Goal: Contribute content: Contribute content

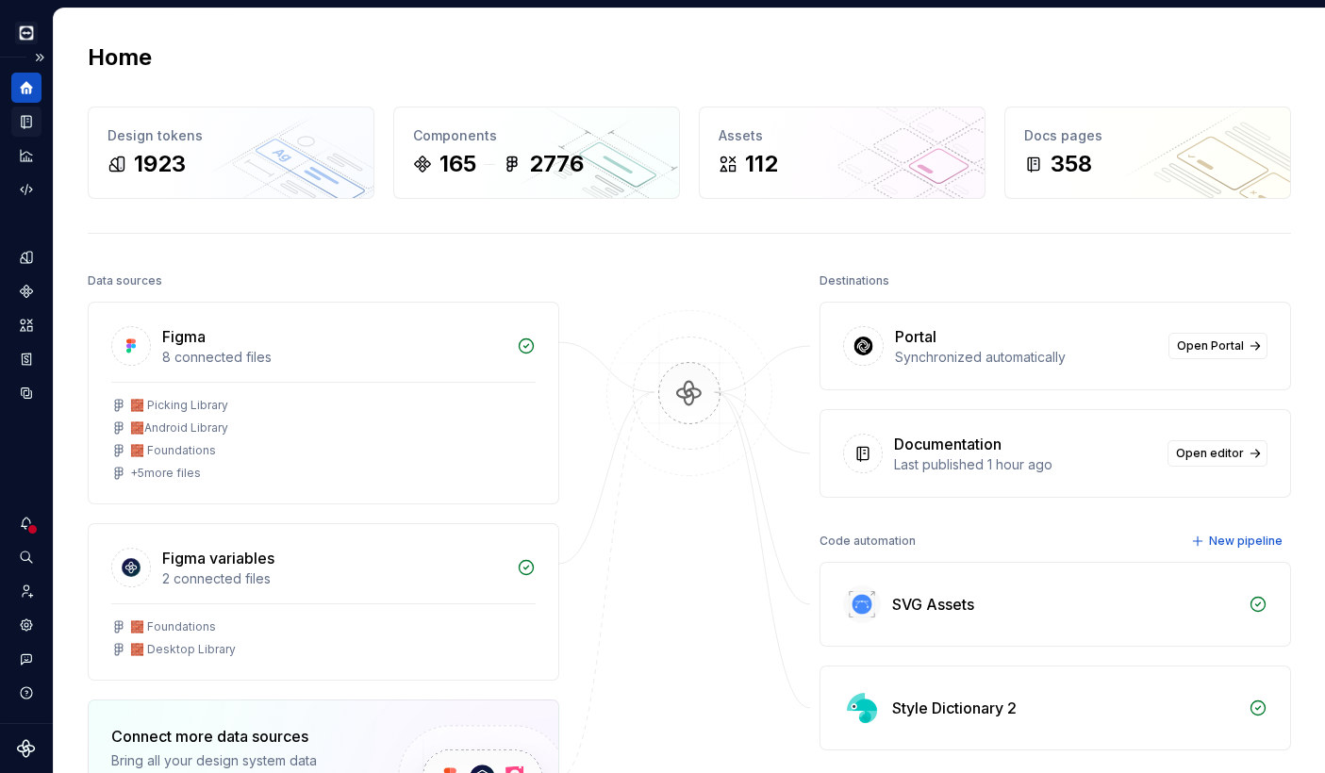
click at [32, 124] on icon "Documentation" at bounding box center [26, 121] width 17 height 17
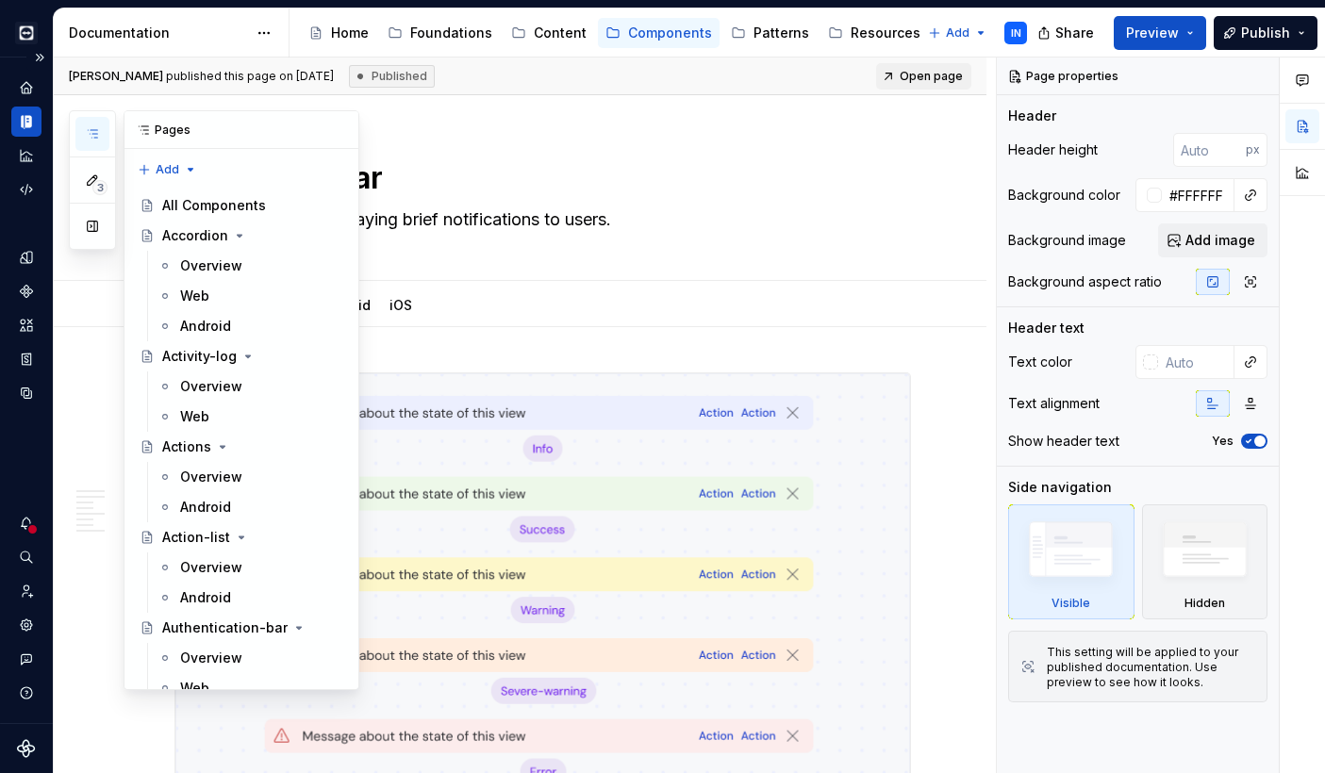
click at [94, 124] on button "button" at bounding box center [92, 134] width 34 height 34
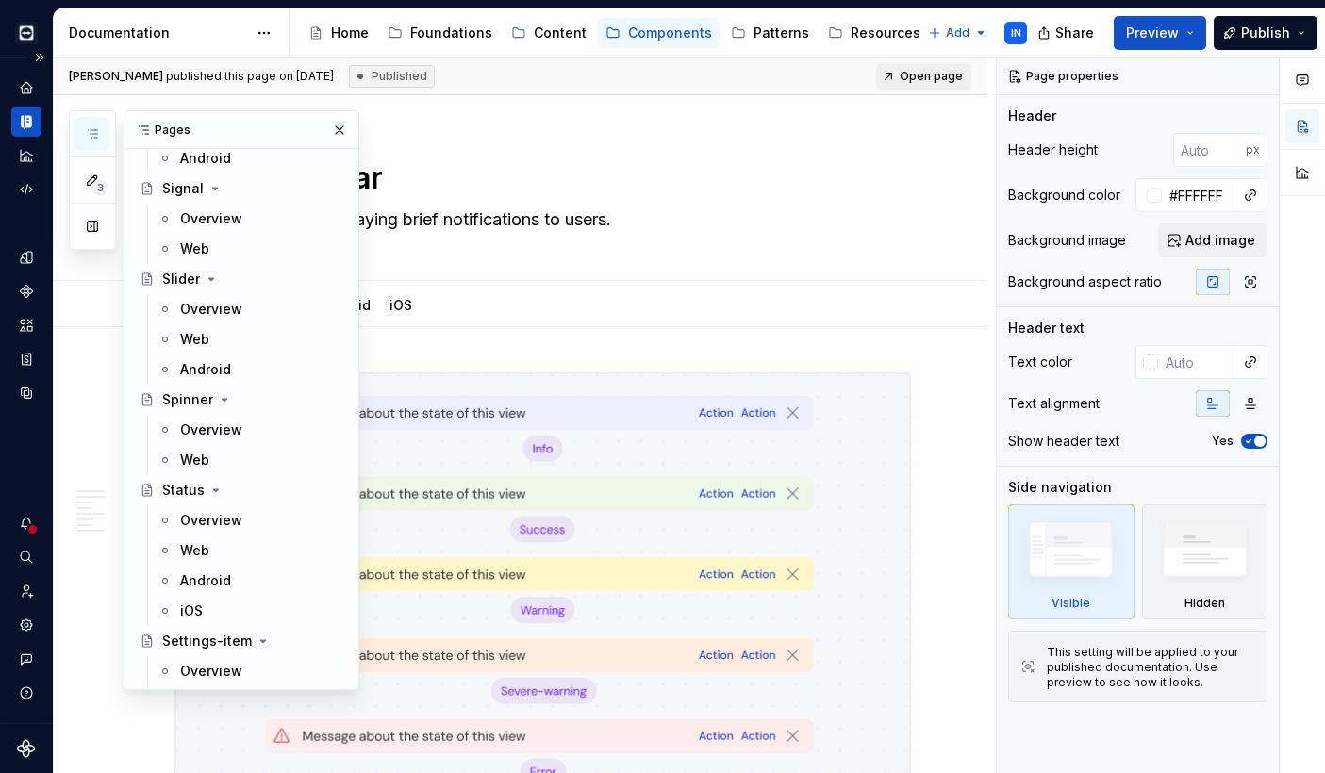
scroll to position [7988, 0]
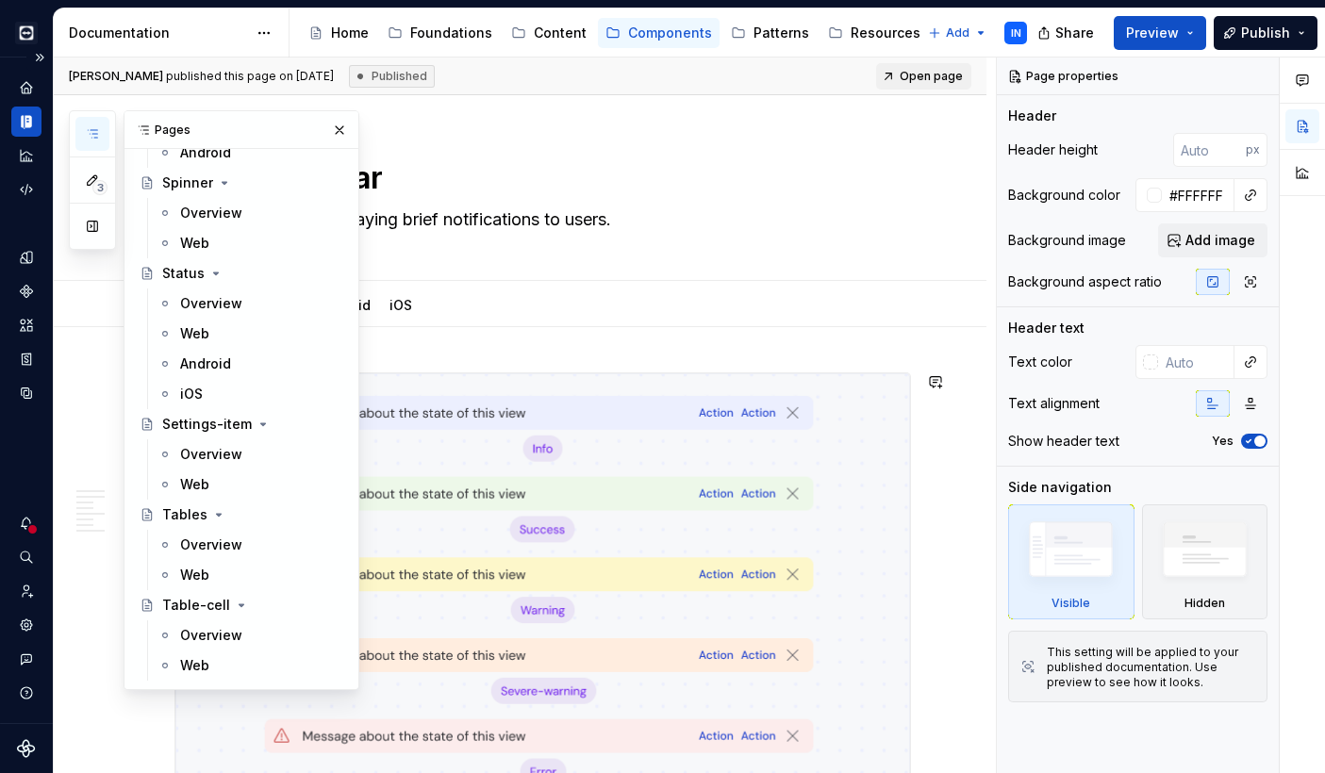
click at [508, 372] on div at bounding box center [542, 630] width 736 height 517
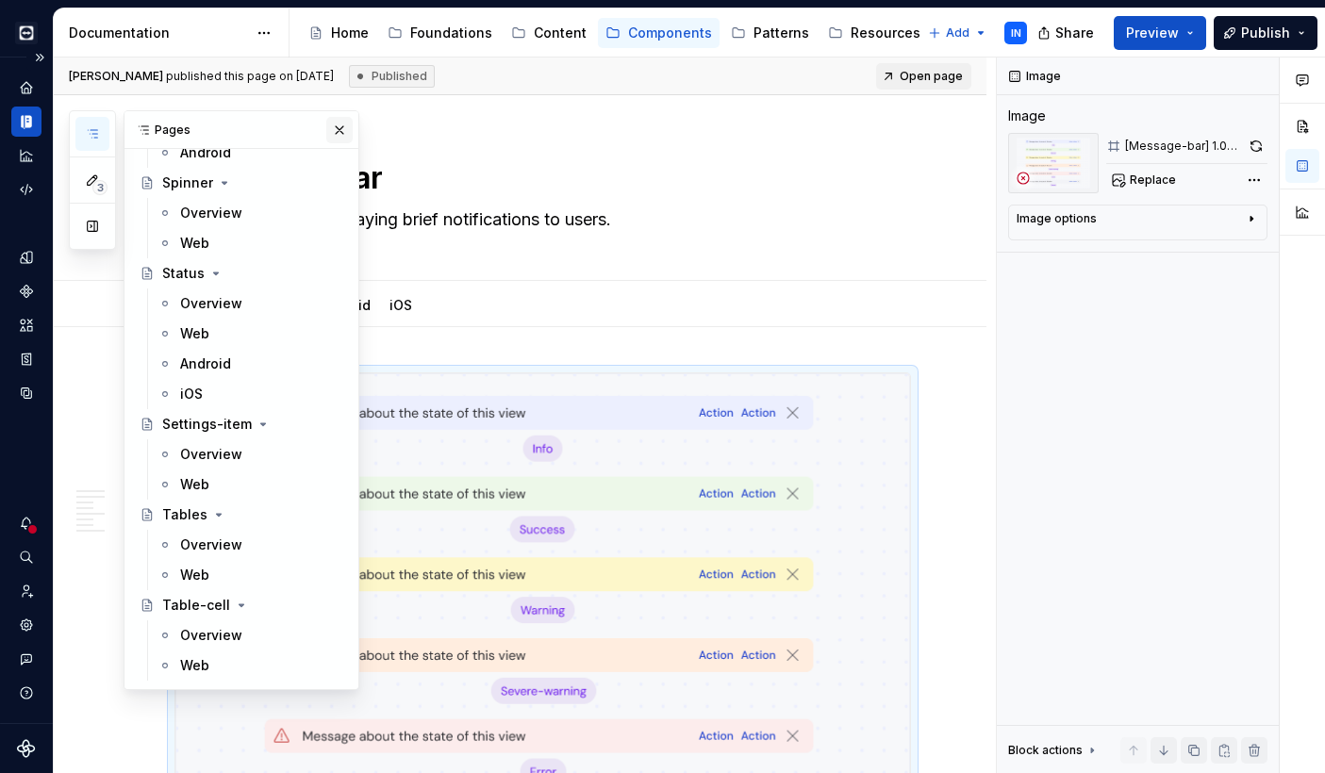
click at [330, 134] on button "button" at bounding box center [339, 130] width 26 height 26
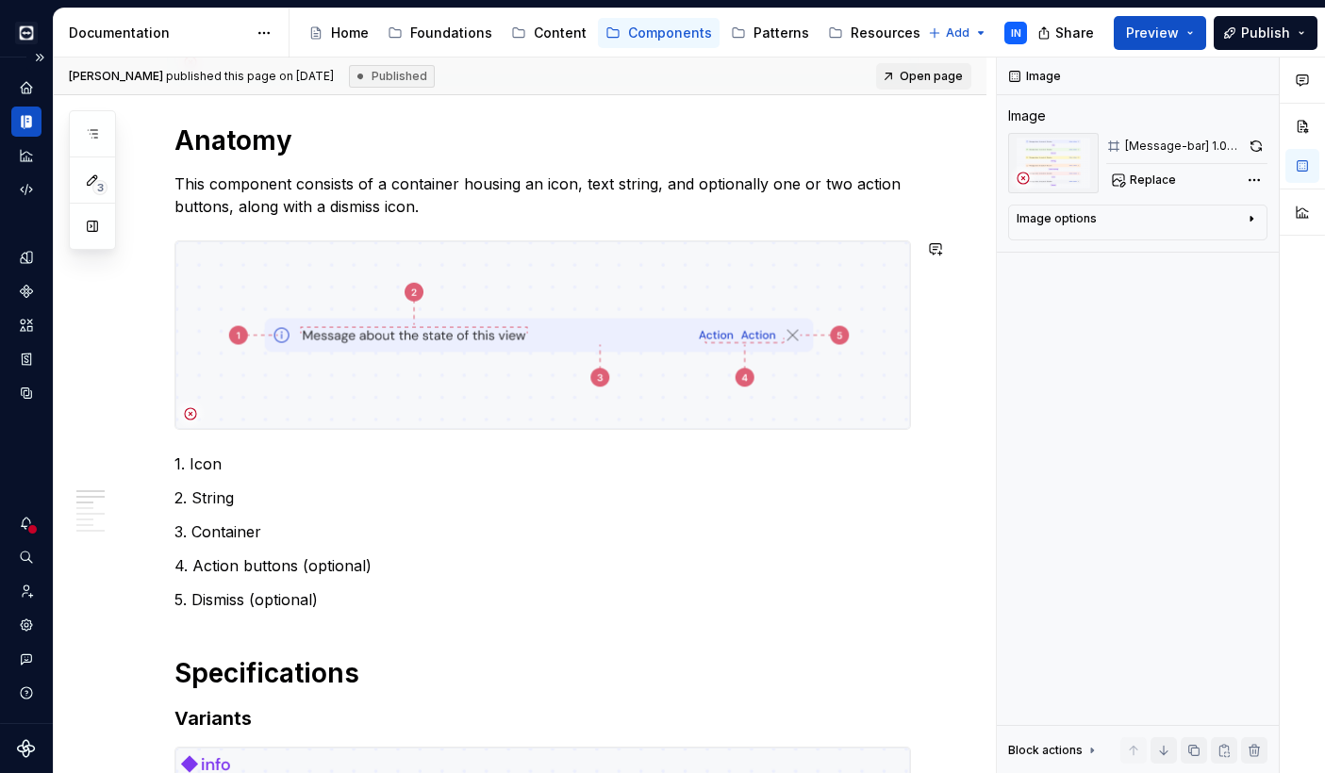
scroll to position [836, 0]
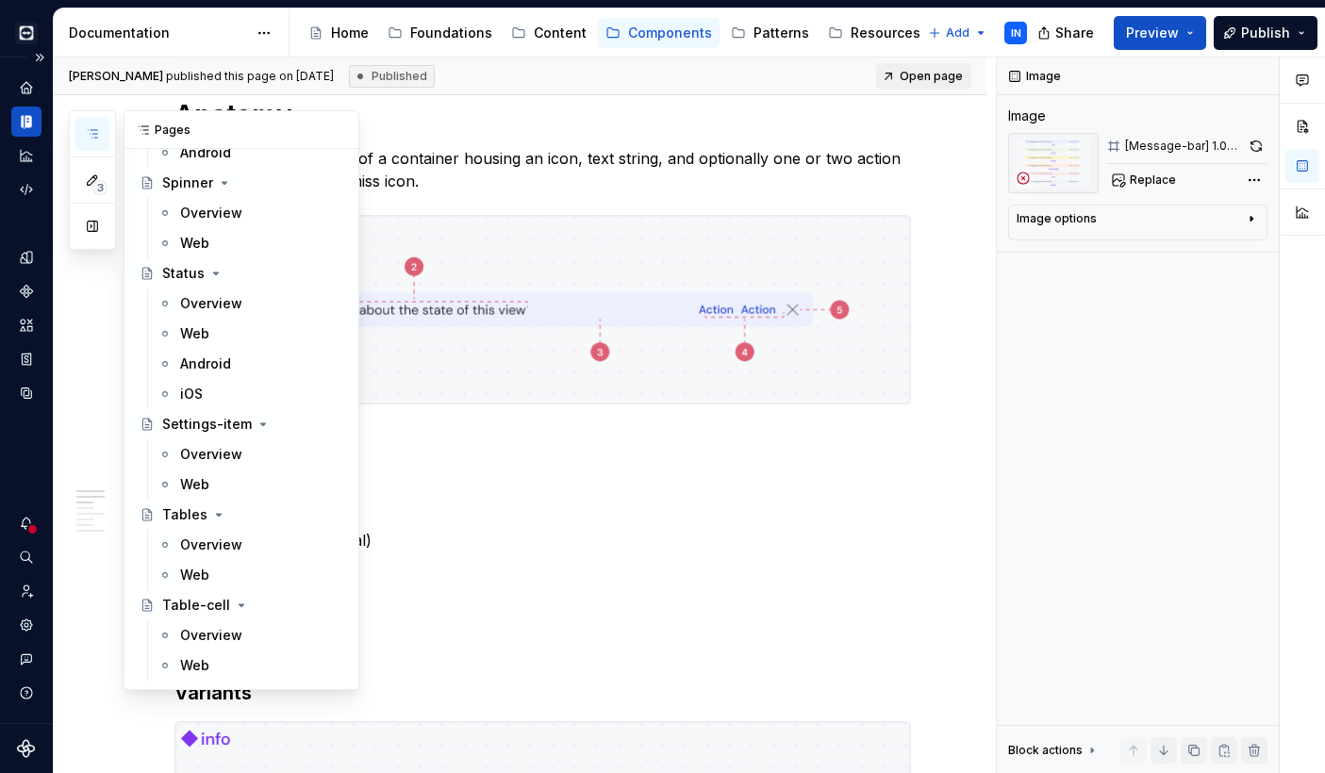
click at [84, 132] on button "button" at bounding box center [92, 134] width 34 height 34
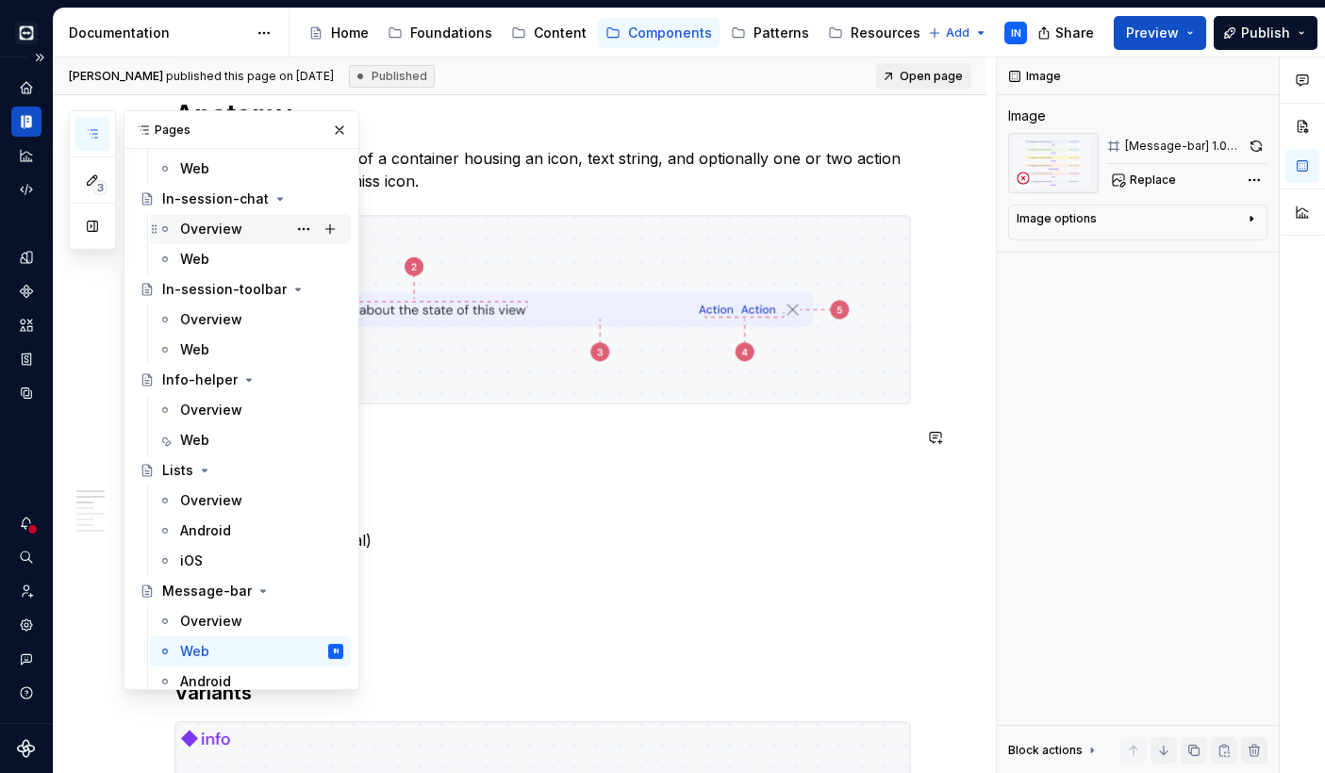
scroll to position [4187, 0]
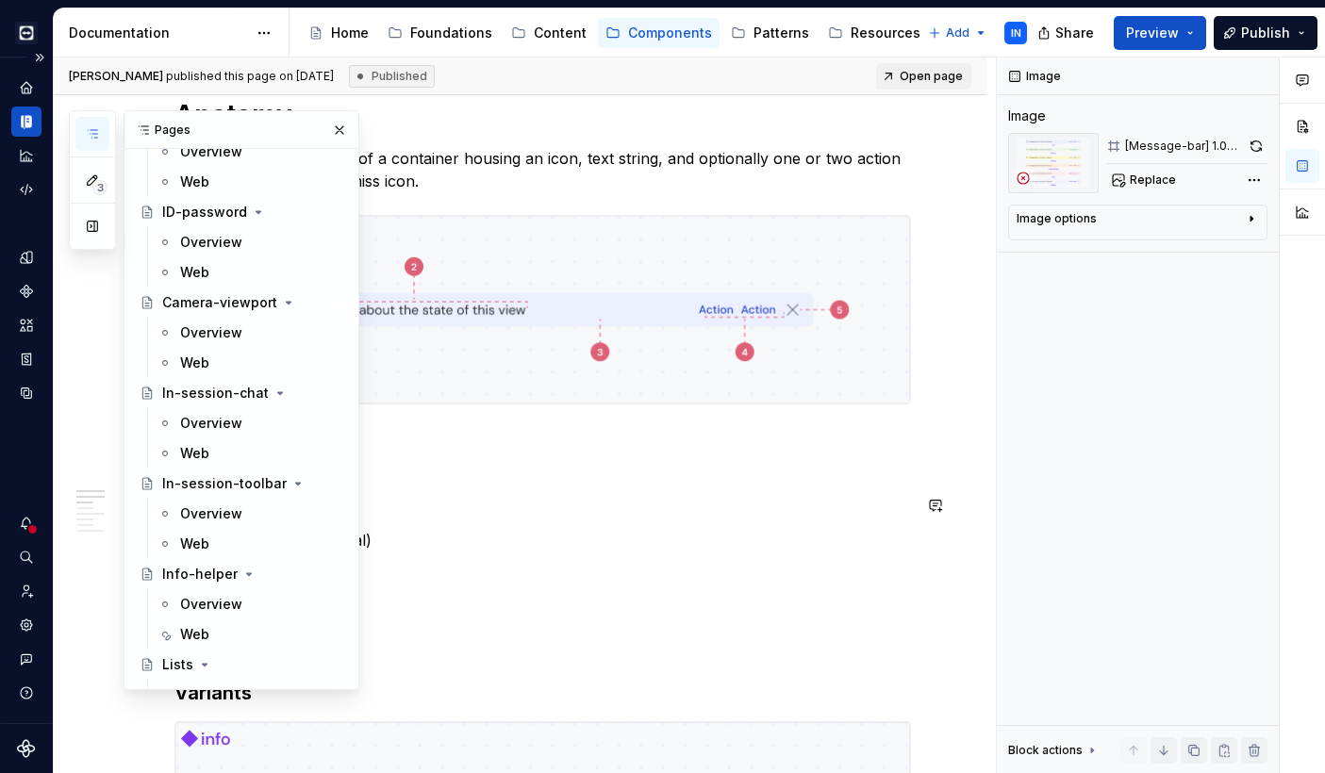
click at [0, 0] on button "Page tree" at bounding box center [0, 0] width 0 height 0
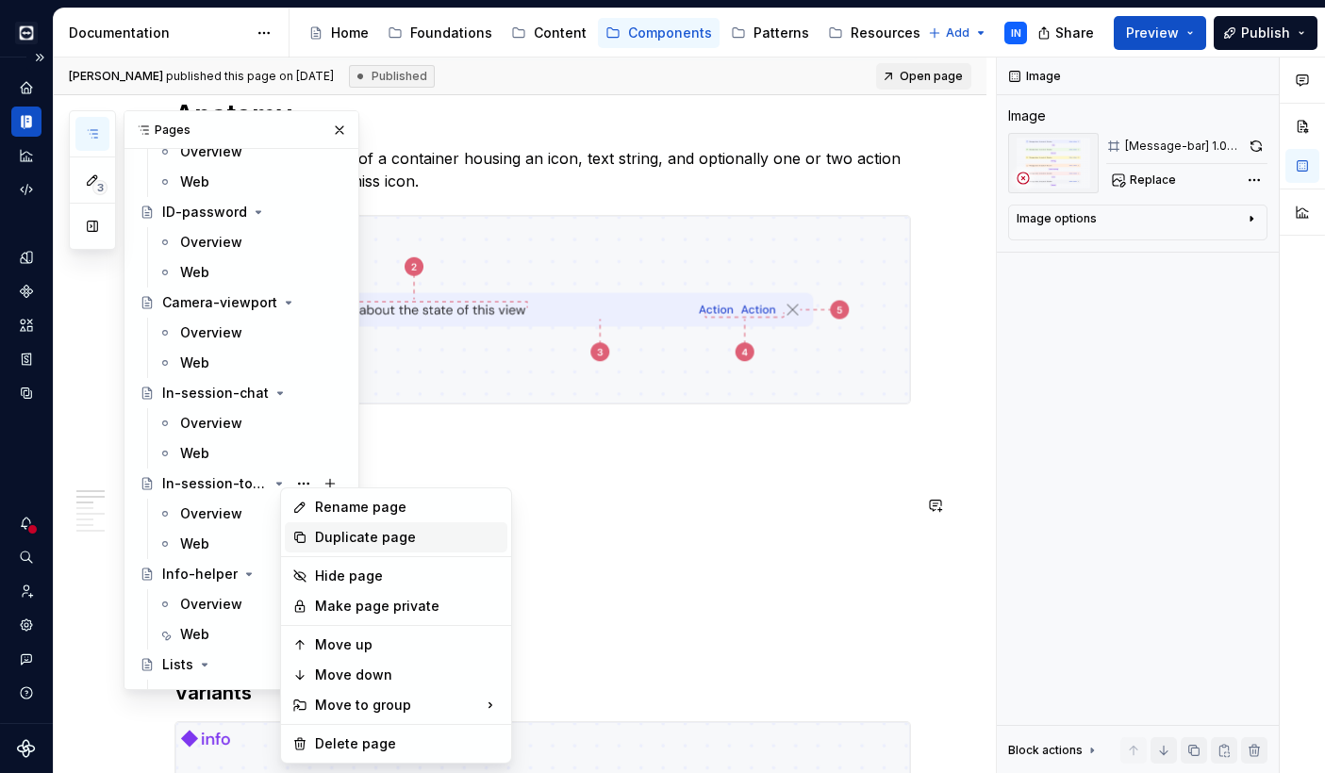
click at [335, 536] on div "Duplicate page" at bounding box center [407, 537] width 185 height 19
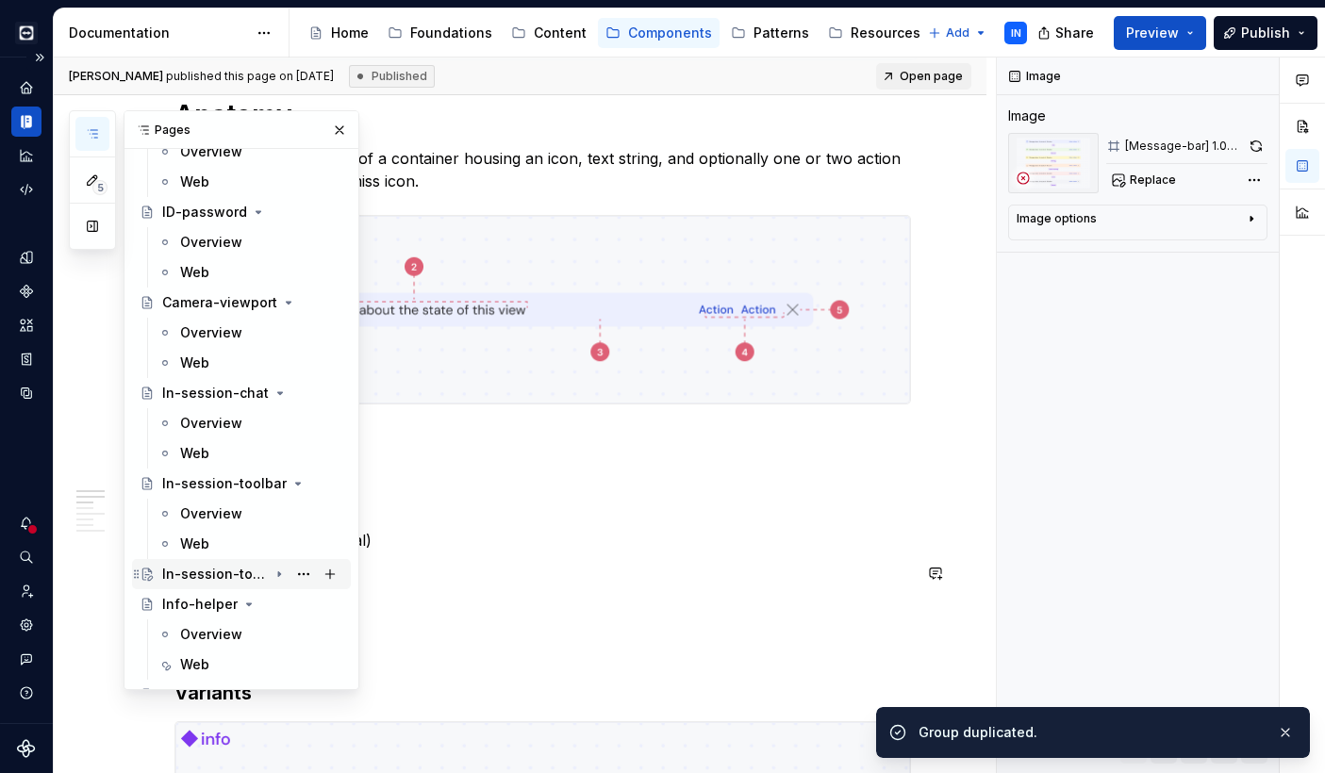
click at [190, 579] on div "In-session-toolbar" at bounding box center [215, 574] width 106 height 19
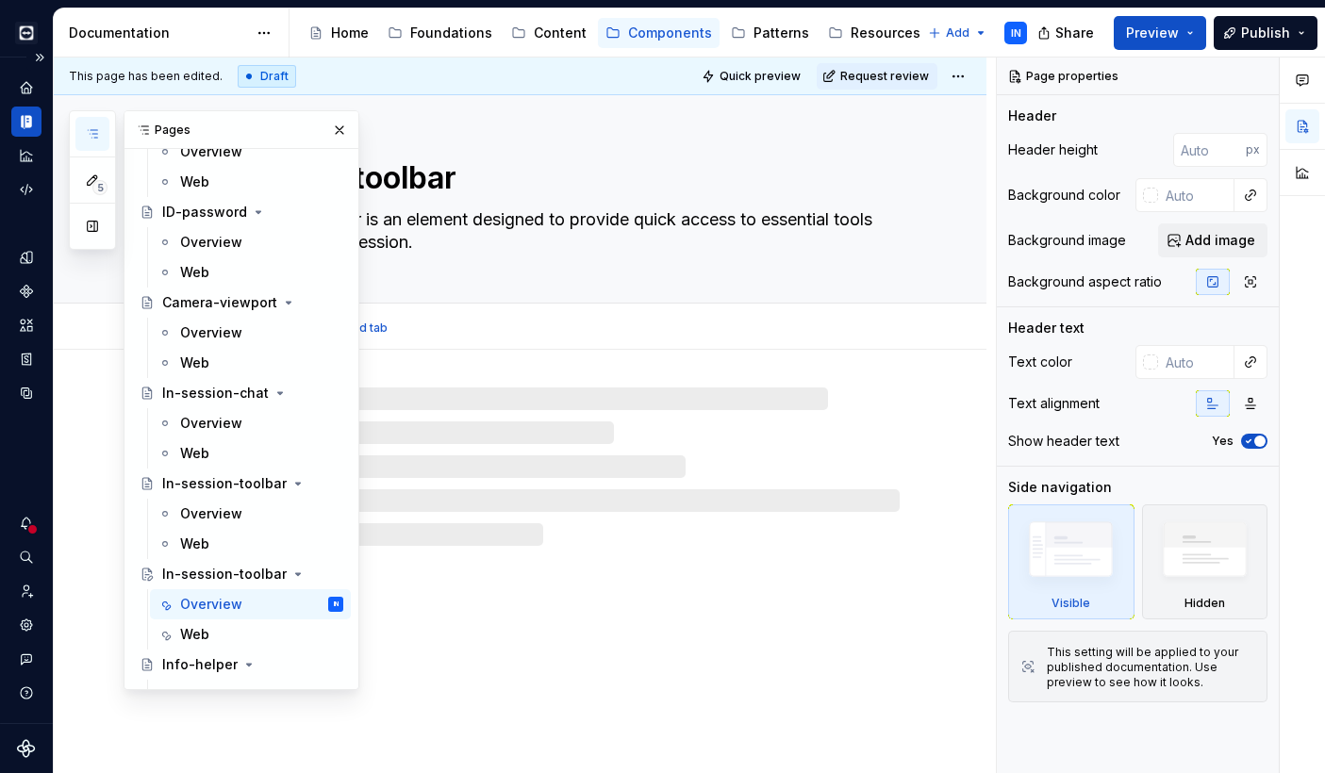
click at [420, 180] on textarea "In-session-toolbar" at bounding box center [539, 178] width 713 height 45
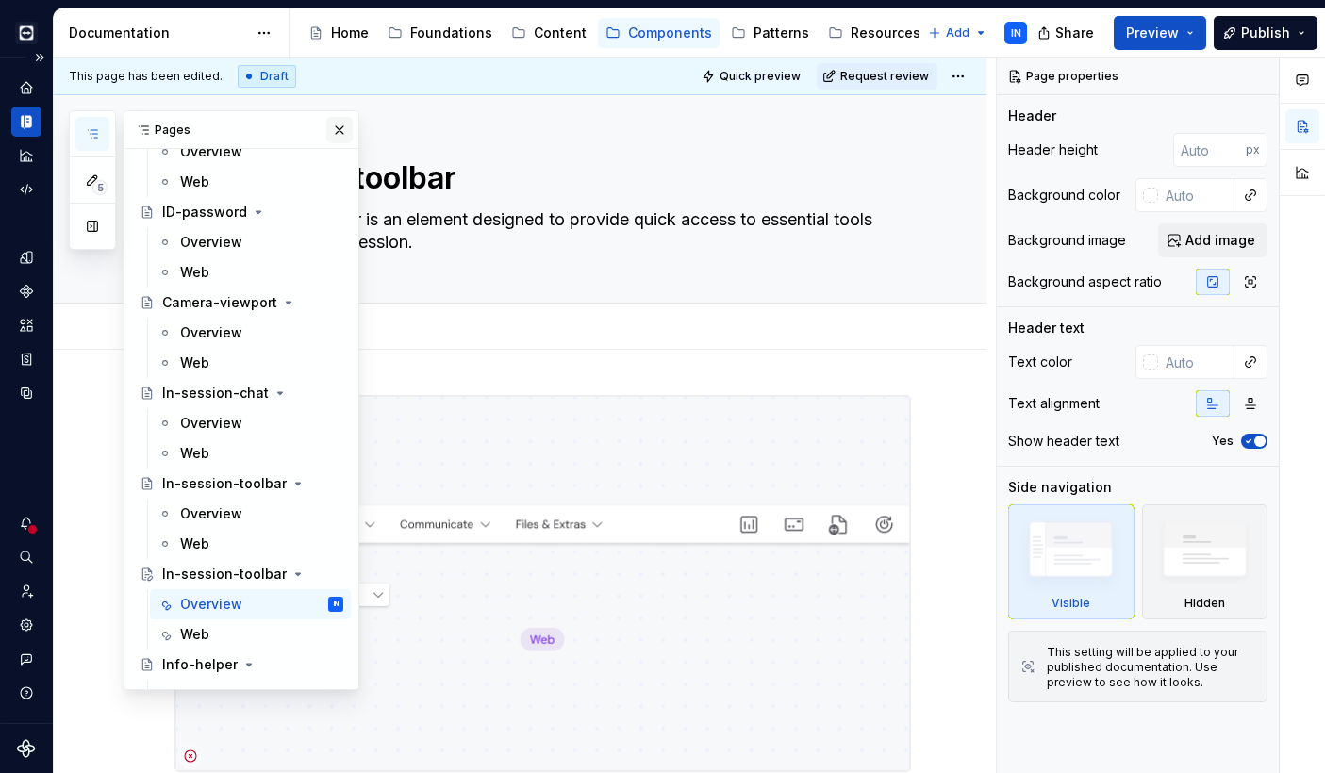
click at [326, 128] on button "button" at bounding box center [339, 130] width 26 height 26
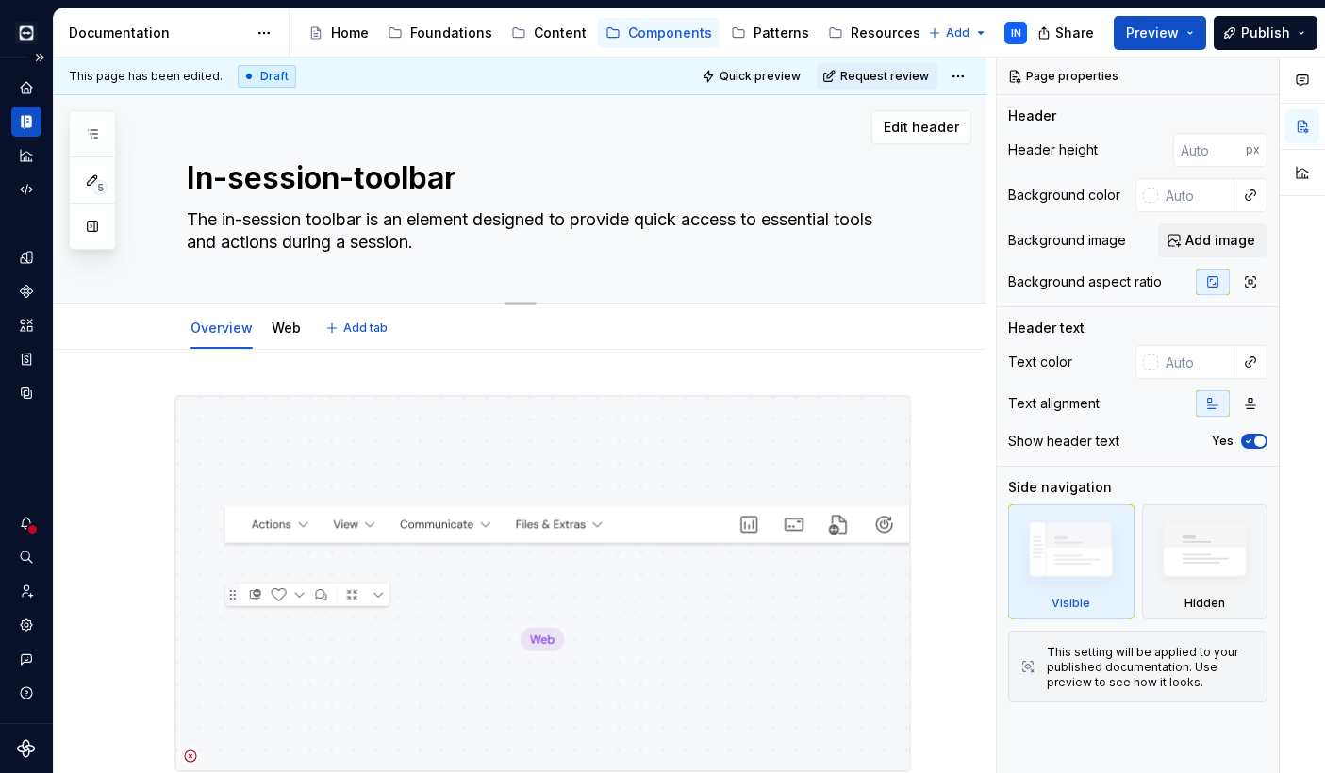
click at [324, 176] on textarea "In-session-toolbar" at bounding box center [539, 178] width 713 height 45
click at [442, 177] on textarea "In-session-toolbar" at bounding box center [539, 178] width 713 height 45
drag, startPoint x: 459, startPoint y: 177, endPoint x: 227, endPoint y: 179, distance: 232.0
click at [227, 179] on textarea "In-session-toolbar" at bounding box center [539, 178] width 713 height 45
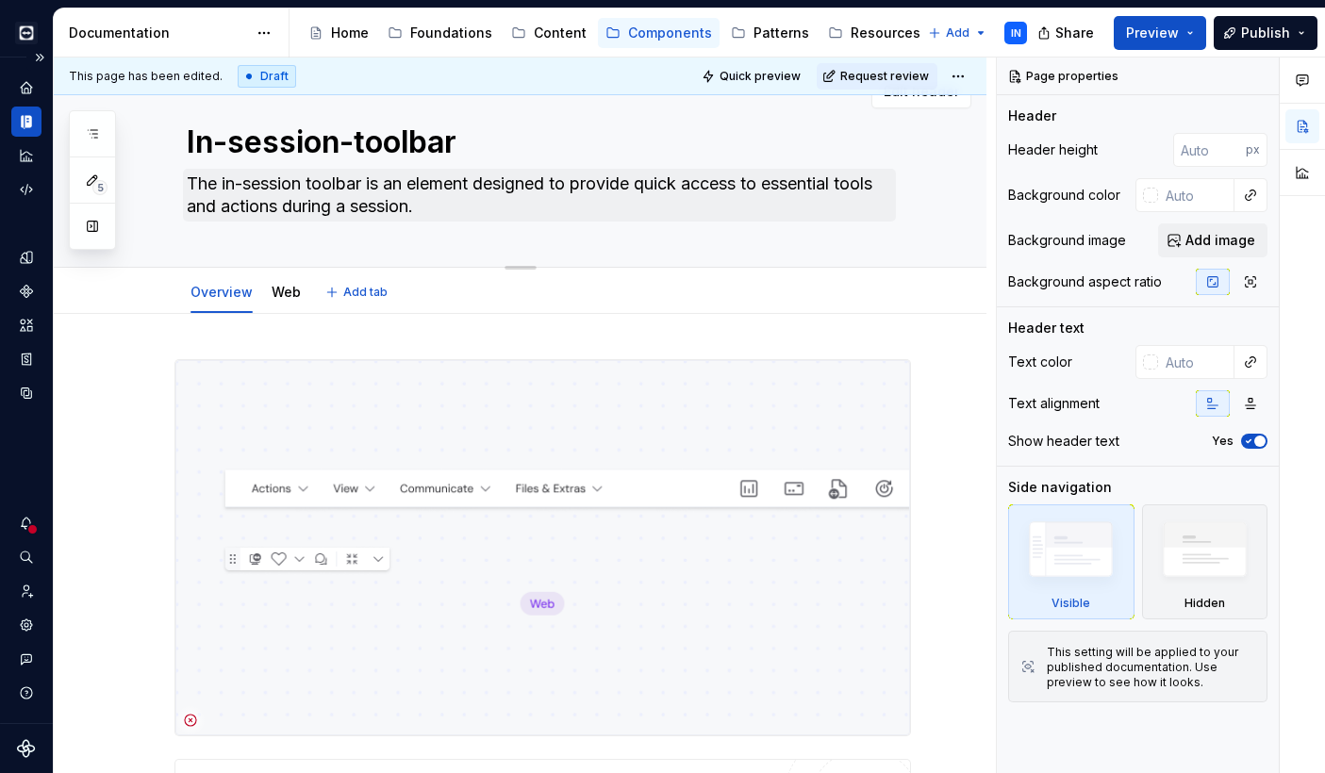
type textarea "*"
type textarea "In-a"
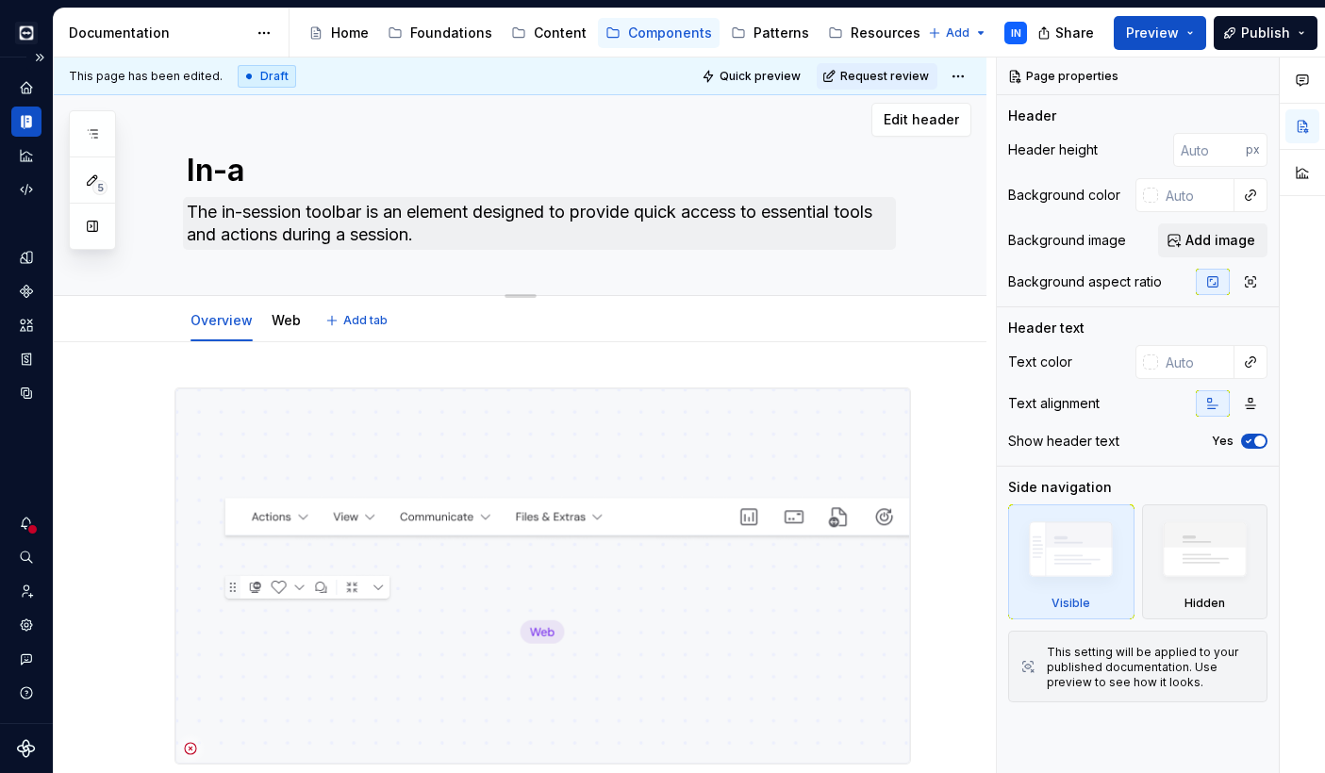
type textarea "*"
type textarea "In-ap"
type textarea "*"
type textarea "In-app"
type textarea "*"
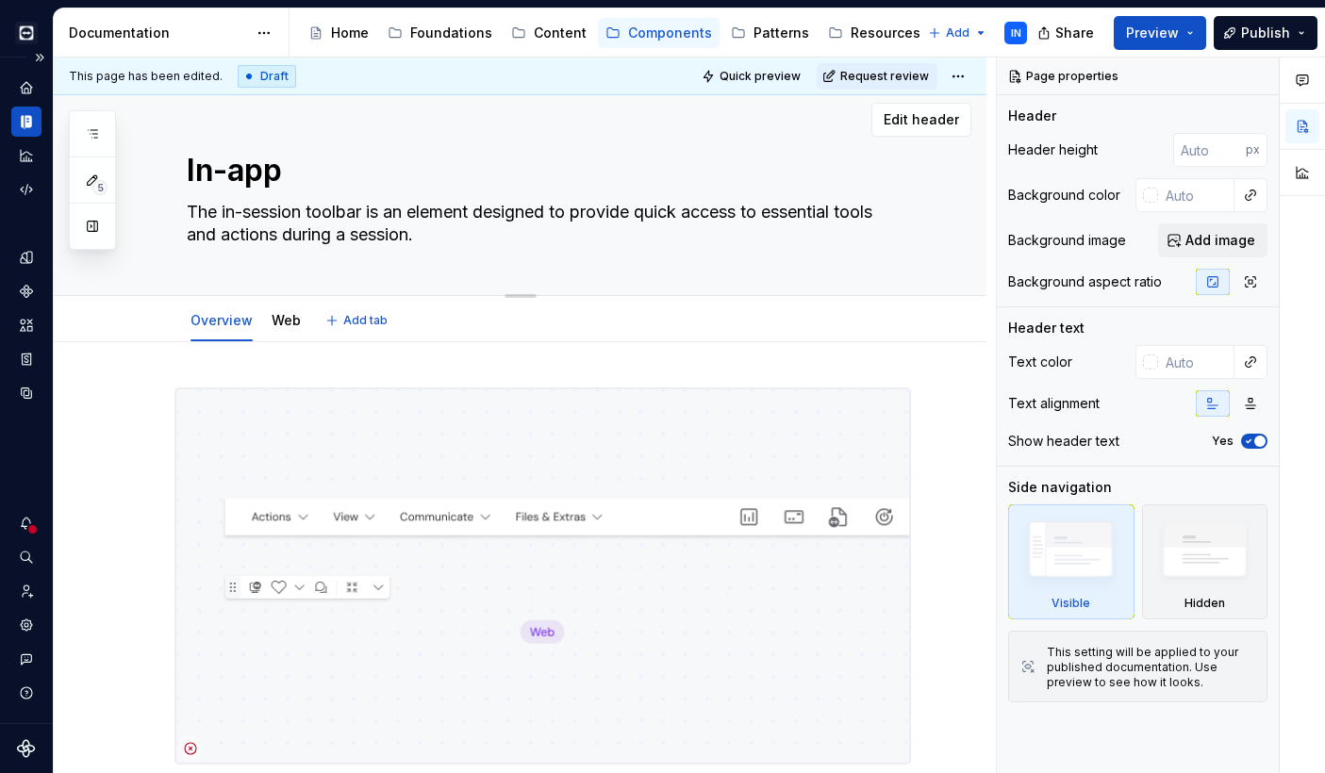
type textarea "In-app-"
type textarea "*"
type textarea "In-app-n"
type textarea "*"
type textarea "In-app-no"
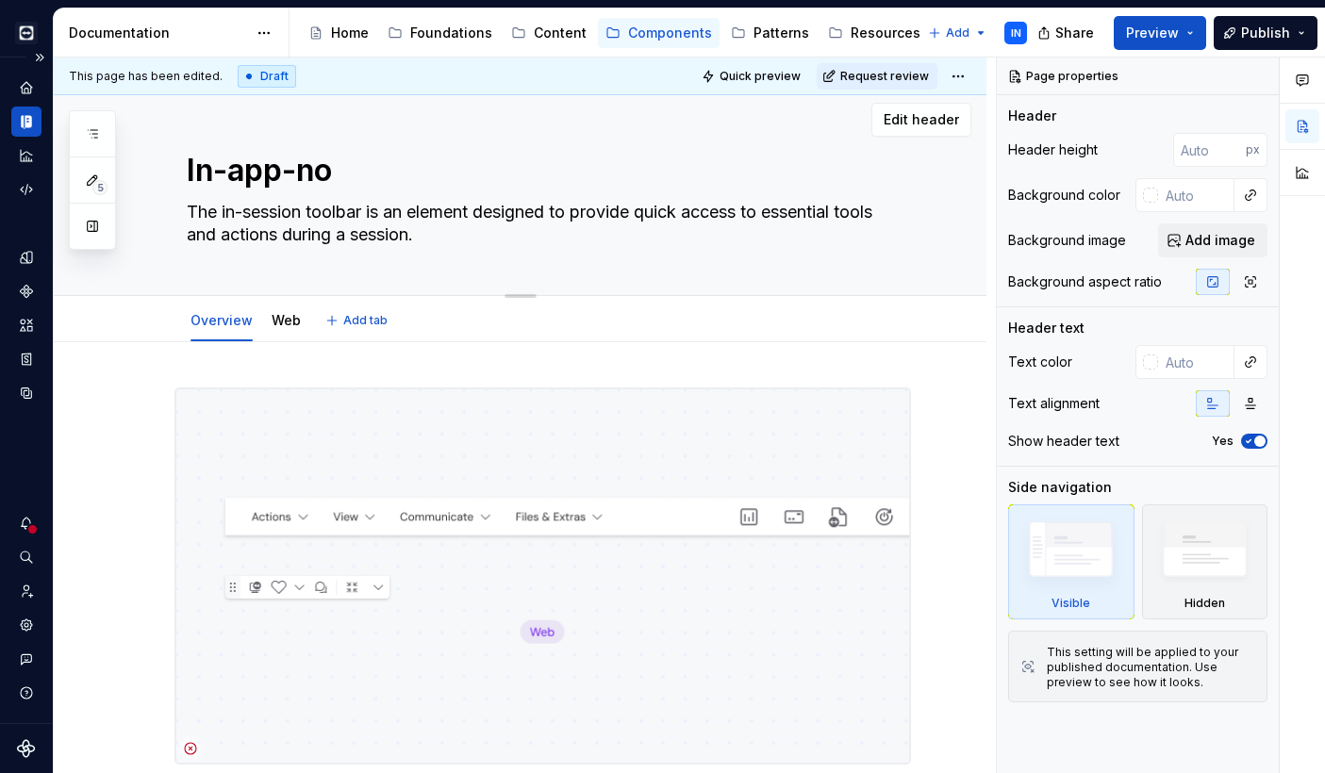
type textarea "*"
type textarea "In-app-not"
type textarea "*"
type textarea "In-app-noti"
type textarea "*"
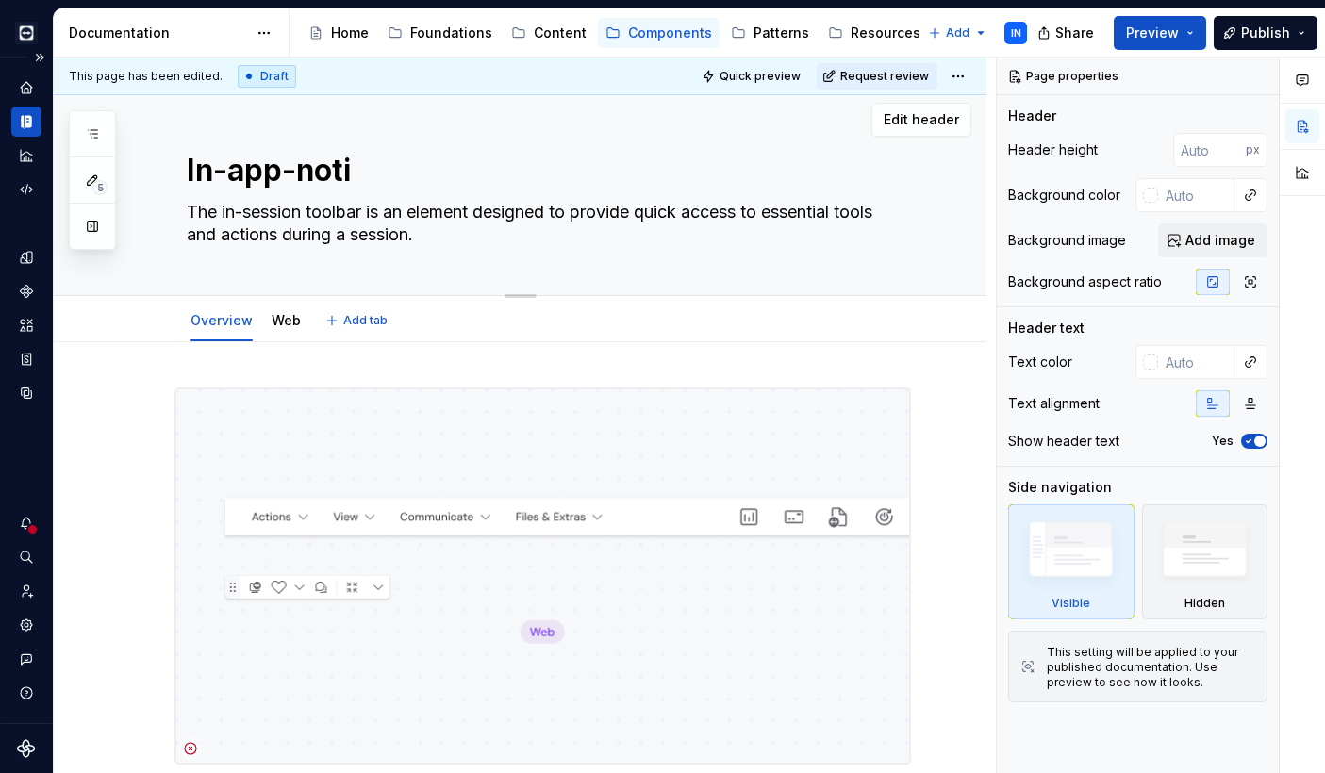
type textarea "In-app-notif"
type textarea "*"
type textarea "In-app-notifi"
type textarea "*"
type textarea "In-app-notific"
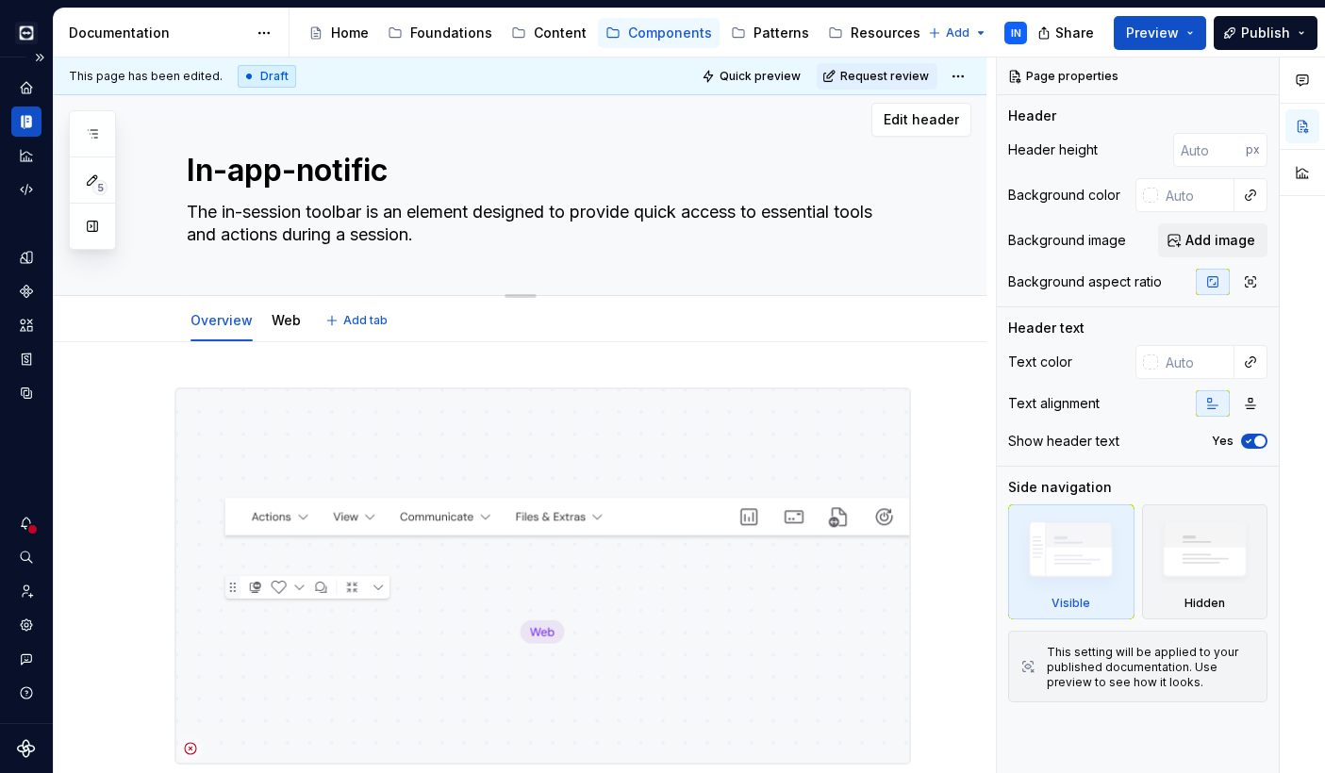
type textarea "*"
type textarea "In-app-notifica"
type textarea "*"
type textarea "In-app-notificat"
type textarea "*"
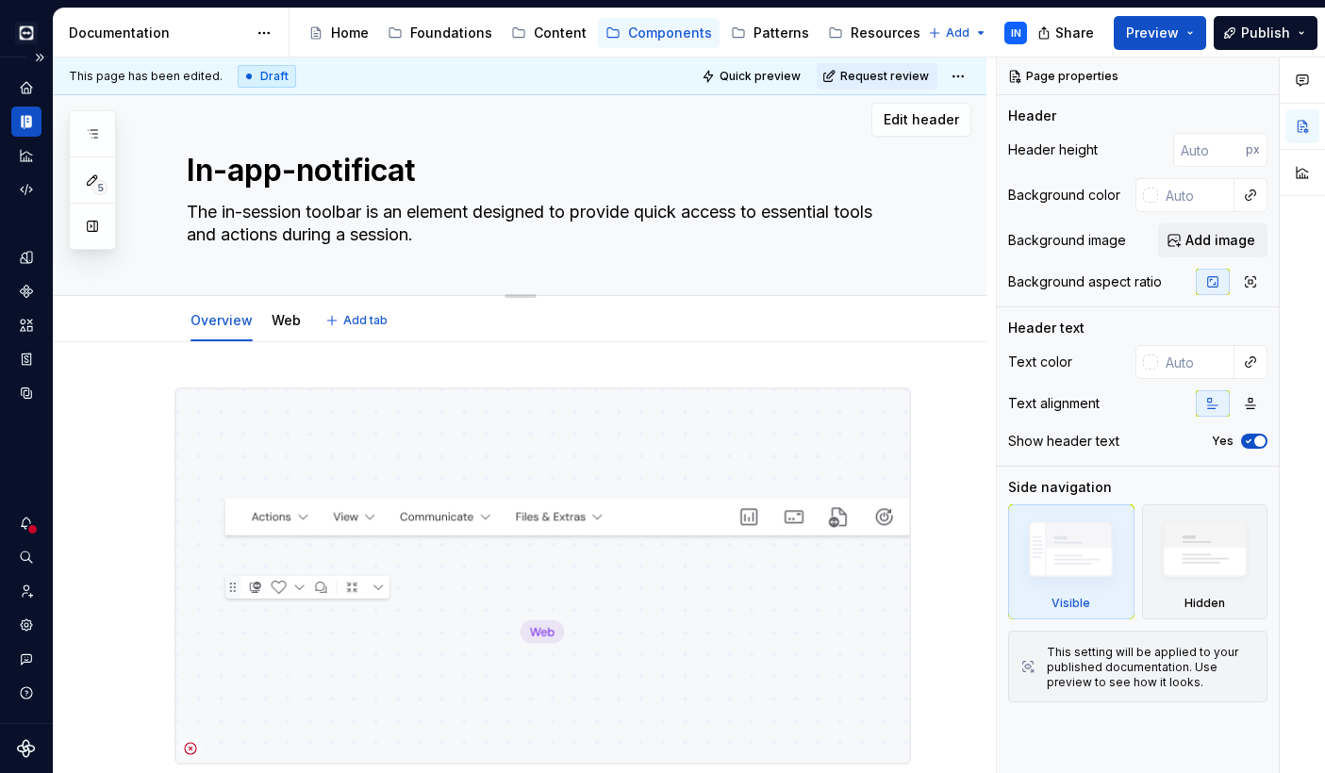
type textarea "In-app-notificati"
type textarea "*"
type textarea "In-app-notificatio"
type textarea "*"
type textarea "In-app-notification"
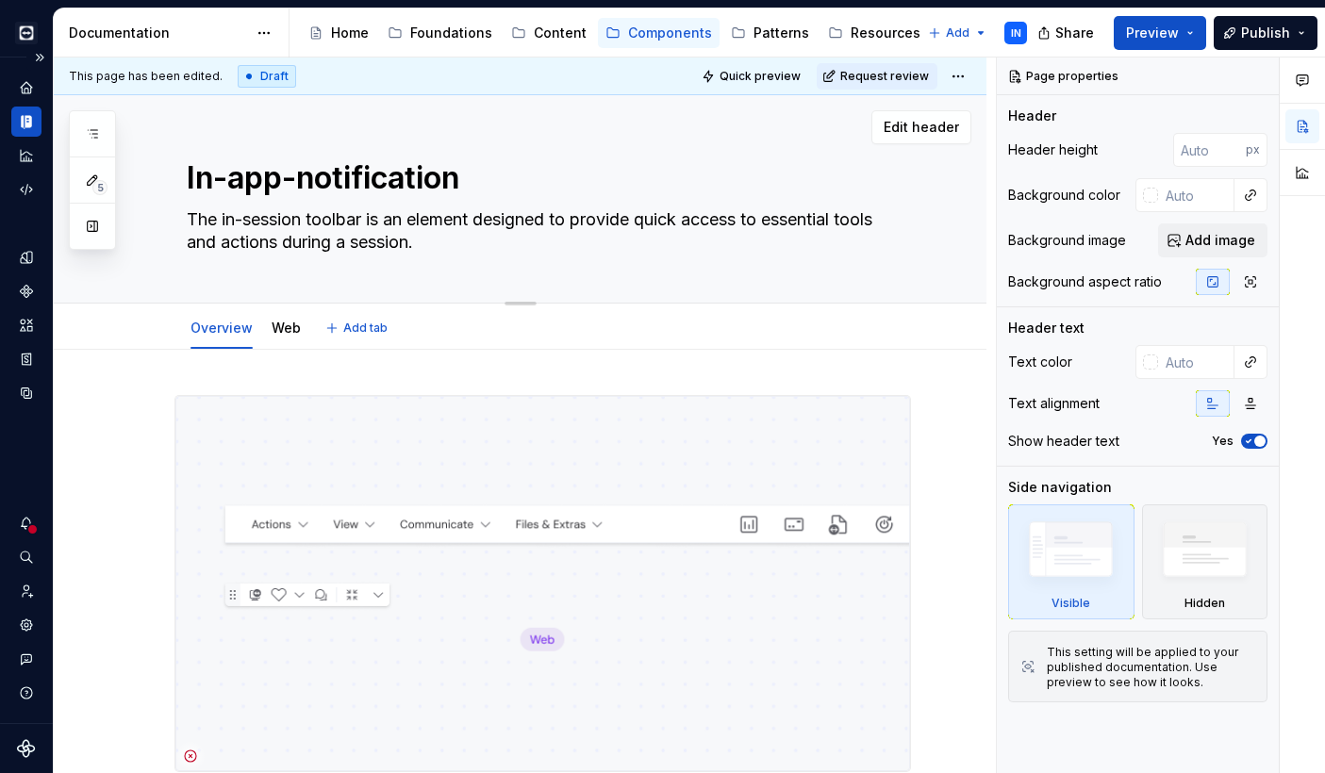
scroll to position [0, 0]
type textarea "*"
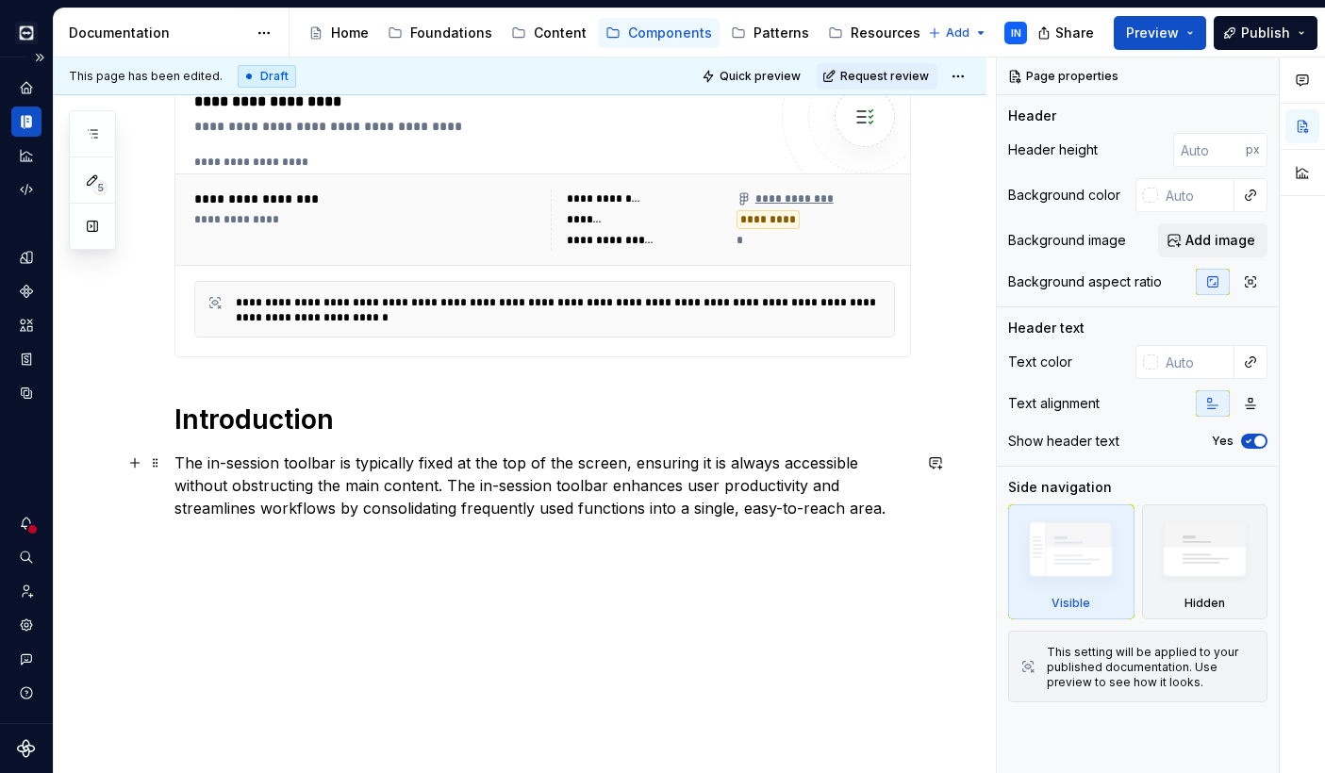
type textarea "In-app-notification"
click at [260, 113] on div "**********" at bounding box center [479, 102] width 571 height 23
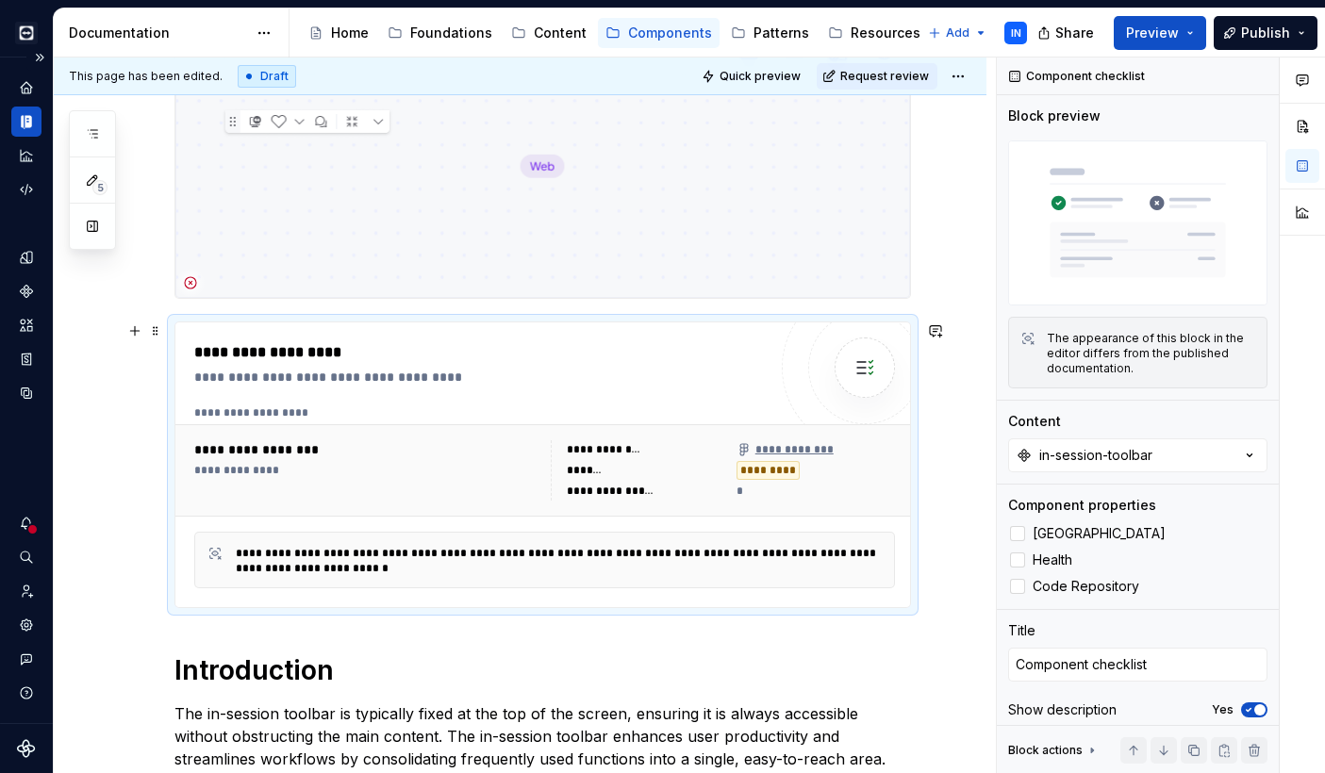
scroll to position [724, 0]
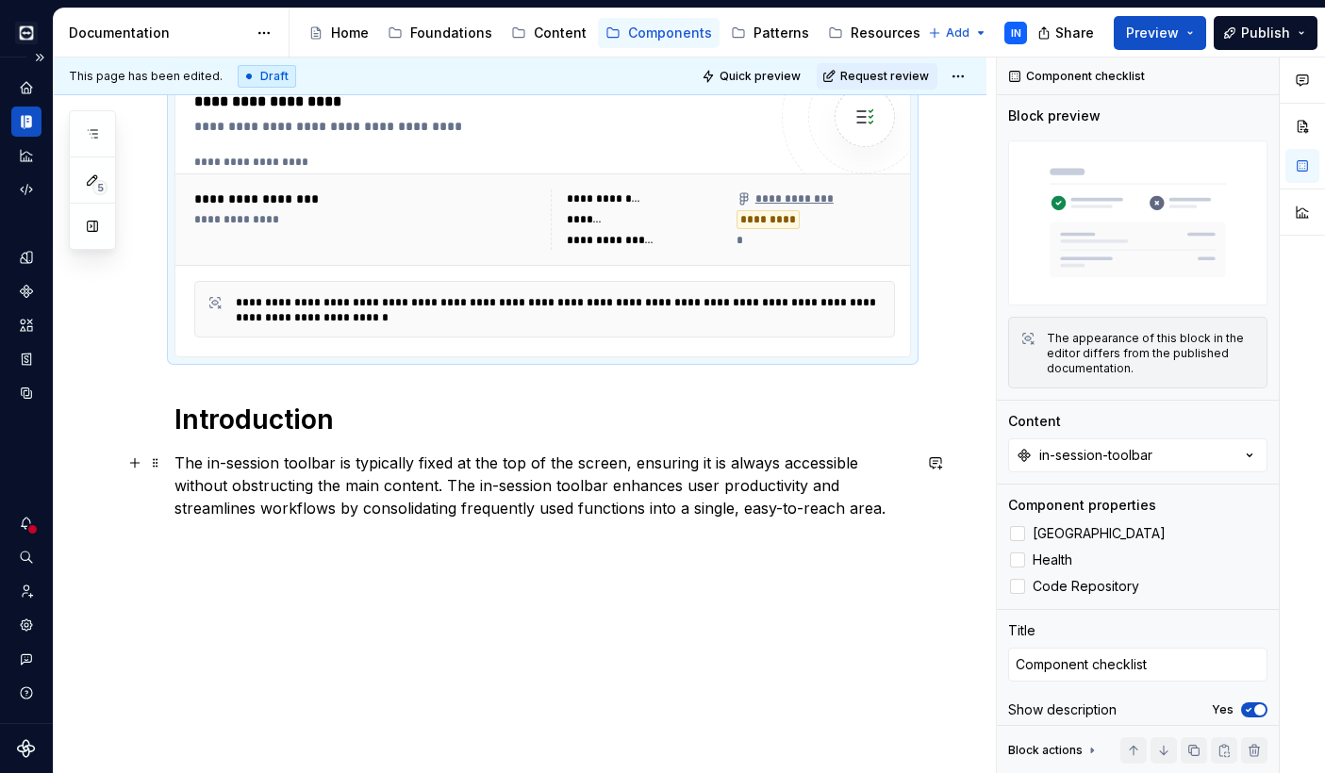
click at [179, 463] on p "The in-session toolbar is typically fixed at the top of the screen, ensuring it…" at bounding box center [542, 486] width 736 height 68
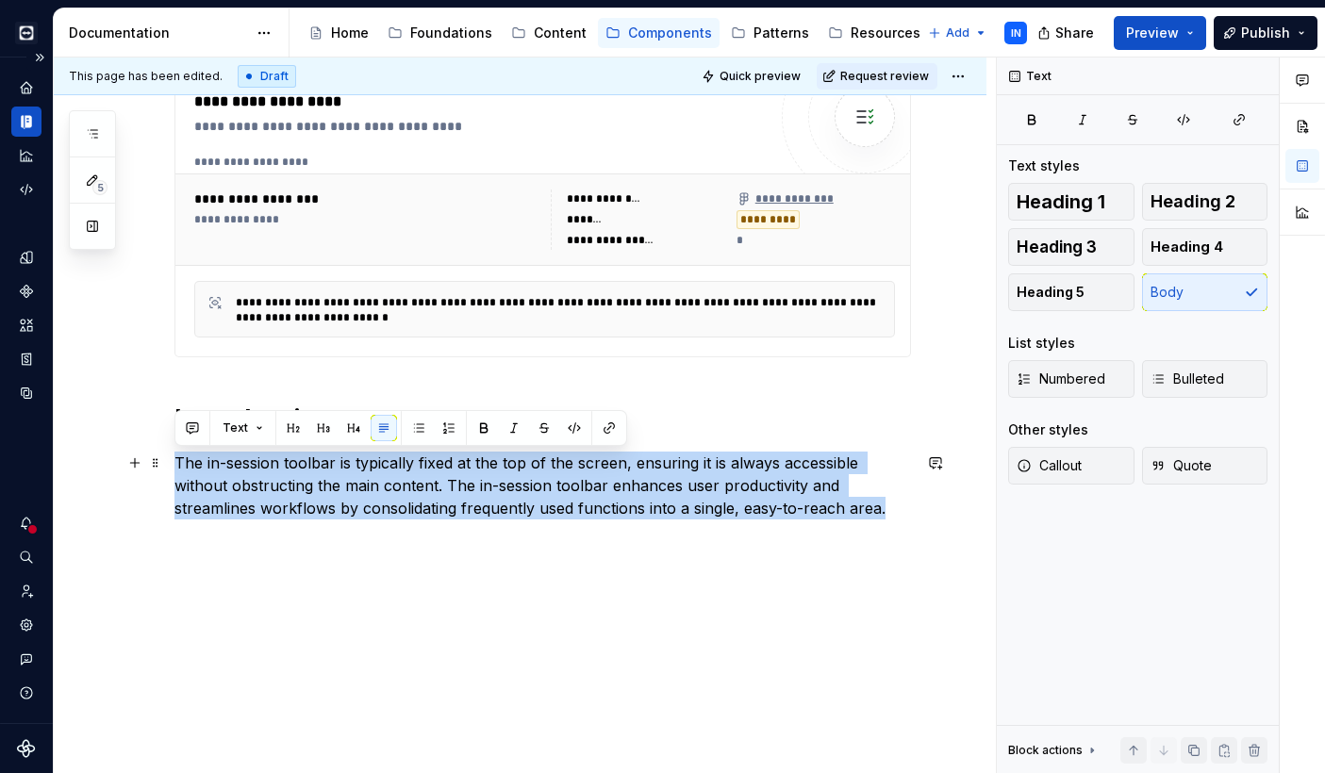
drag, startPoint x: 177, startPoint y: 461, endPoint x: 908, endPoint y: 519, distance: 733.0
click at [908, 519] on p "The in-session toolbar is typically fixed at the top of the screen, ensuring it…" at bounding box center [542, 486] width 736 height 68
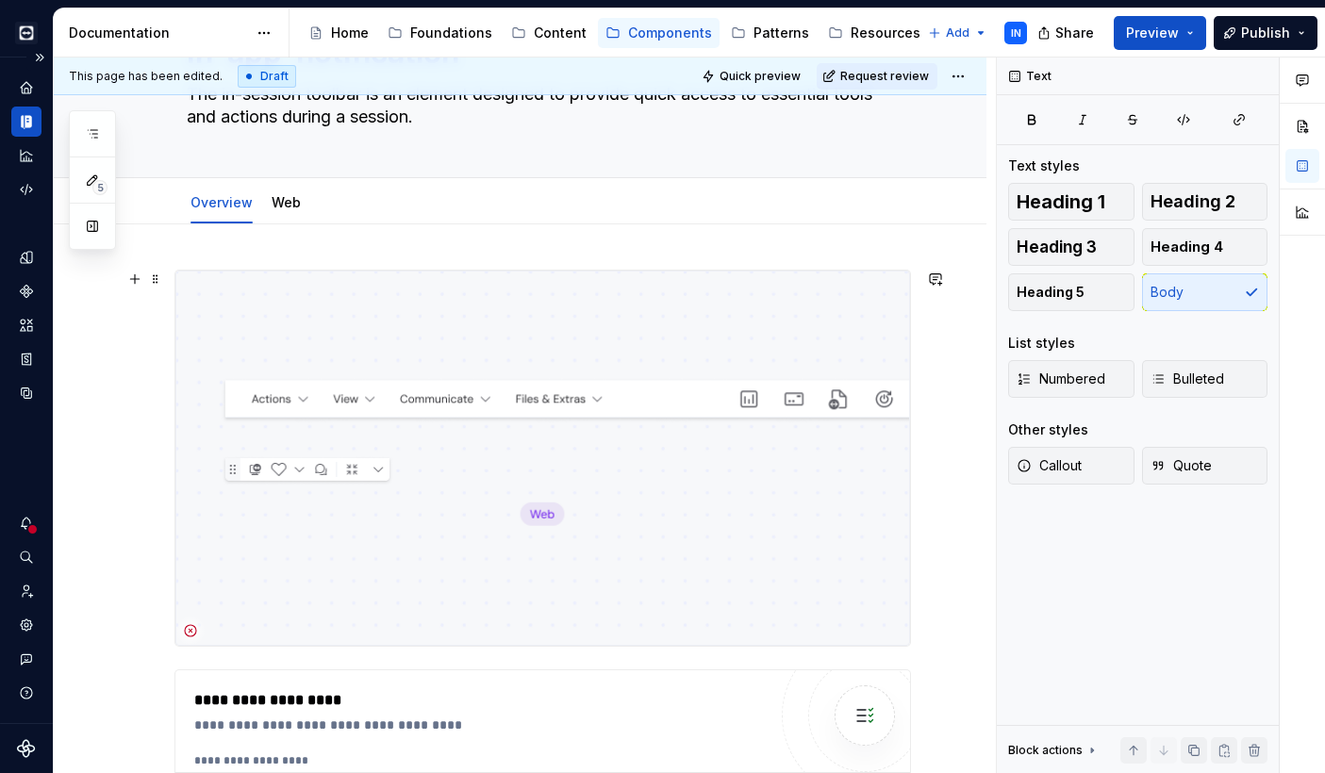
scroll to position [0, 0]
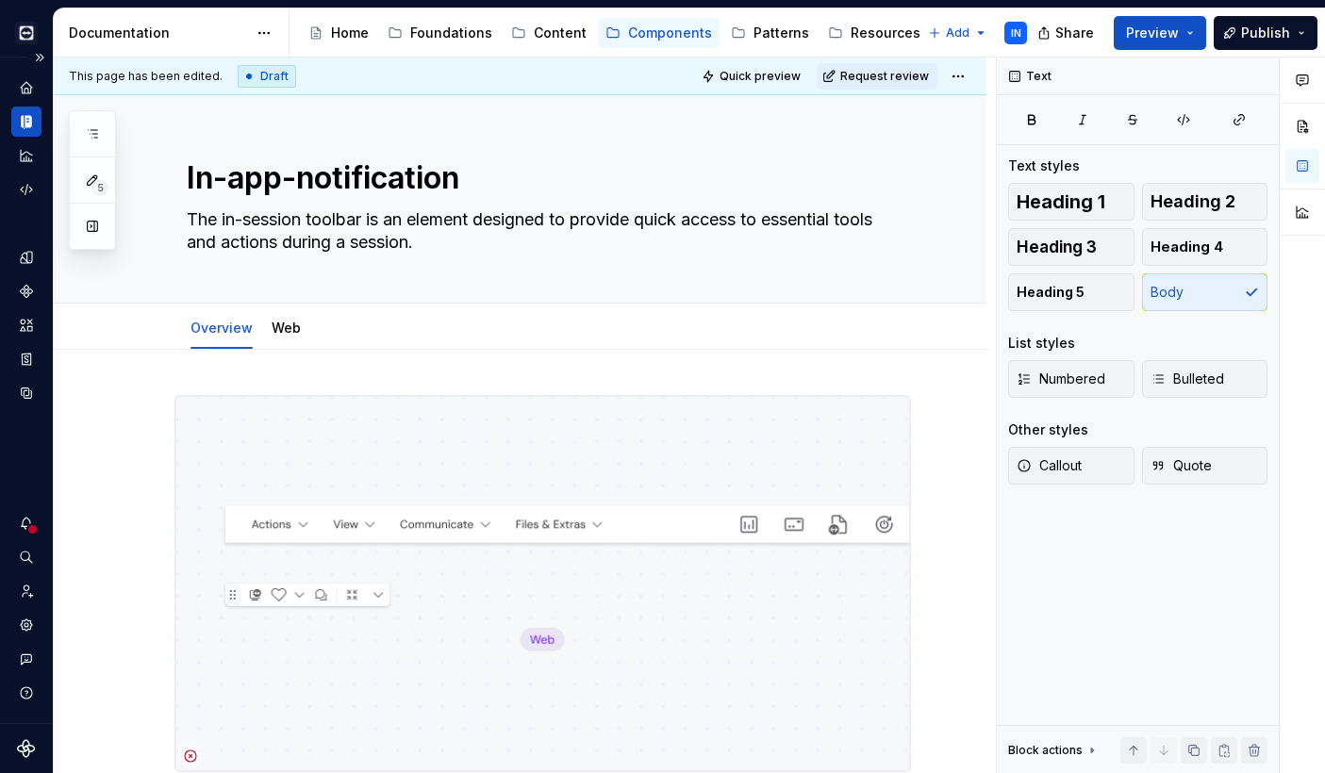
click at [335, 230] on textarea "The in-session toolbar is an element designed to provide quick access to essent…" at bounding box center [539, 231] width 713 height 53
paste textarea "In-app notifications are contextual messages that appear within the product to …"
type textarea "*"
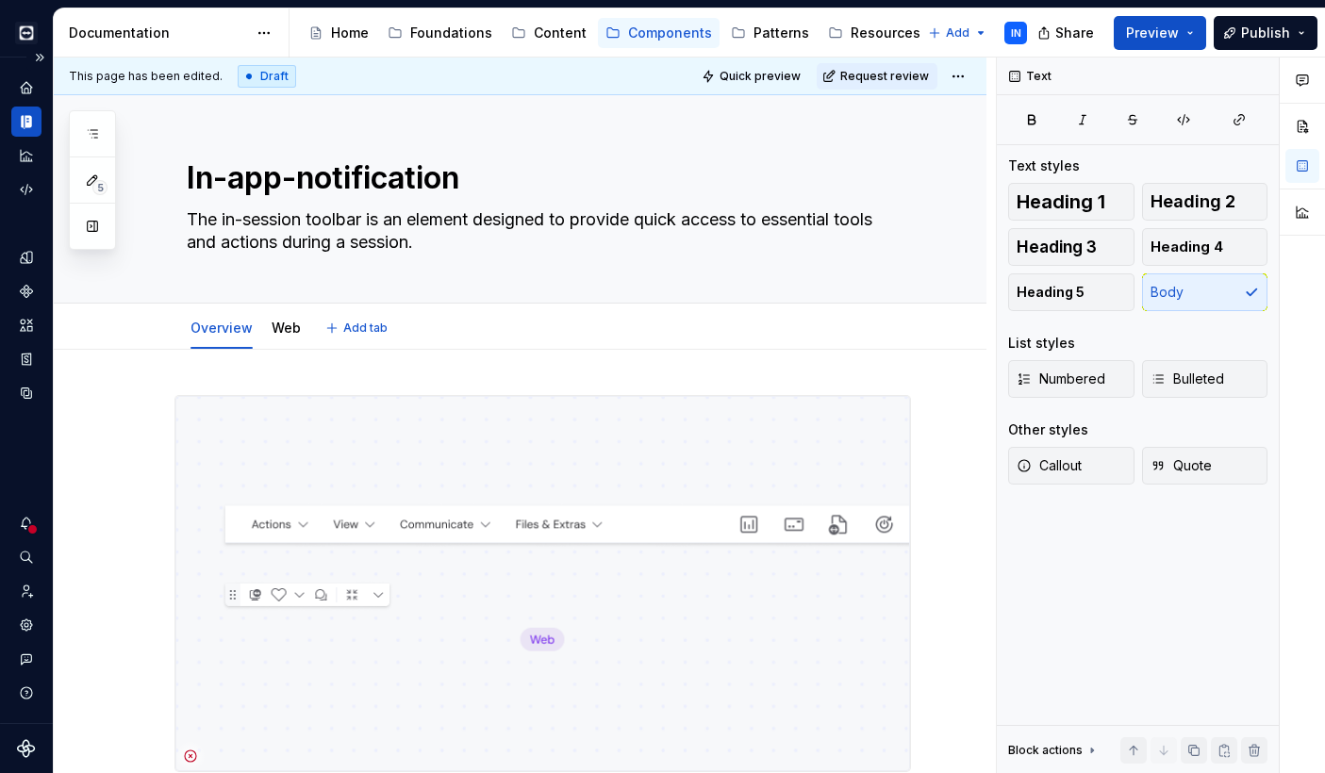
type textarea "In-app notifications are contextual messages that appear within the product to …"
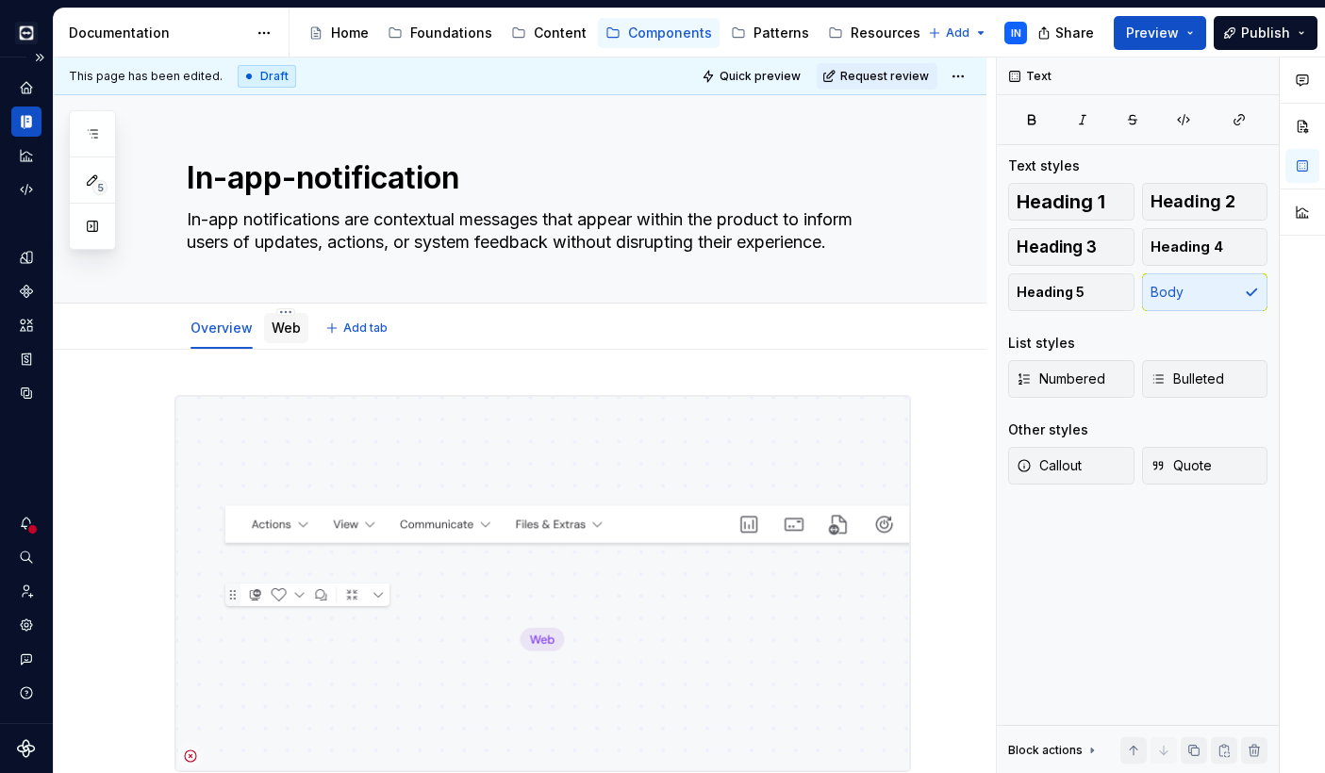
type textarea "*"
type textarea "In-app notifications are contextual messages that appear within the product to …"
click at [296, 334] on link "Web" at bounding box center [286, 328] width 29 height 16
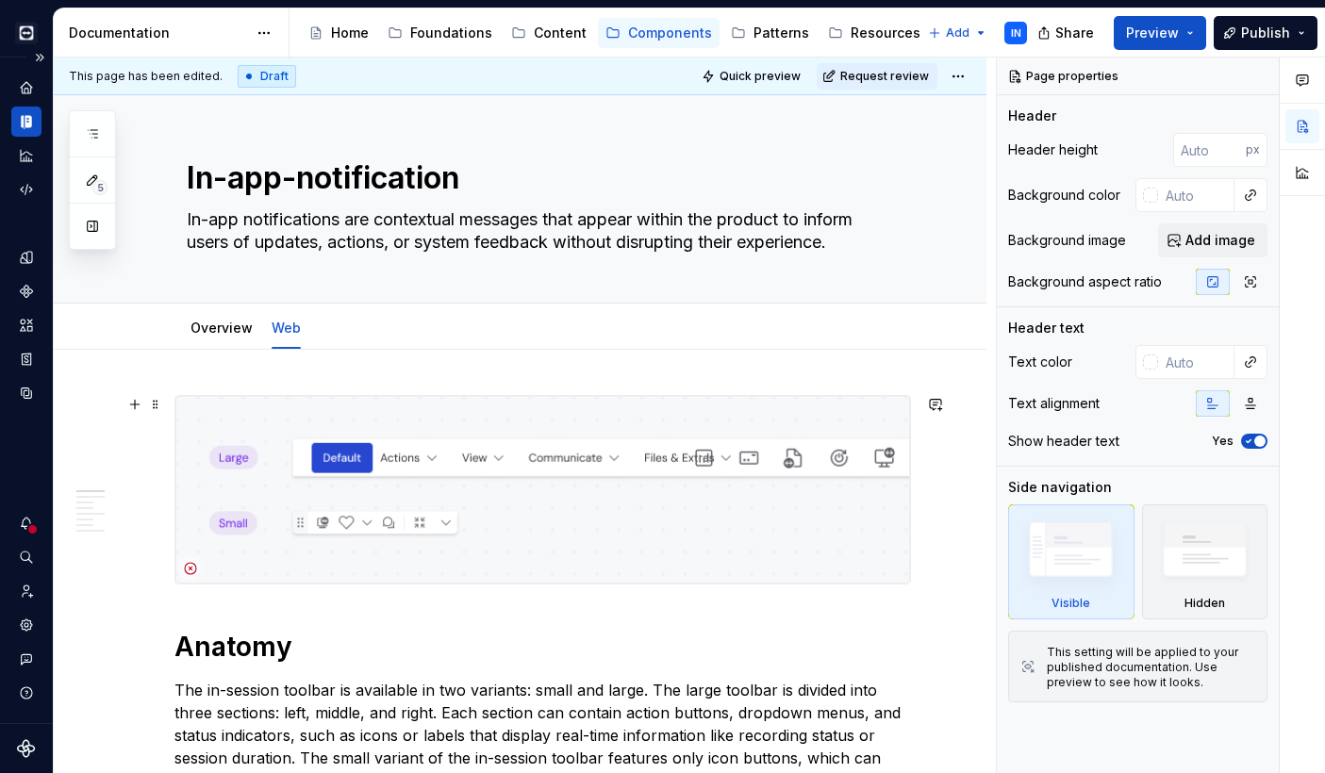
click at [383, 520] on img at bounding box center [542, 490] width 734 height 188
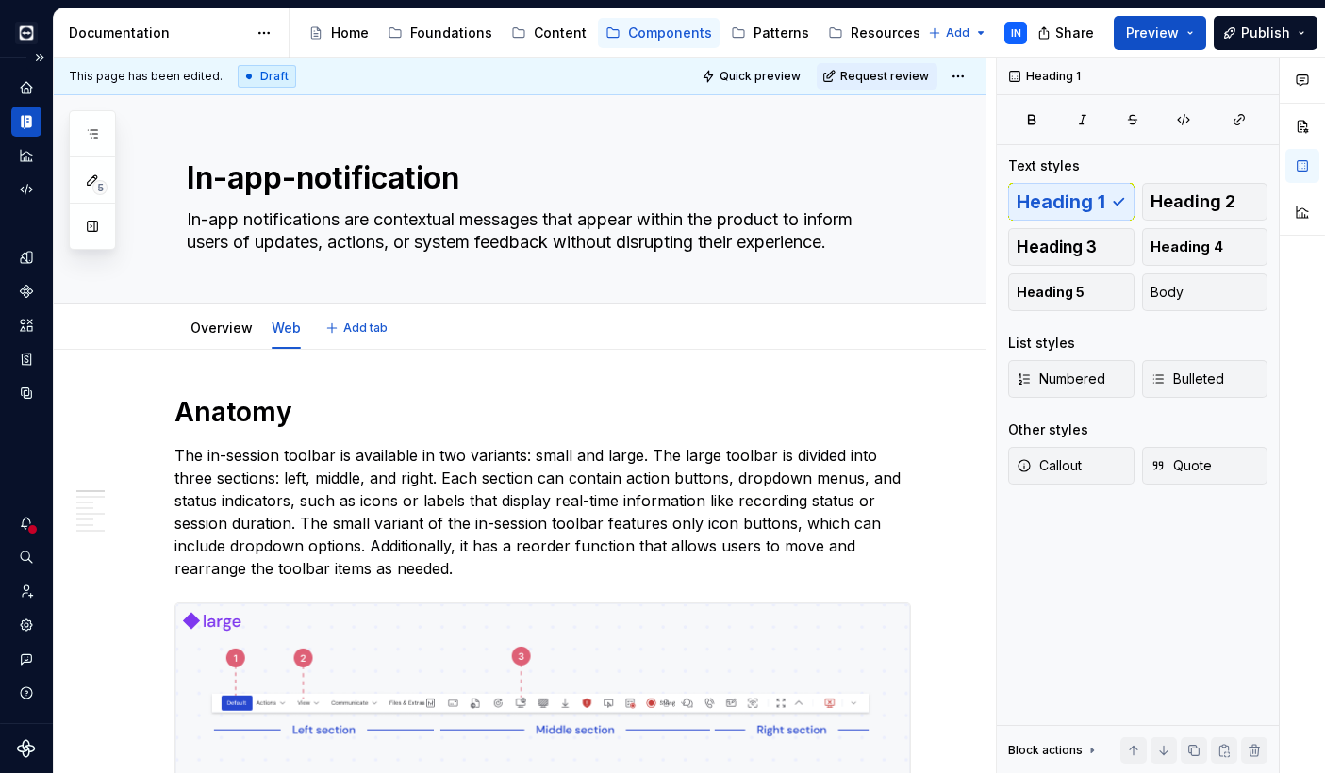
type textarea "*"
click at [246, 548] on p "The in-session toolbar is available in two variants: small and large. The large…" at bounding box center [542, 512] width 736 height 136
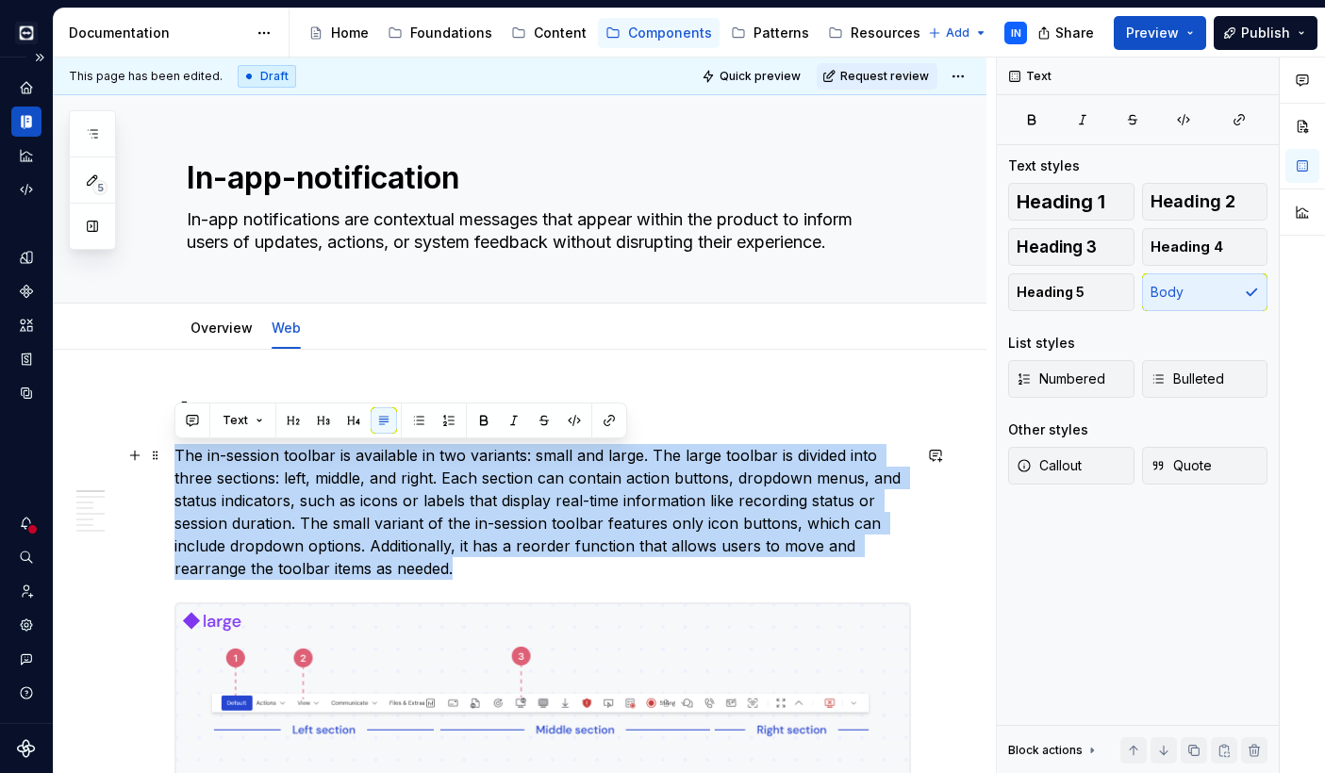
click at [246, 548] on p "The in-session toolbar is available in two variants: small and large. The large…" at bounding box center [542, 512] width 736 height 136
paste div
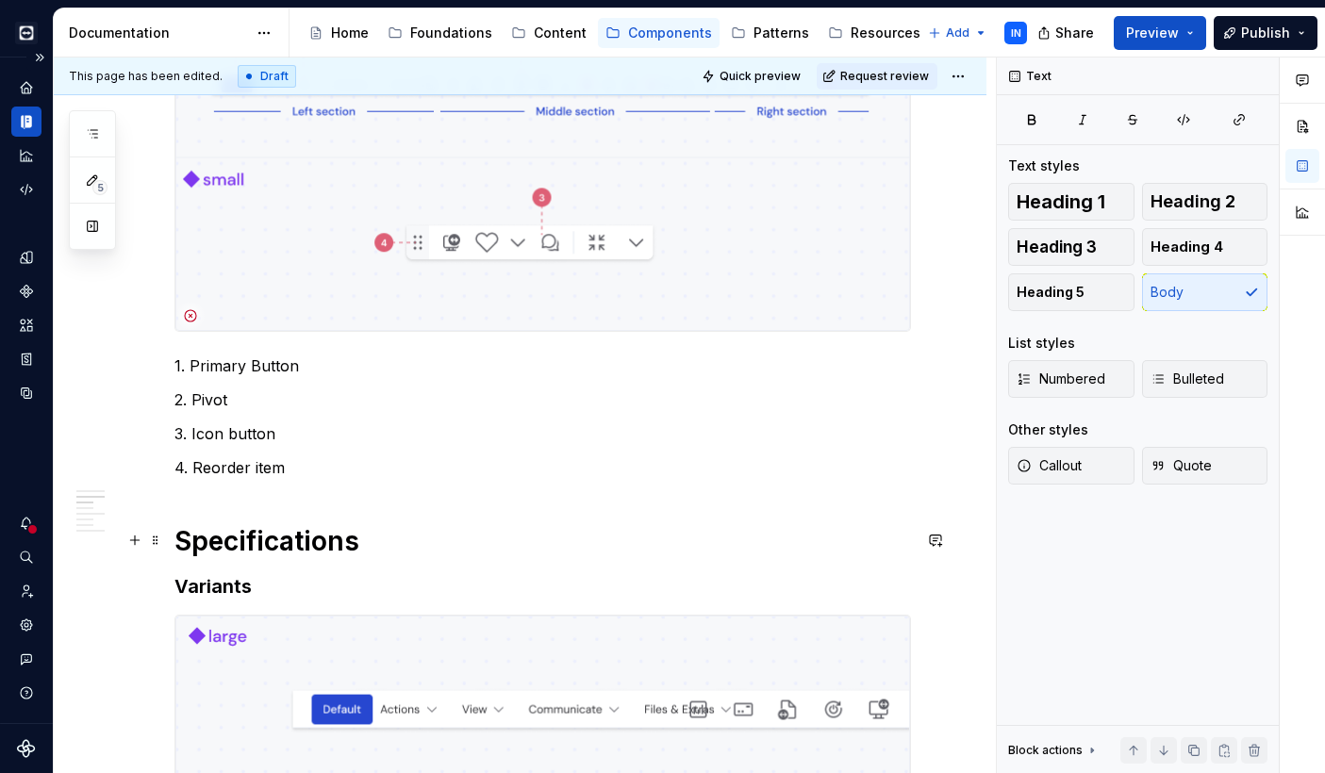
scroll to position [820, 0]
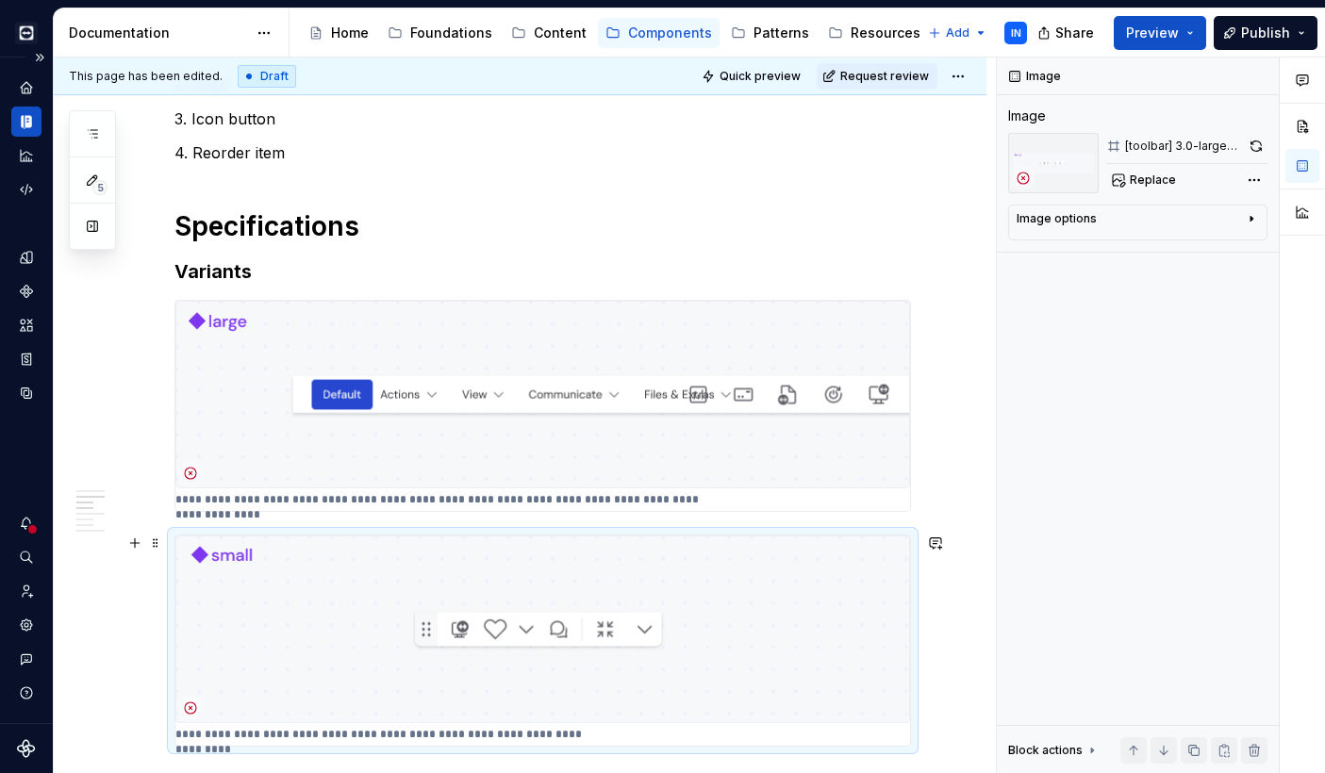
click at [470, 577] on img at bounding box center [542, 630] width 734 height 188
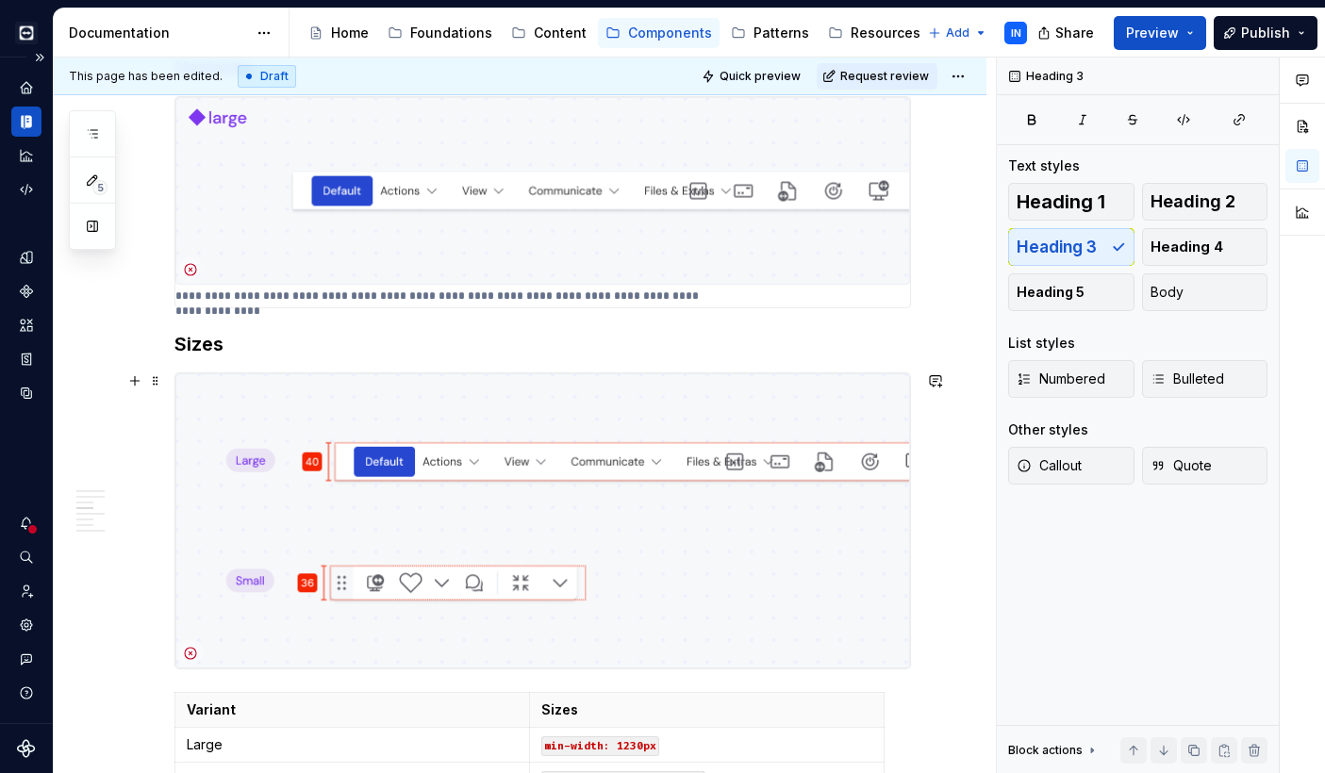
scroll to position [1169, 0]
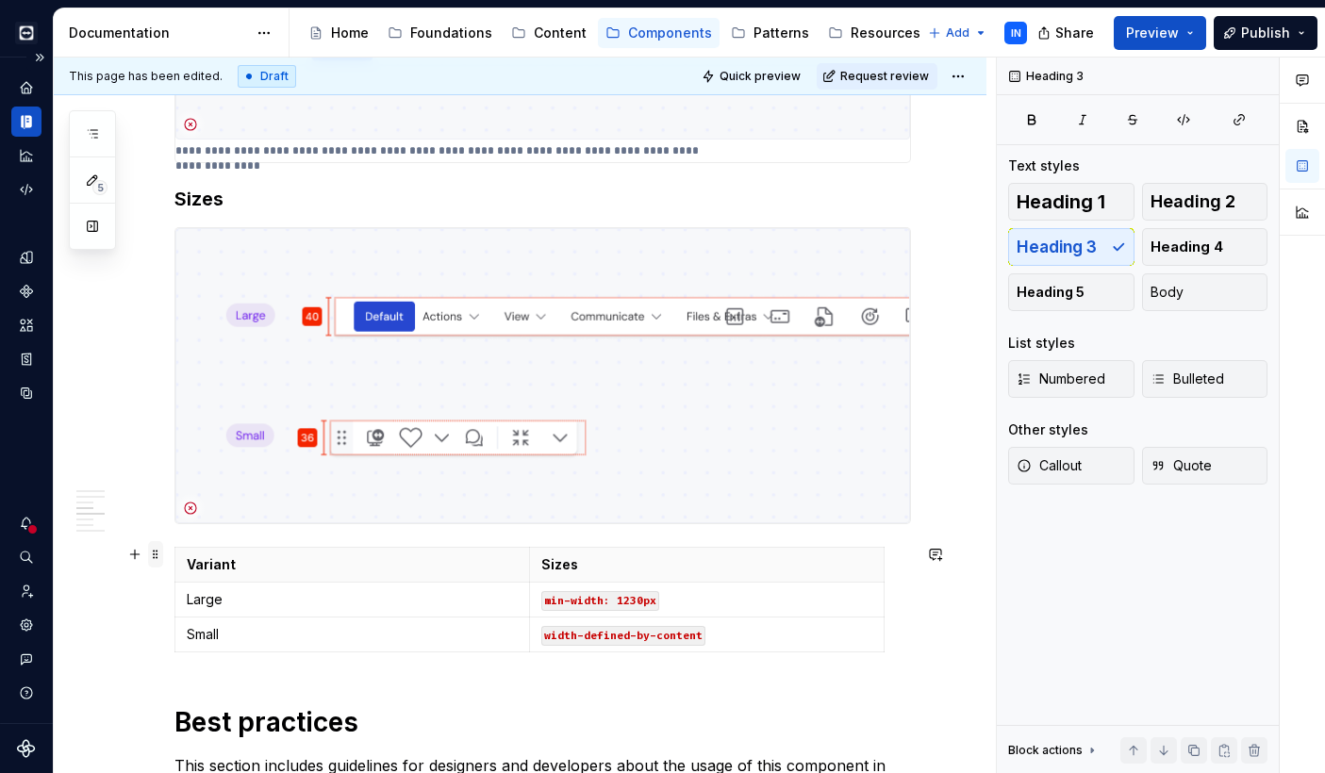
click at [157, 556] on span at bounding box center [155, 554] width 15 height 26
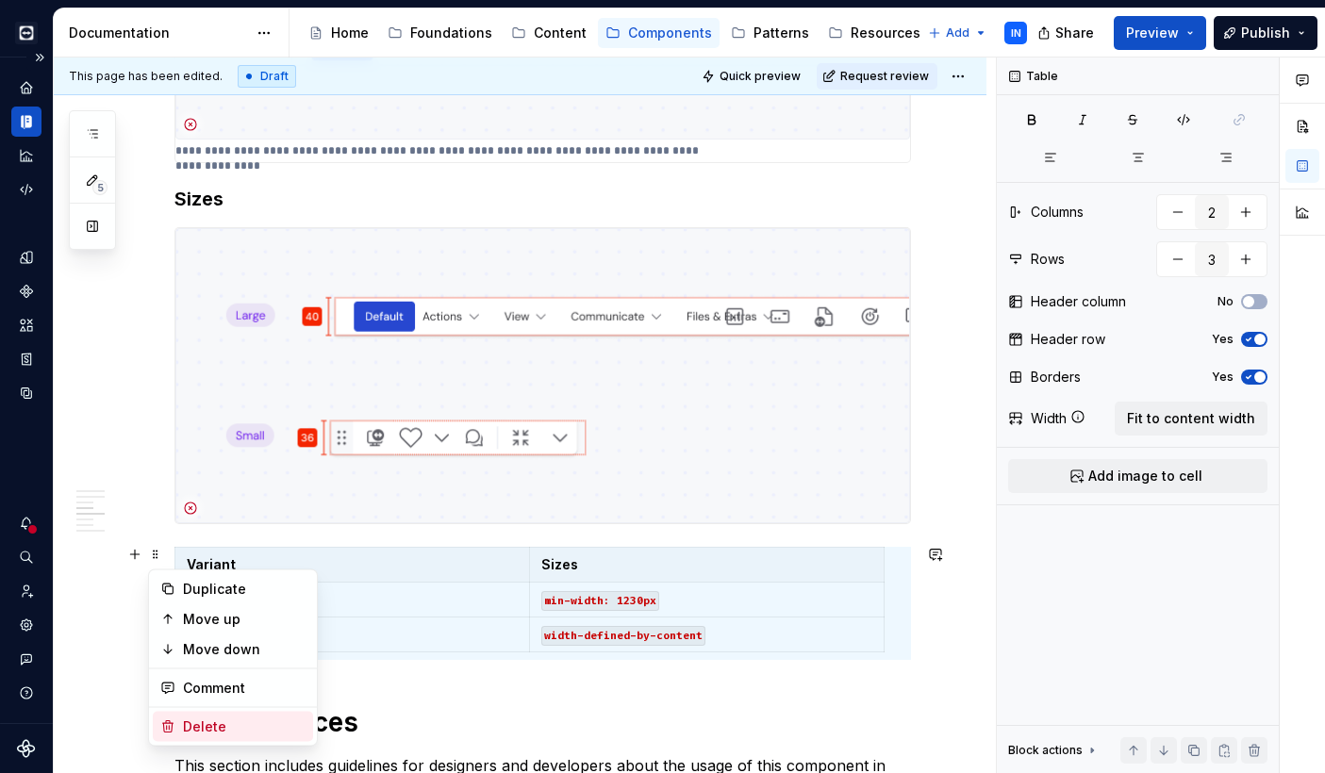
click at [206, 734] on div "Delete" at bounding box center [244, 727] width 123 height 19
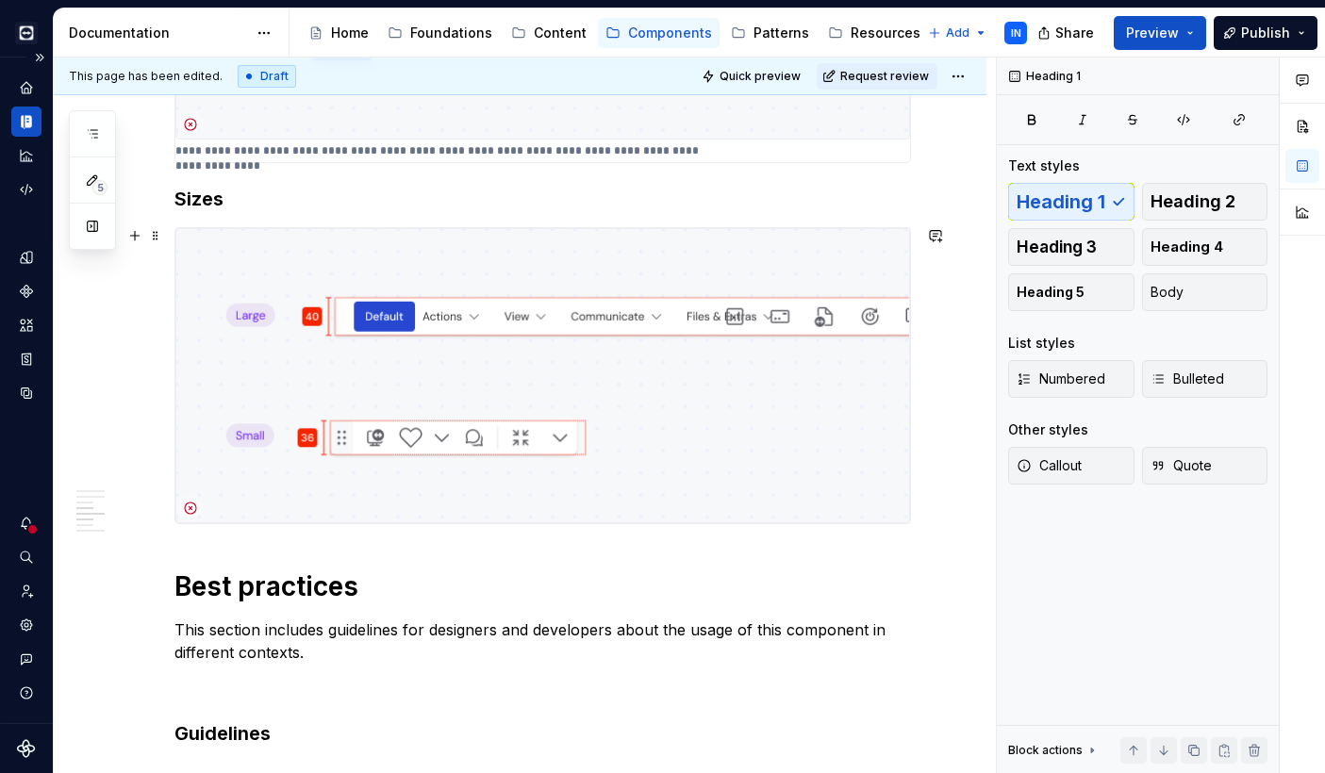
click at [778, 311] on img at bounding box center [542, 375] width 734 height 295
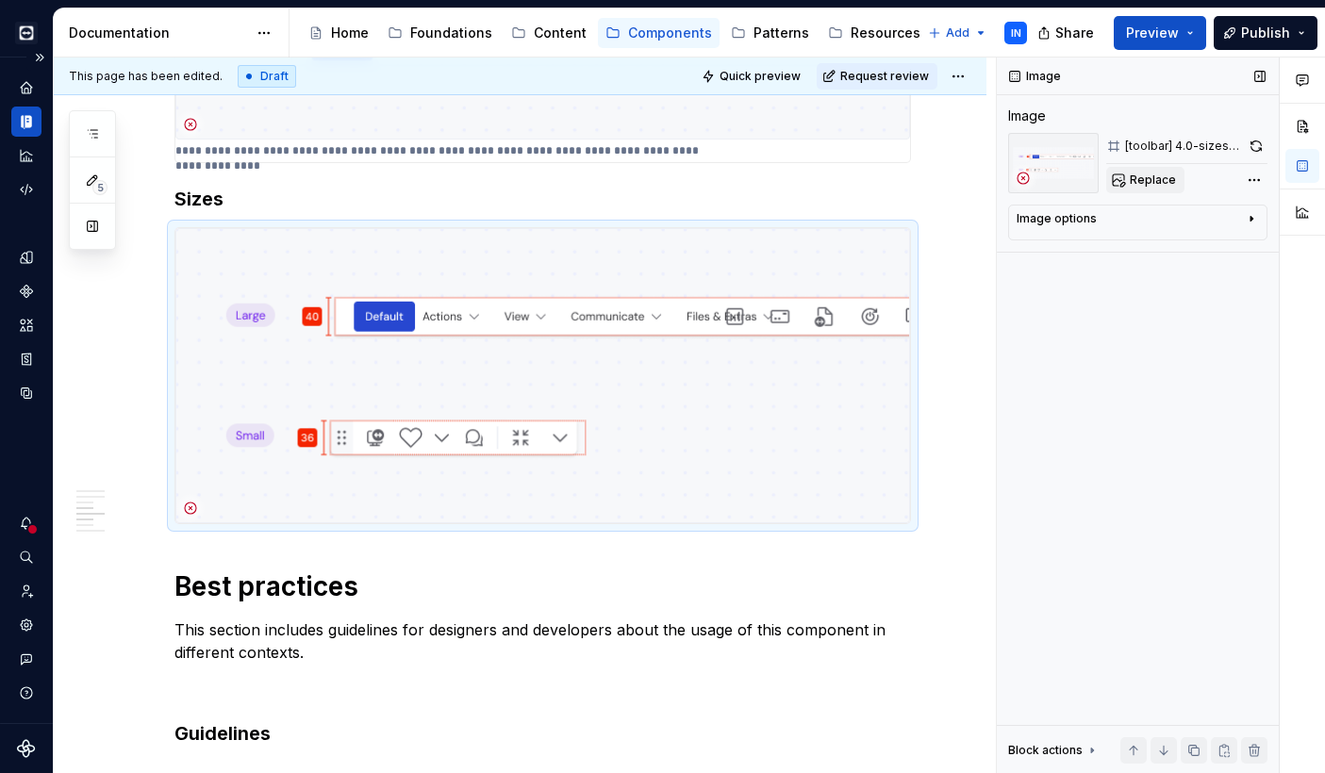
click at [1159, 174] on span "Replace" at bounding box center [1153, 180] width 46 height 15
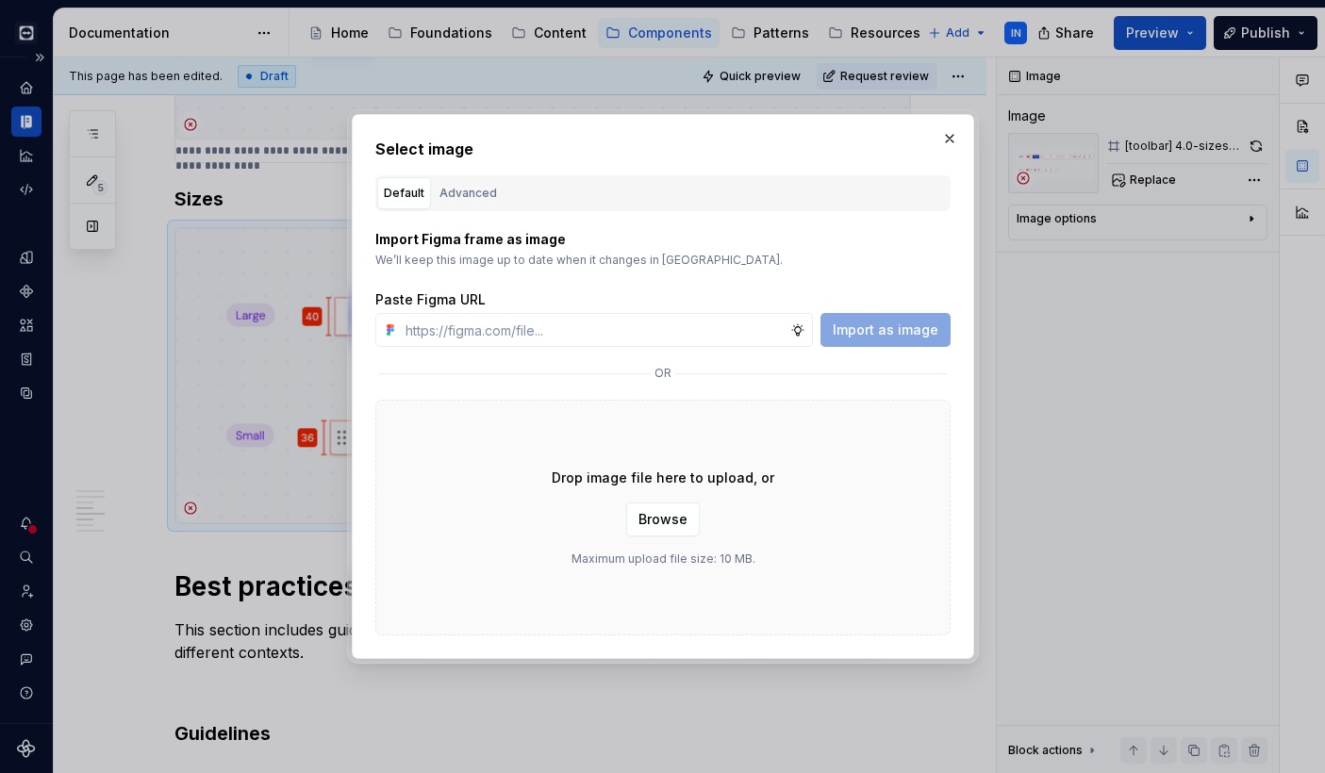
click at [482, 190] on div "Advanced" at bounding box center [468, 193] width 58 height 19
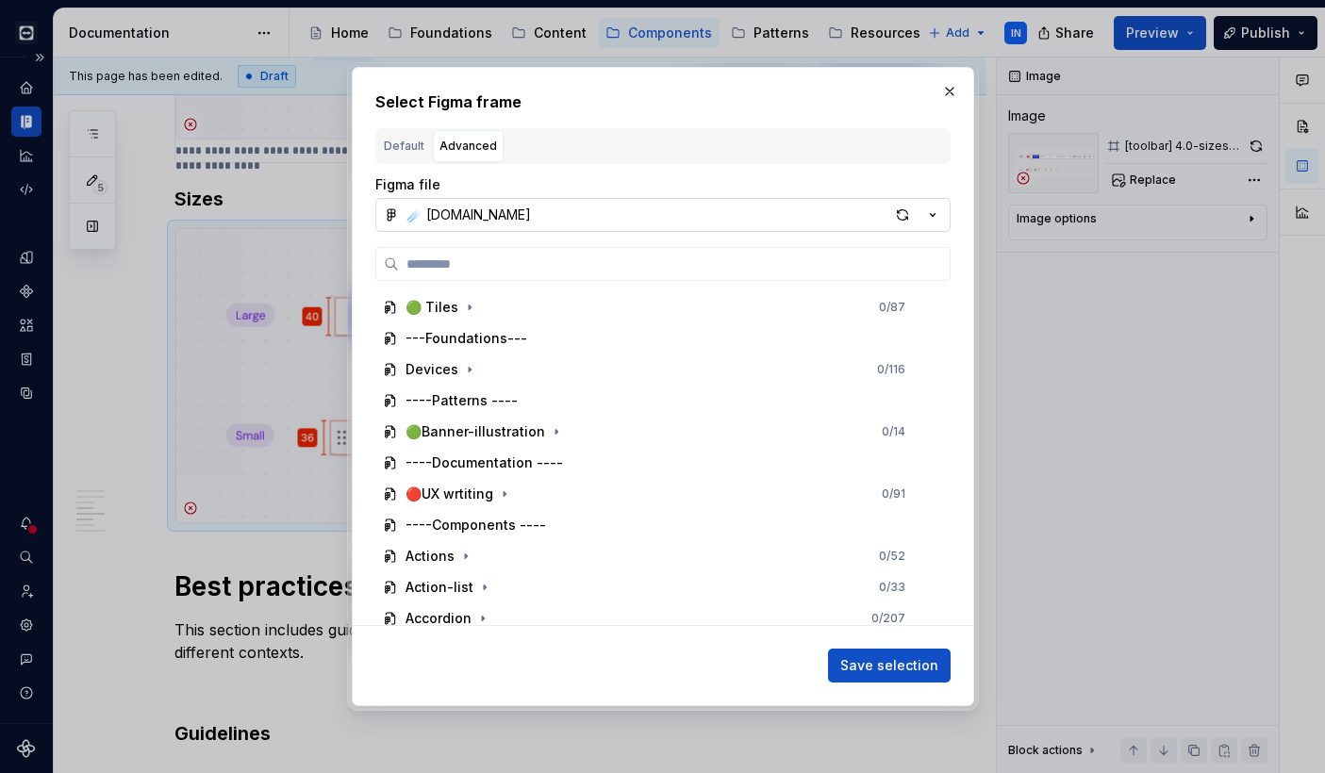
click at [884, 208] on button "☄️ [DOMAIN_NAME]" at bounding box center [662, 215] width 575 height 34
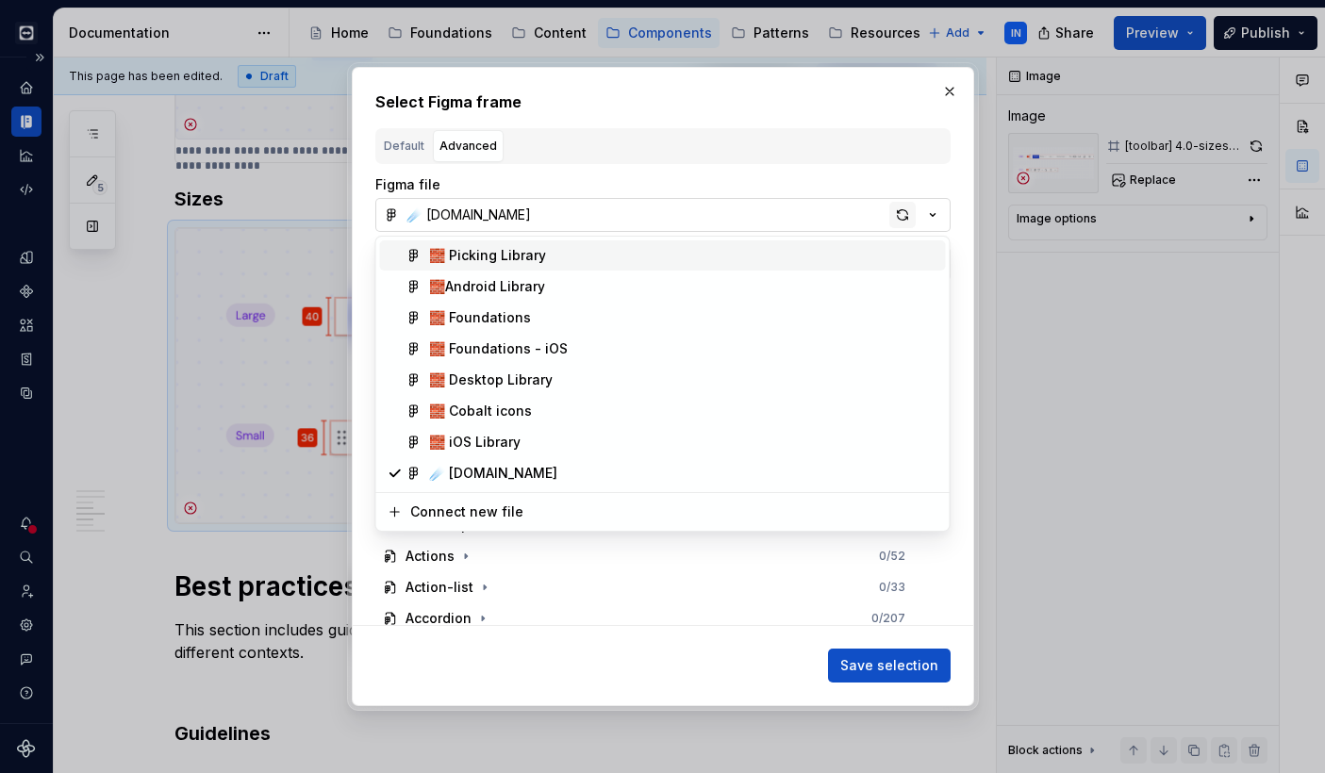
click at [896, 207] on div "Select Figma frame Default Advanced Import Figma frame as image We’ll keep this…" at bounding box center [662, 386] width 1325 height 773
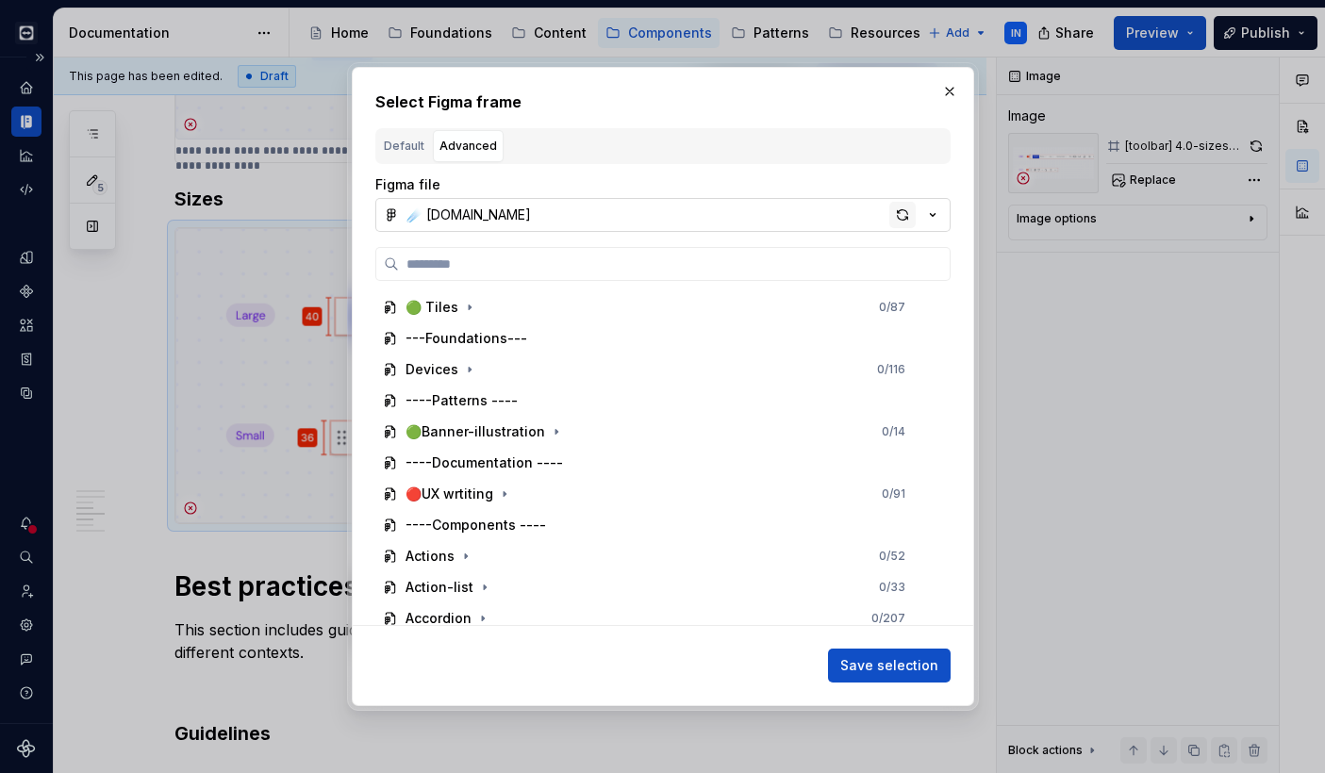
click at [900, 212] on div "button" at bounding box center [902, 215] width 26 height 26
type textarea "*"
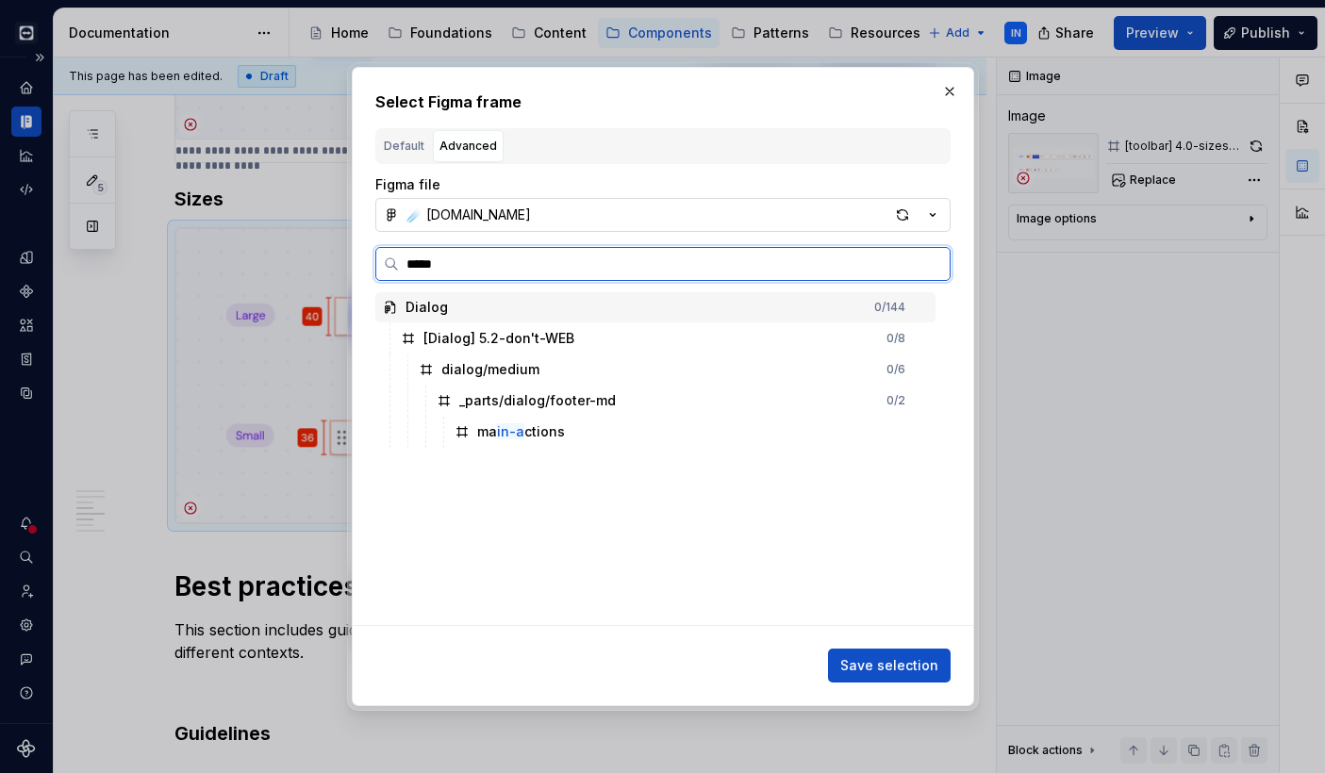
type input "******"
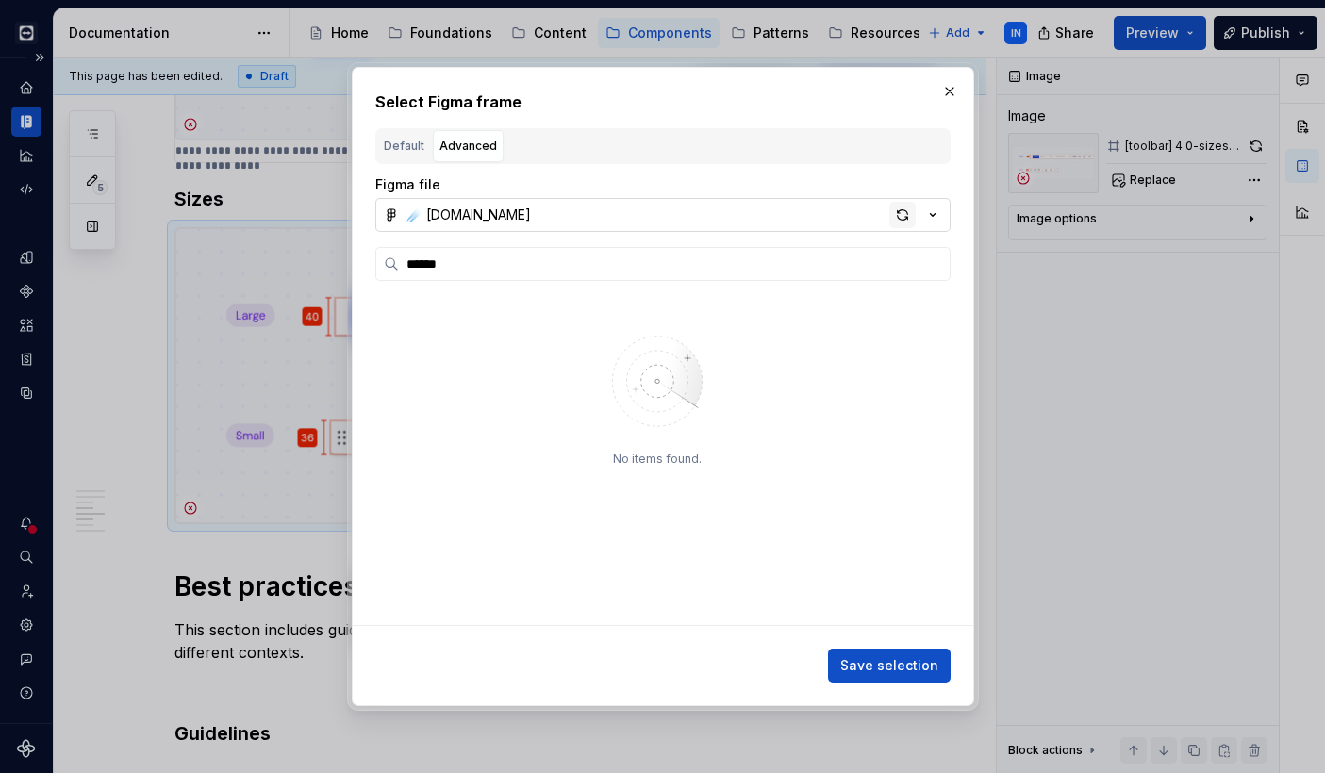
click at [901, 210] on div "button" at bounding box center [902, 215] width 26 height 26
click at [946, 91] on button "button" at bounding box center [949, 91] width 26 height 26
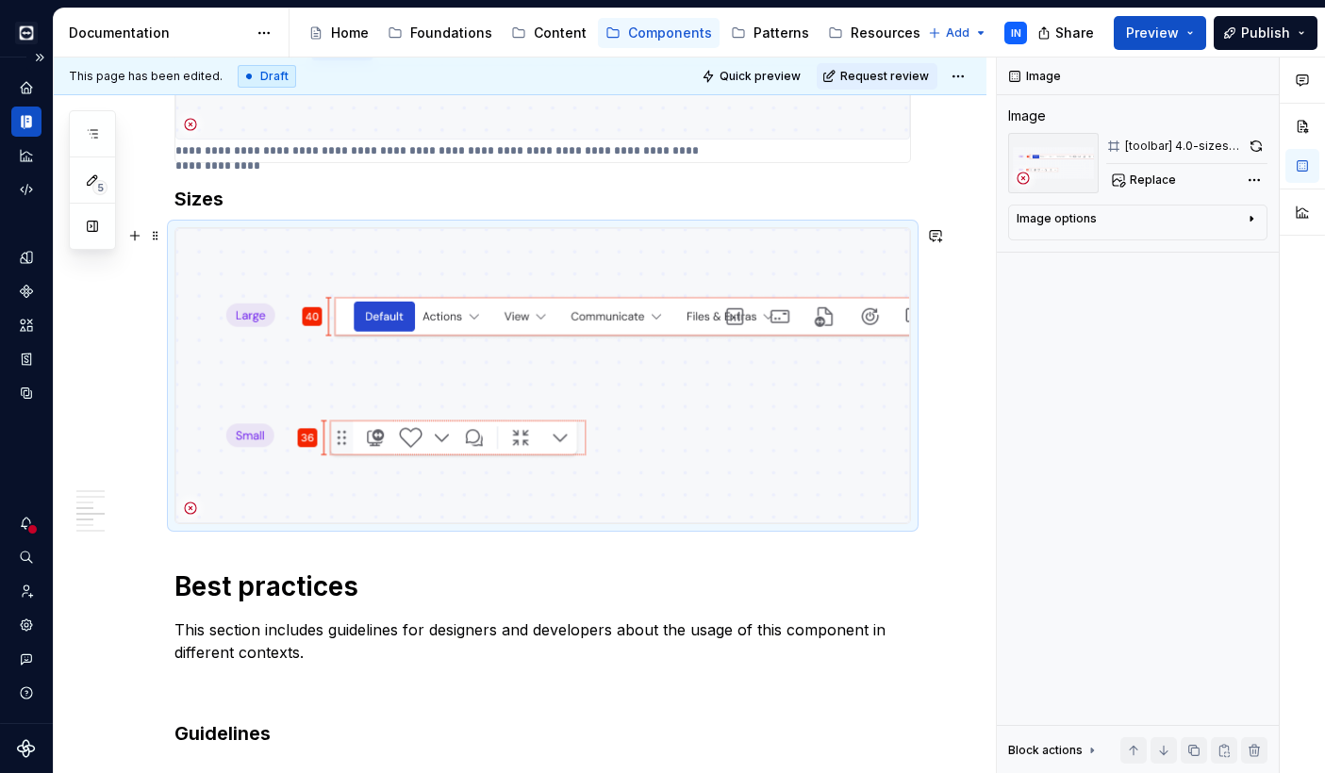
click at [701, 454] on img at bounding box center [542, 375] width 734 height 295
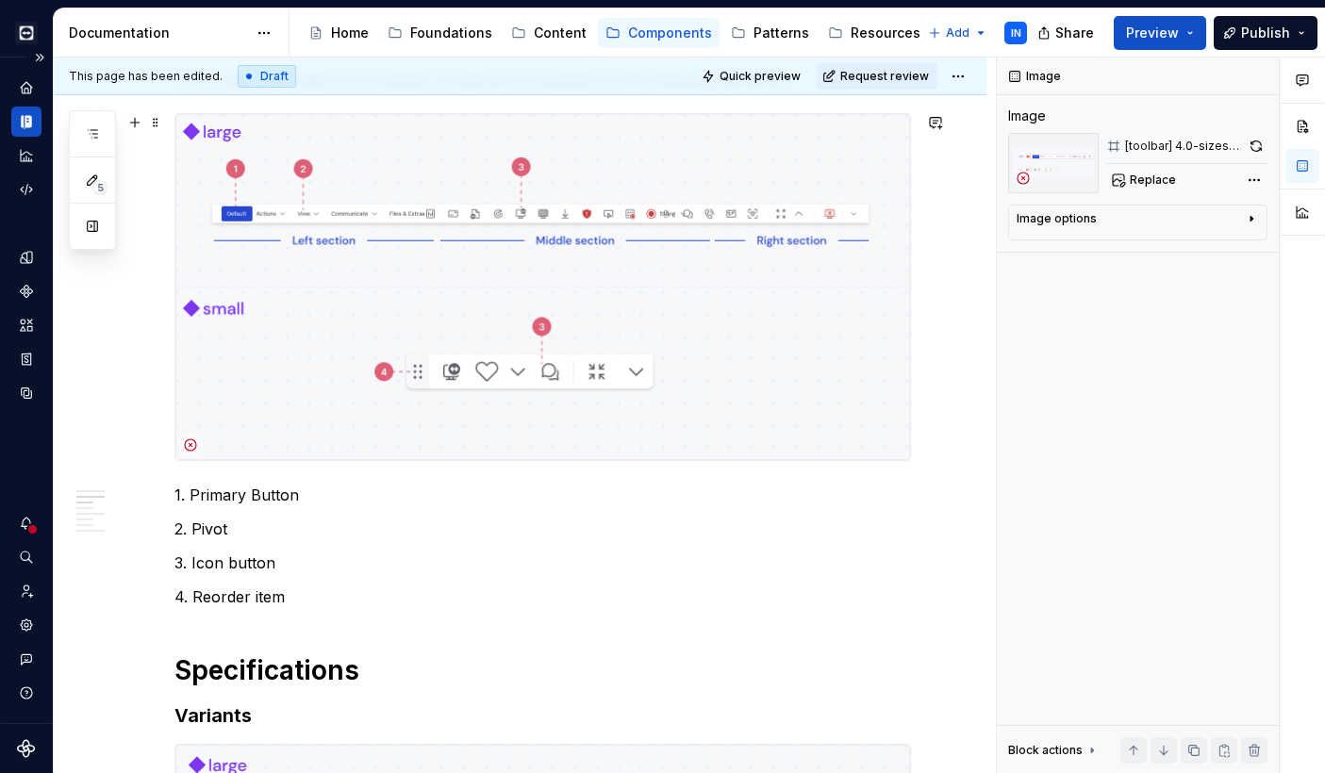
scroll to position [259, 0]
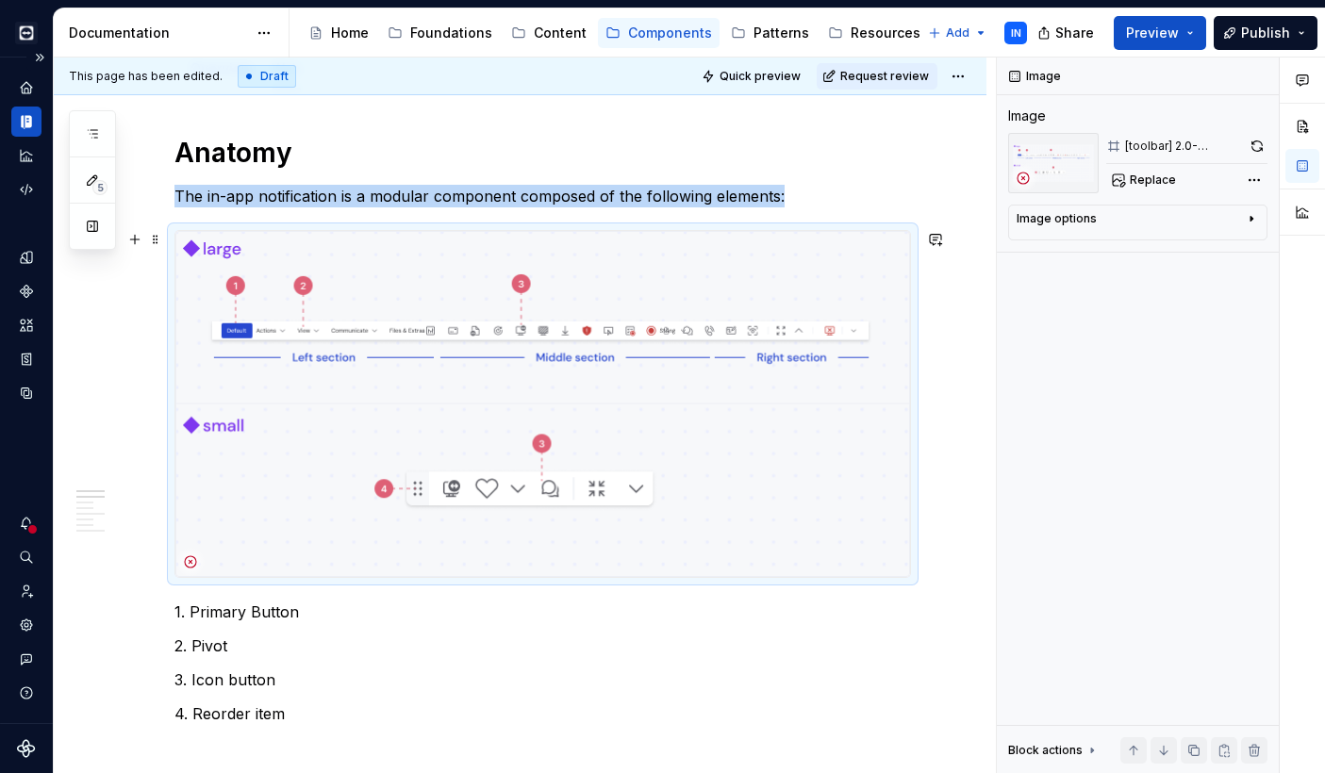
click at [686, 365] on img at bounding box center [542, 404] width 734 height 346
click at [1139, 173] on button "Replace" at bounding box center [1145, 180] width 78 height 26
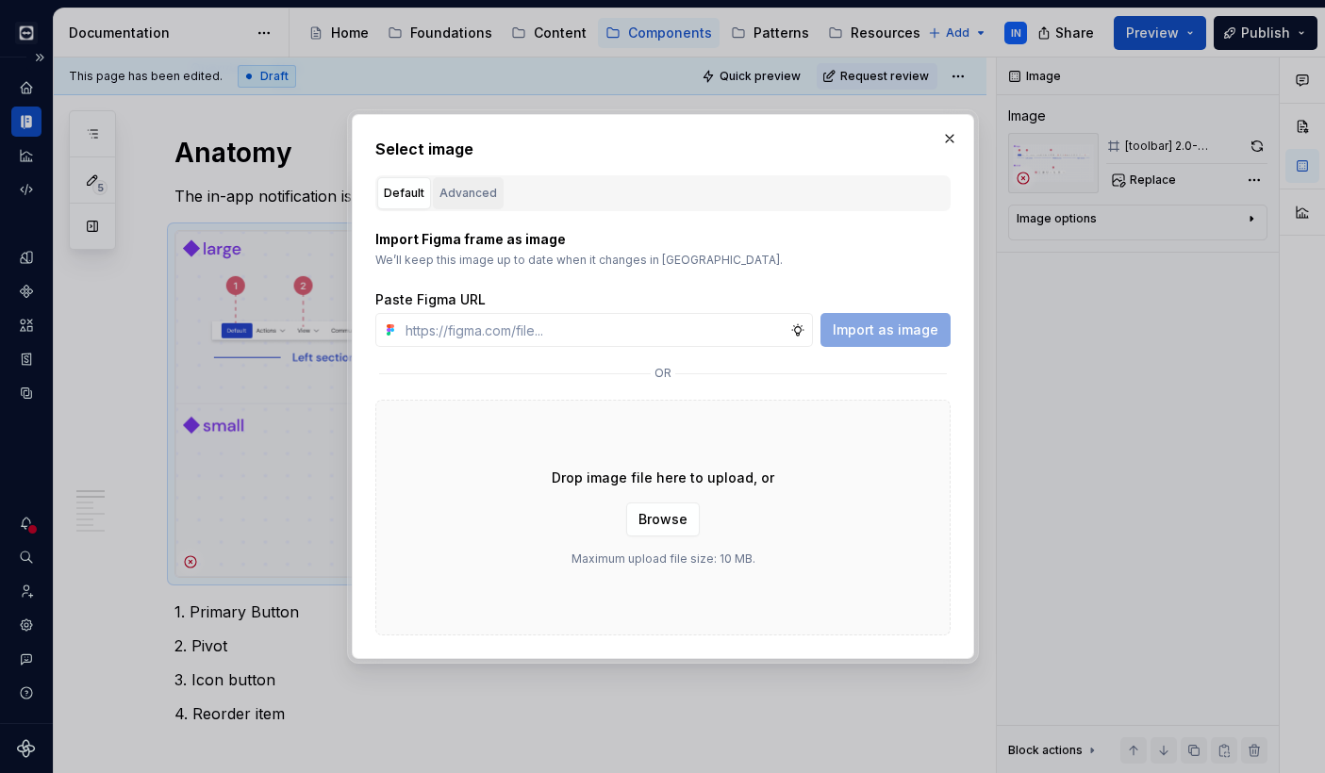
click at [452, 199] on div "Advanced" at bounding box center [468, 193] width 58 height 19
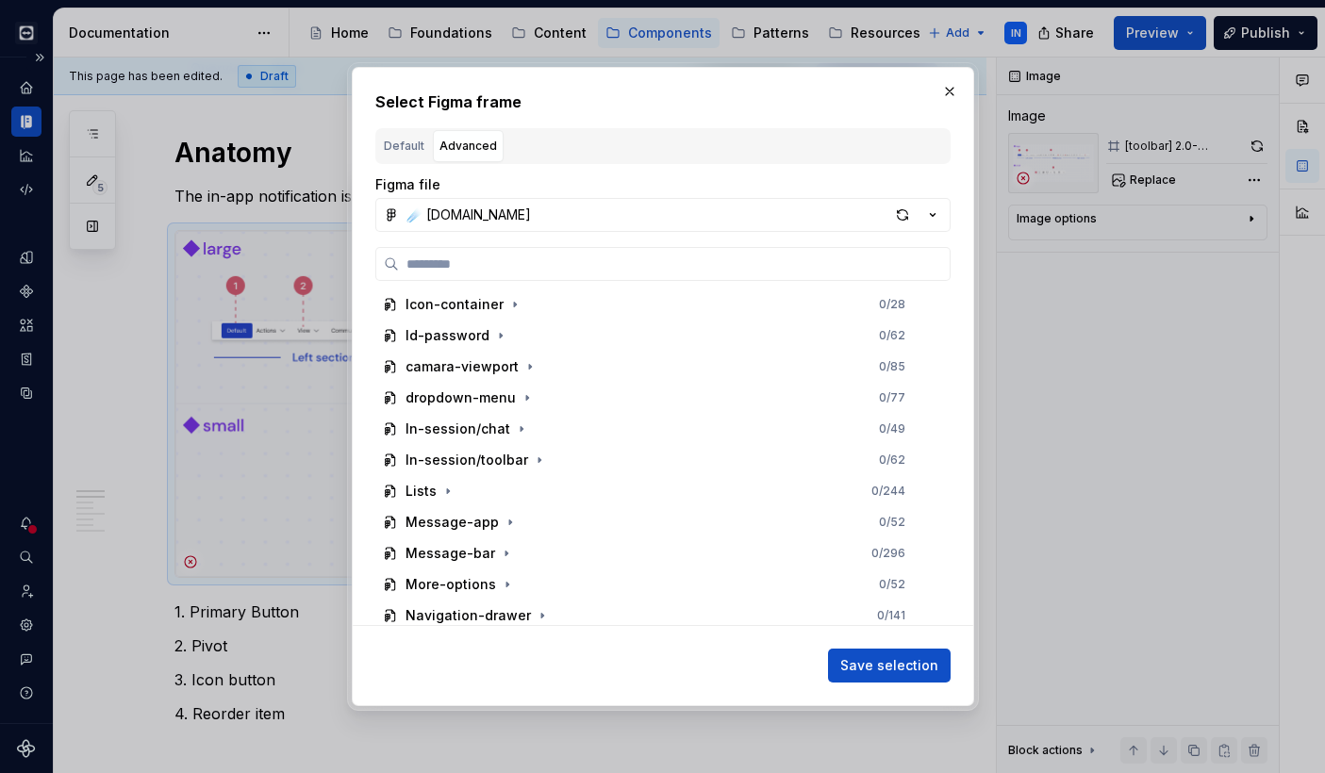
scroll to position [1495, 0]
click at [897, 207] on div "button" at bounding box center [902, 215] width 26 height 26
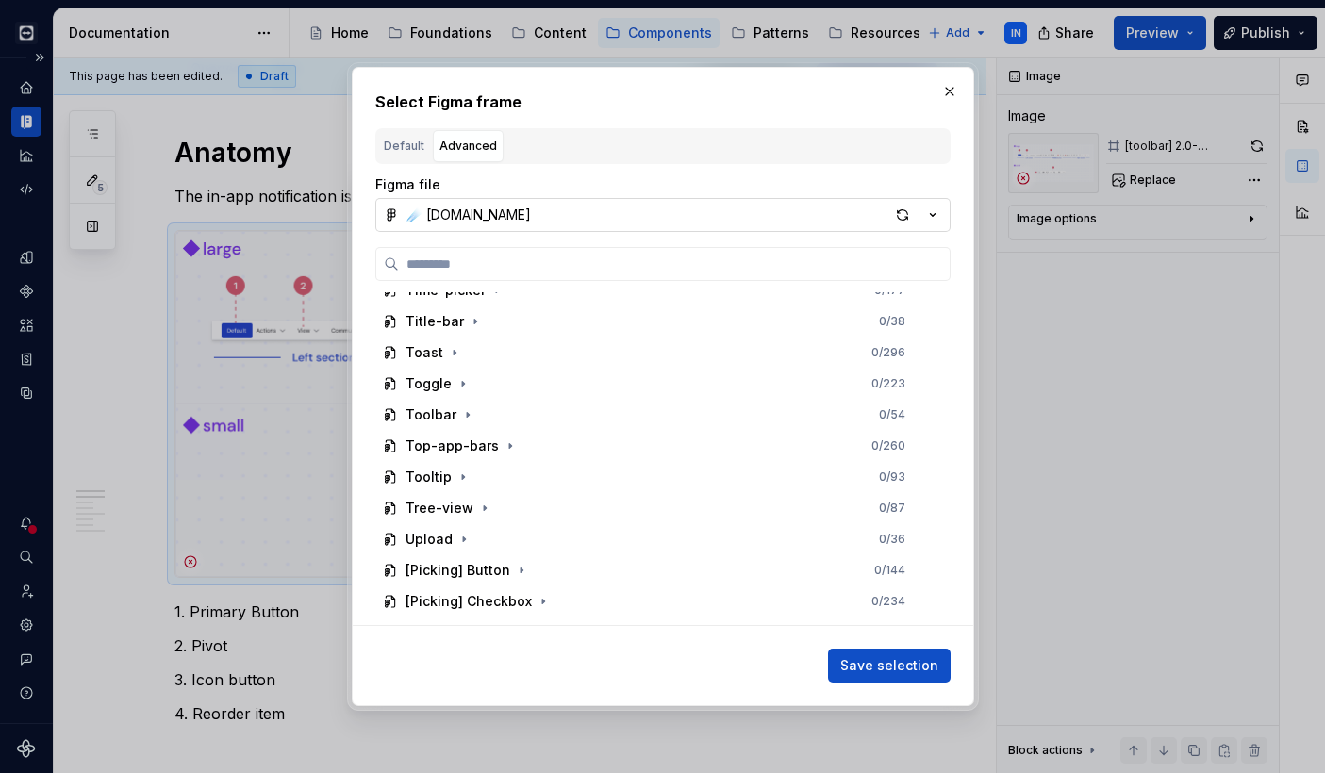
scroll to position [3246, 0]
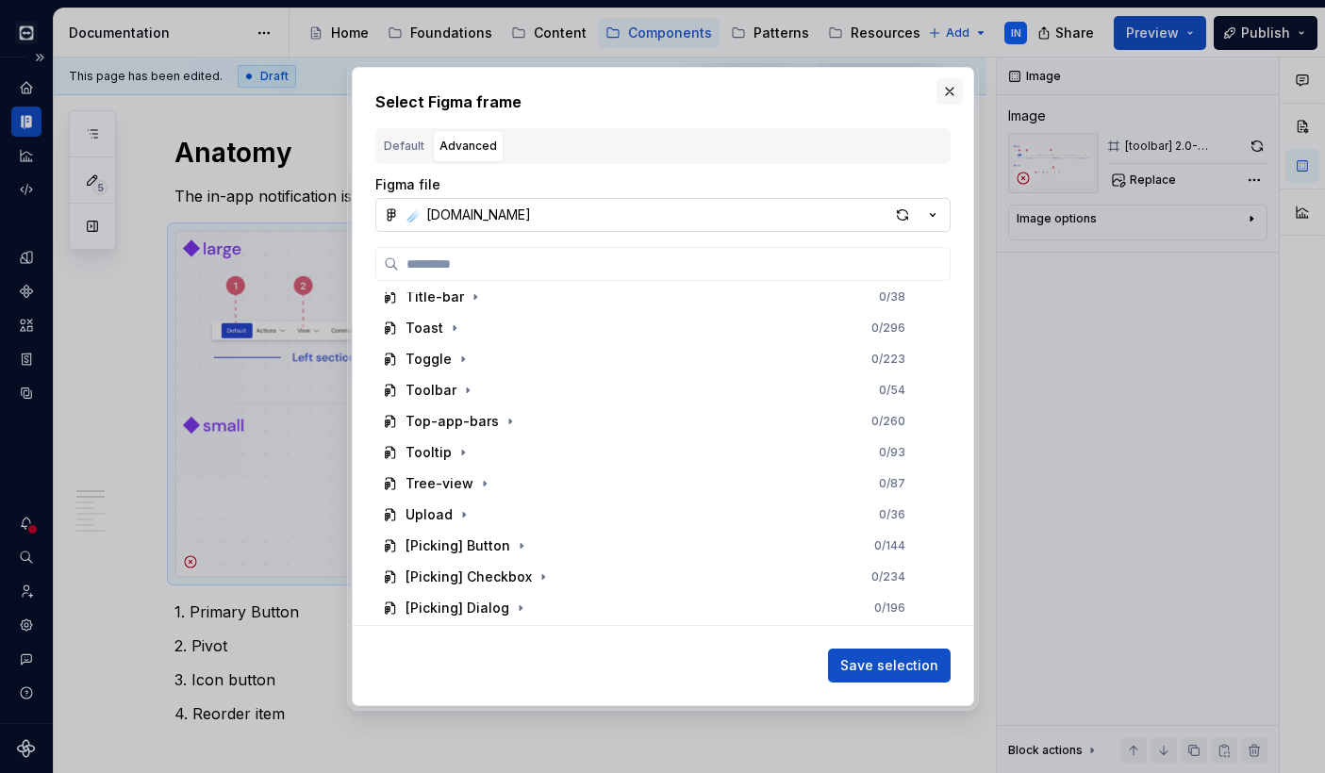
click at [947, 91] on button "button" at bounding box center [949, 91] width 26 height 26
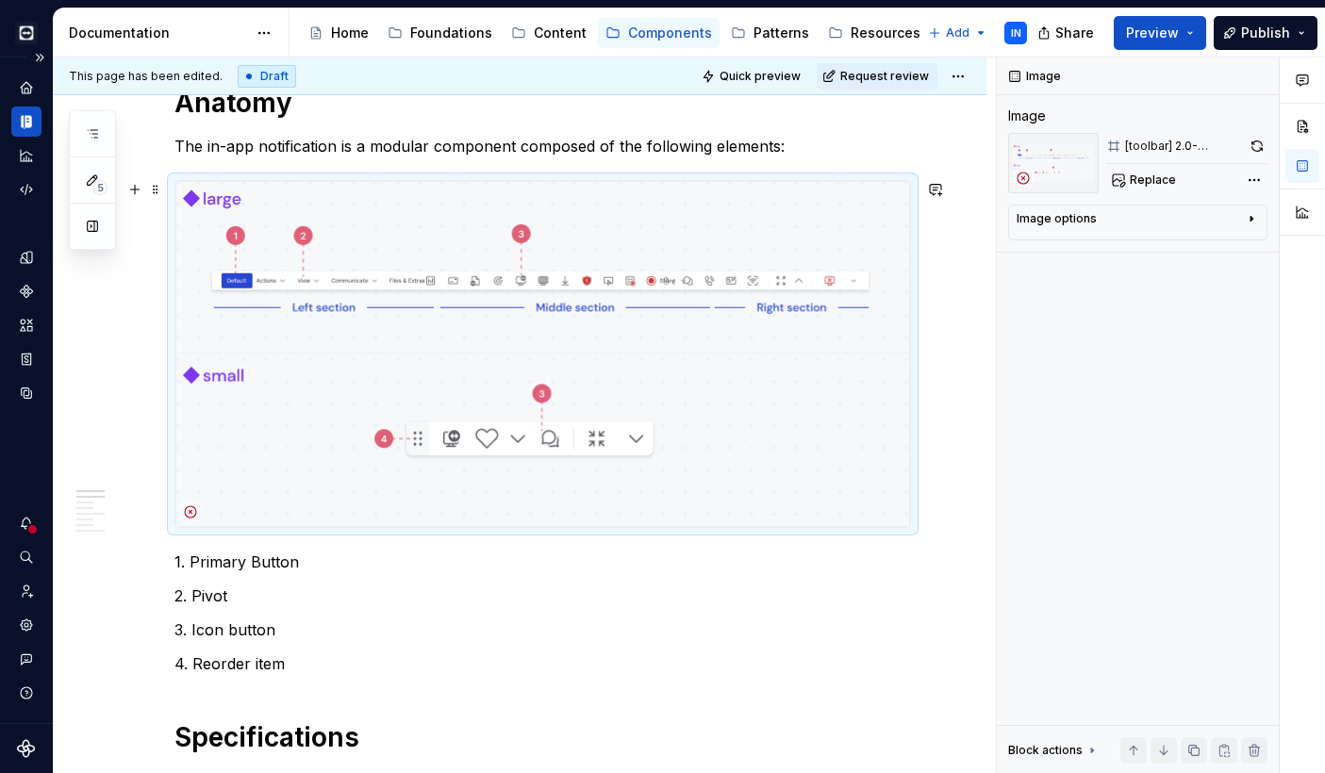
scroll to position [339, 0]
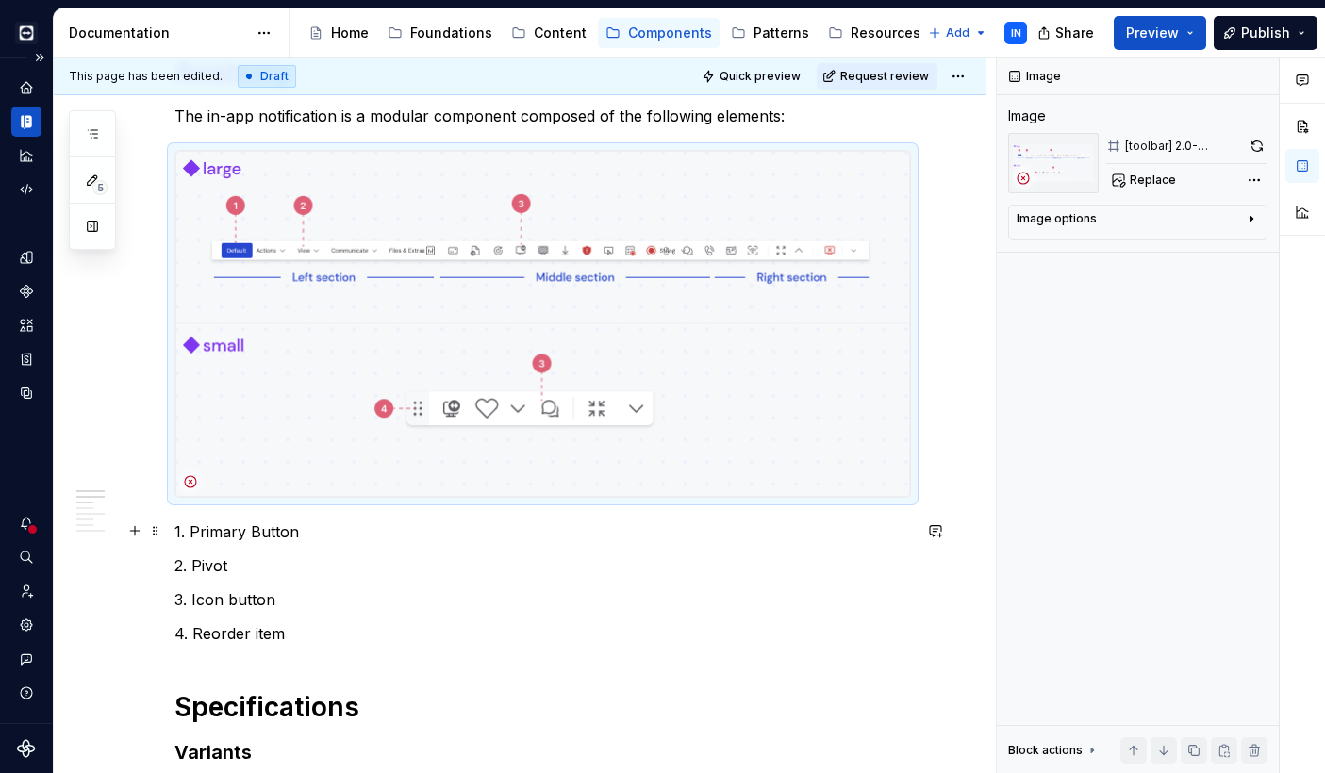
click at [226, 527] on p "1. Primary Button" at bounding box center [542, 531] width 736 height 23
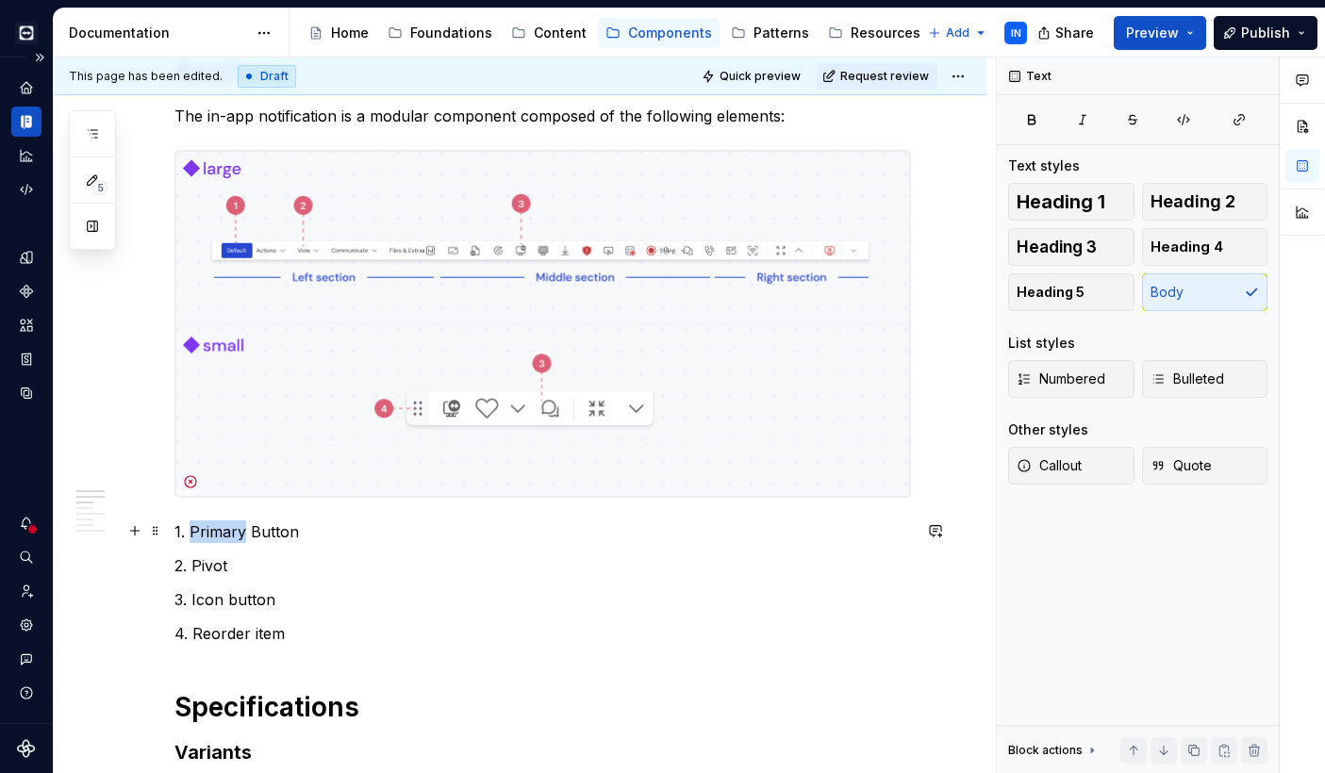
click at [226, 527] on p "1. Primary Button" at bounding box center [542, 531] width 736 height 23
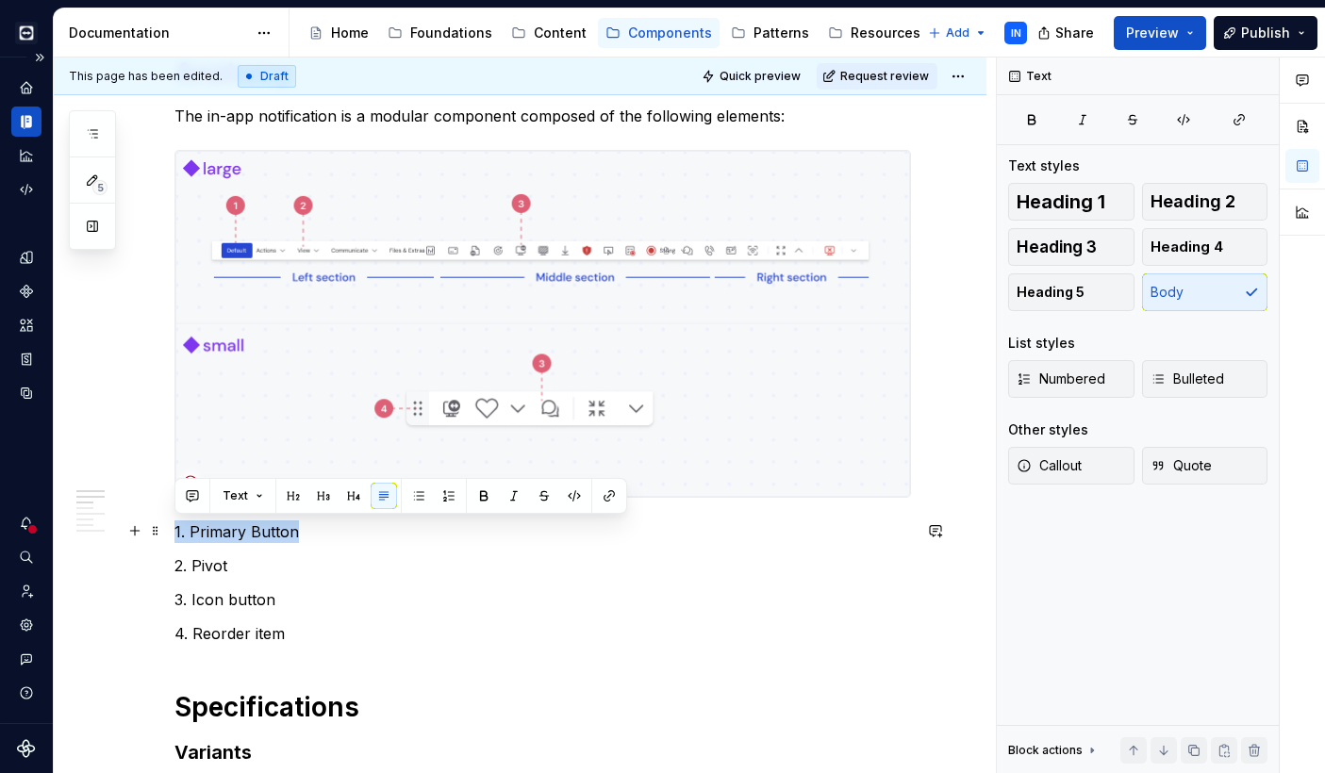
click at [226, 527] on p "1. Primary Button" at bounding box center [542, 531] width 736 height 23
drag, startPoint x: 323, startPoint y: 633, endPoint x: 193, endPoint y: 500, distance: 186.0
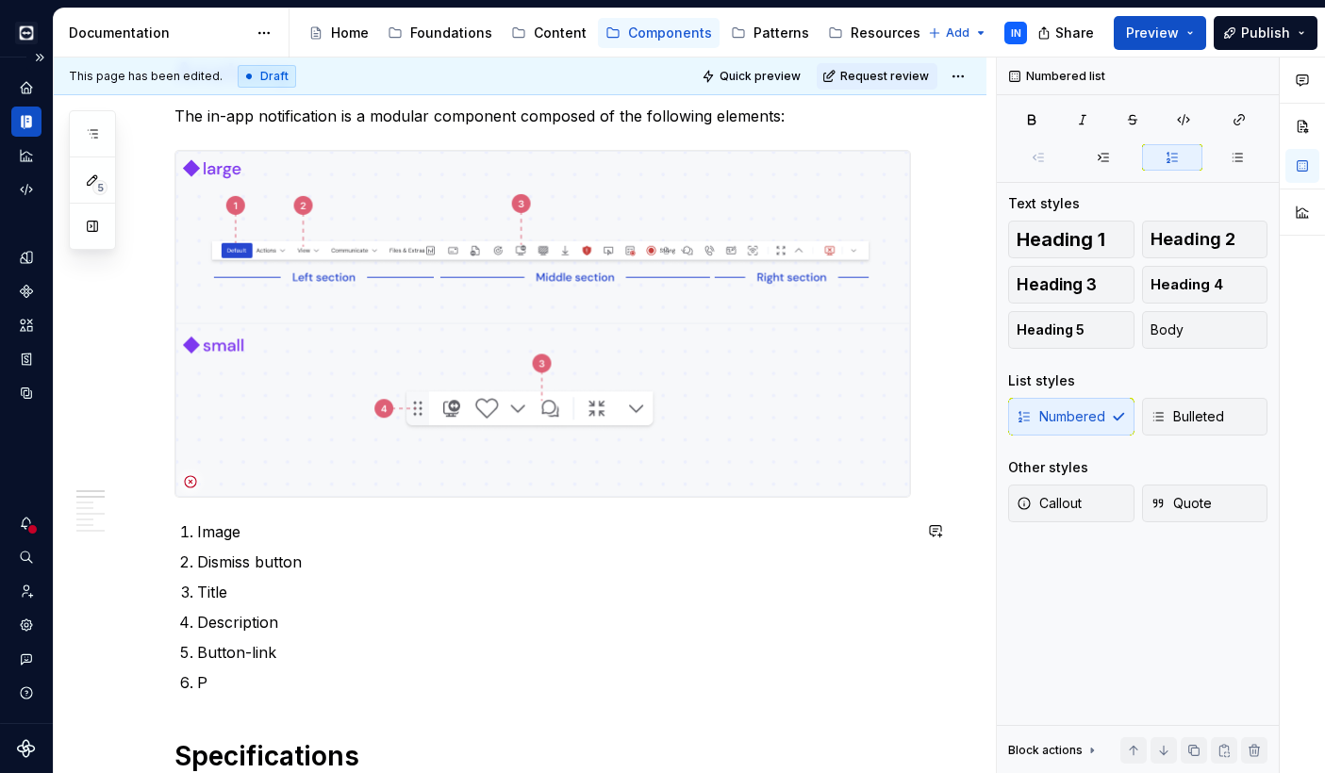
scroll to position [1, 0]
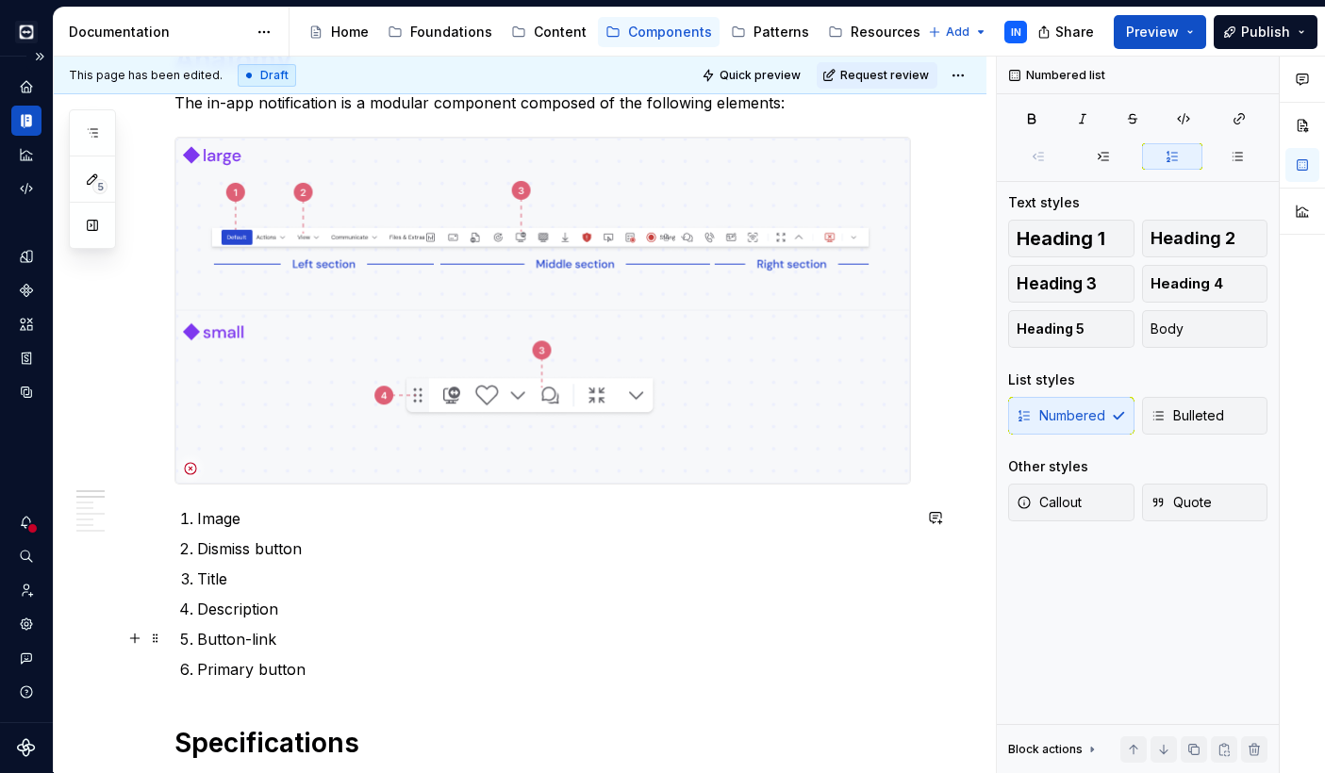
click at [251, 640] on p "Button-link" at bounding box center [554, 639] width 714 height 23
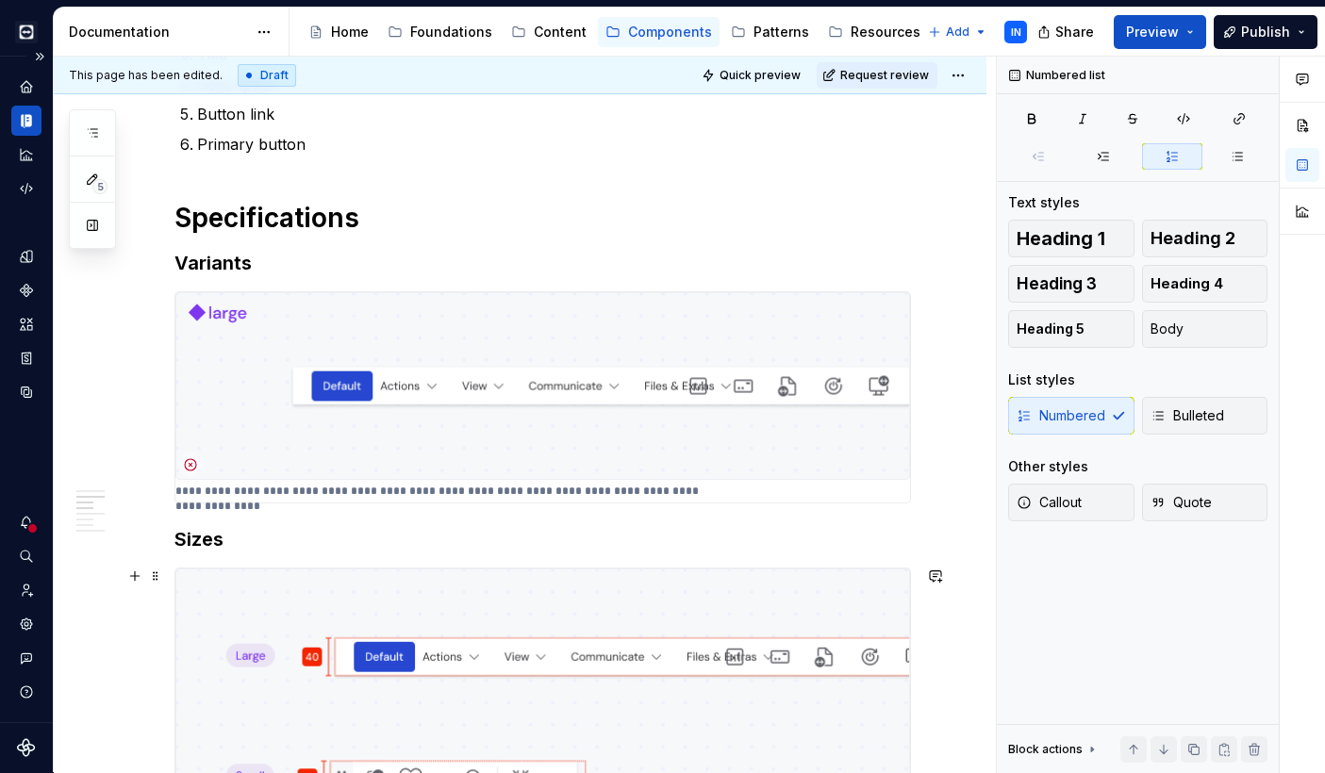
scroll to position [901, 0]
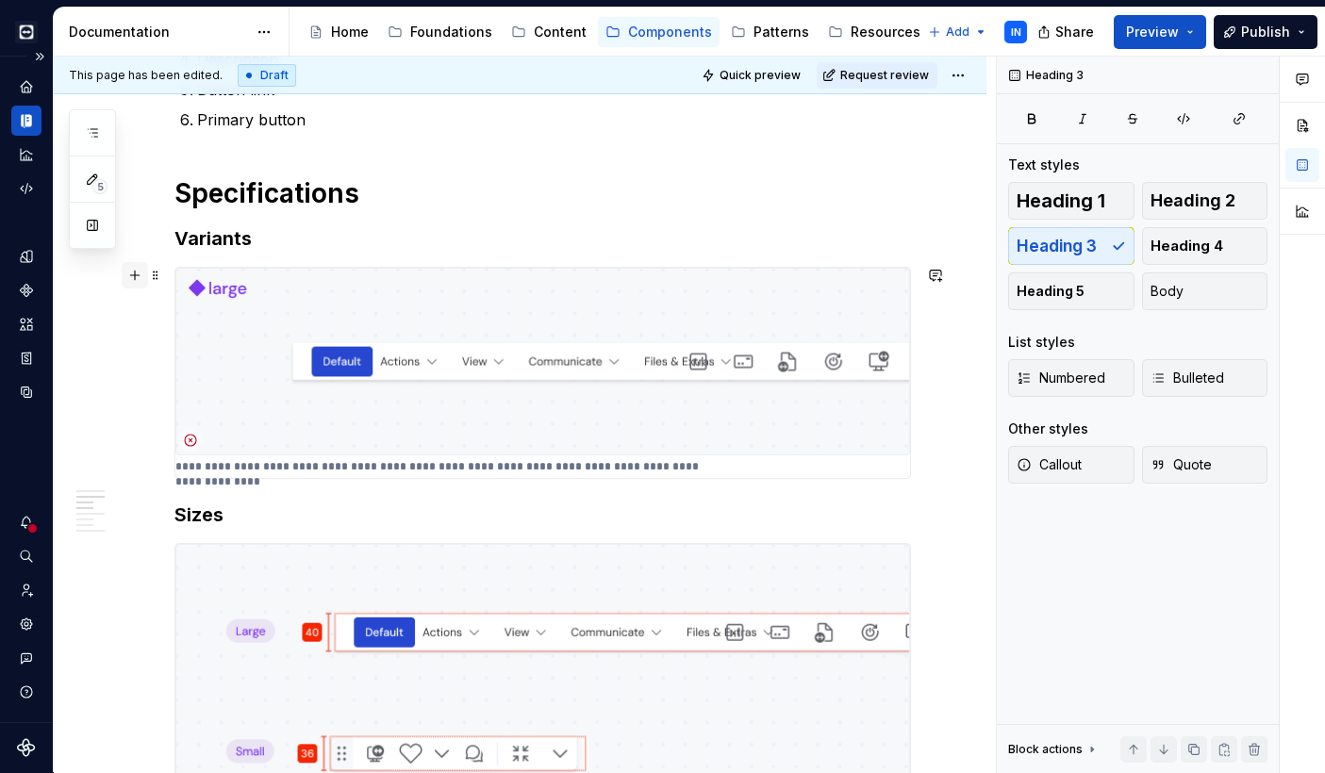
click at [136, 281] on button "button" at bounding box center [135, 275] width 26 height 26
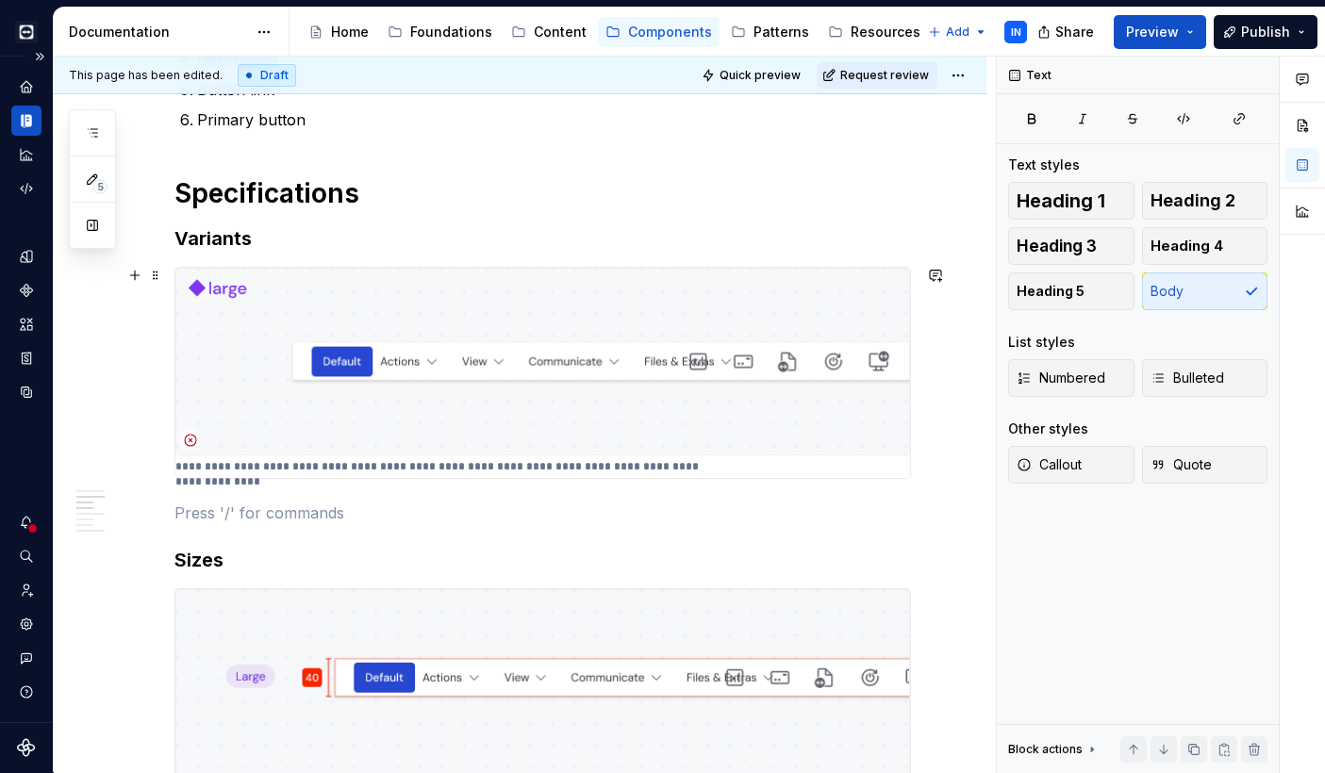
click at [208, 516] on p at bounding box center [542, 513] width 736 height 23
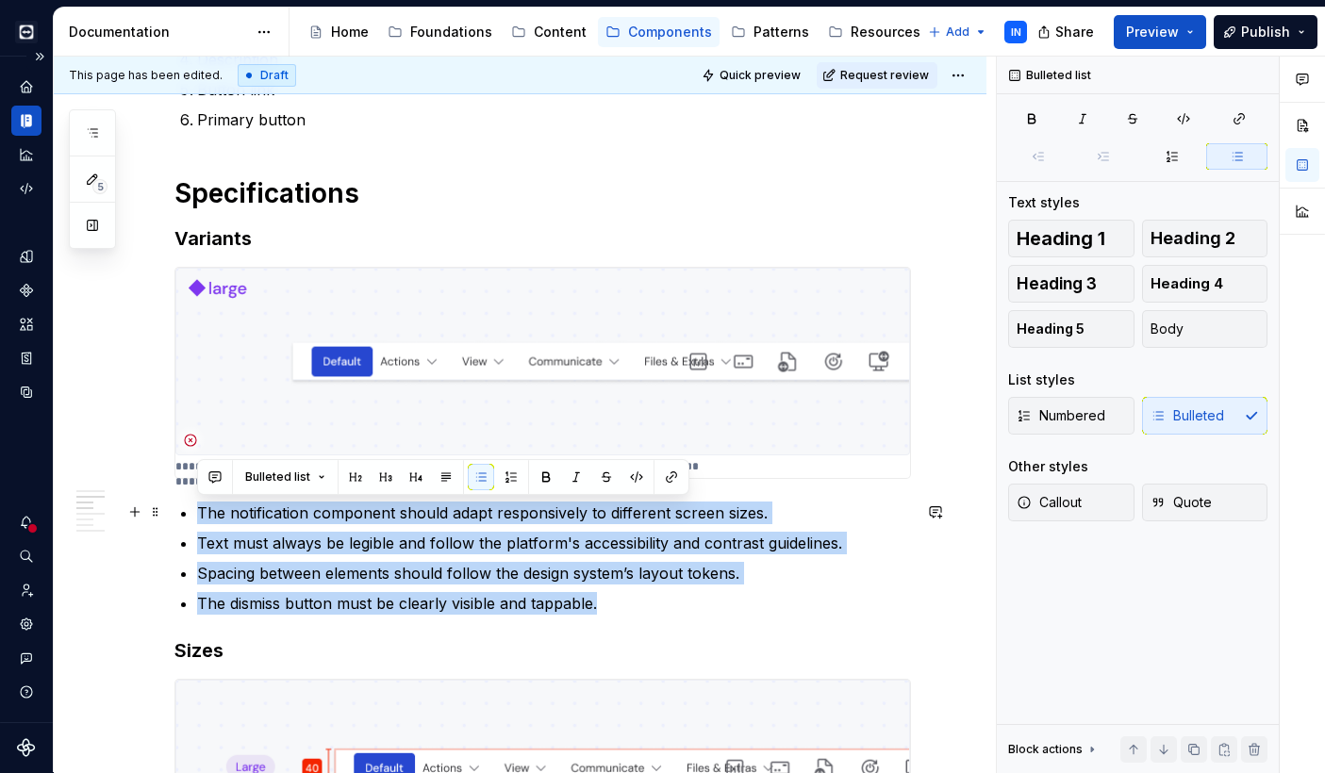
drag, startPoint x: 622, startPoint y: 608, endPoint x: 181, endPoint y: 505, distance: 453.1
click at [197, 505] on ul "The notification component should adapt responsively to different screen sizes.…" at bounding box center [554, 558] width 714 height 113
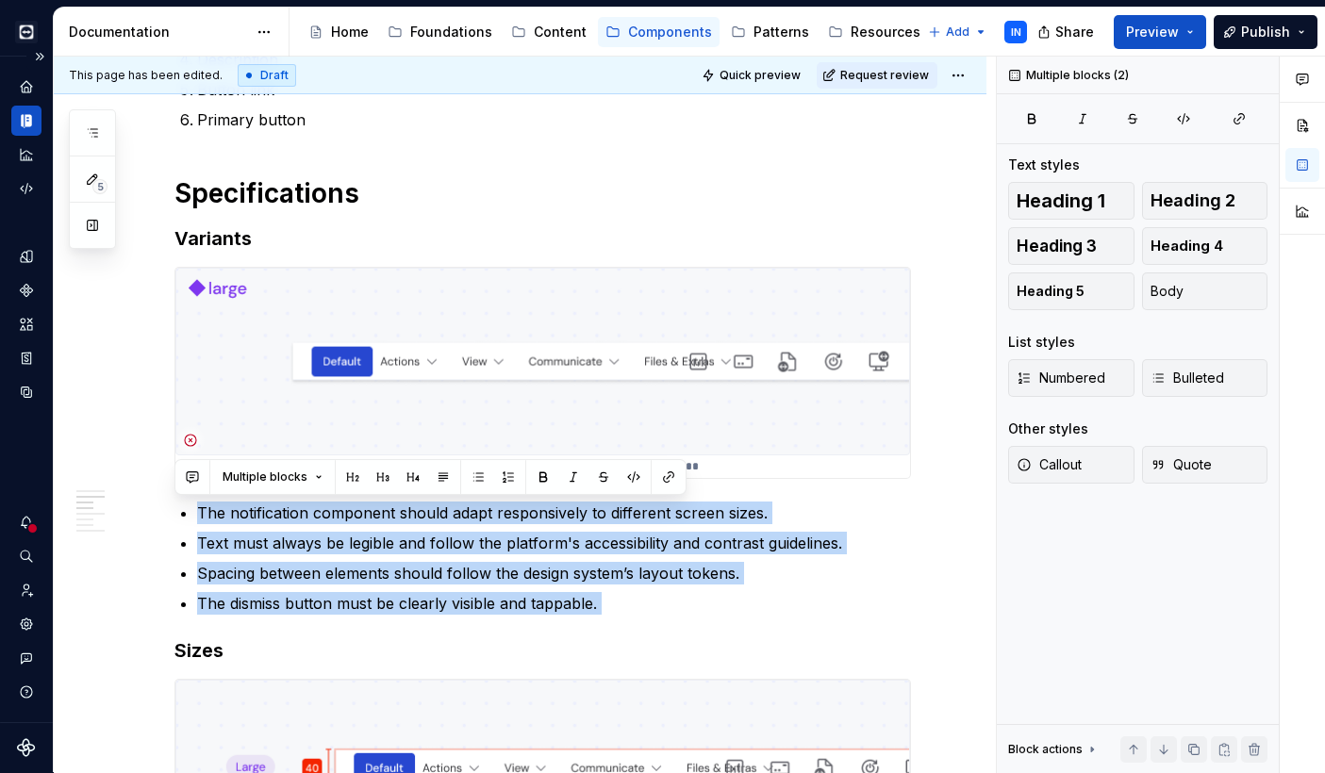
drag, startPoint x: 648, startPoint y: 613, endPoint x: 0, endPoint y: 487, distance: 659.8
click at [0, 487] on div "Cobalt IN Design system data Documentation Accessibility guide for tree Page tr…" at bounding box center [662, 386] width 1325 height 773
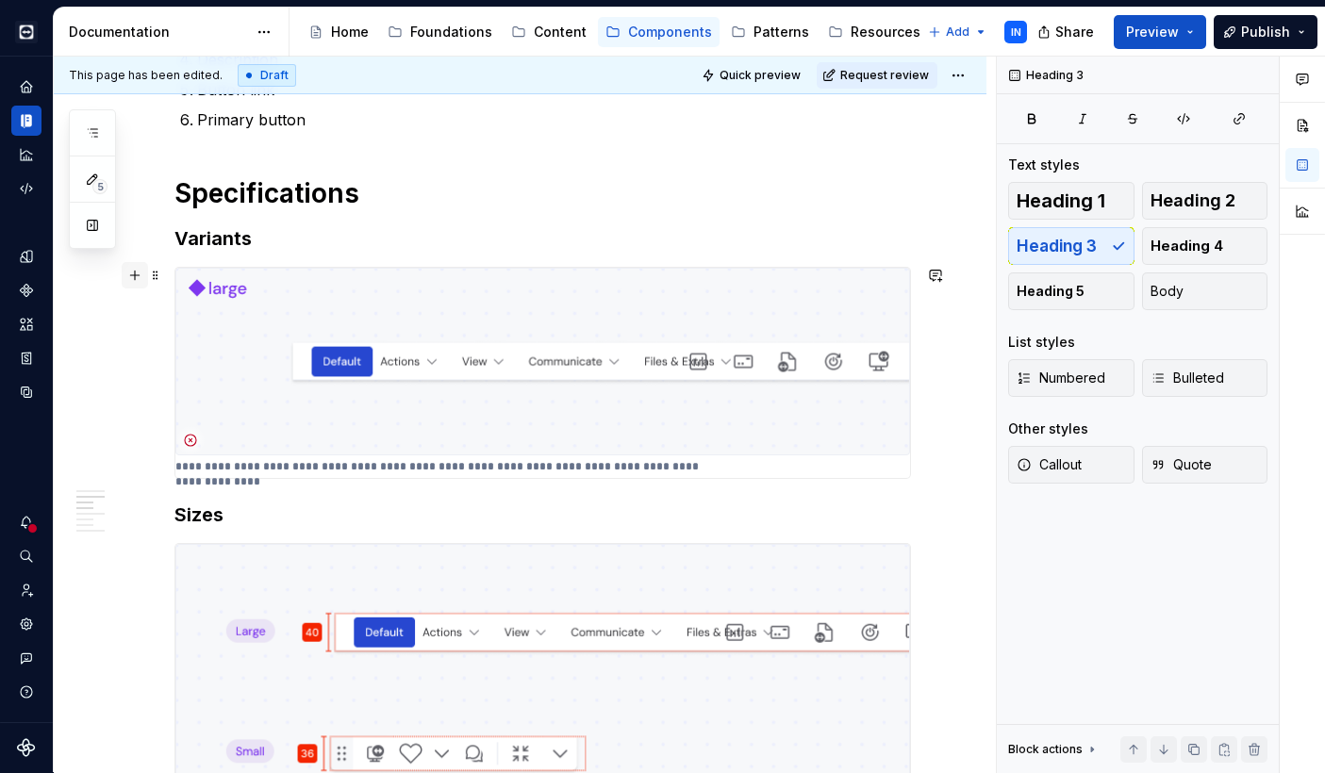
click at [135, 285] on button "button" at bounding box center [135, 275] width 26 height 26
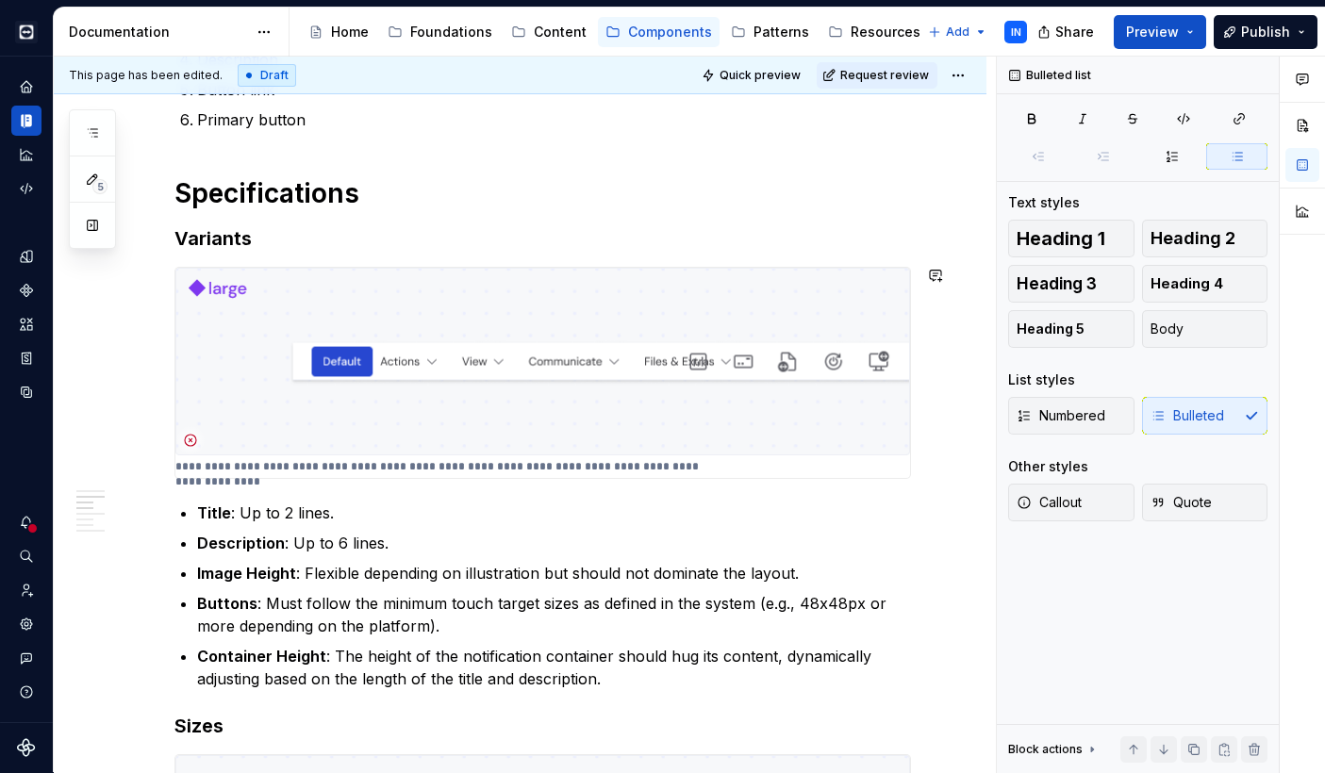
click at [685, 514] on p "Title : Up to 2 lines." at bounding box center [554, 513] width 714 height 23
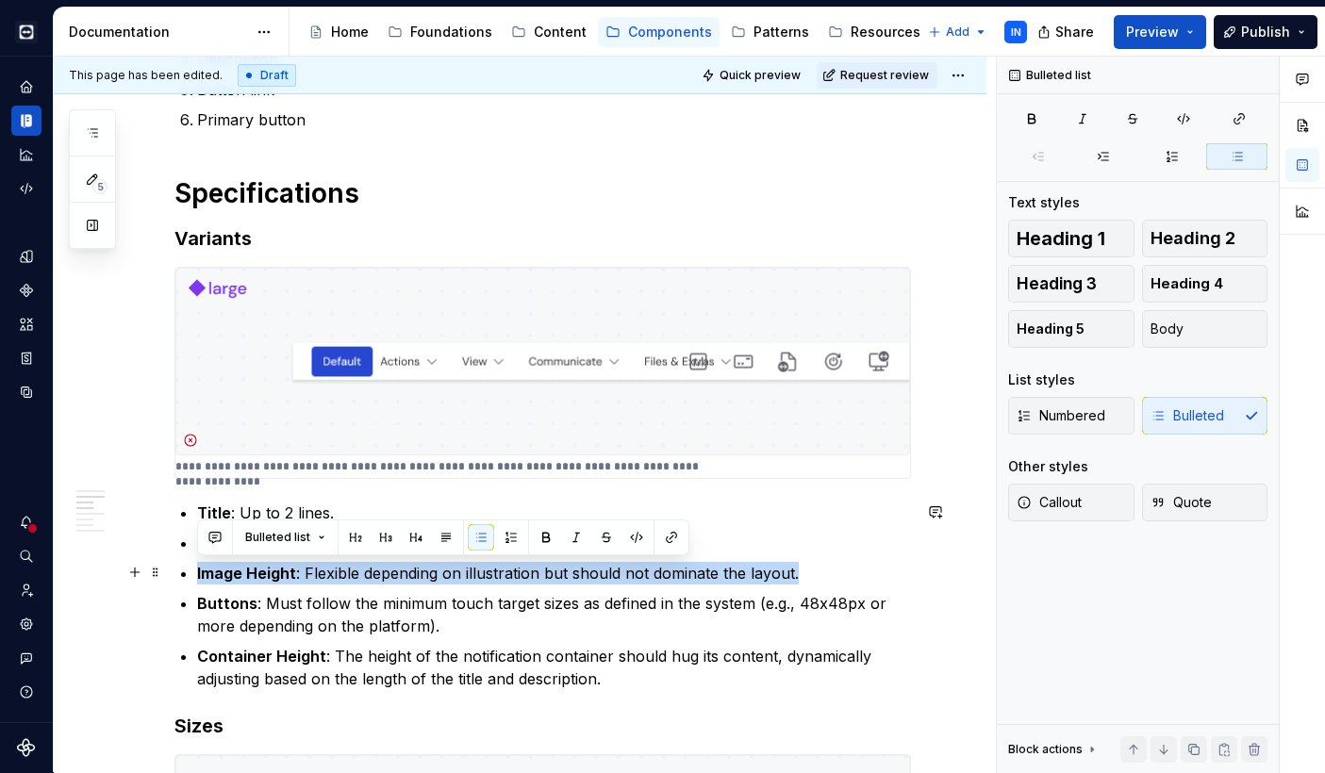
drag, startPoint x: 809, startPoint y: 578, endPoint x: 177, endPoint y: 582, distance: 631.7
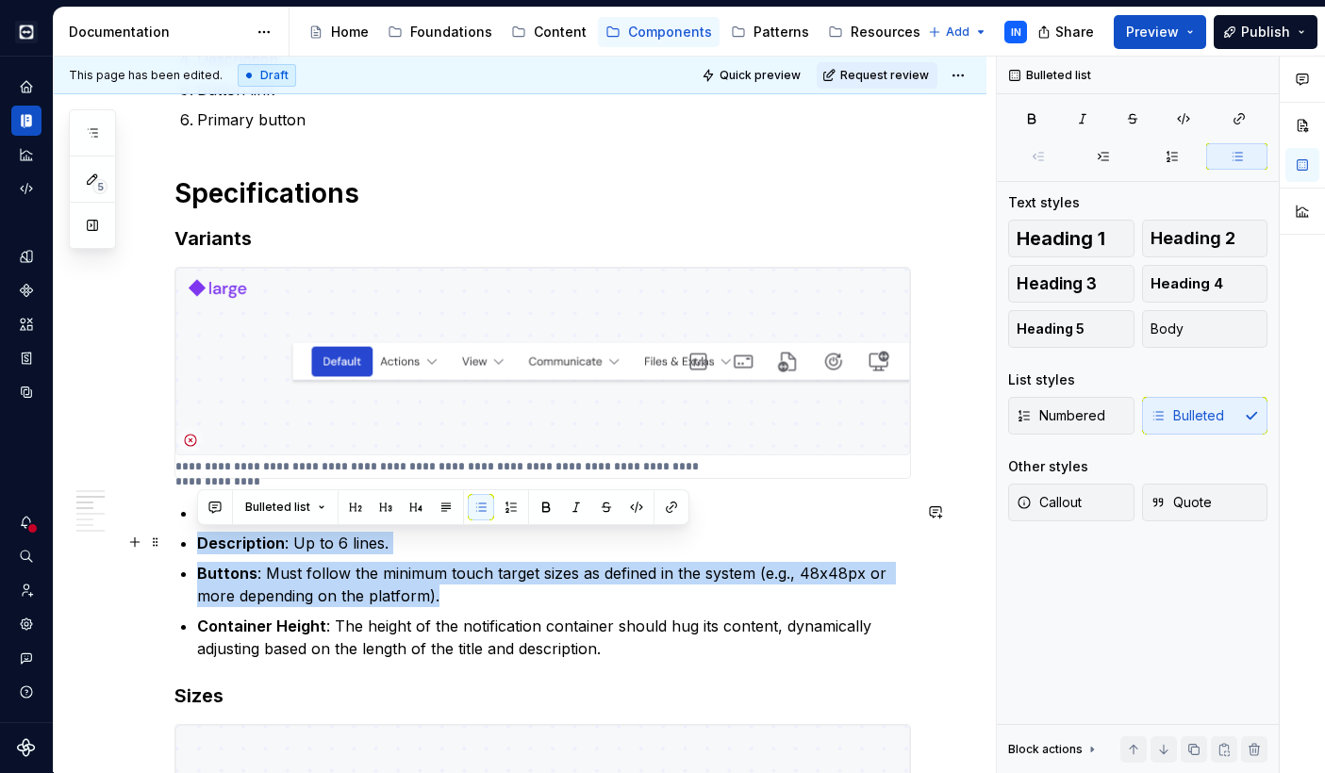
drag, startPoint x: 464, startPoint y: 604, endPoint x: 84, endPoint y: 550, distance: 383.9
click at [496, 601] on p "Buttons : Must follow the minimum touch target sizes as defined in the system (…" at bounding box center [554, 584] width 714 height 45
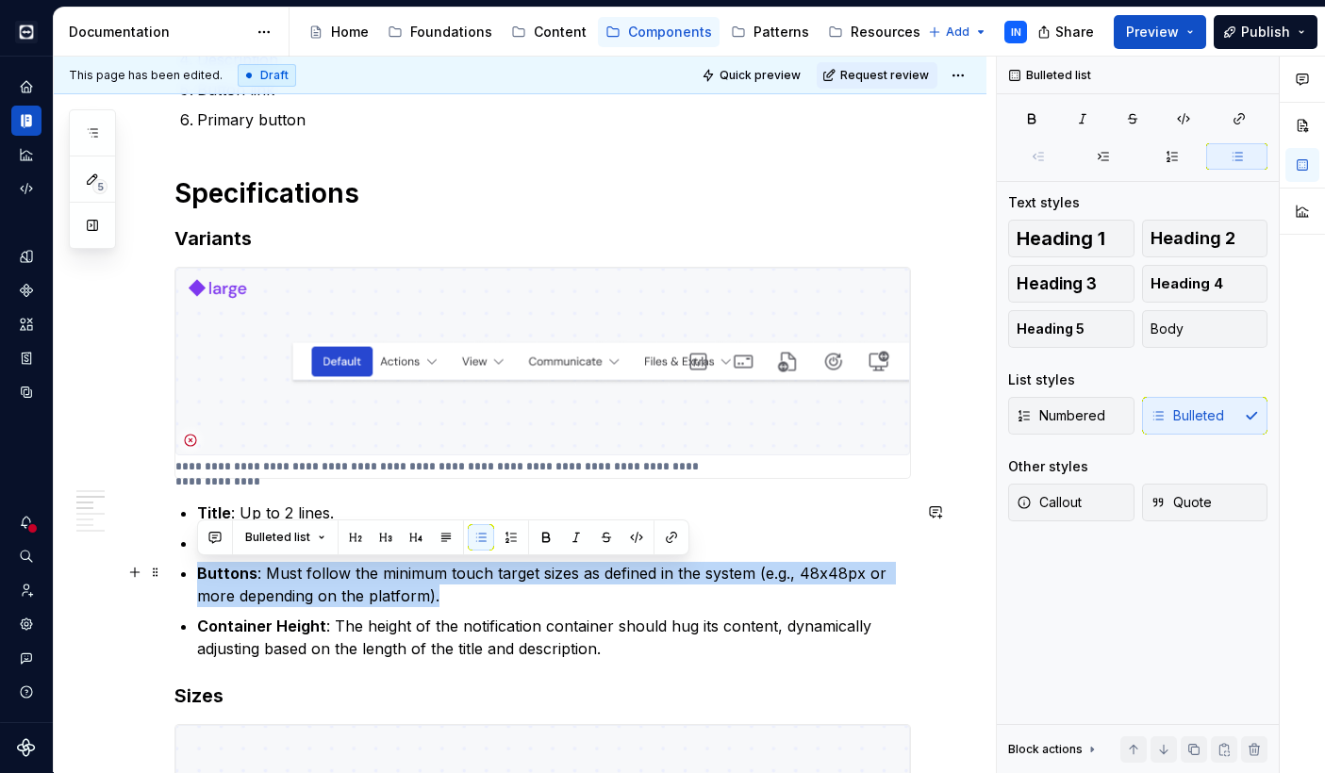
drag, startPoint x: 470, startPoint y: 601, endPoint x: 190, endPoint y: 570, distance: 282.6
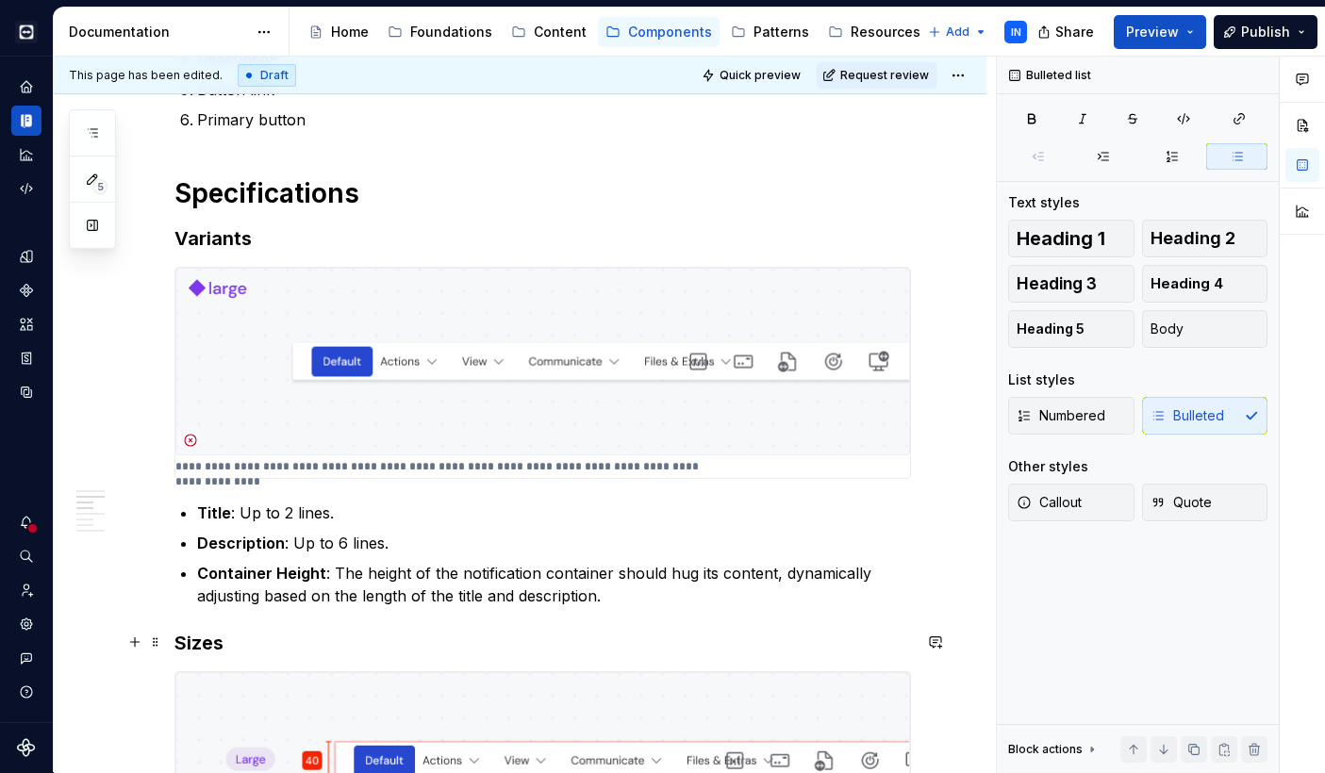
click at [622, 635] on h3 "Sizes" at bounding box center [542, 643] width 736 height 26
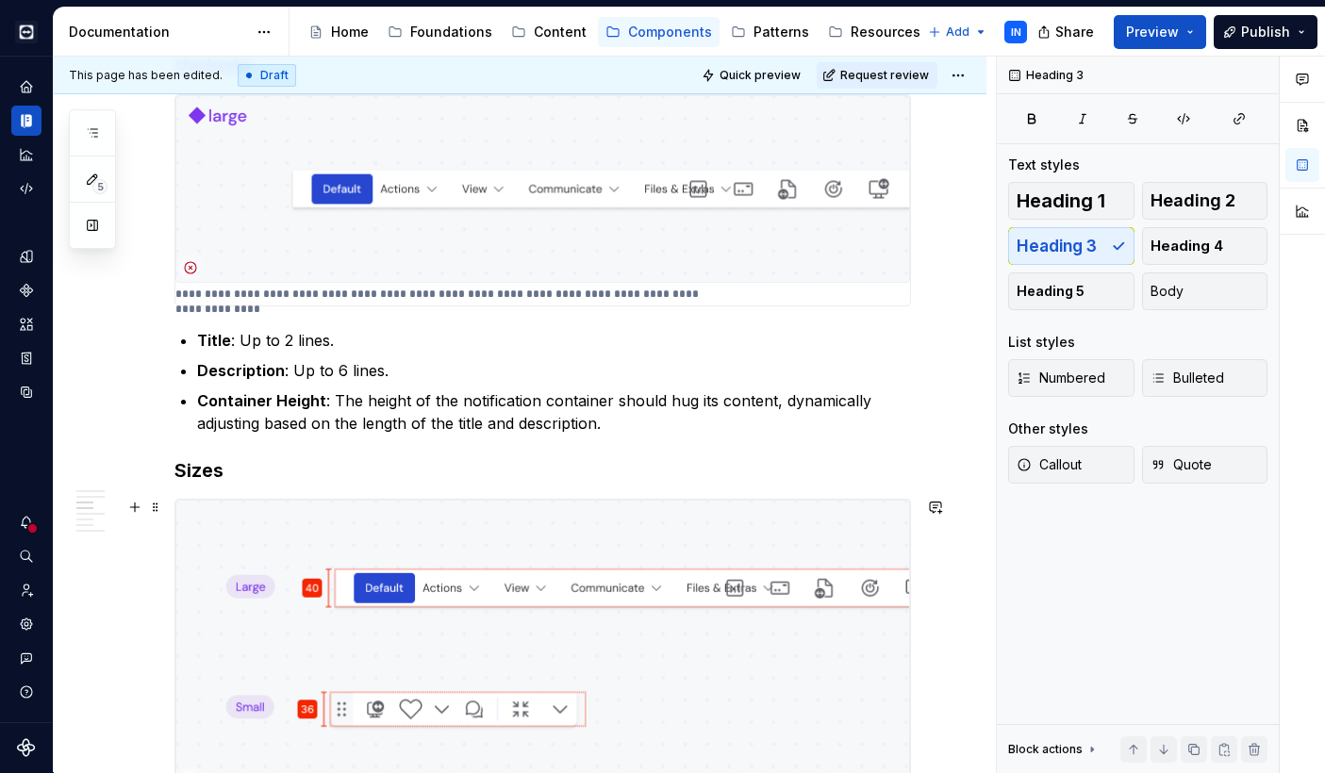
scroll to position [1091, 0]
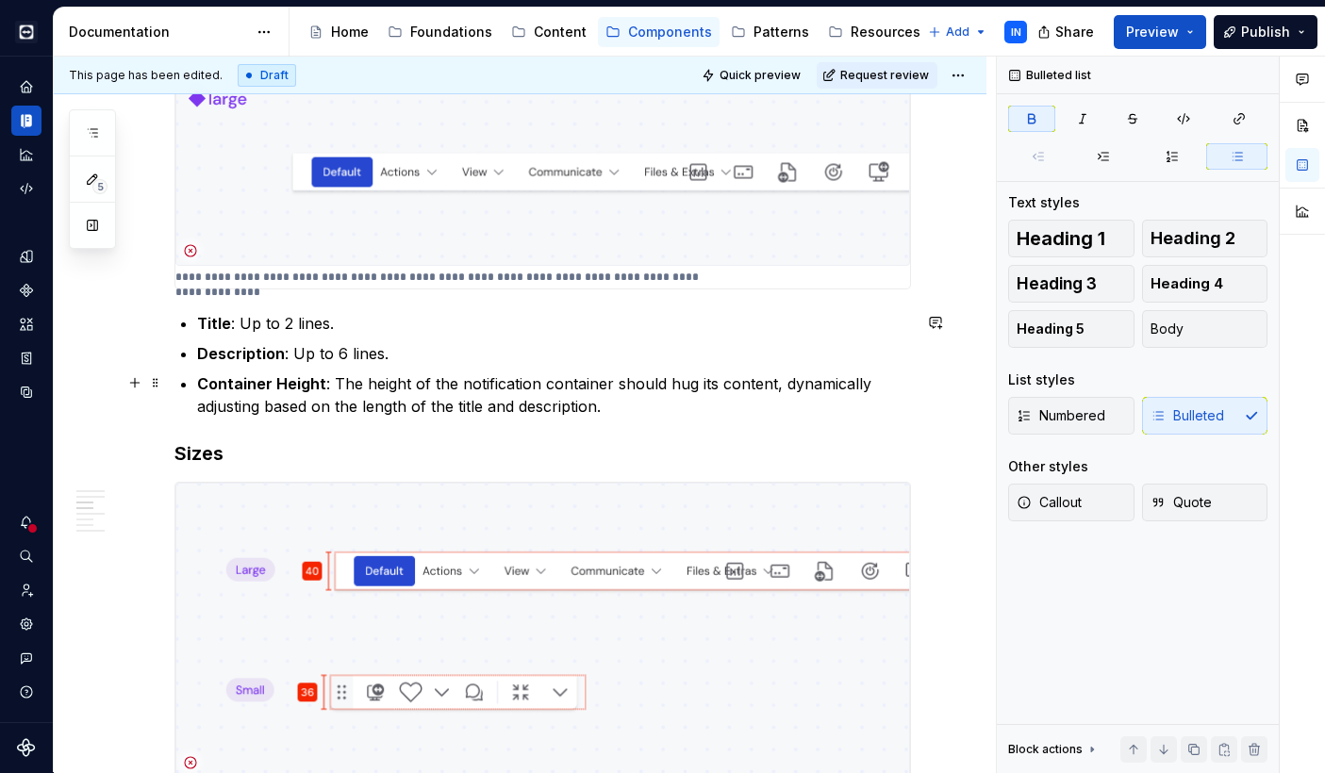
click at [198, 384] on strong "Container Height" at bounding box center [261, 383] width 129 height 19
click at [618, 413] on p "Container Height : The height of the notification container should hug its cont…" at bounding box center [554, 394] width 714 height 45
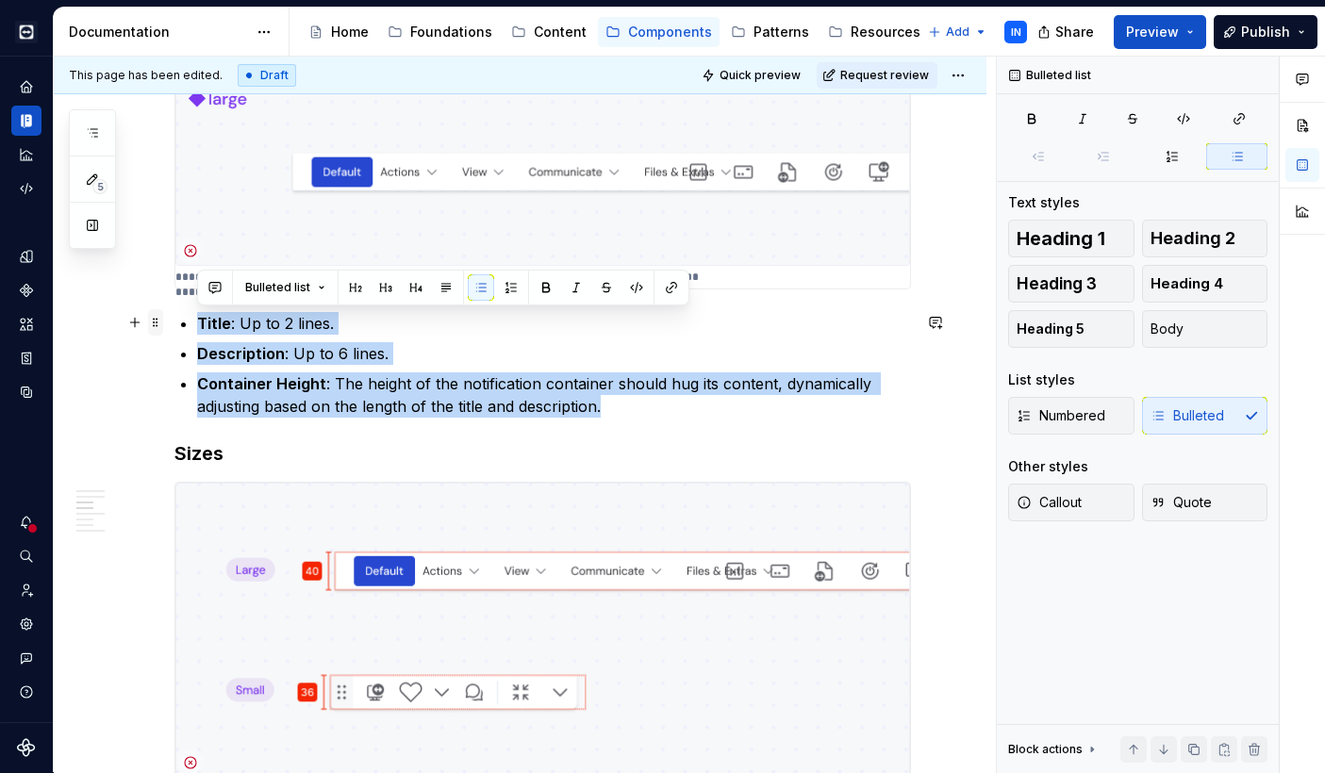
drag, startPoint x: 633, startPoint y: 410, endPoint x: 149, endPoint y: 317, distance: 492.6
click at [174, 317] on div "**********" at bounding box center [542, 765] width 736 height 2924
copy ul "Title : Up to 2 lines. Description : Up to 6 lines. Container Height : The heig…"
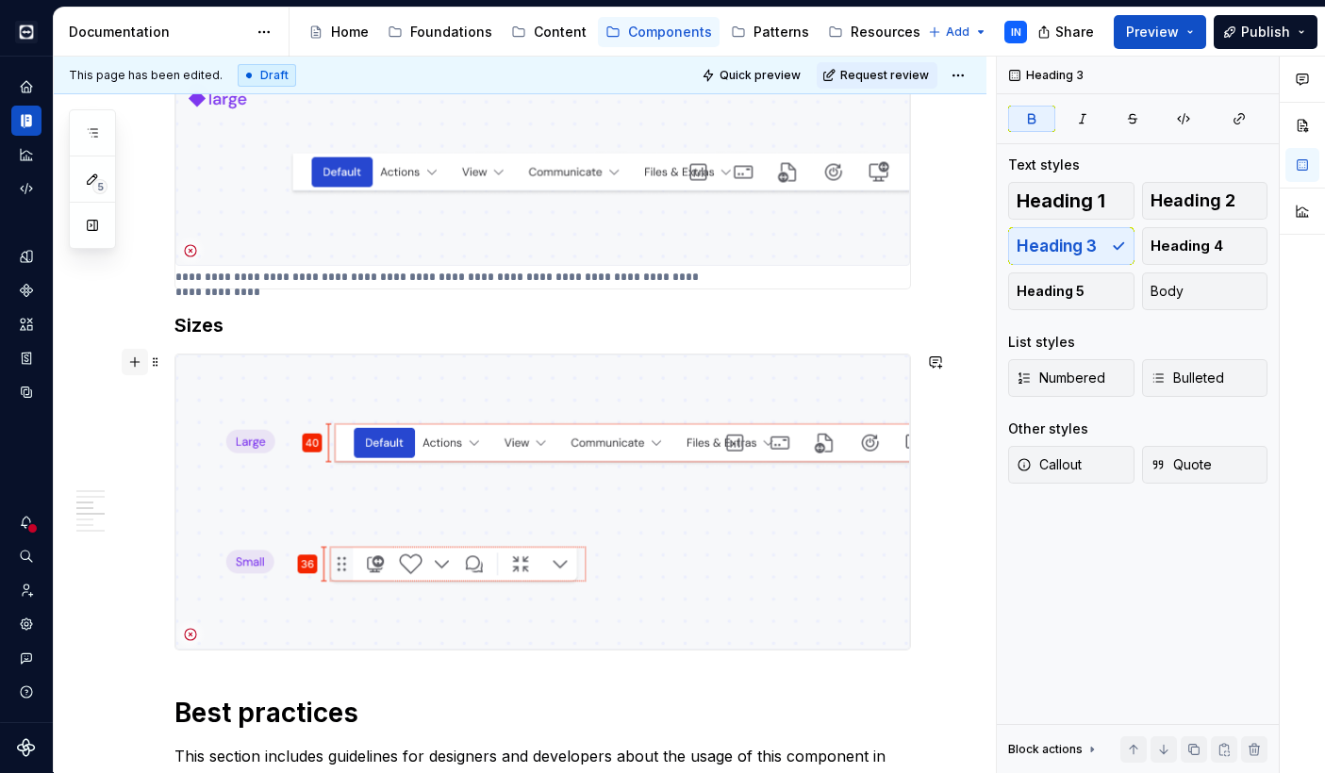
click at [135, 365] on button "button" at bounding box center [135, 362] width 26 height 26
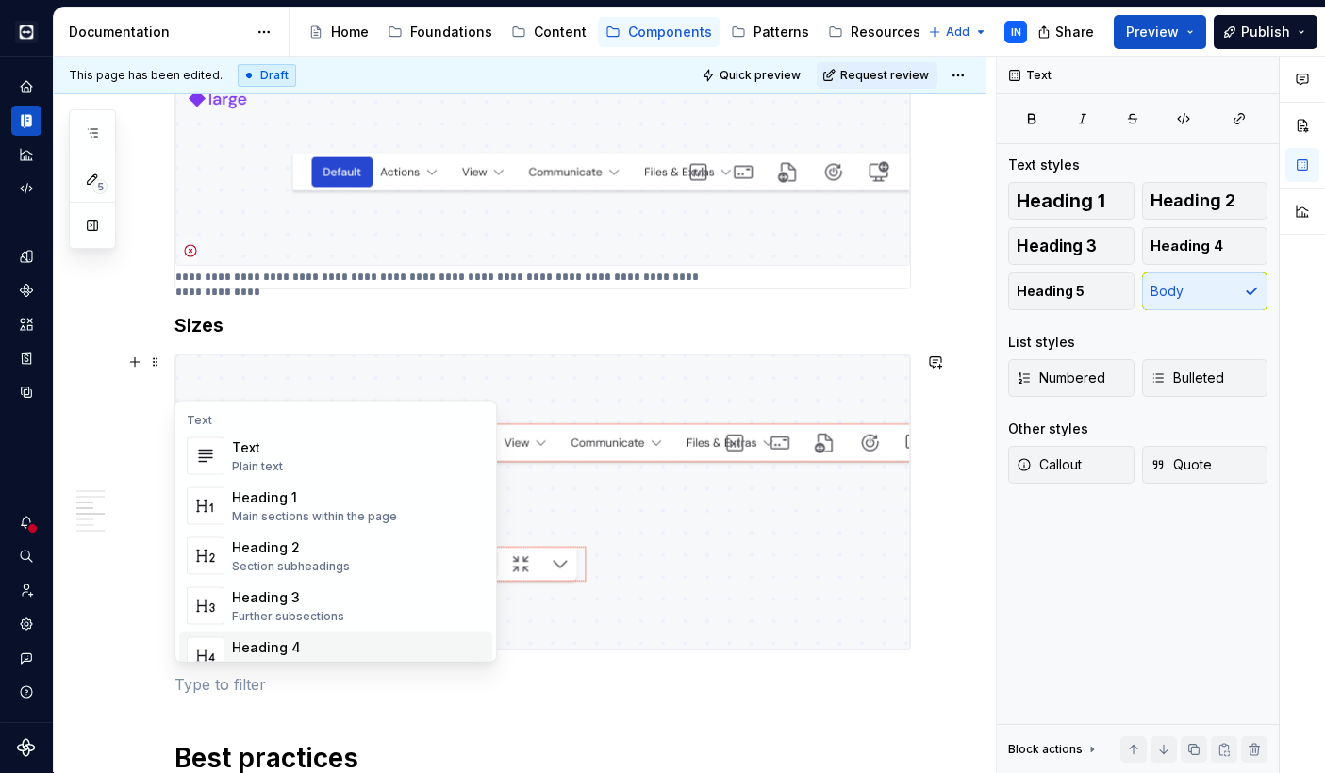
click at [222, 695] on div "**********" at bounding box center [542, 712] width 736 height 2818
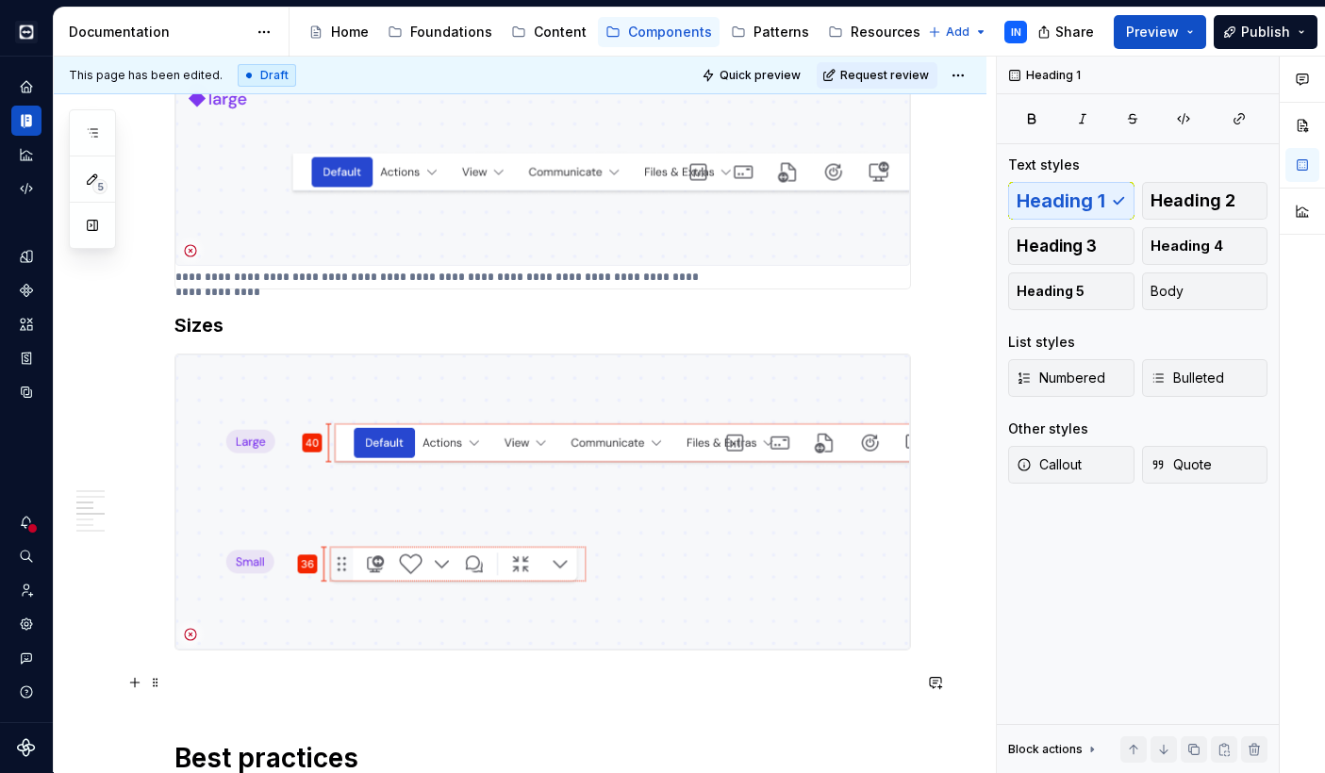
click at [194, 679] on p at bounding box center [542, 684] width 736 height 23
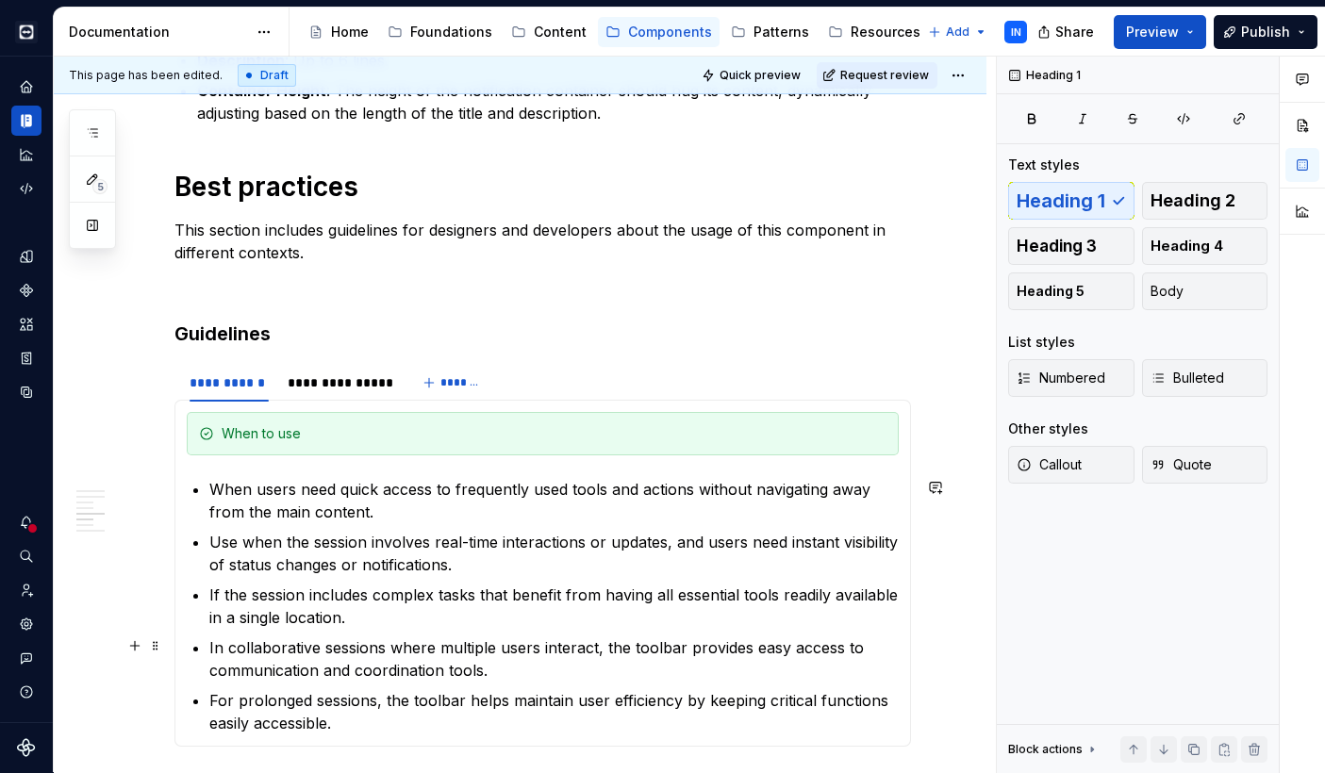
scroll to position [1772, 0]
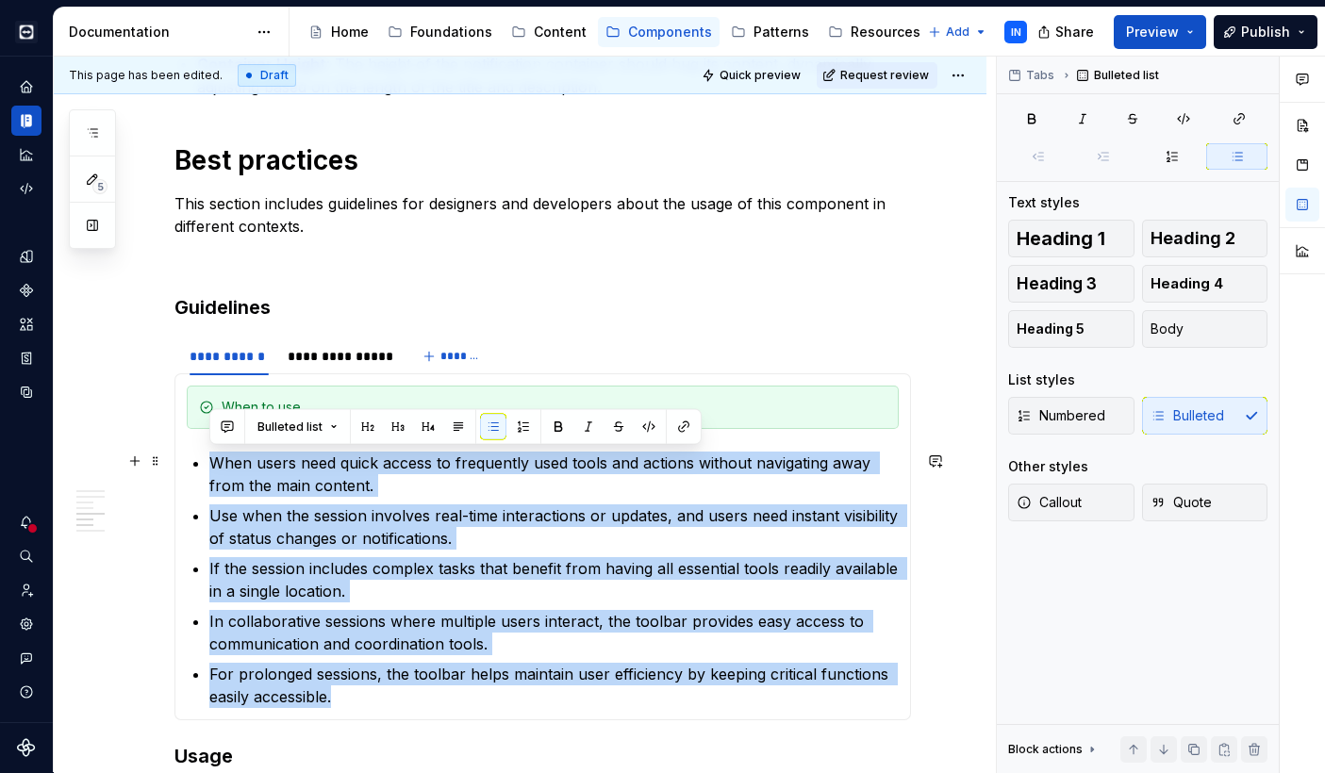
drag, startPoint x: 340, startPoint y: 700, endPoint x: 208, endPoint y: 465, distance: 269.3
click at [208, 465] on section-item-column "When to use When users need quick access to frequently used tools and actions w…" at bounding box center [543, 547] width 712 height 322
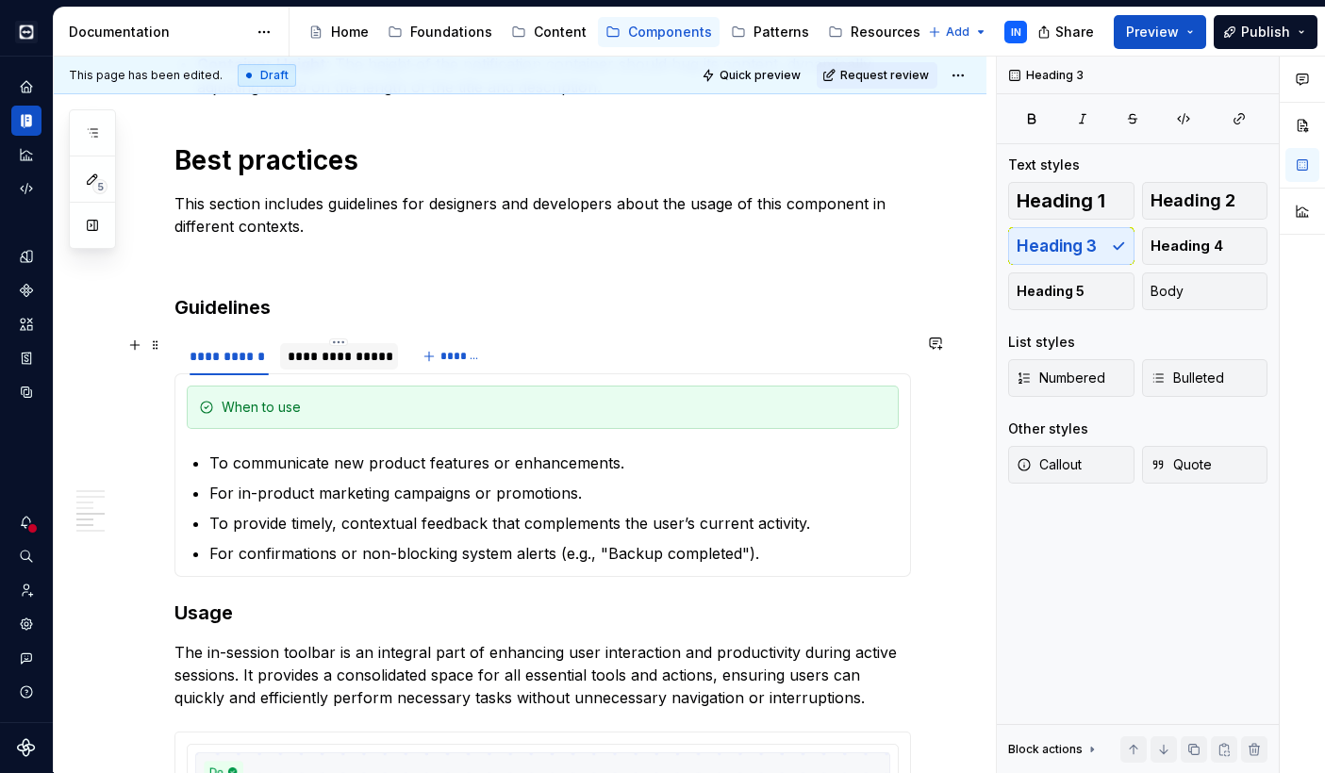
click at [332, 356] on div "**********" at bounding box center [339, 356] width 103 height 19
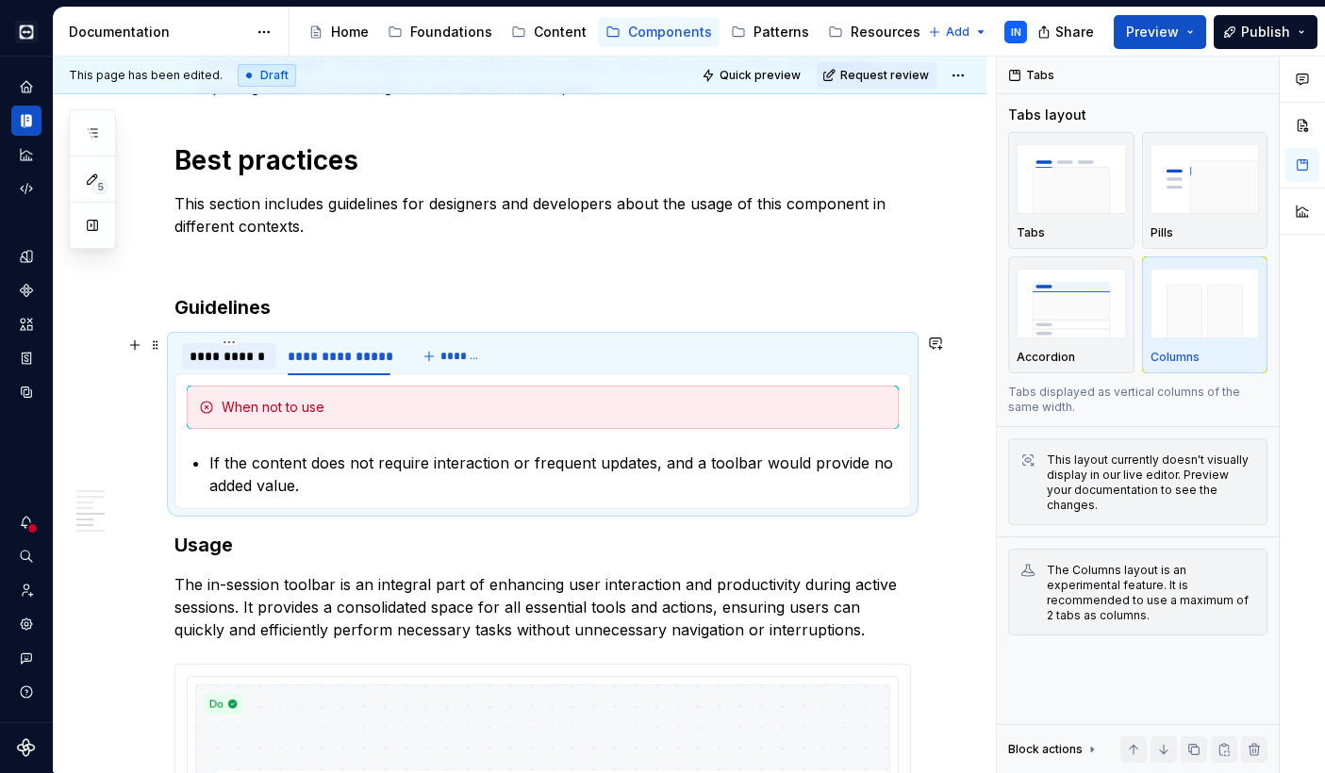
click at [229, 353] on div "**********" at bounding box center [229, 356] width 79 height 19
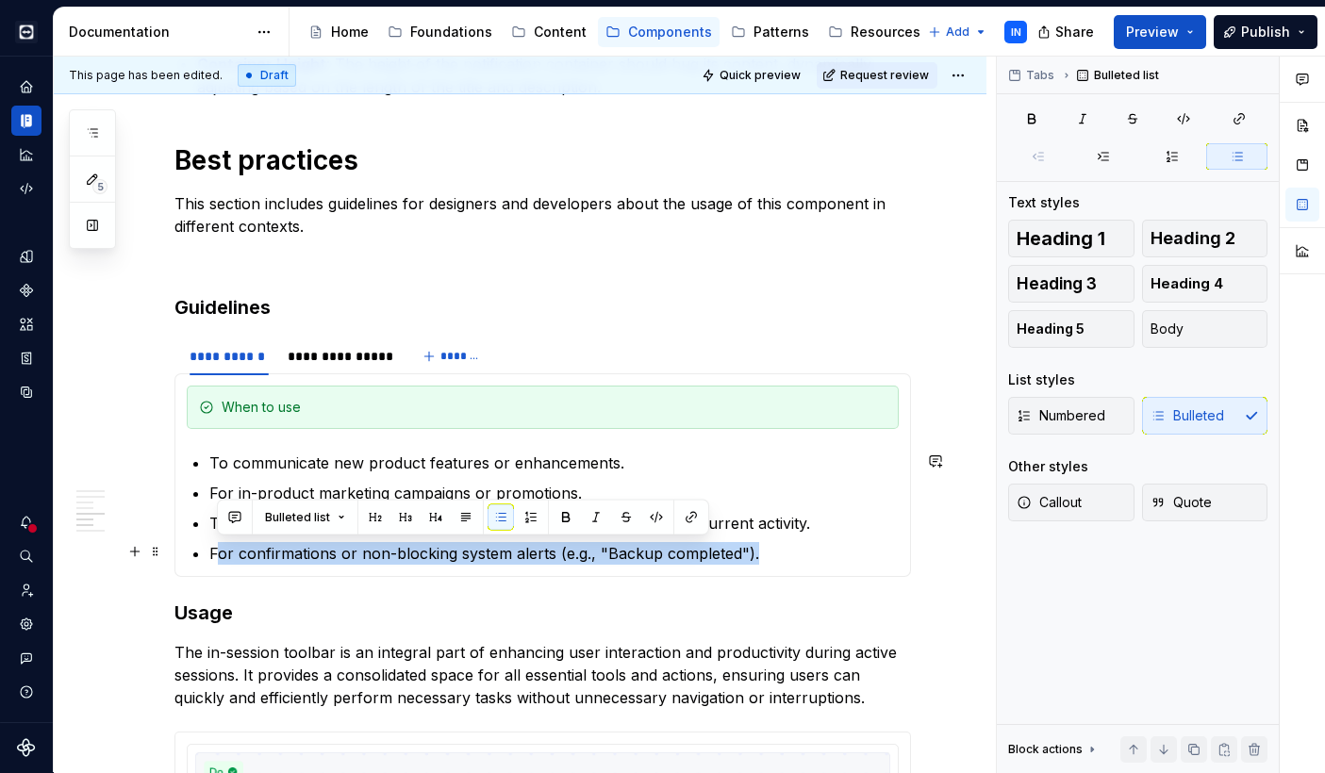
drag, startPoint x: 788, startPoint y: 559, endPoint x: 216, endPoint y: 543, distance: 572.5
click at [216, 543] on p "For confirmations or non-blocking system alerts (e.g., "Backup completed")." at bounding box center [553, 553] width 689 height 23
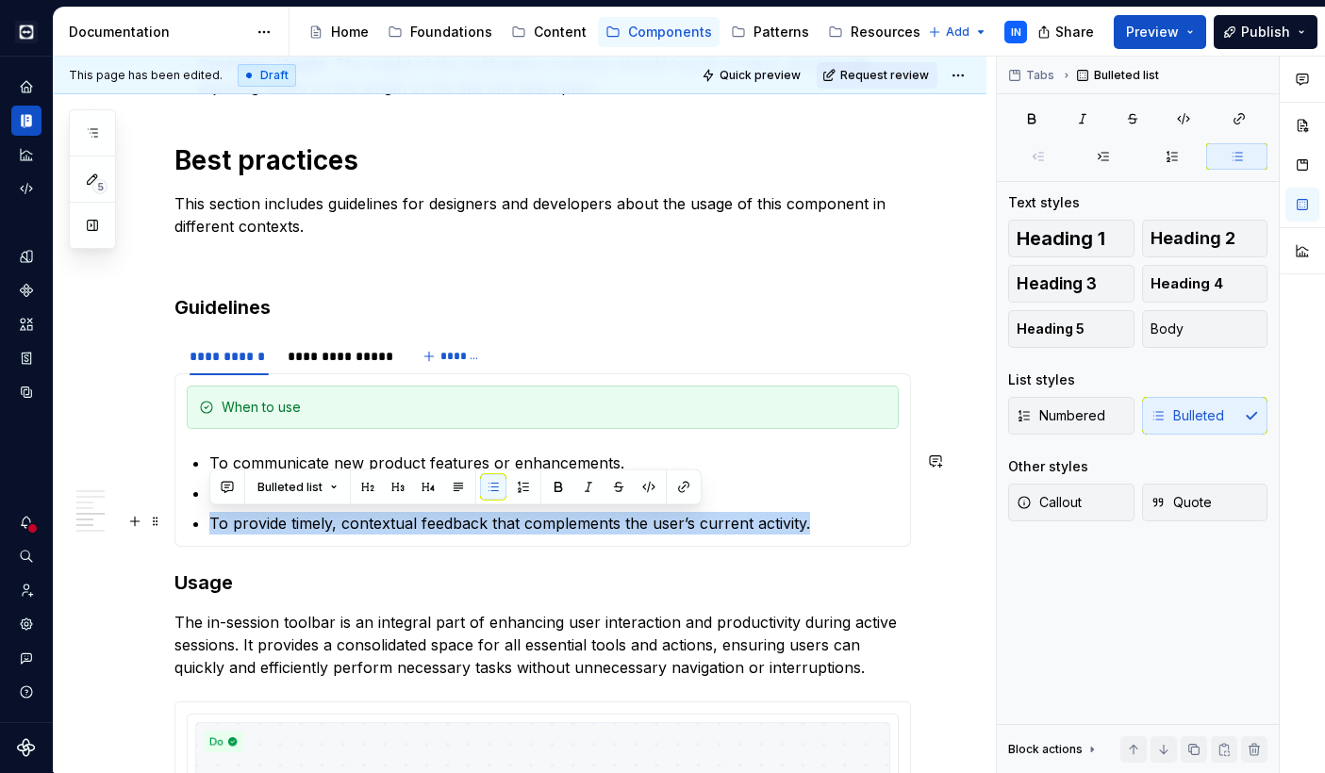
drag, startPoint x: 831, startPoint y: 530, endPoint x: 206, endPoint y: 507, distance: 625.5
click at [206, 507] on section-item-column "When to use To communicate new product features or enhancements. For in-product…" at bounding box center [543, 460] width 712 height 149
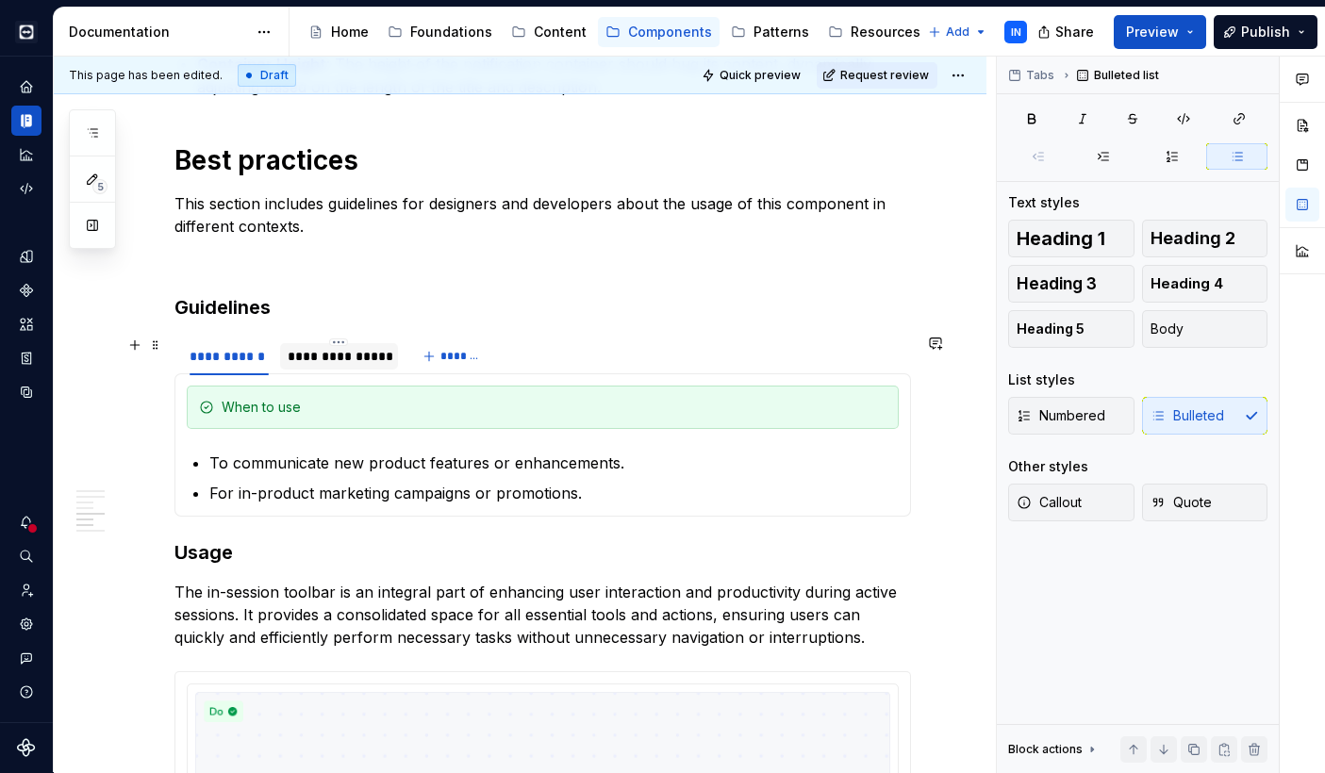
click at [316, 355] on div "**********" at bounding box center [339, 356] width 103 height 19
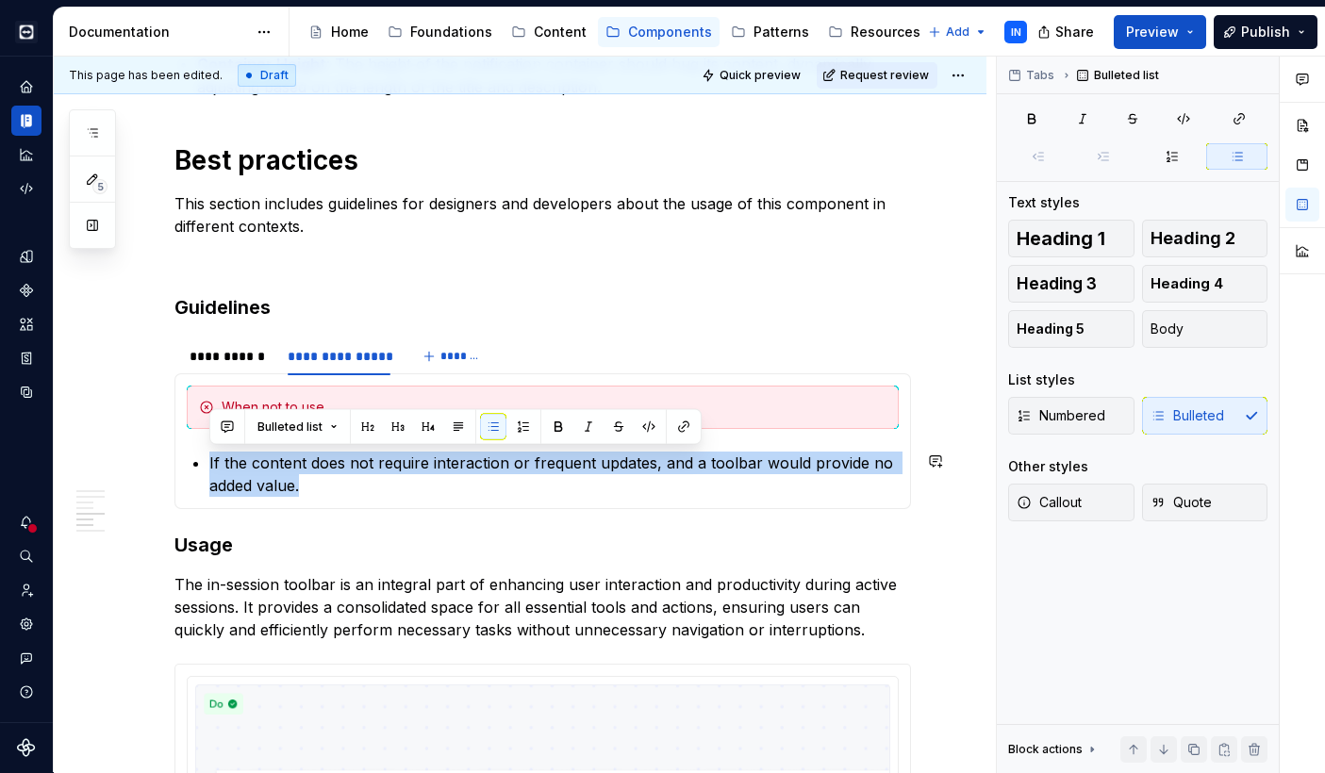
drag, startPoint x: 319, startPoint y: 493, endPoint x: 207, endPoint y: 450, distance: 119.4
click at [207, 450] on section-item-column "When not to use If the content does not require interaction or frequent updates…" at bounding box center [543, 441] width 712 height 111
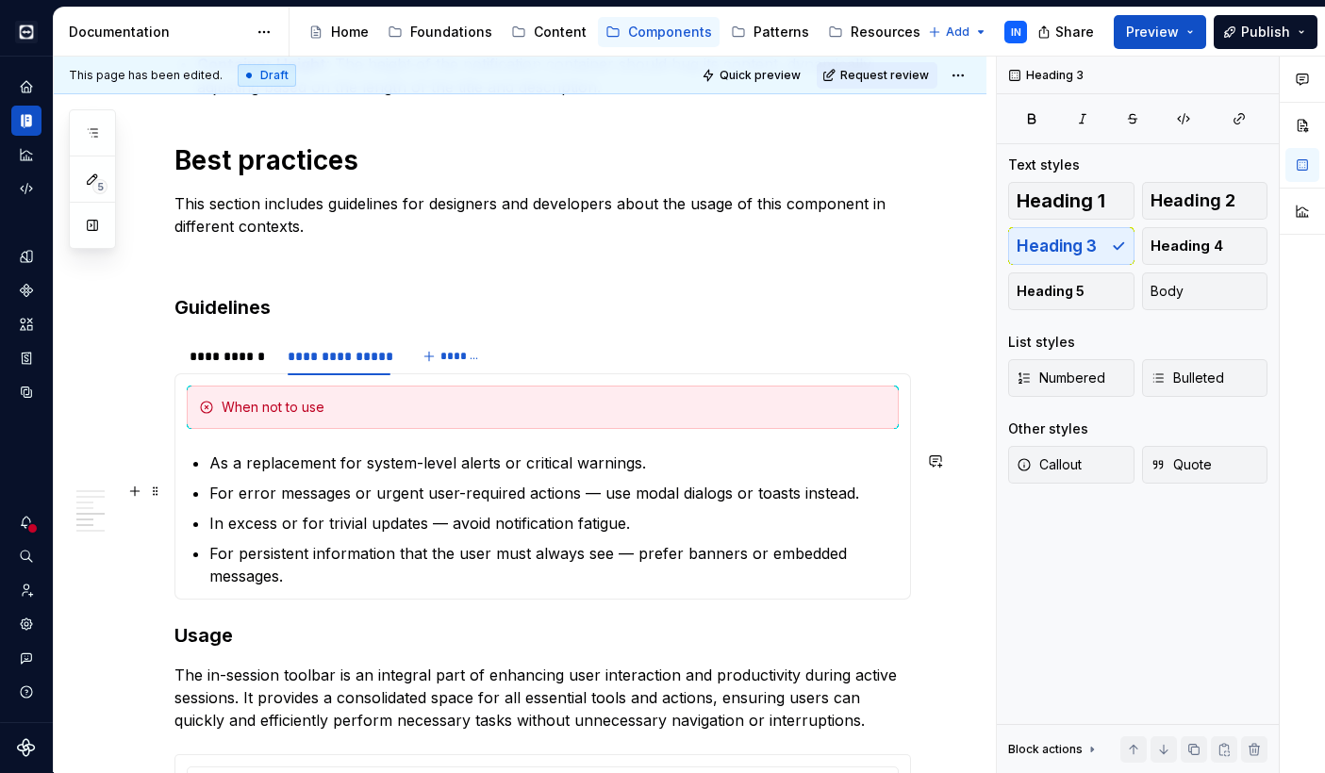
click at [594, 493] on p "For error messages or urgent user-required actions — use modal dialogs or toast…" at bounding box center [553, 493] width 689 height 23
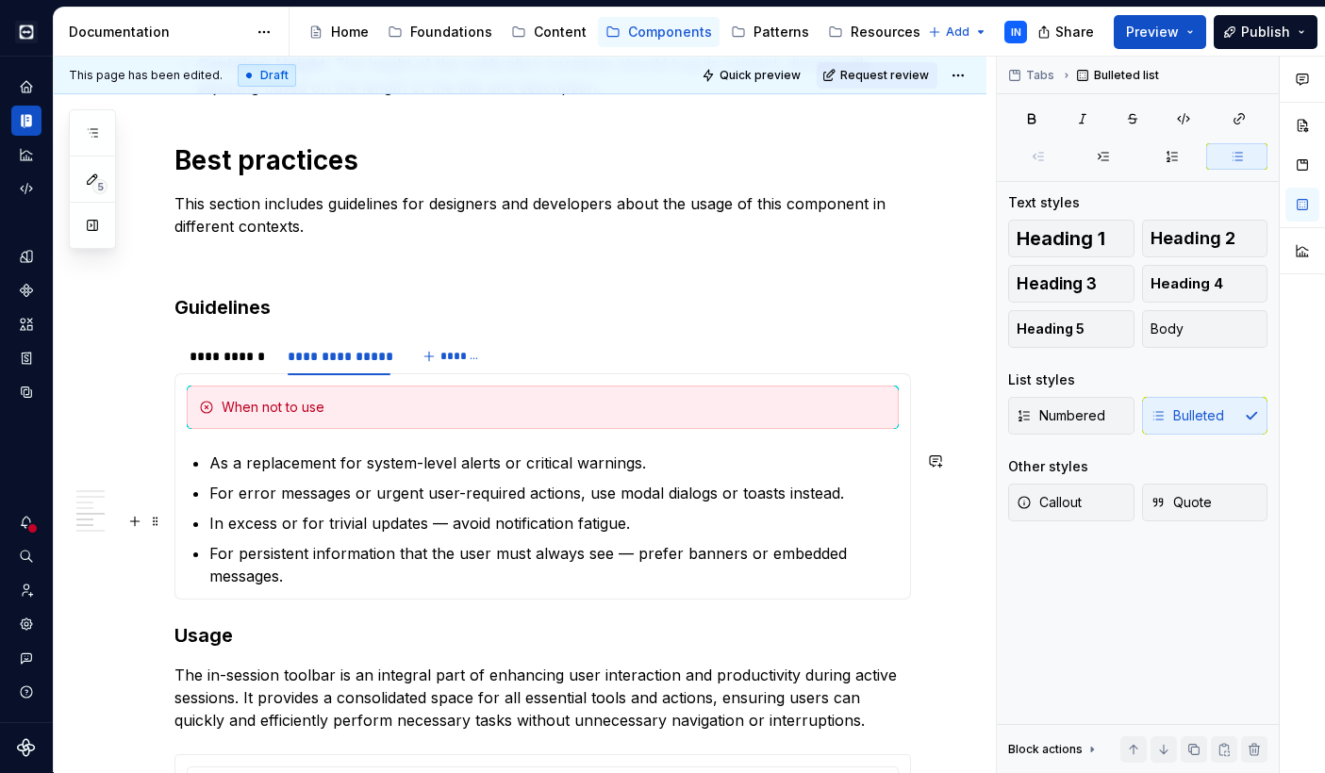
click at [446, 520] on p "In excess or for trivial updates — avoid notification fatigue." at bounding box center [553, 523] width 689 height 23
click at [633, 550] on p "For persistent information that the user must always see — prefer banners or em…" at bounding box center [553, 564] width 689 height 45
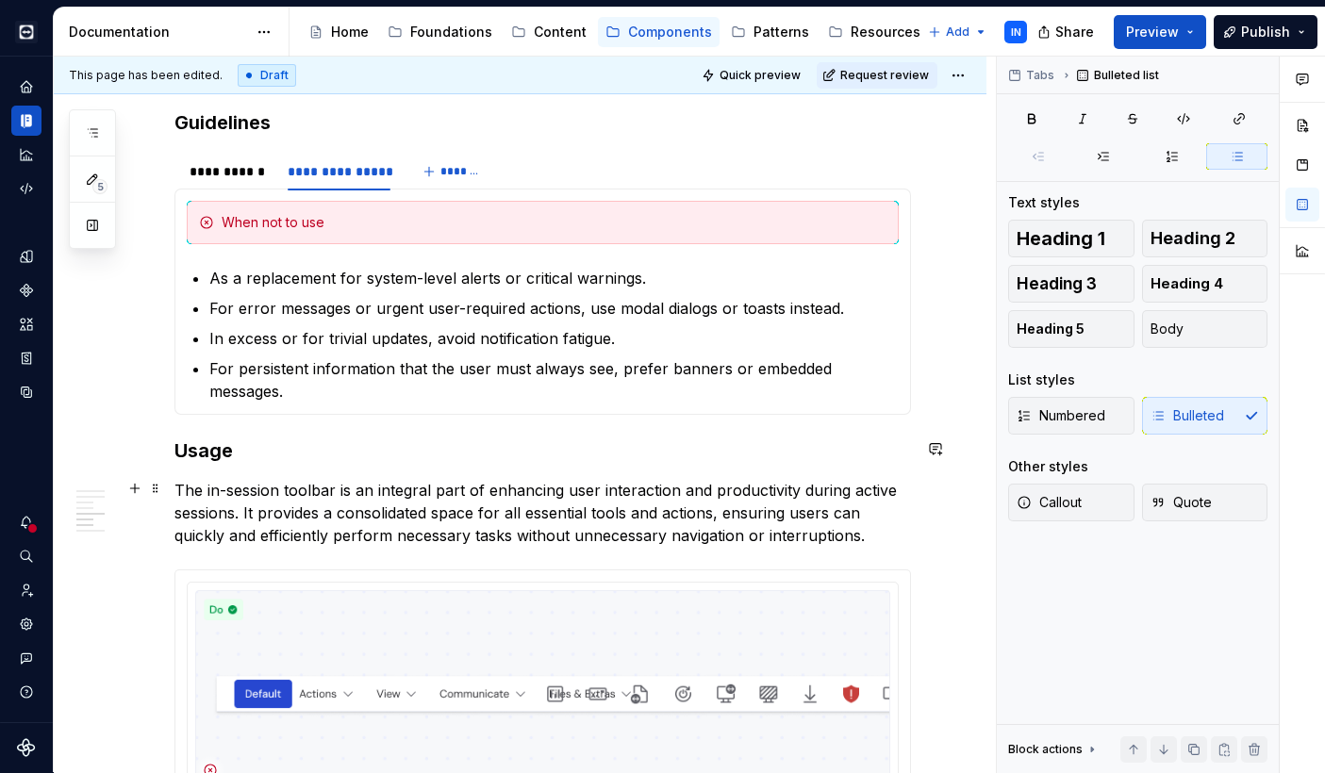
scroll to position [1958, 0]
click at [308, 495] on p "The in-session toolbar is an integral part of enhancing user interaction and pr…" at bounding box center [542, 511] width 736 height 68
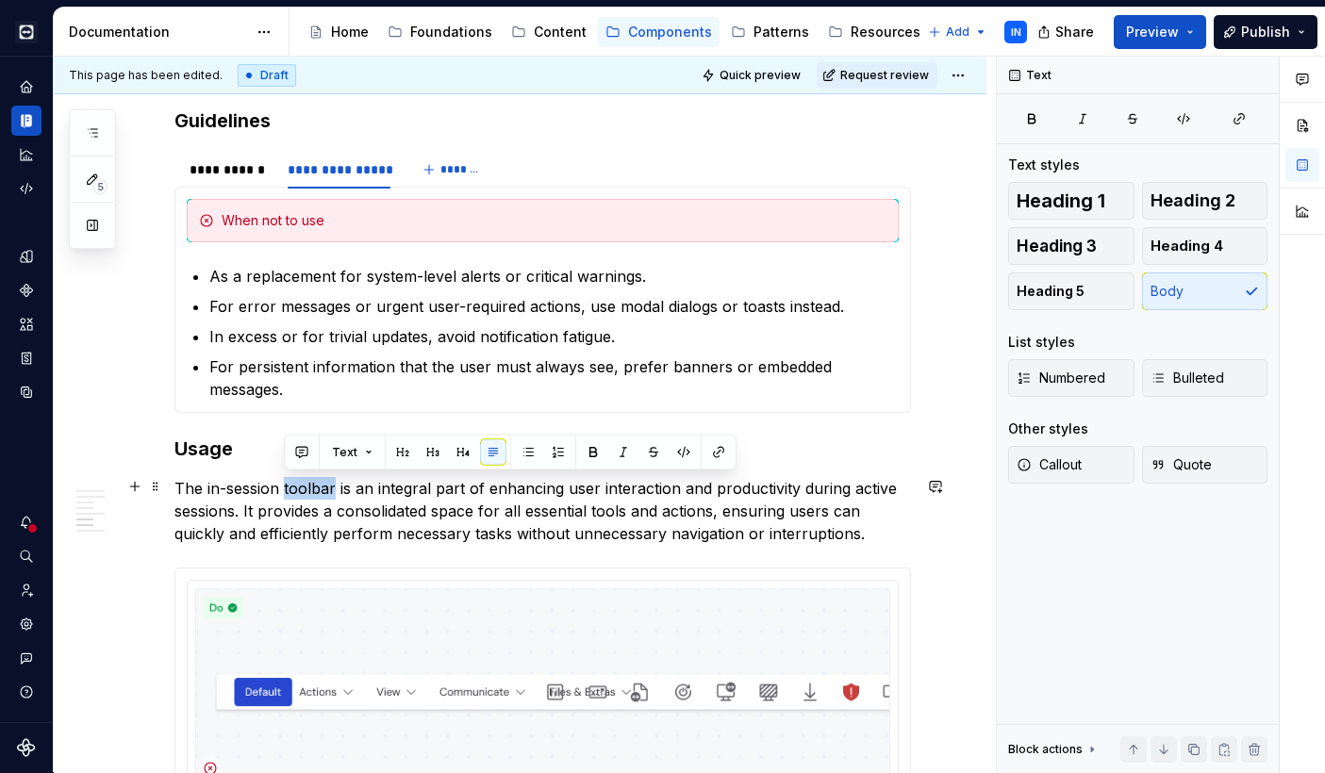
click at [308, 495] on p "The in-session toolbar is an integral part of enhancing user interaction and pr…" at bounding box center [542, 511] width 736 height 68
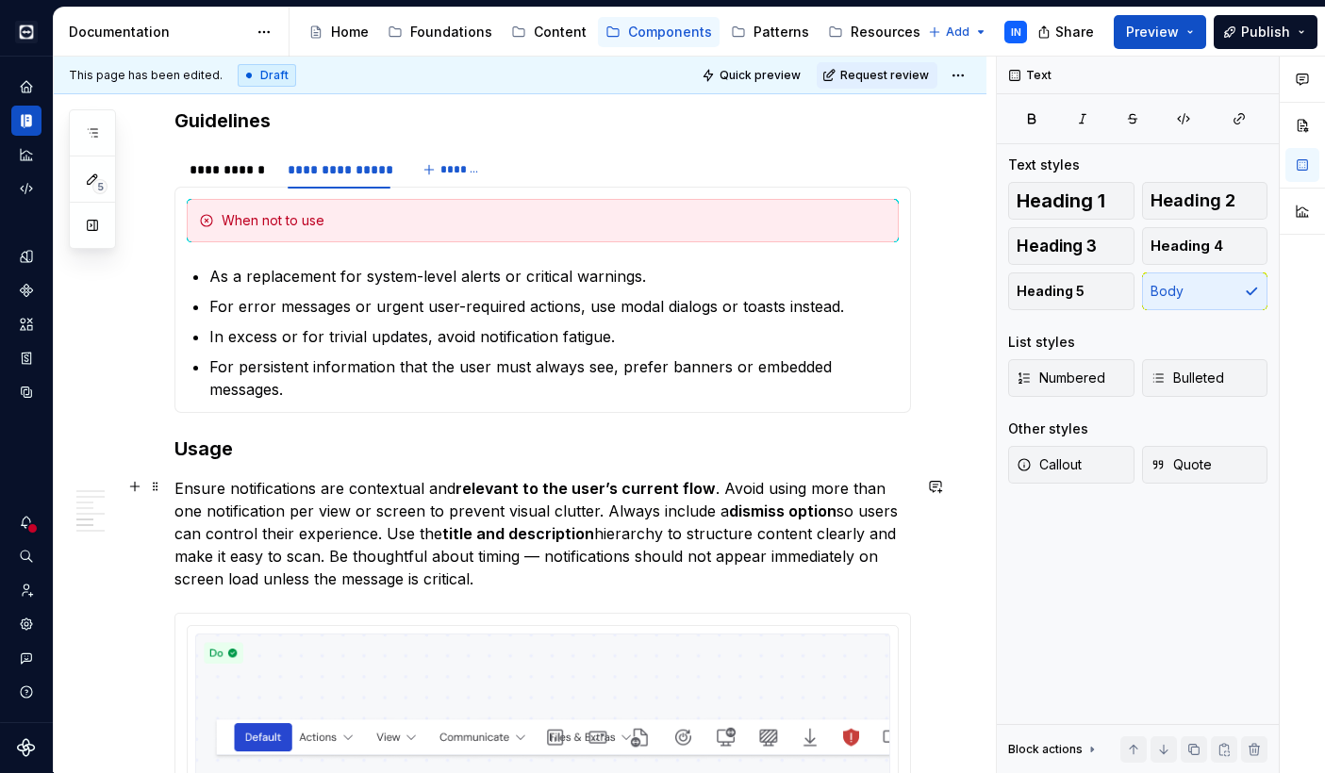
click at [489, 552] on p "Ensure notifications are contextual and relevant to the user’s current flow . A…" at bounding box center [542, 533] width 736 height 113
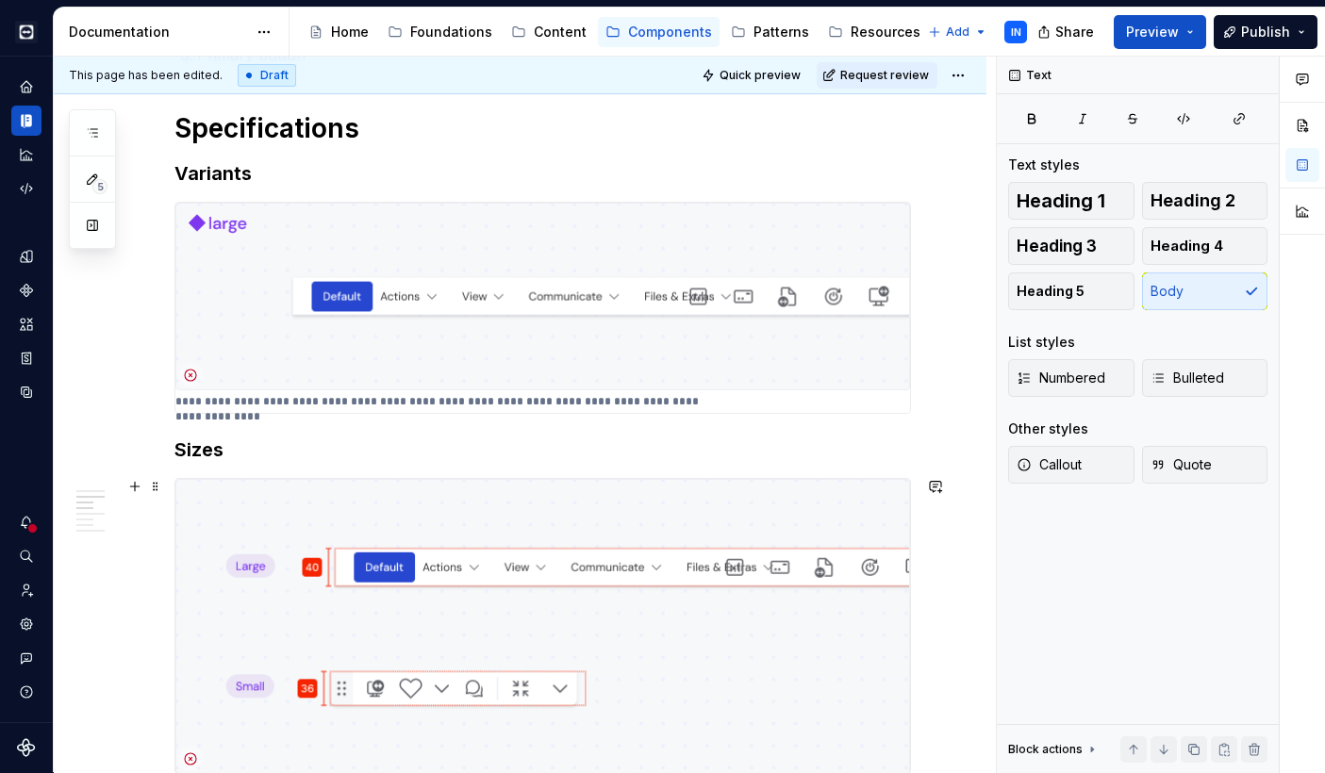
scroll to position [954, 0]
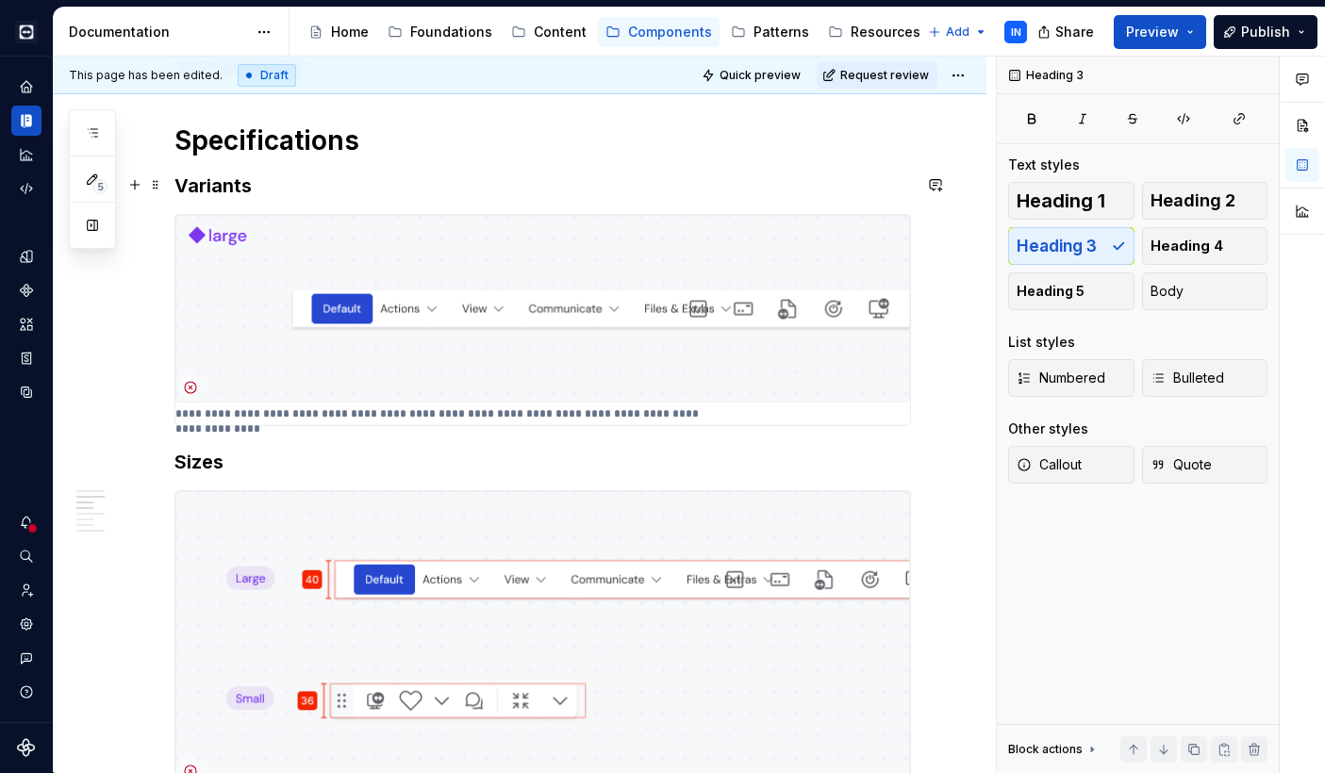
click at [228, 178] on h3 "Variants" at bounding box center [542, 186] width 736 height 26
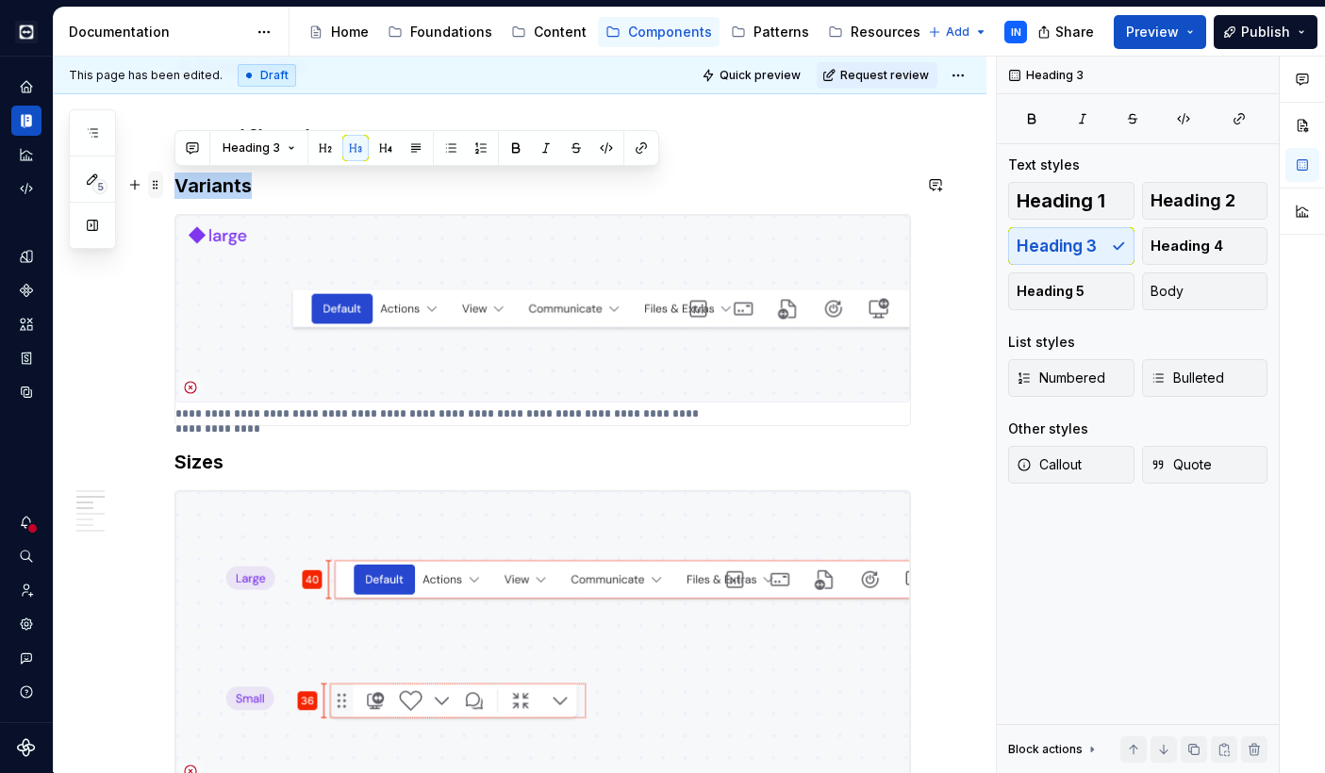
click at [157, 181] on span at bounding box center [155, 185] width 15 height 26
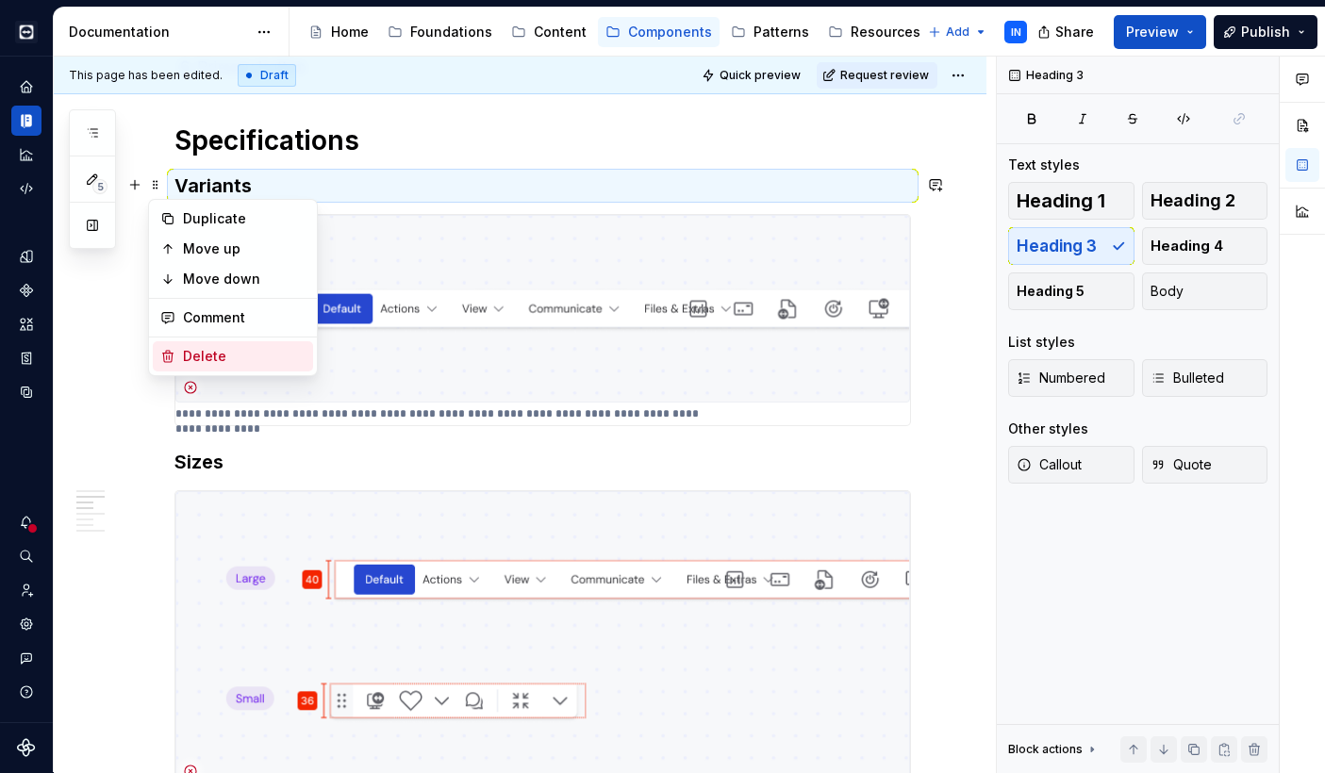
click at [177, 347] on div "Delete" at bounding box center [233, 356] width 160 height 30
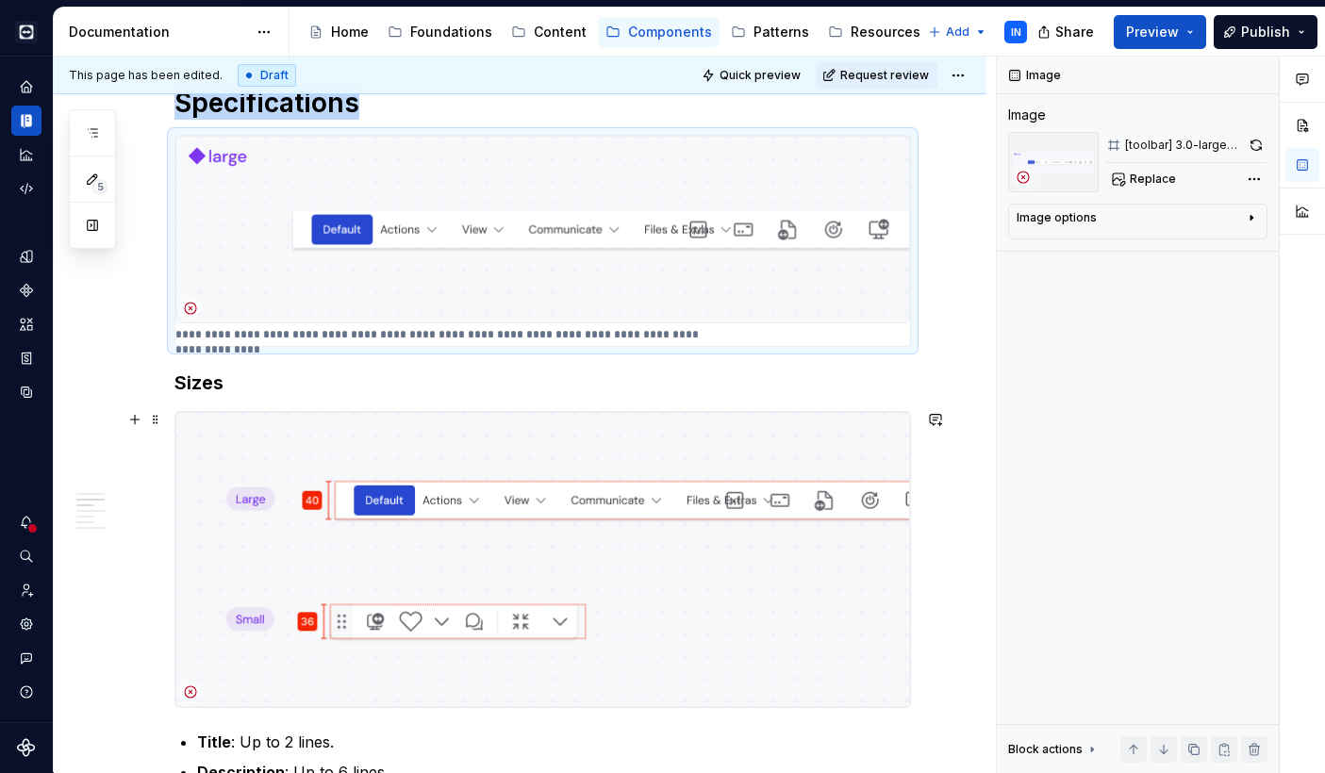
scroll to position [1016, 0]
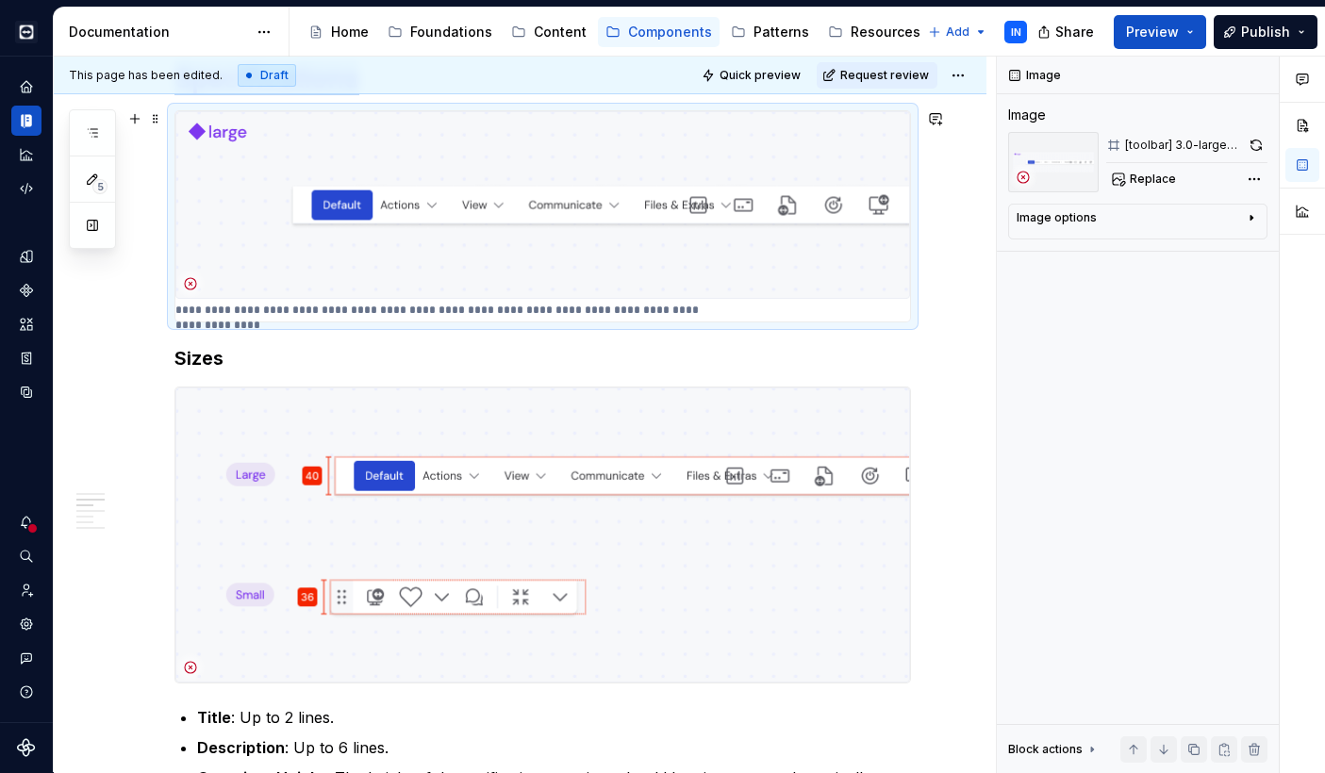
click at [595, 222] on img at bounding box center [542, 205] width 734 height 188
click at [1143, 173] on span "Replace" at bounding box center [1153, 179] width 46 height 15
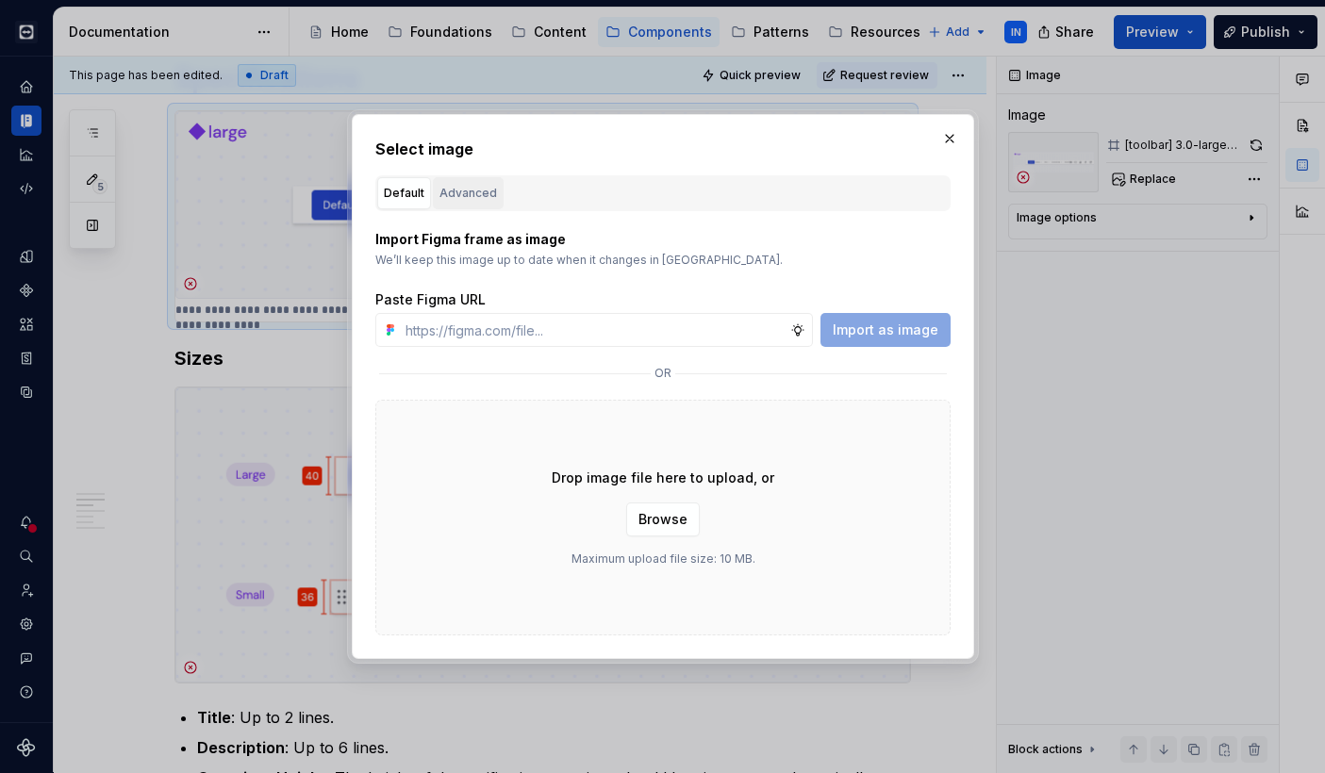
click at [496, 197] on button "Advanced" at bounding box center [468, 193] width 71 height 32
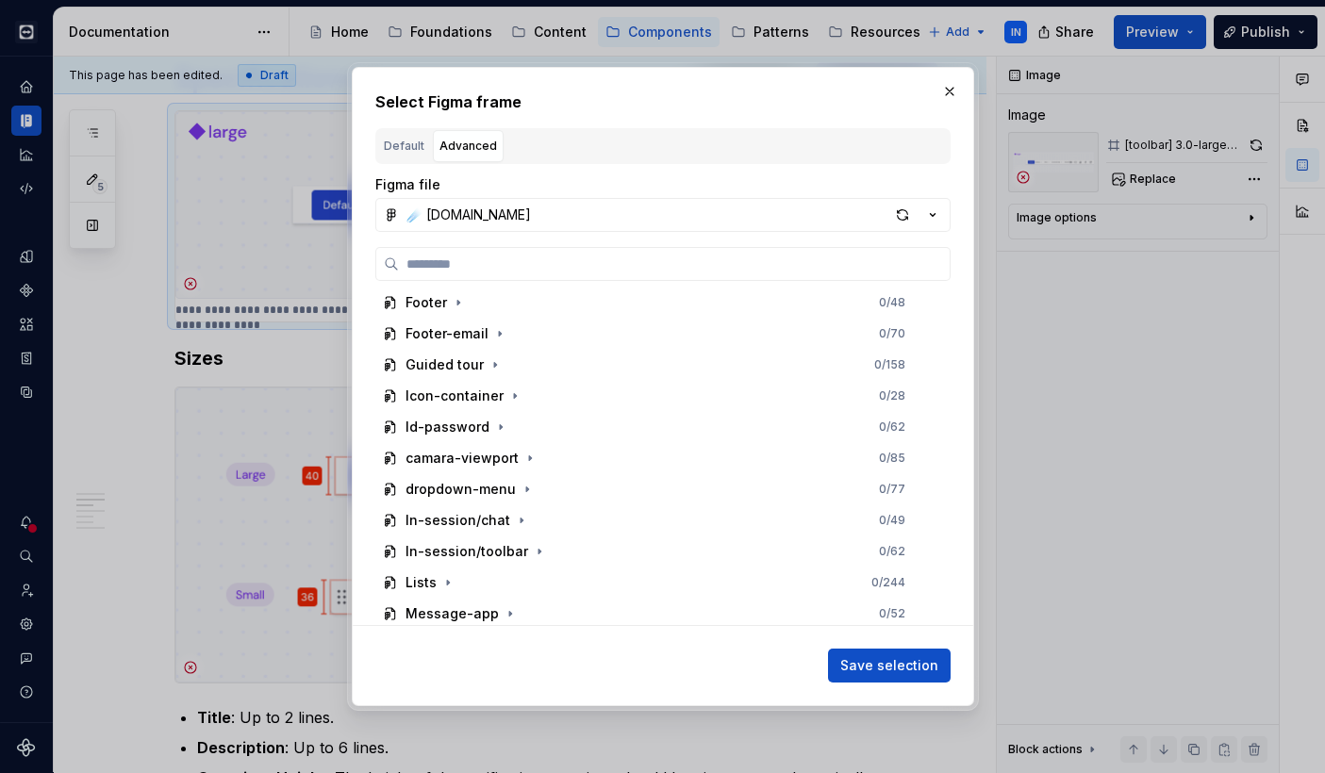
scroll to position [1564, 0]
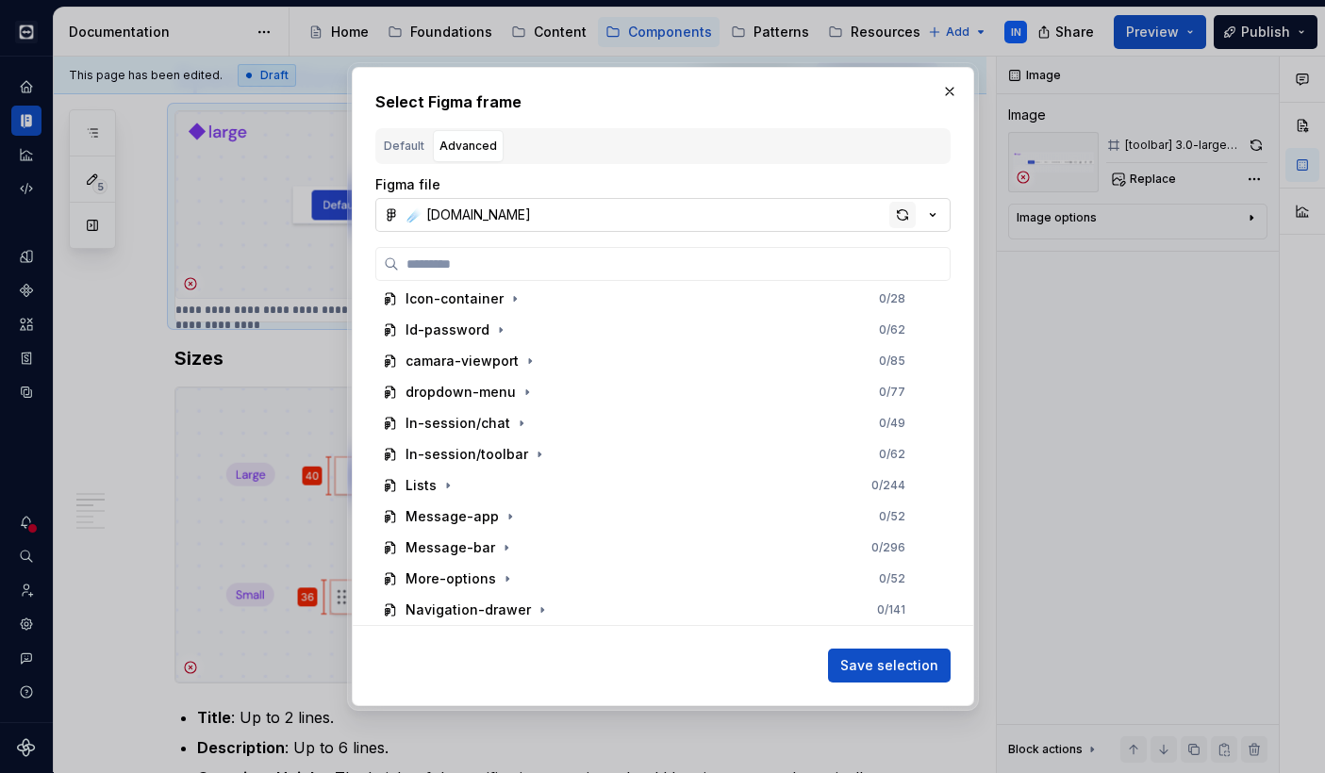
click at [908, 217] on div "button" at bounding box center [902, 215] width 26 height 26
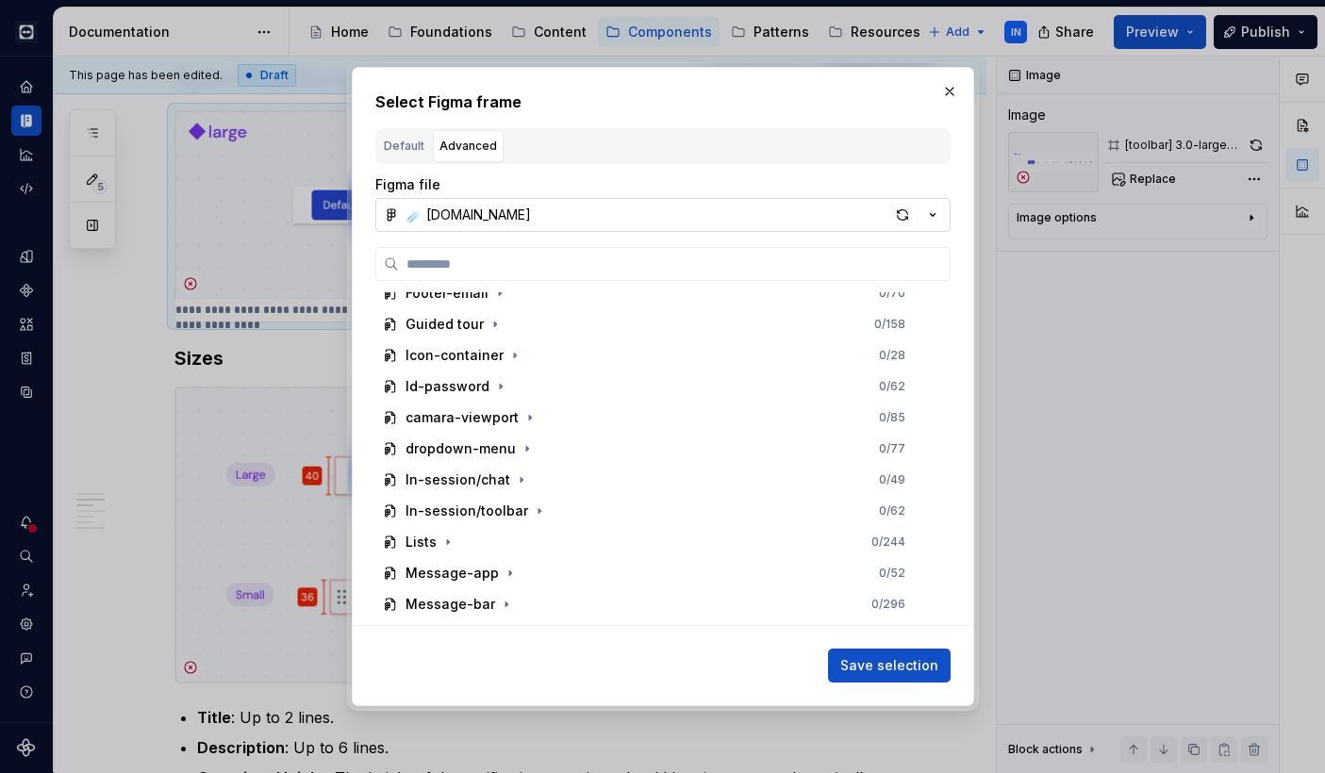
scroll to position [1511, 0]
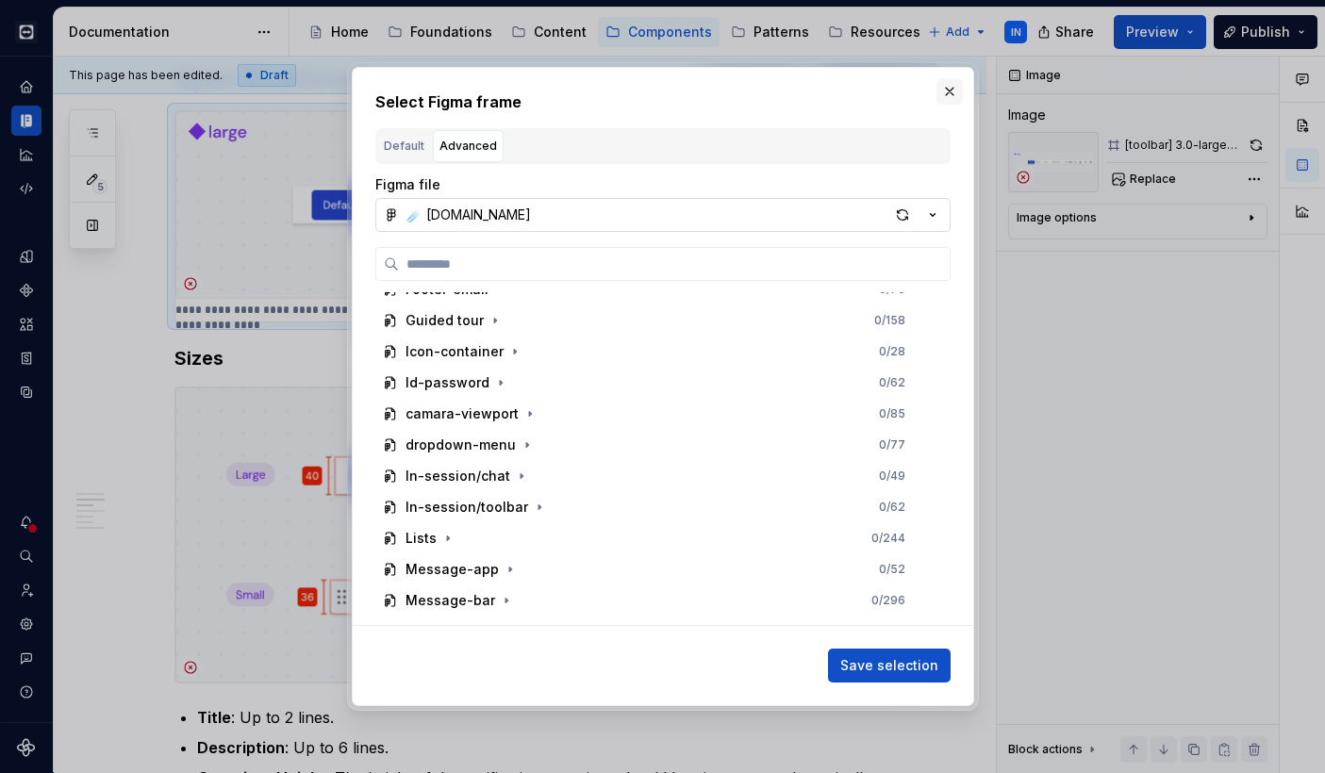
click at [949, 95] on button "button" at bounding box center [949, 91] width 26 height 26
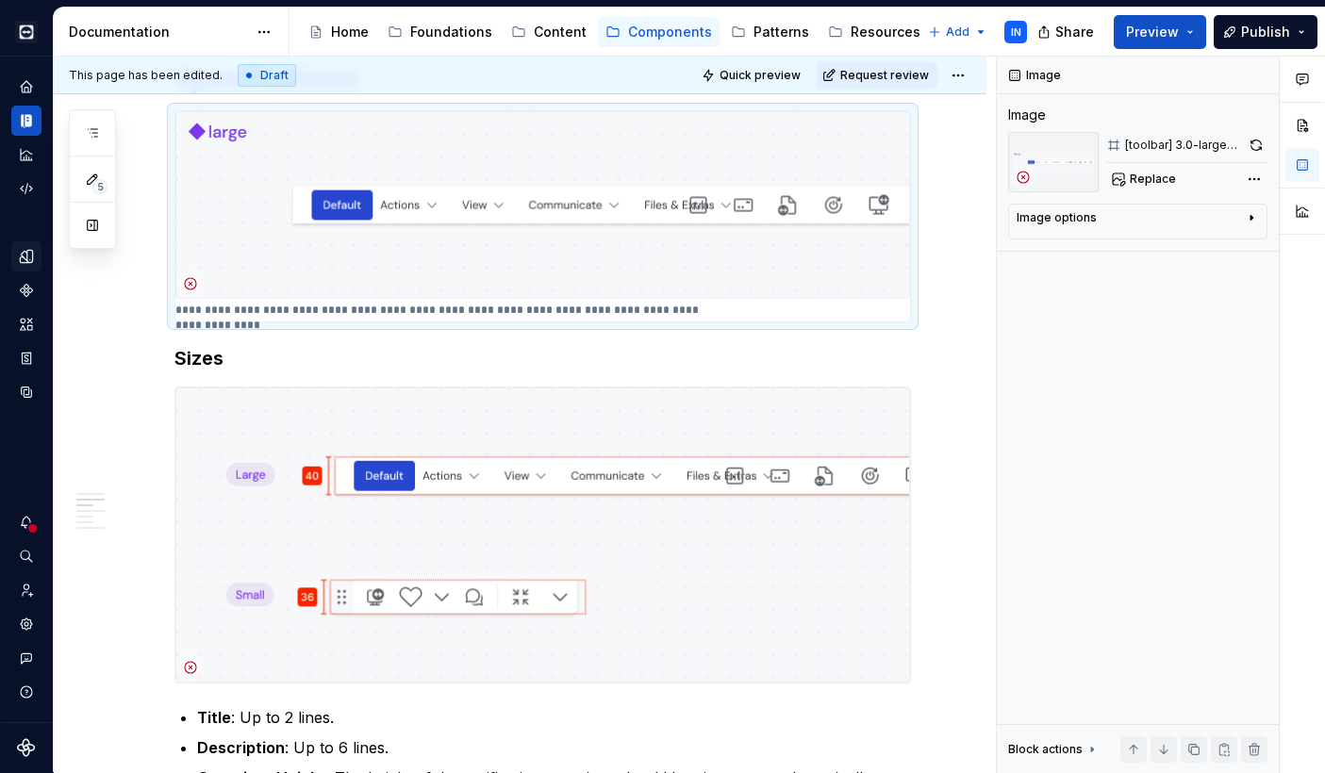
click at [26, 261] on icon "Design tokens" at bounding box center [26, 256] width 12 height 12
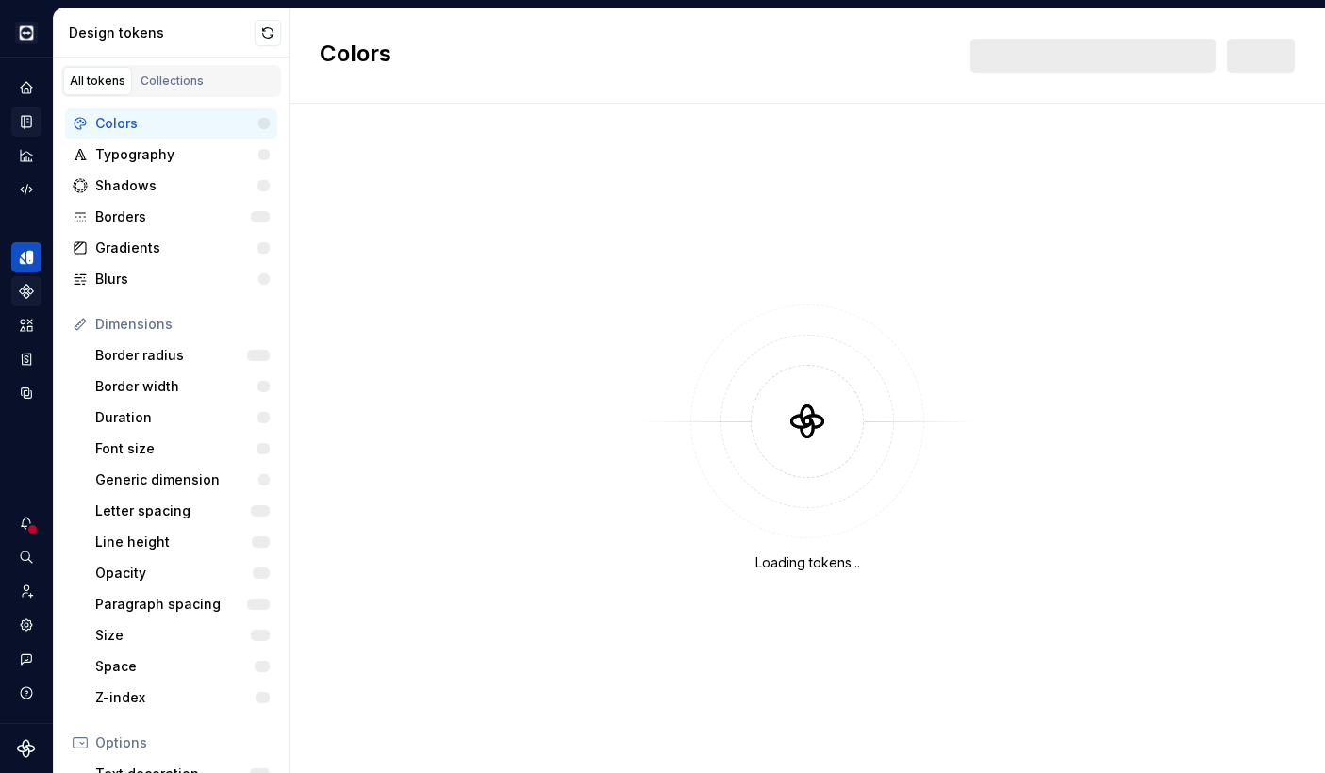
click at [22, 284] on icon "Components" at bounding box center [26, 291] width 17 height 17
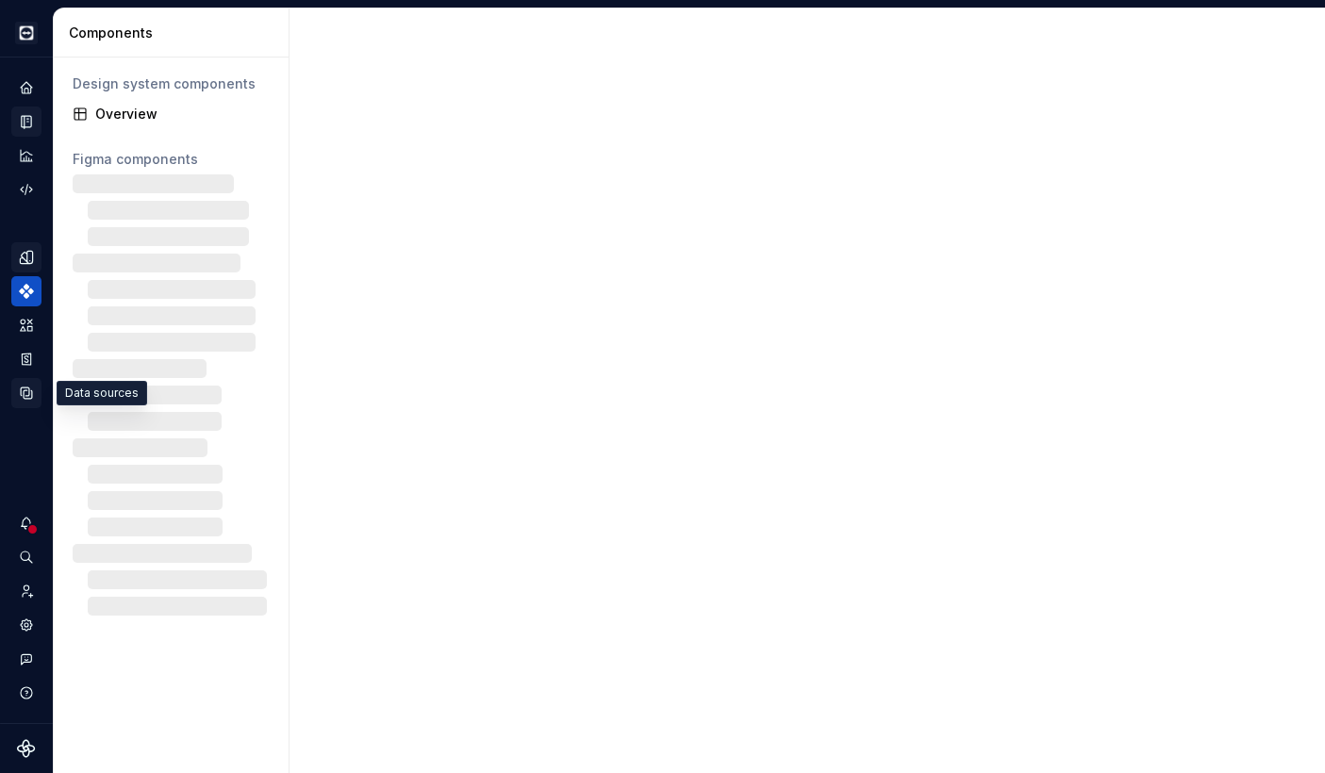
click at [23, 391] on icon "Data sources" at bounding box center [26, 393] width 17 height 17
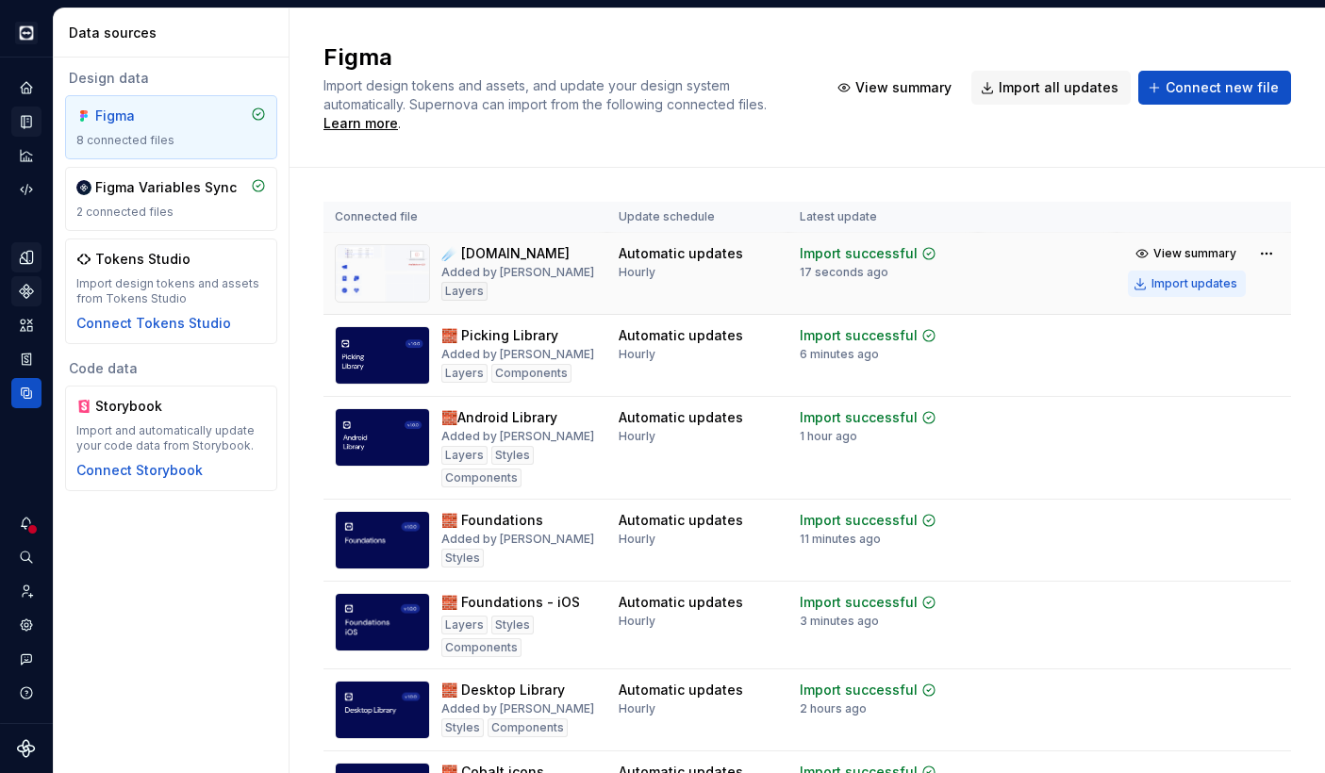
click at [1151, 277] on div "Import updates" at bounding box center [1194, 283] width 86 height 15
click at [471, 289] on div "Layers" at bounding box center [464, 291] width 46 height 19
click at [25, 290] on icon "Components" at bounding box center [26, 291] width 17 height 17
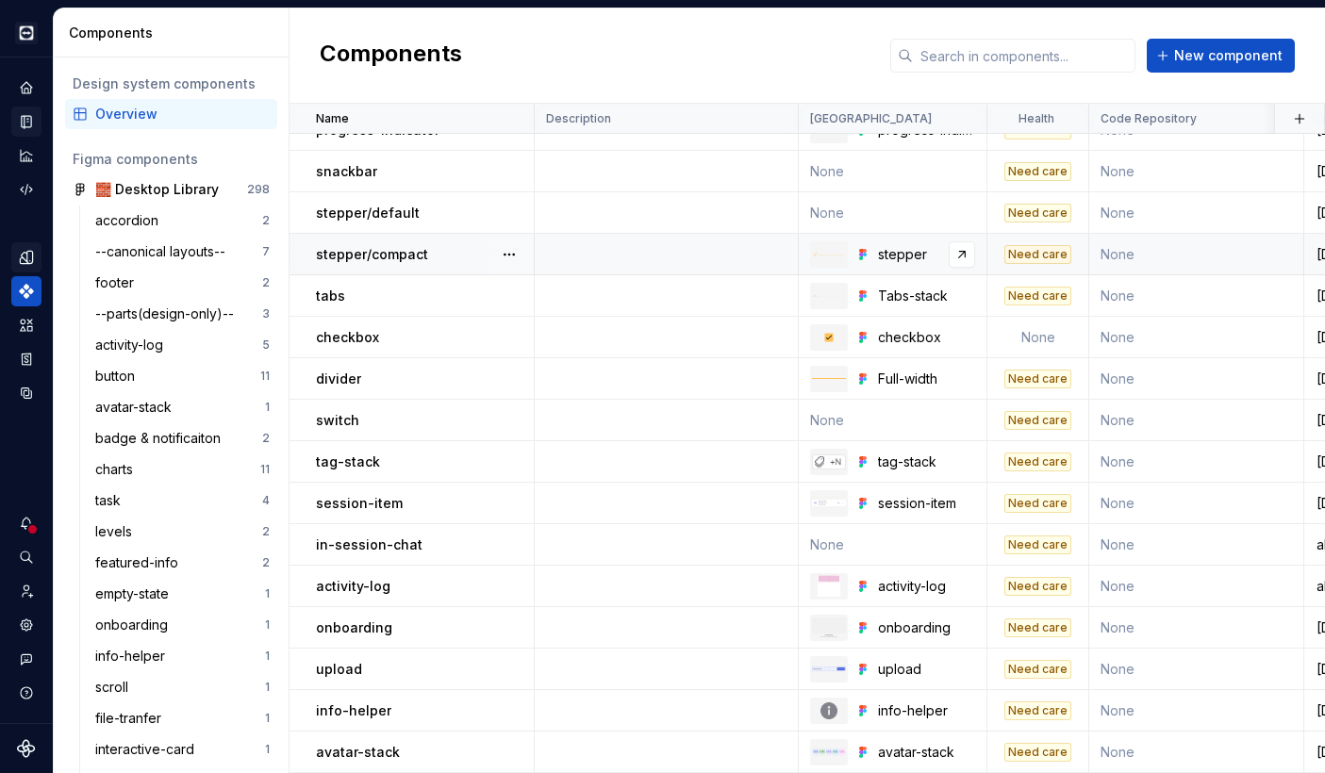
scroll to position [6205, 0]
click at [1235, 50] on span "New component" at bounding box center [1228, 55] width 108 height 19
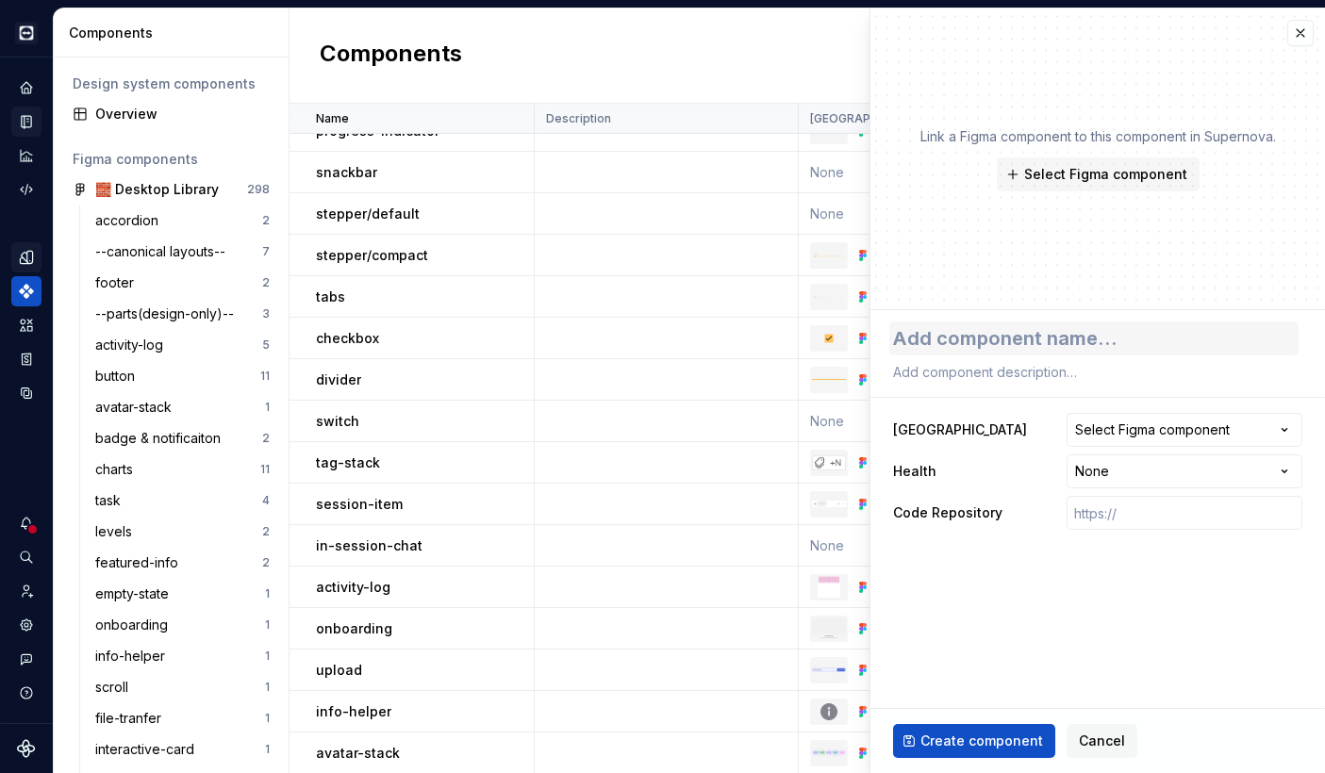
type textarea "*"
type textarea "i"
type textarea "*"
type textarea "in"
type textarea "*"
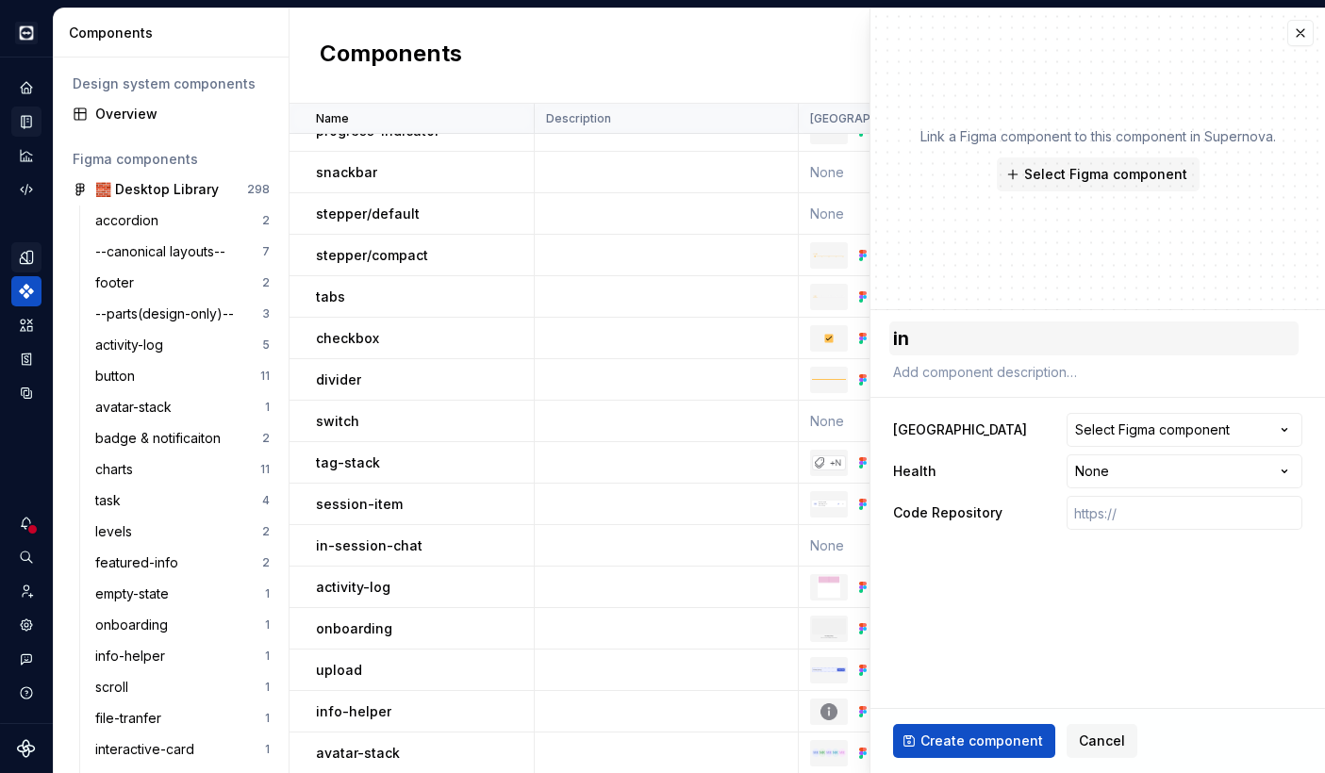
type textarea "in."
type textarea "*"
type textarea "in.a"
type textarea "*"
type textarea "in.ap"
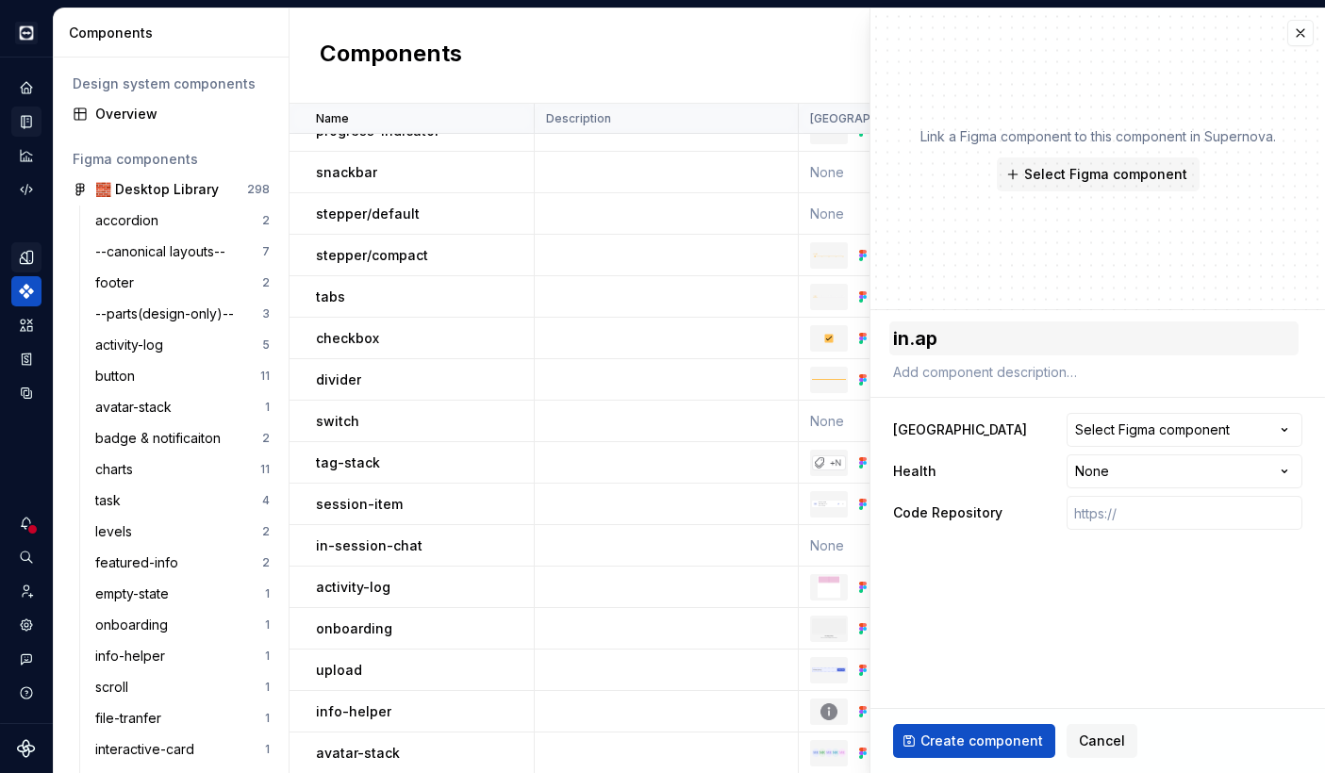
type textarea "*"
type textarea "in.app"
type textarea "*"
type textarea "in.ap"
type textarea "*"
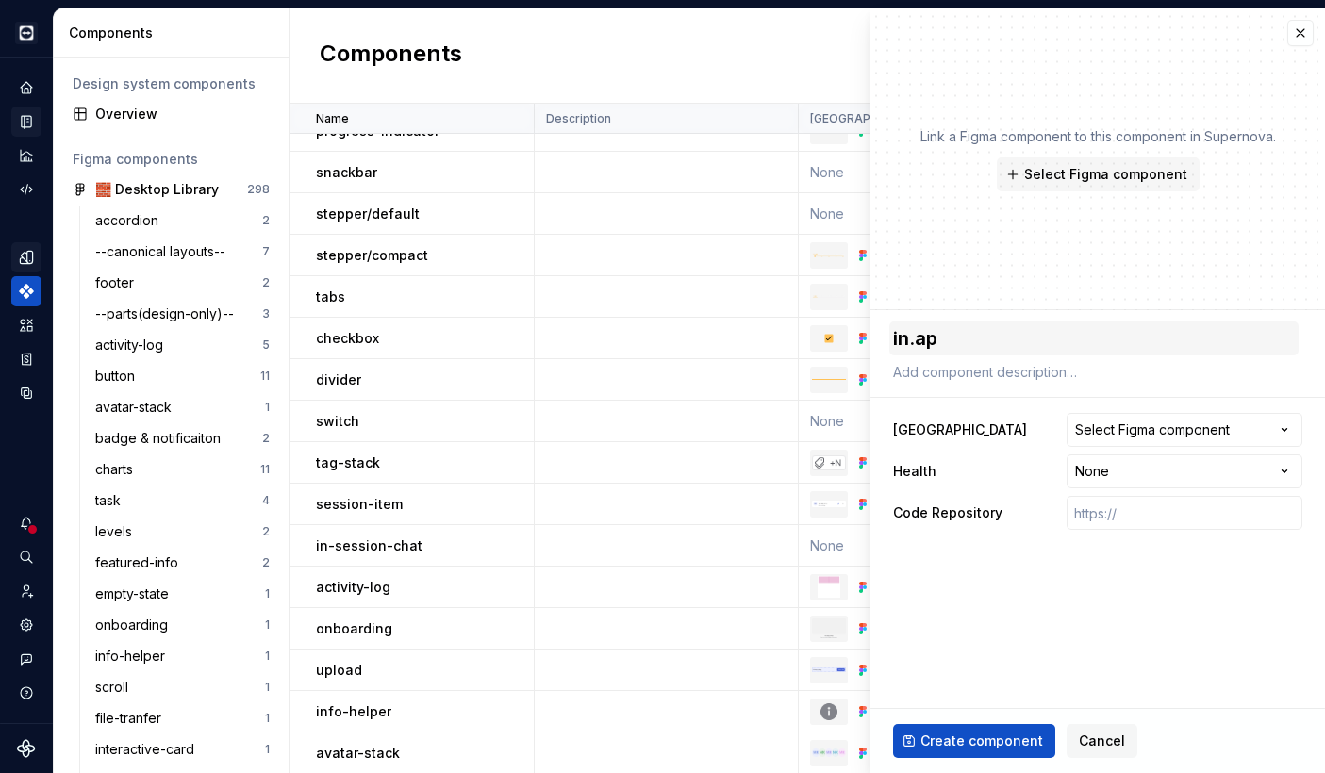
type textarea "in.a"
type textarea "*"
type textarea "in."
type textarea "*"
type textarea "in"
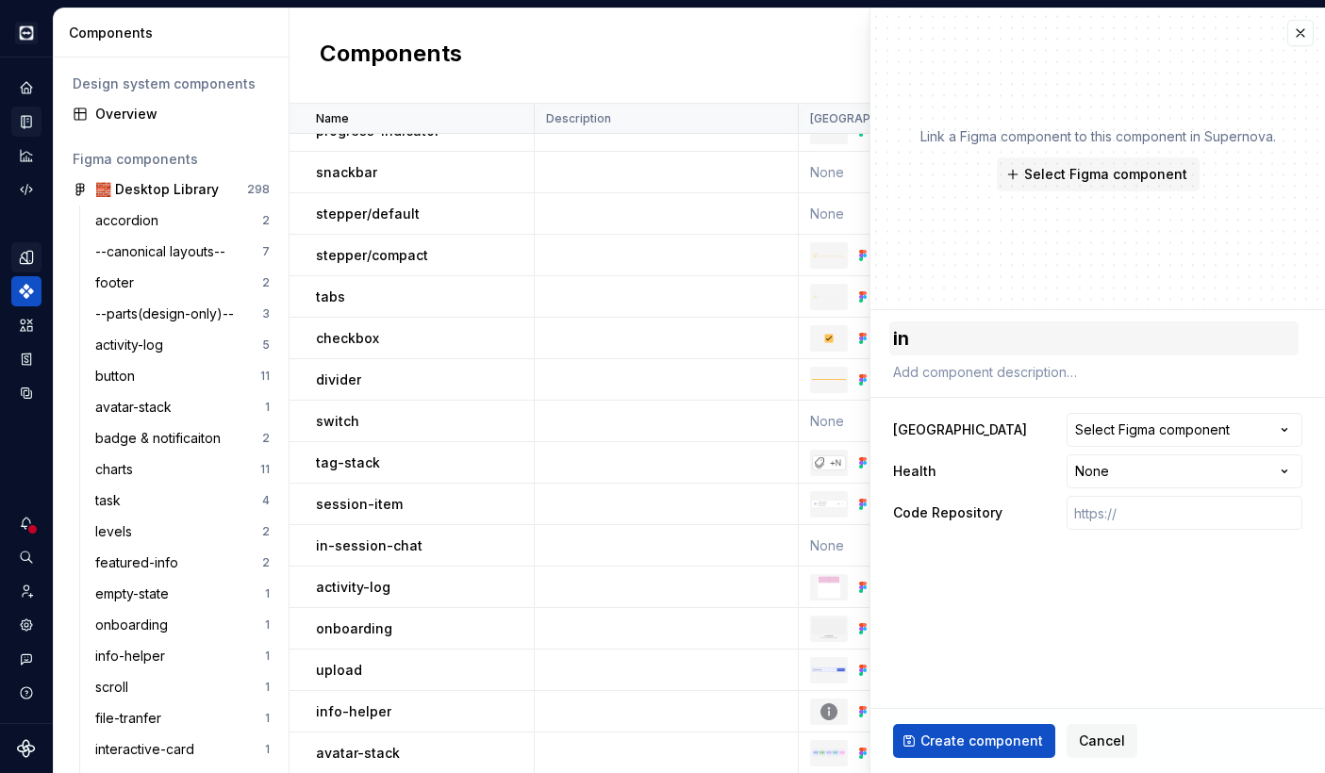
type textarea "*"
type textarea "in-"
type textarea "*"
type textarea "in-a"
type textarea "*"
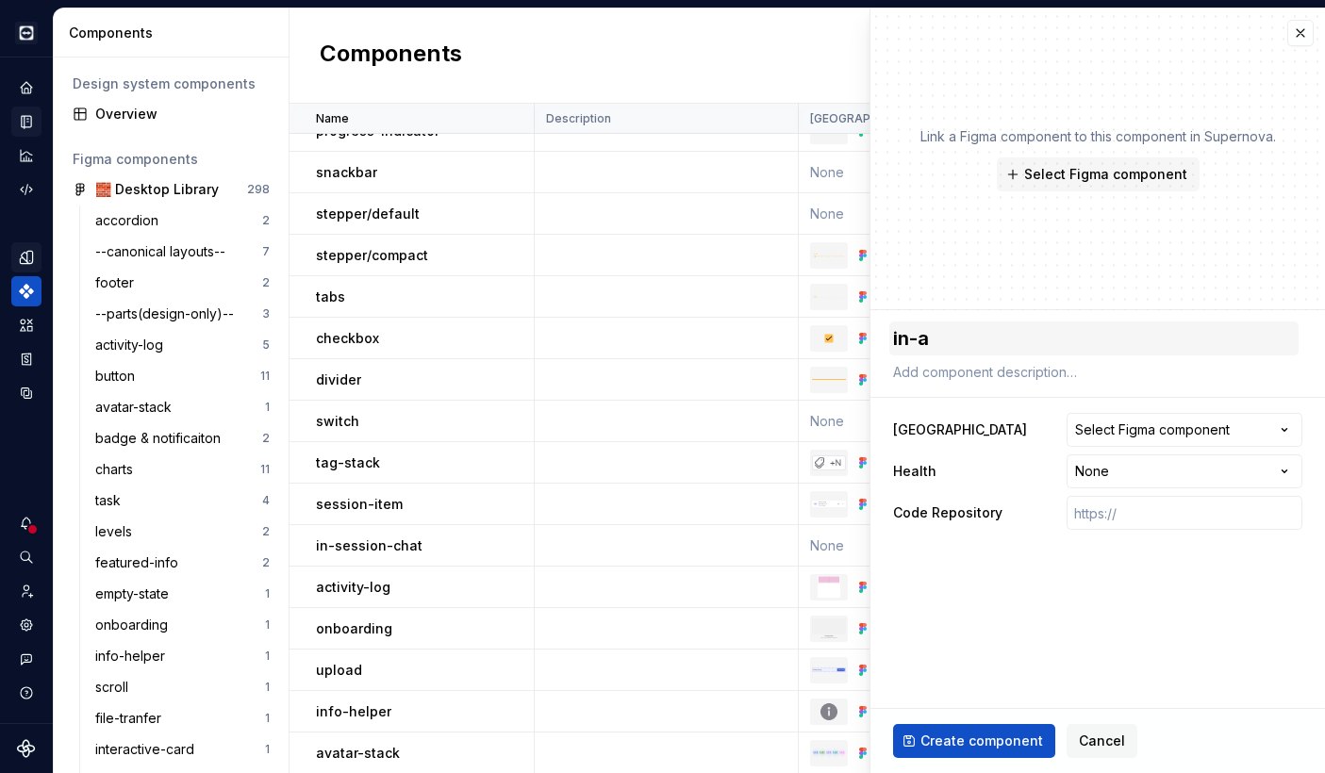
type textarea "in-ap"
type textarea "*"
type textarea "in-app"
type textarea "*"
type textarea "in-app"
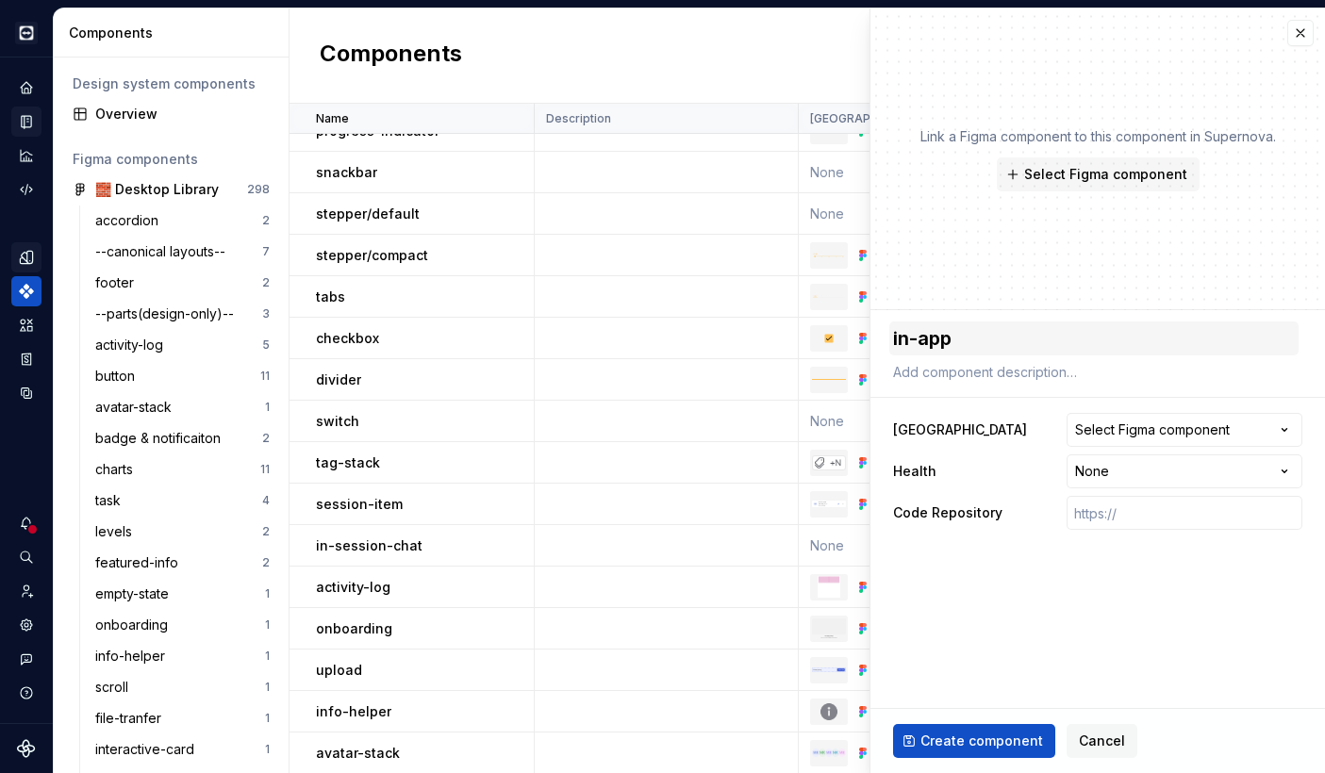
type textarea "*"
type textarea "in-app n"
type textarea "*"
type textarea "in-app no"
type textarea "*"
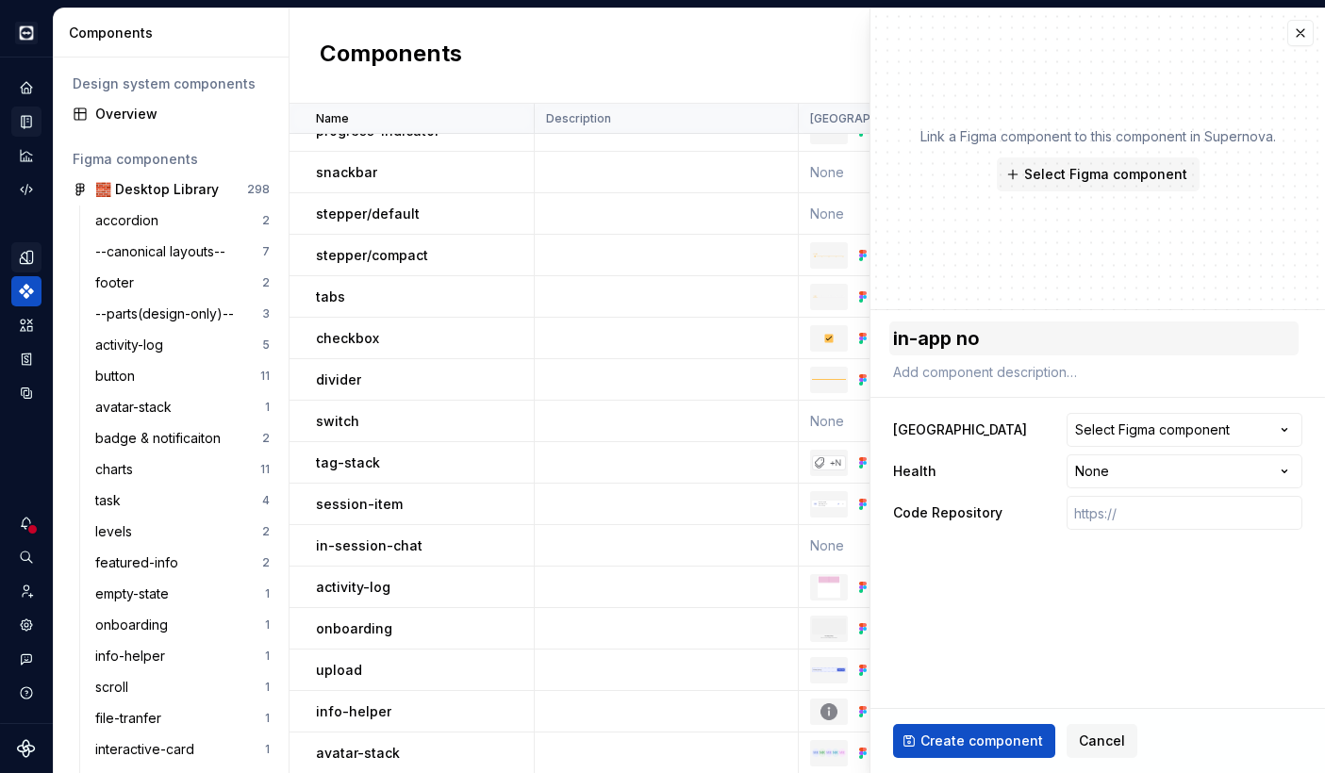
type textarea "in-app not"
type textarea "*"
type textarea "in-app noti"
type textarea "*"
type textarea "in-app notif"
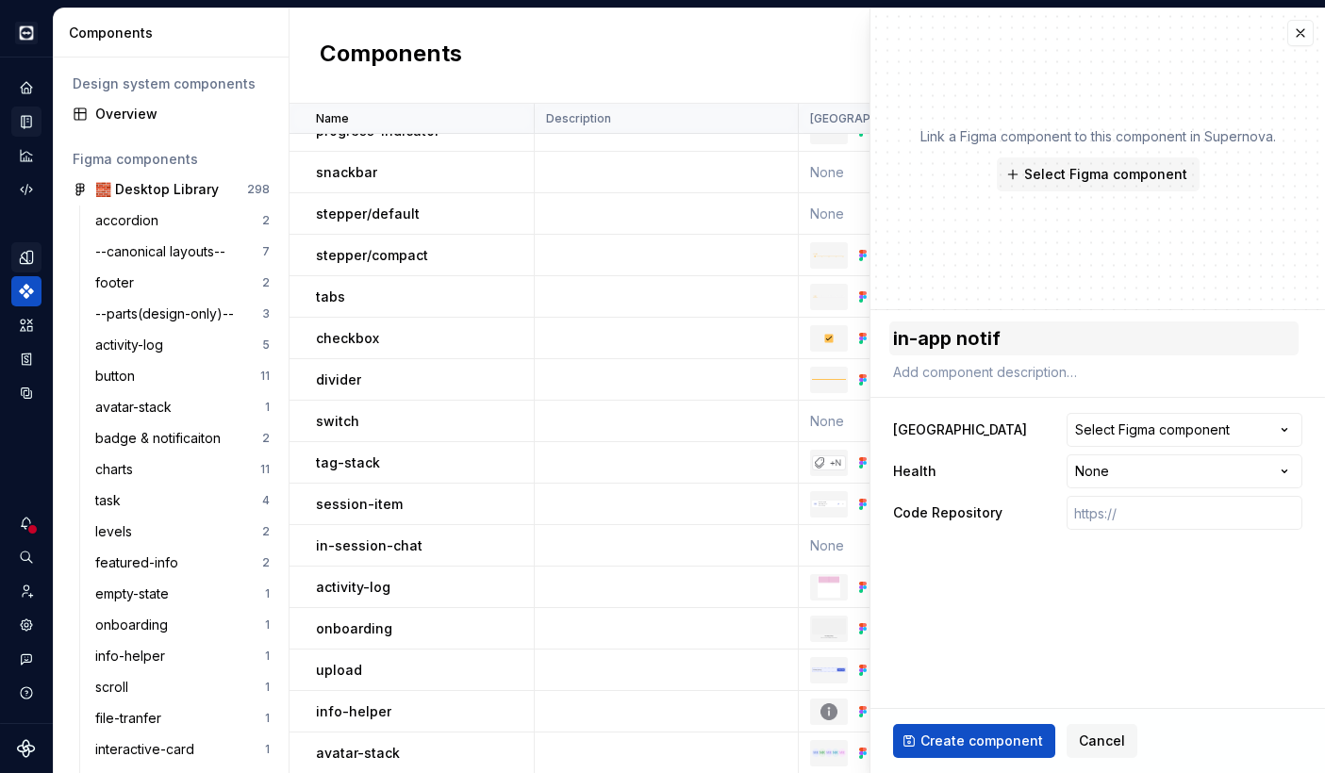
type textarea "*"
type textarea "in-app notifi"
type textarea "*"
type textarea "in-app notific"
type textarea "*"
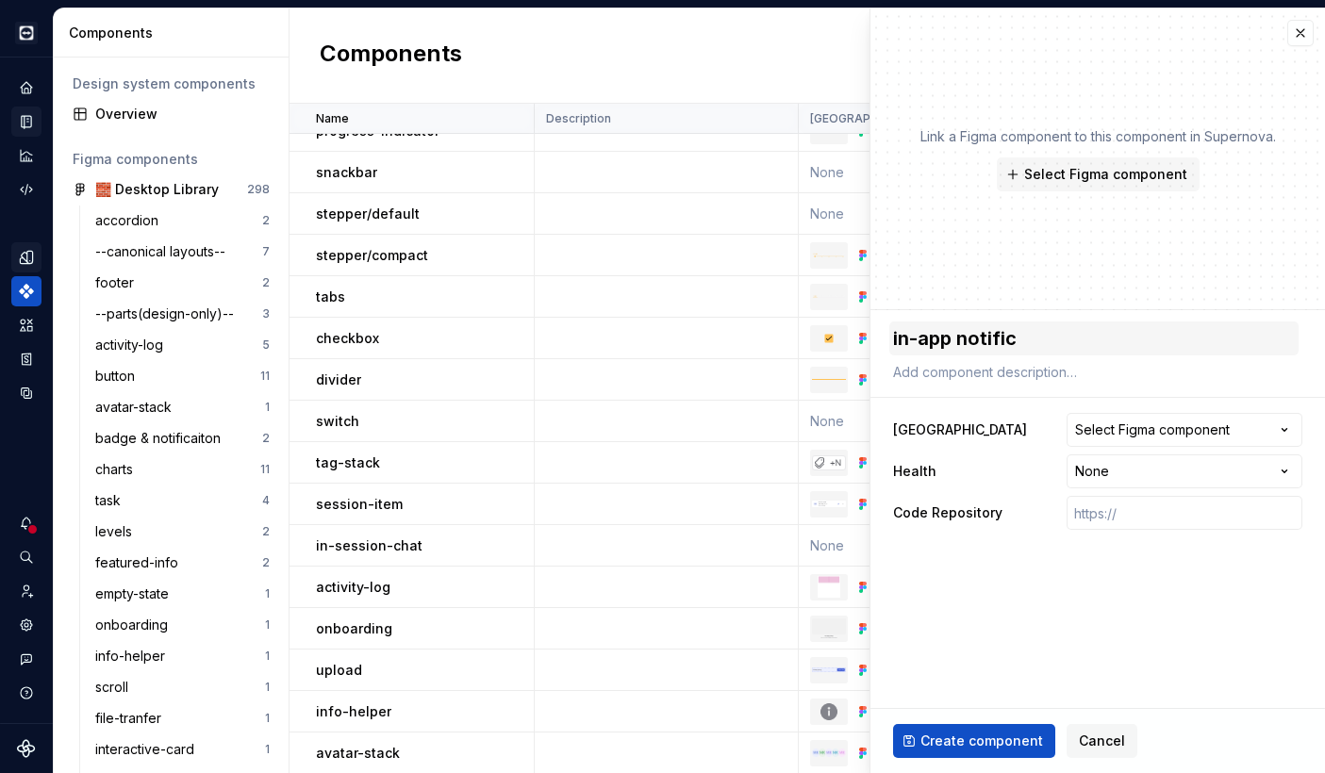
type textarea "in-app notifica"
type textarea "*"
type textarea "in-app notificat"
type textarea "*"
type textarea "in-app notificati"
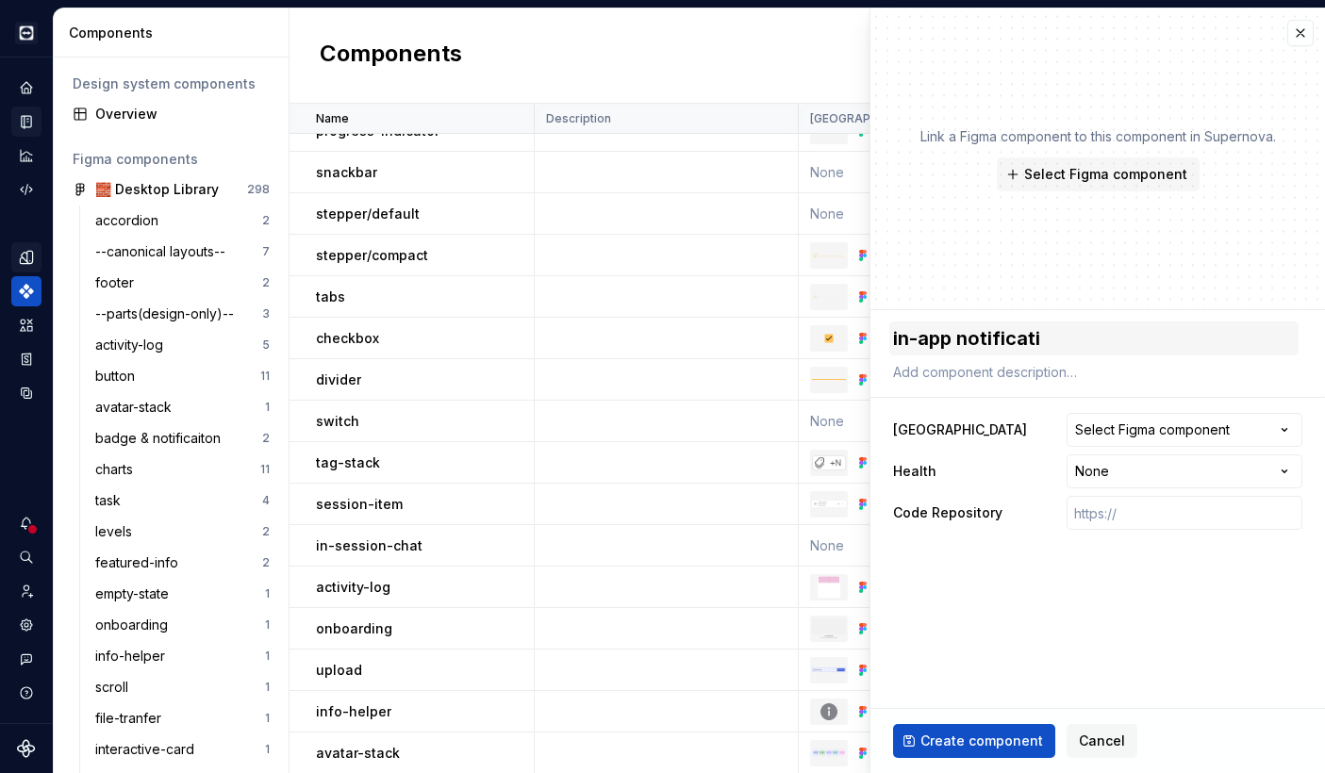
type textarea "*"
type textarea "in-app notificatio"
type textarea "*"
type textarea "in-app notification"
click at [1093, 424] on div "Select Figma component" at bounding box center [1152, 430] width 155 height 19
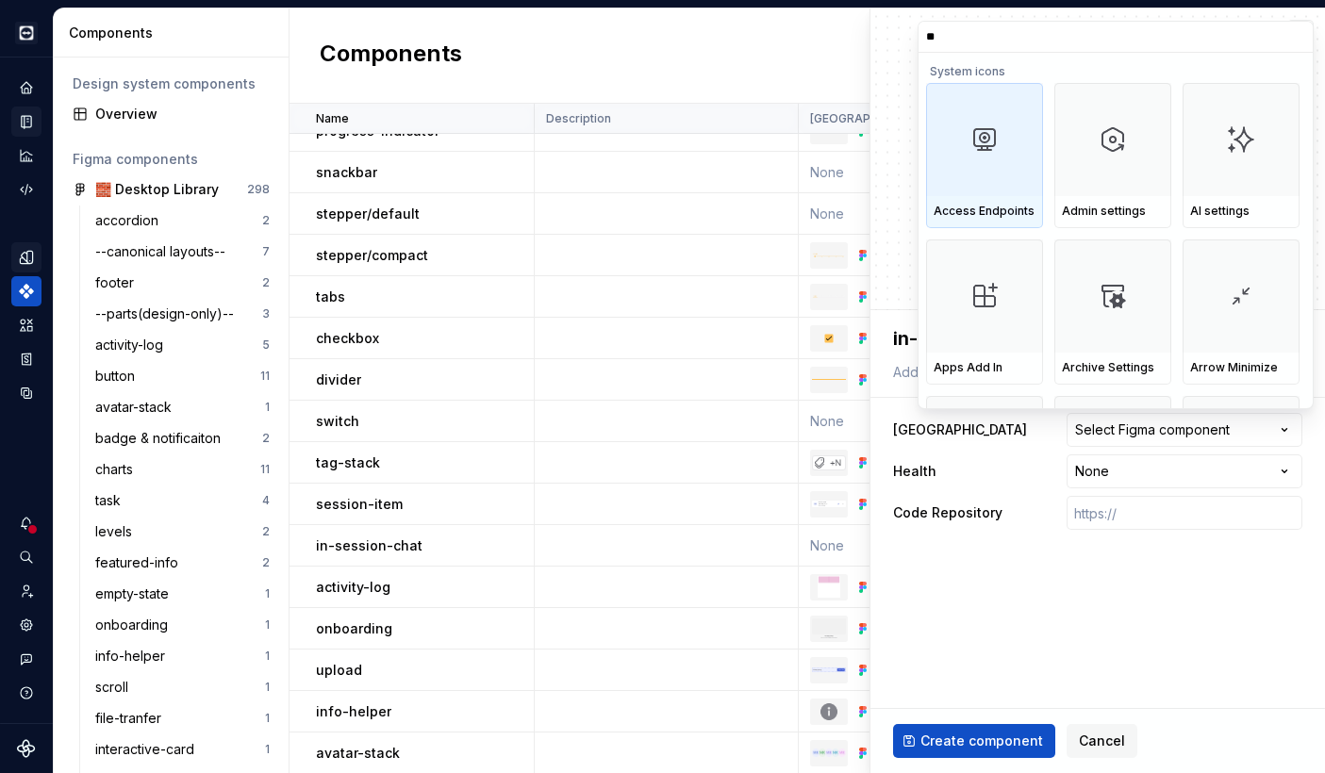
type input "***"
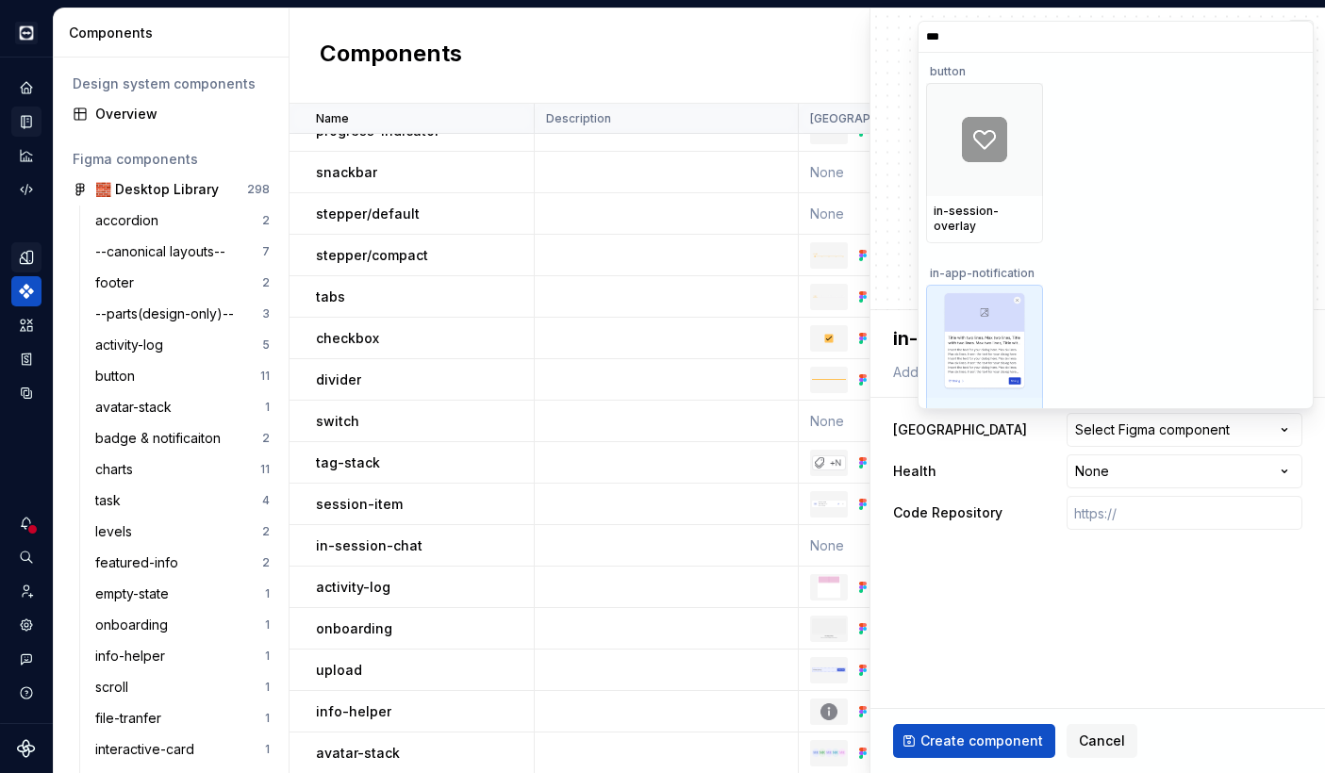
click at [992, 328] on img at bounding box center [984, 341] width 83 height 98
type textarea "*"
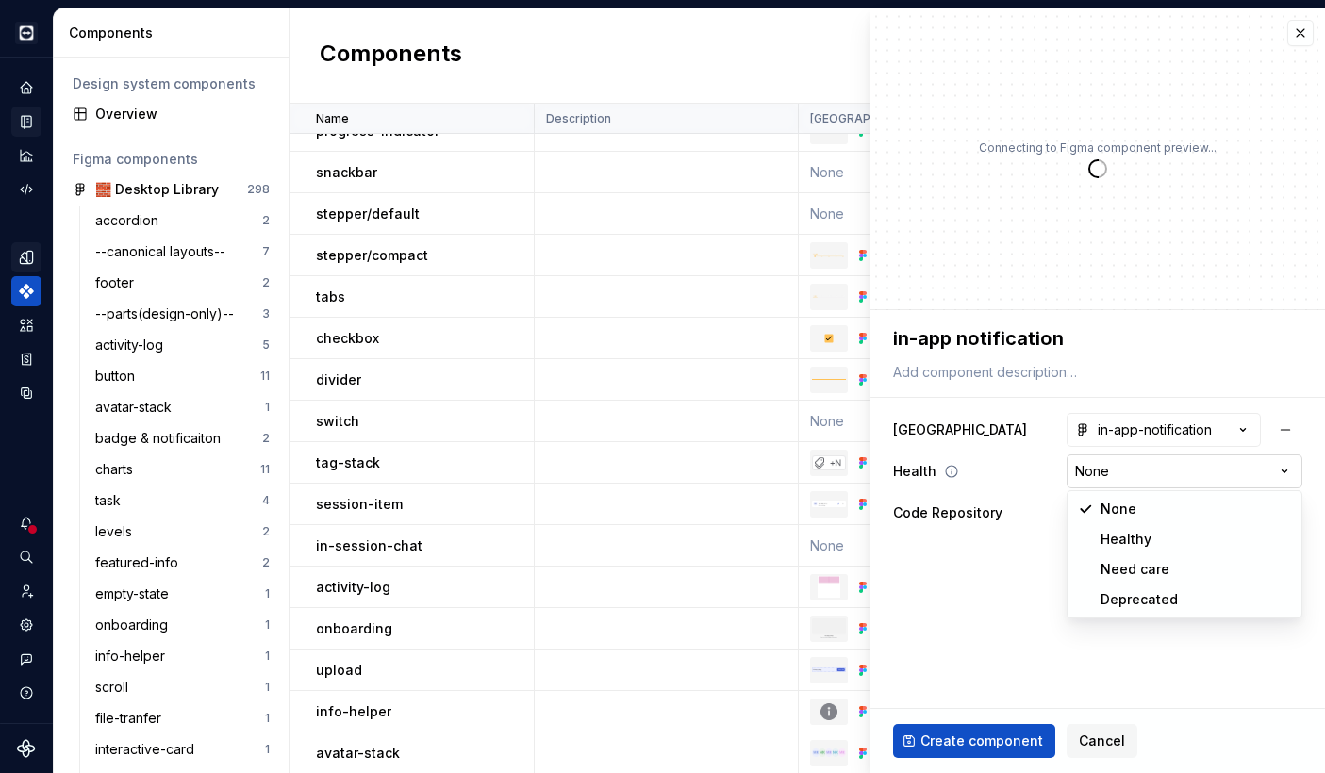
click at [1123, 460] on html "Cobalt IN Design system data Components Design system components Overview Figma…" at bounding box center [662, 386] width 1325 height 773
select select "**********"
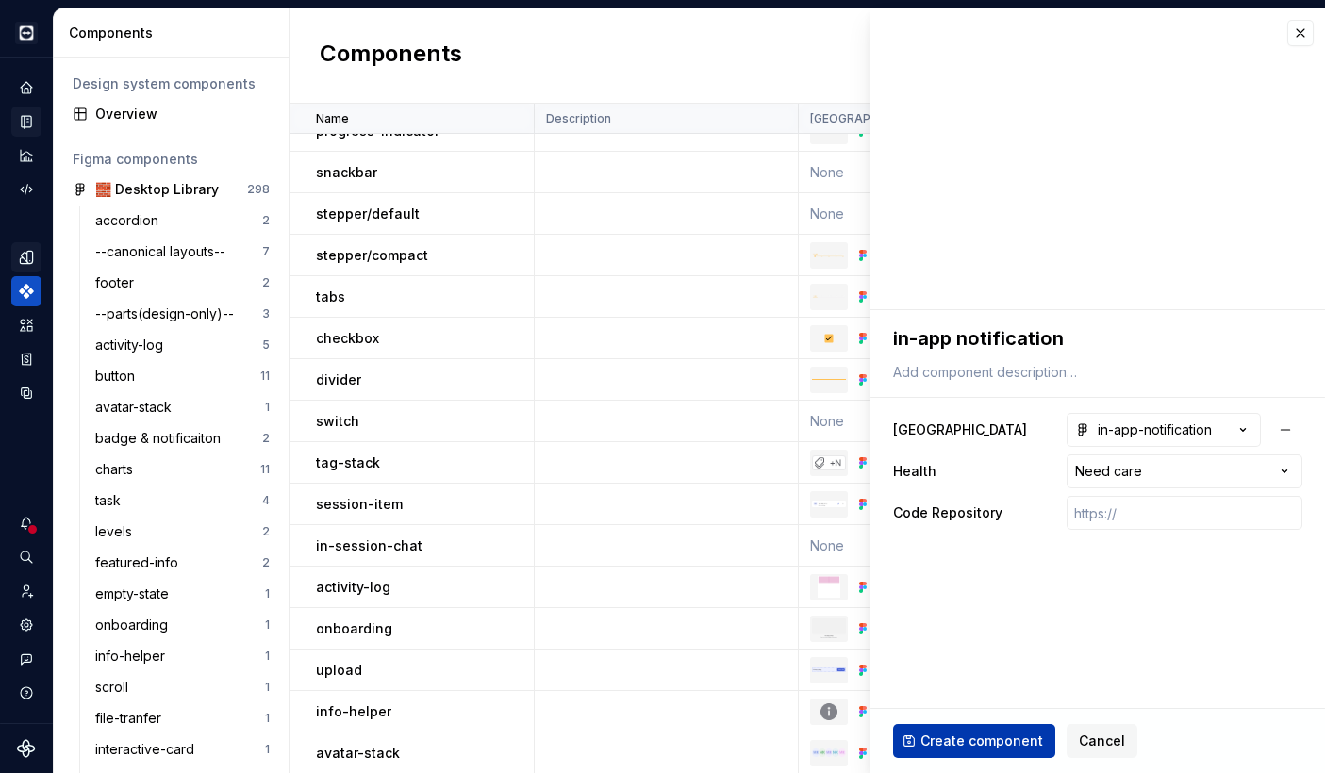
click at [1004, 741] on span "Create component" at bounding box center [981, 741] width 123 height 19
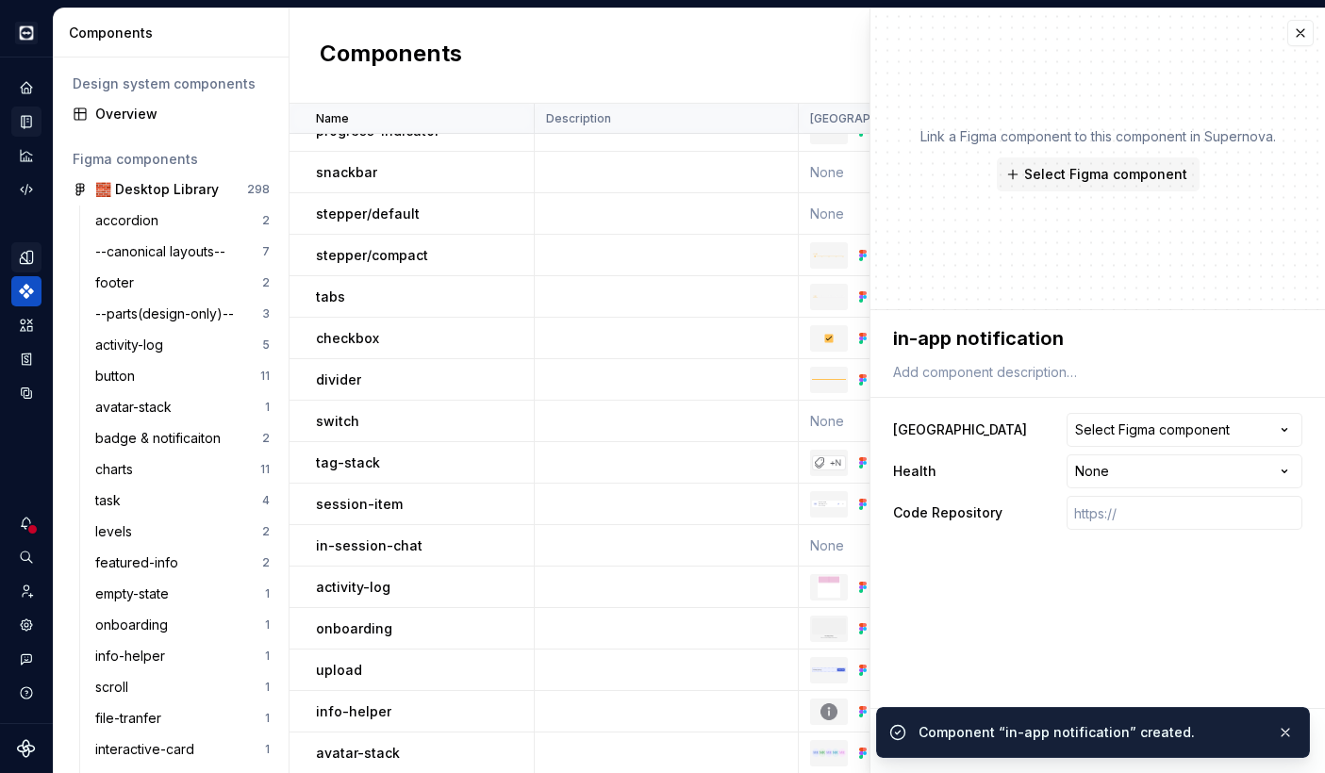
type textarea "*"
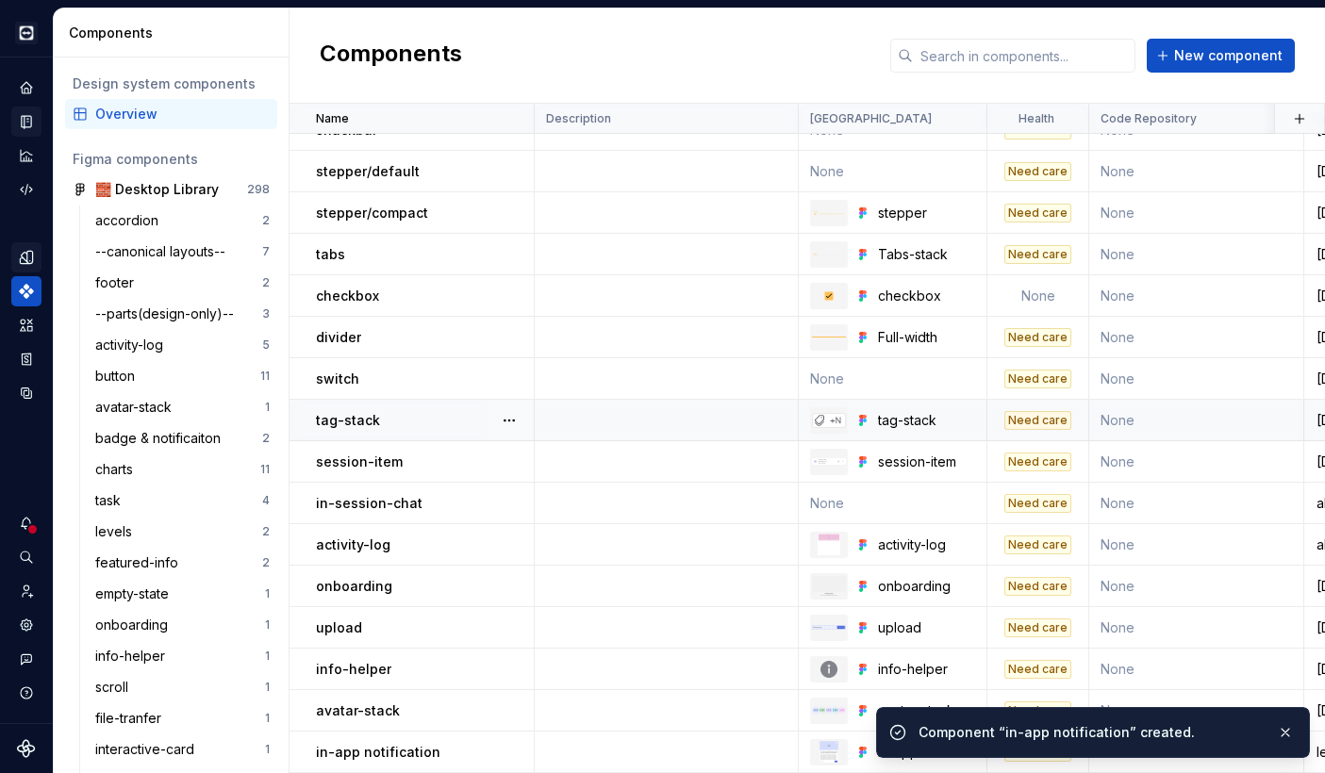
scroll to position [6254, 0]
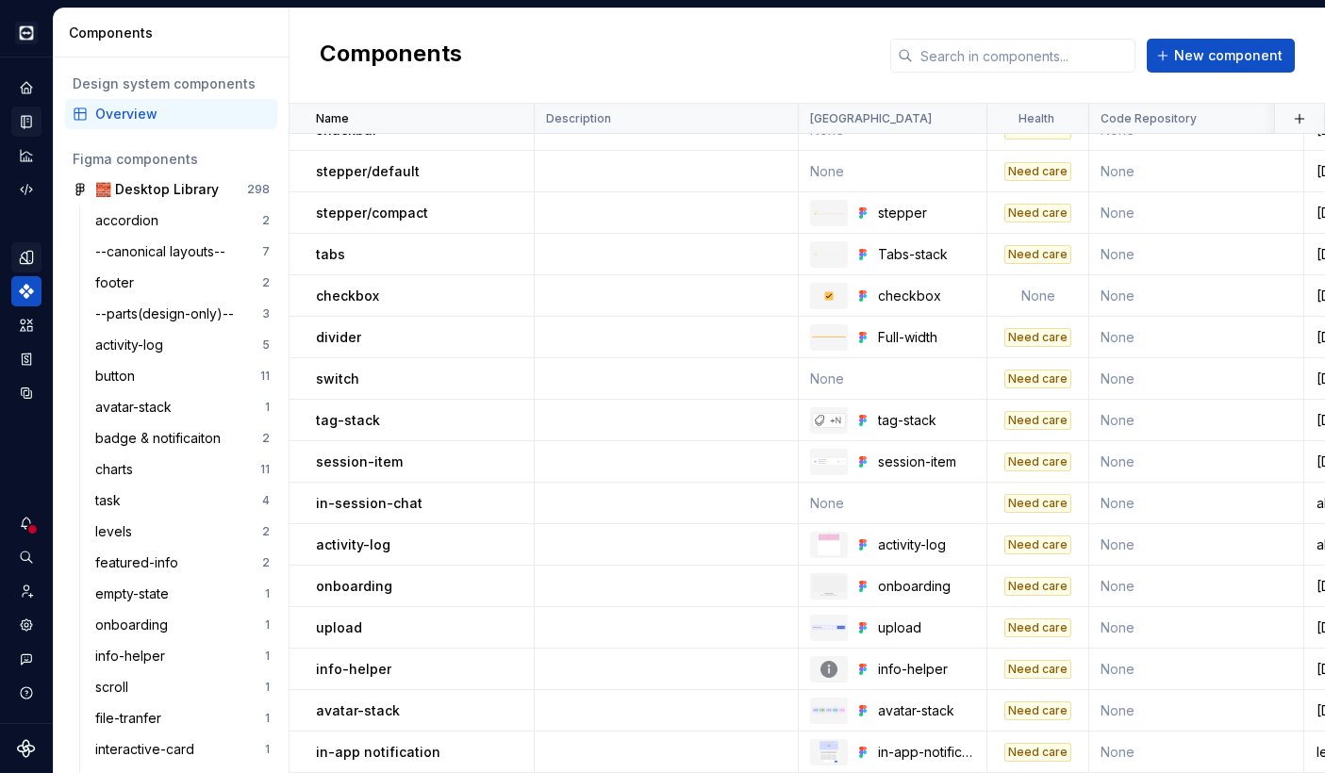
click at [22, 114] on icon "Documentation" at bounding box center [26, 121] width 17 height 17
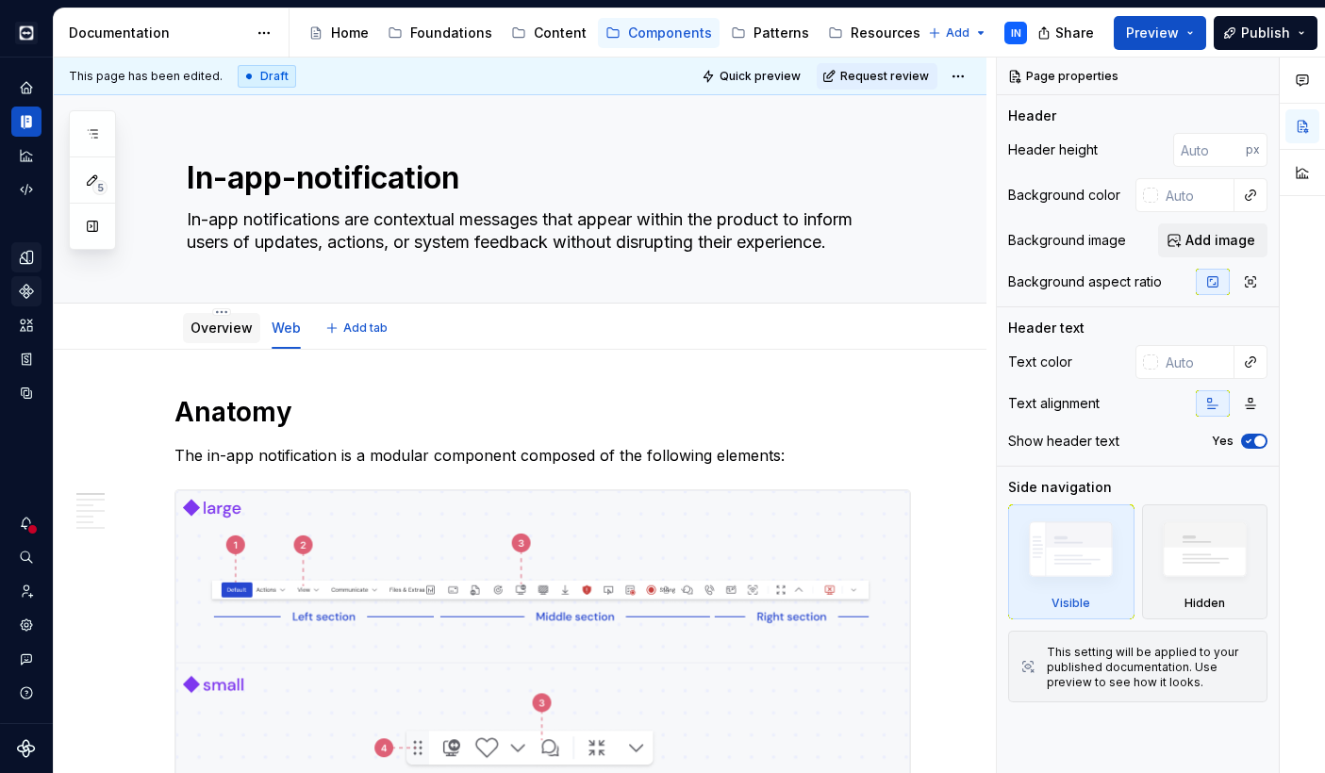
click at [209, 330] on link "Overview" at bounding box center [221, 328] width 62 height 16
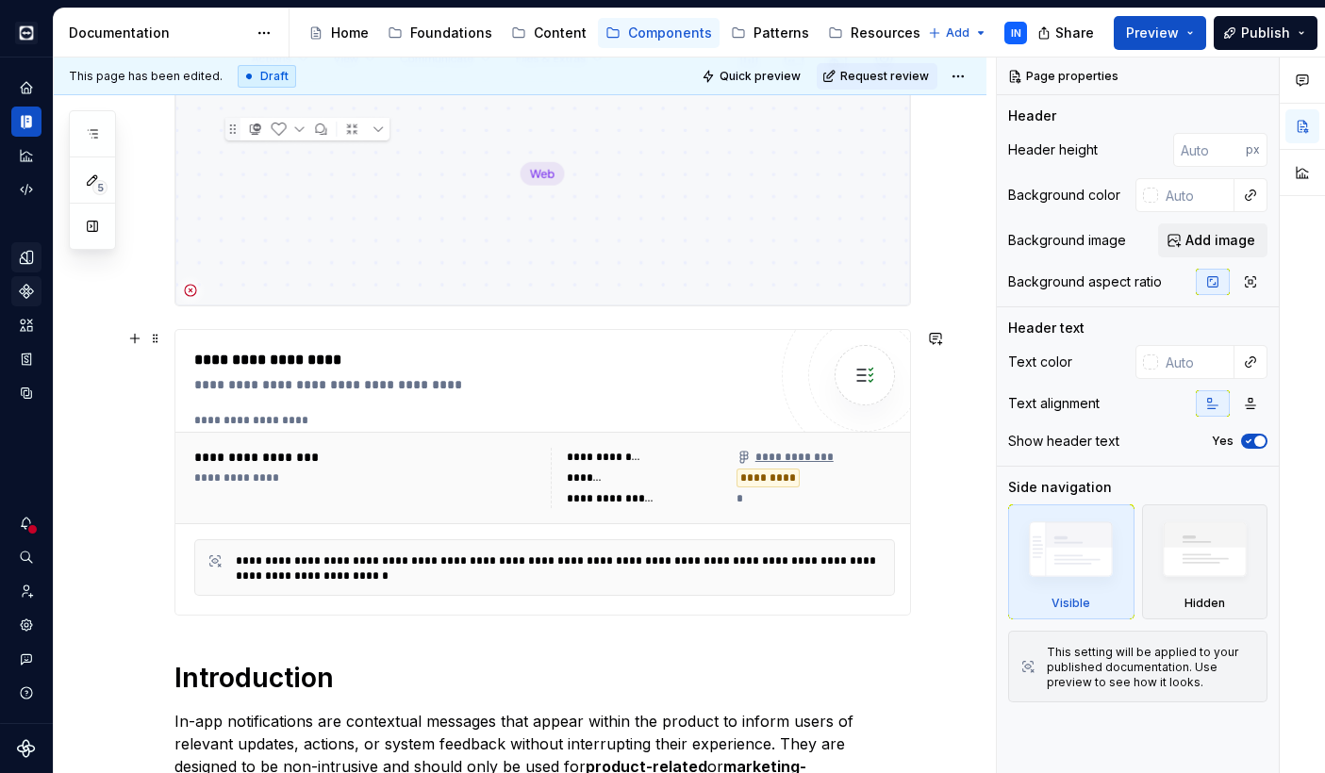
scroll to position [434, 0]
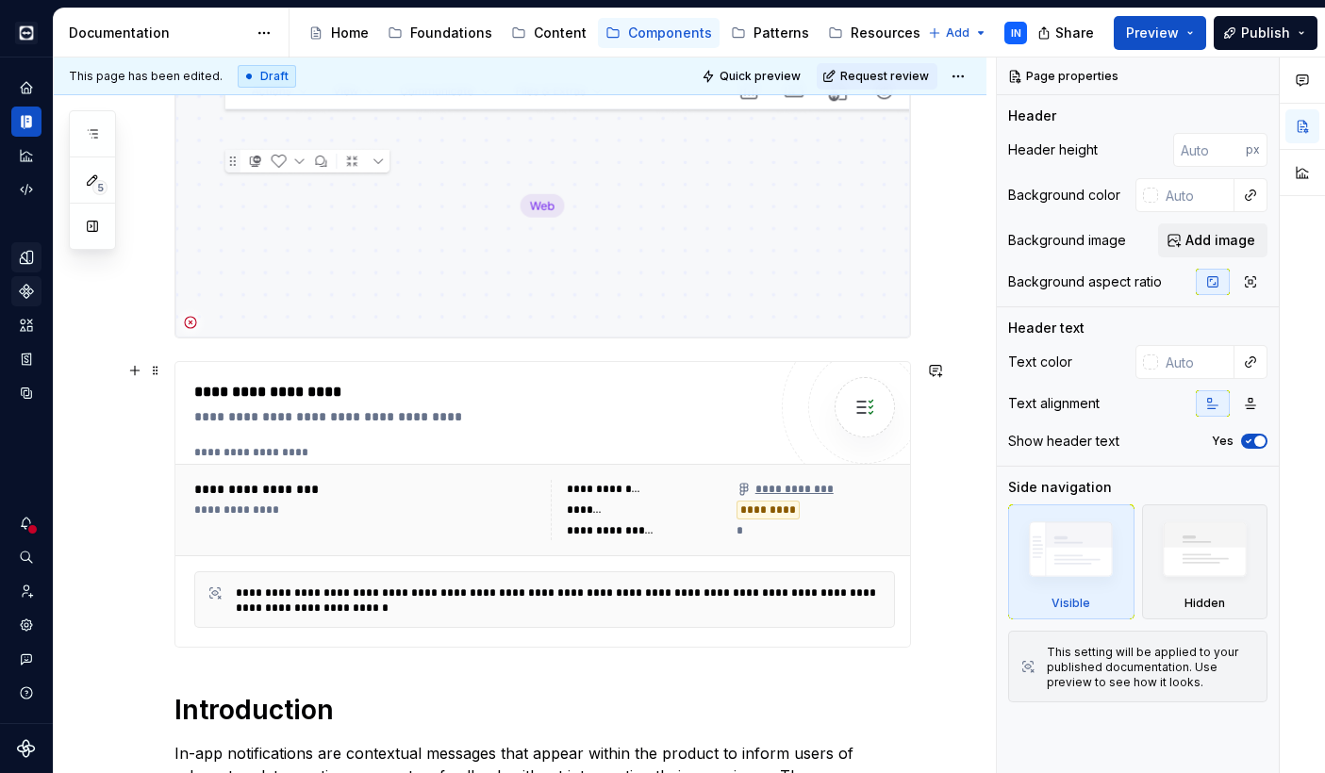
click at [396, 489] on div "**********" at bounding box center [366, 489] width 344 height 19
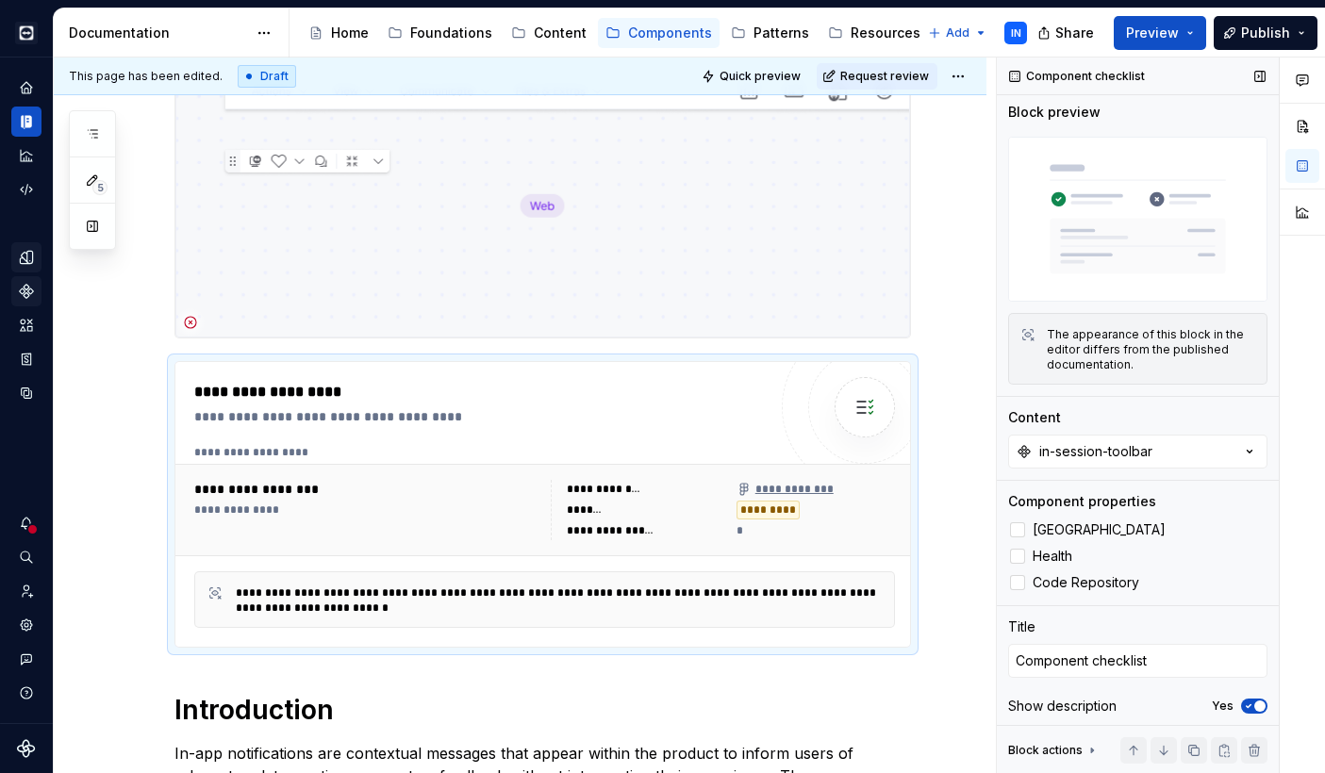
scroll to position [3, 0]
click at [1220, 448] on button "in-session-toolbar" at bounding box center [1137, 453] width 259 height 34
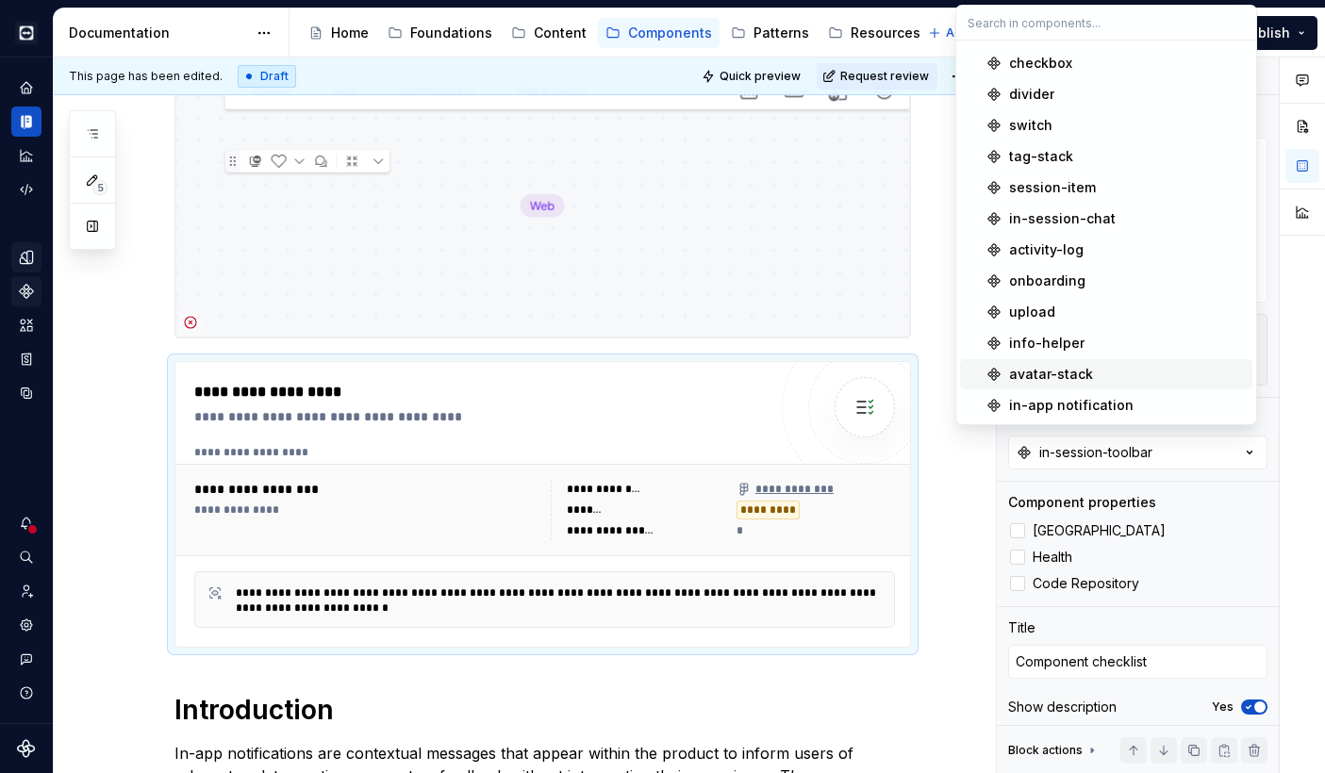
scroll to position [4788, 0]
click at [1121, 404] on div "in-app notification" at bounding box center [1071, 405] width 124 height 19
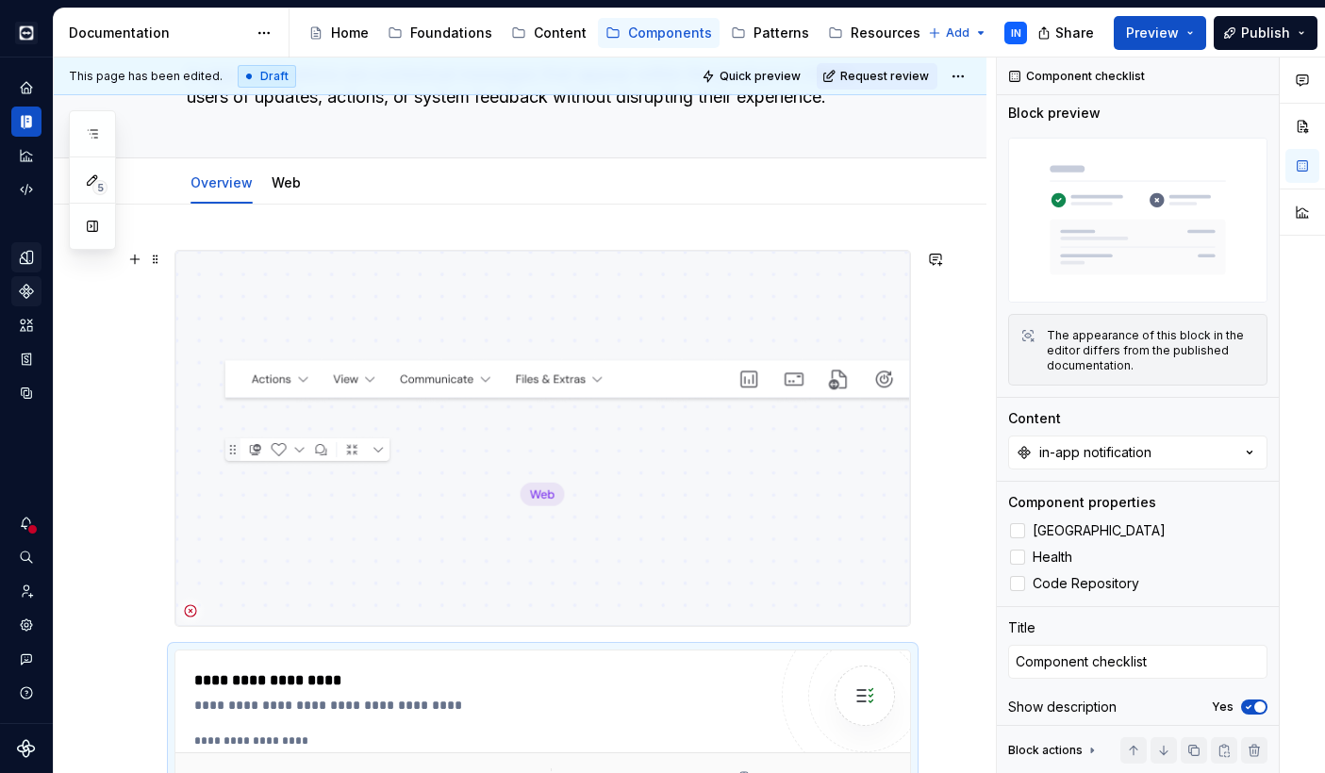
scroll to position [140, 0]
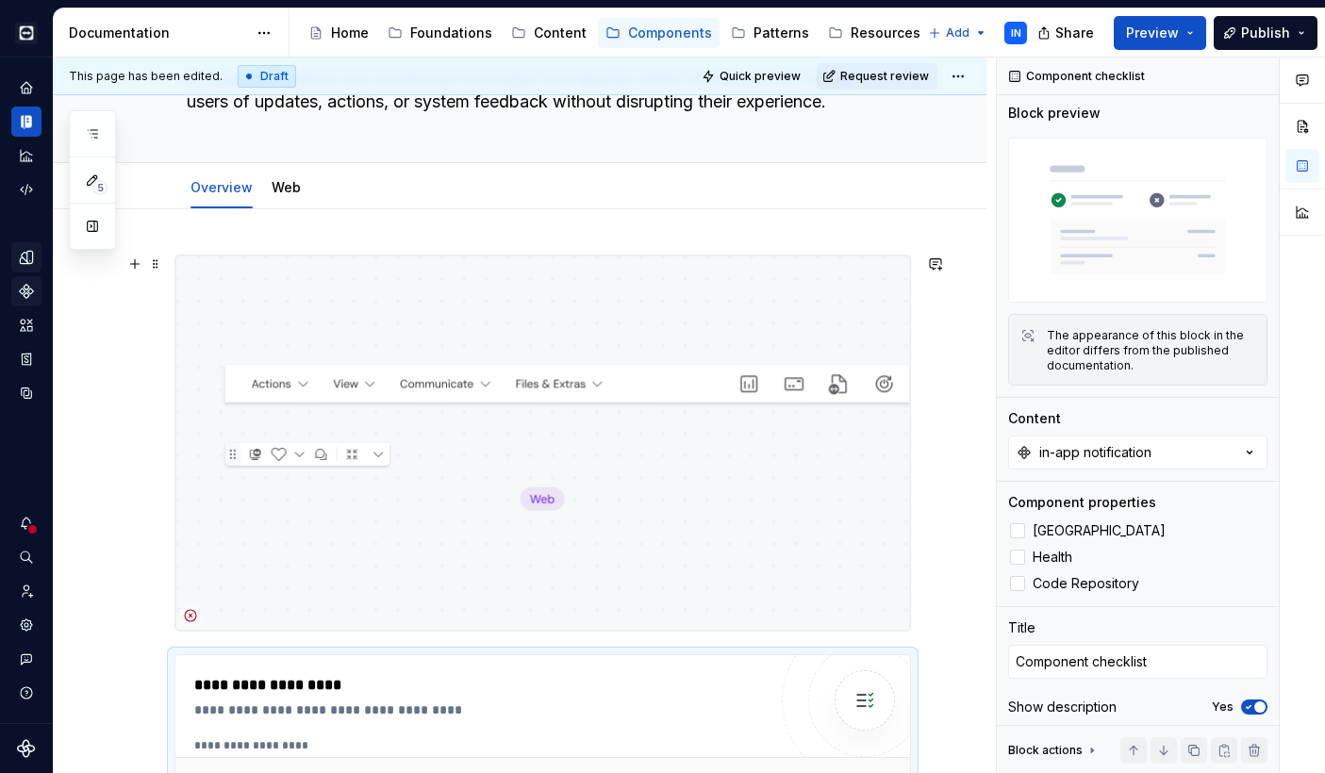
click at [325, 385] on img at bounding box center [542, 443] width 734 height 375
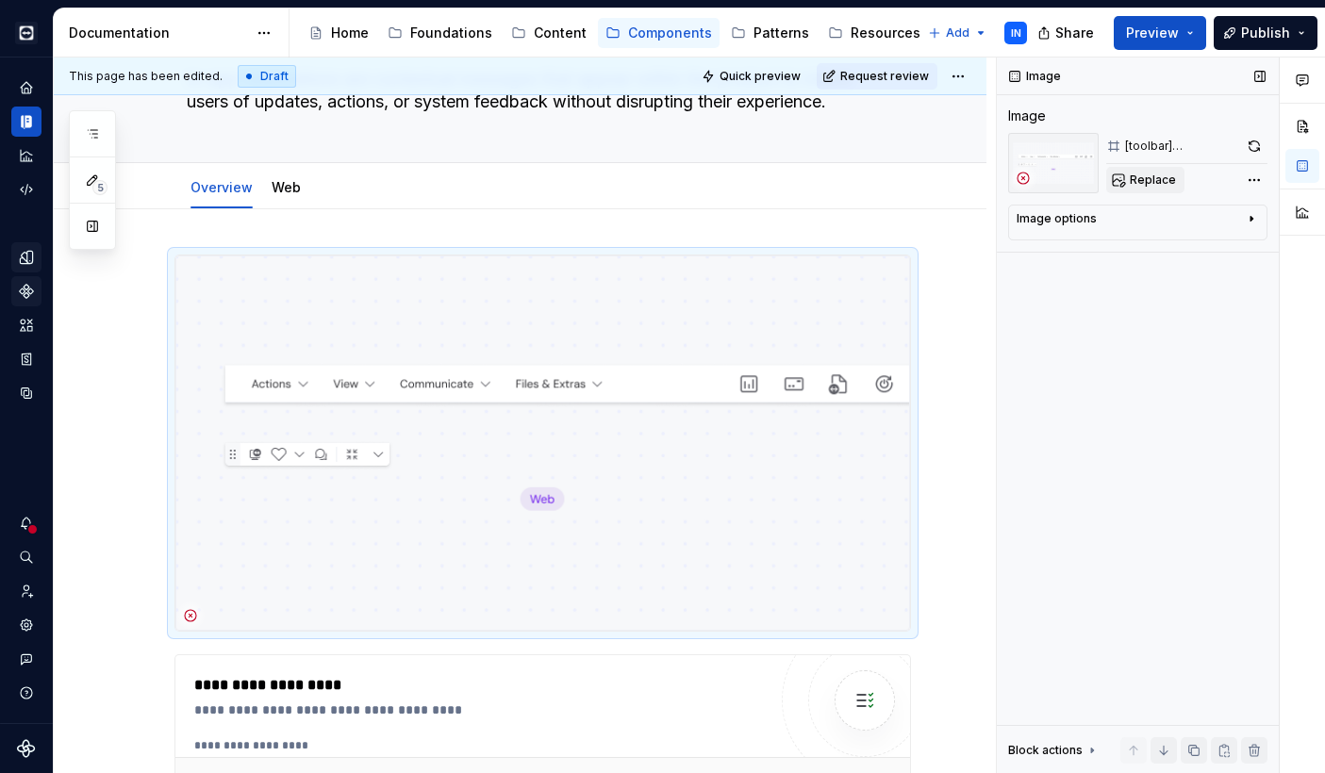
click at [1156, 183] on span "Replace" at bounding box center [1153, 180] width 46 height 15
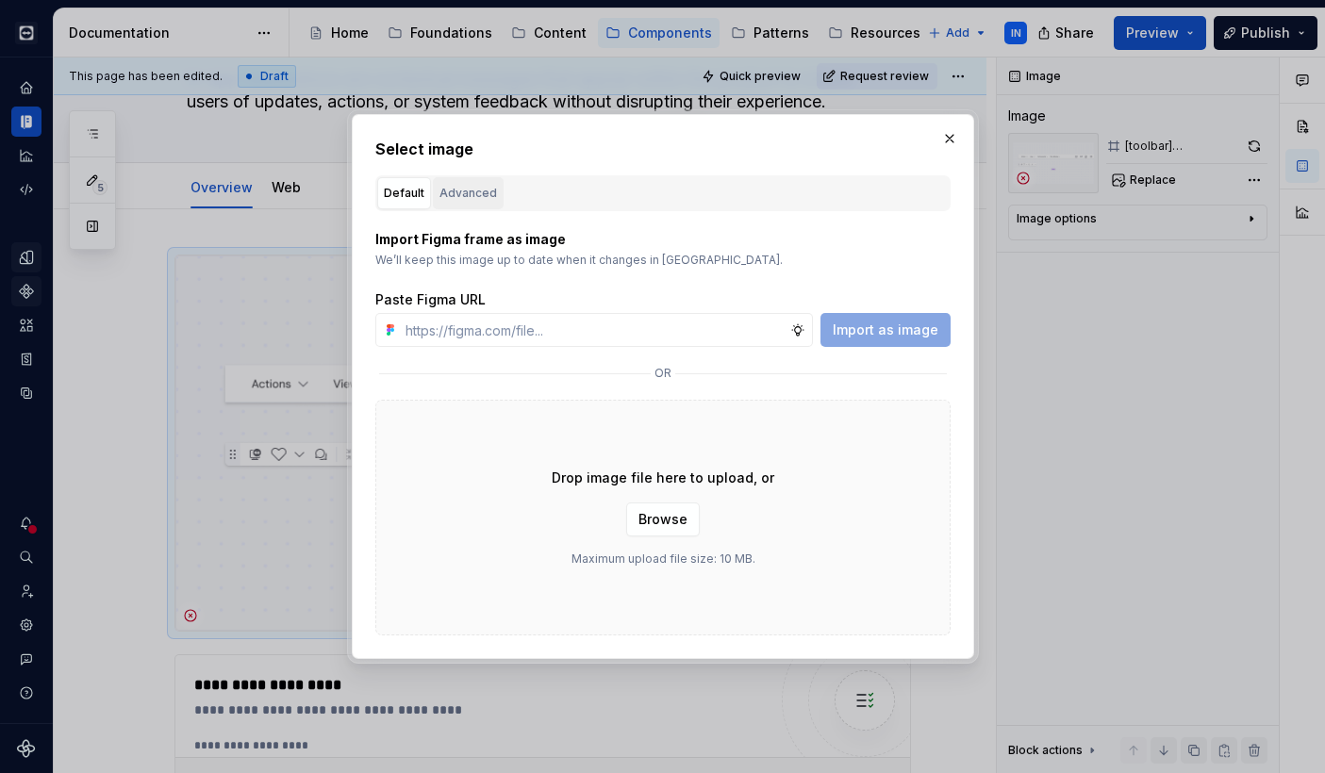
click at [451, 188] on div "Advanced" at bounding box center [468, 193] width 58 height 19
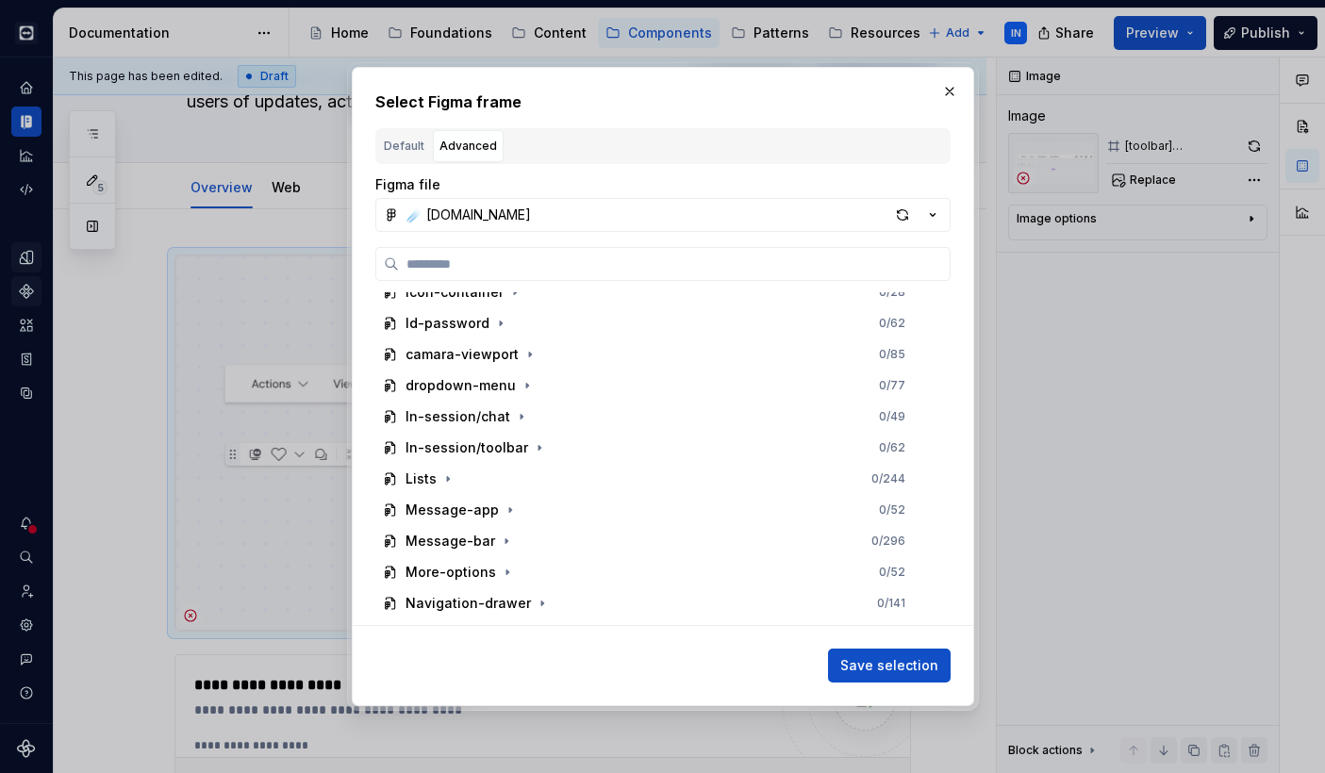
scroll to position [1555, 0]
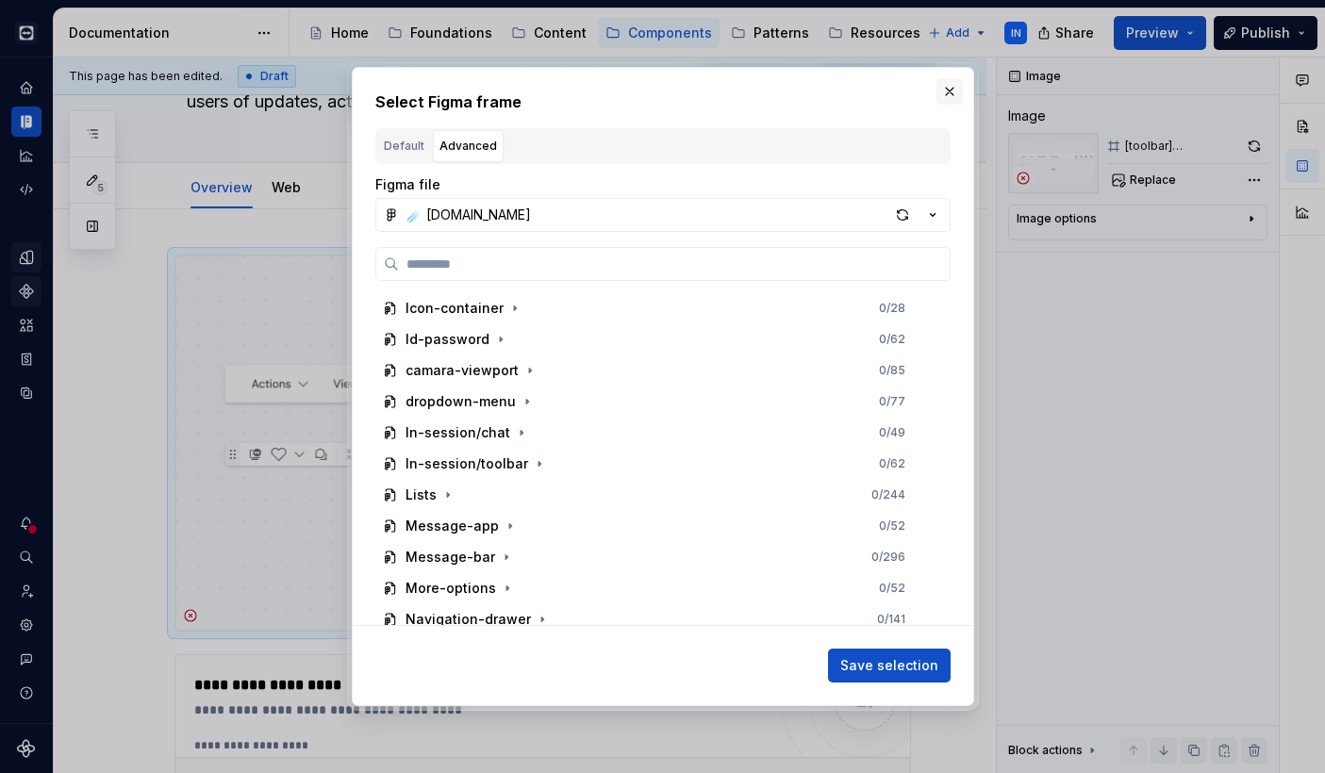
click at [949, 90] on button "button" at bounding box center [949, 91] width 26 height 26
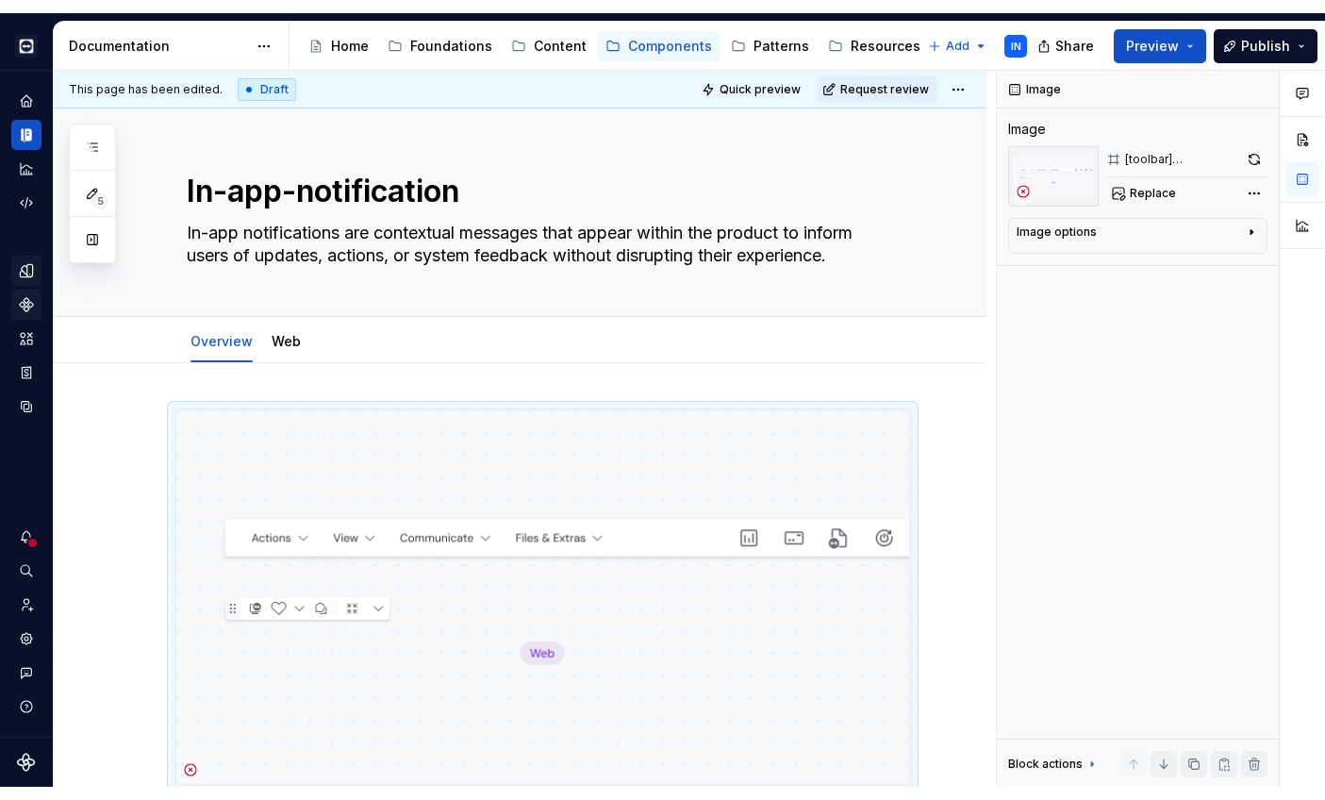
scroll to position [0, 0]
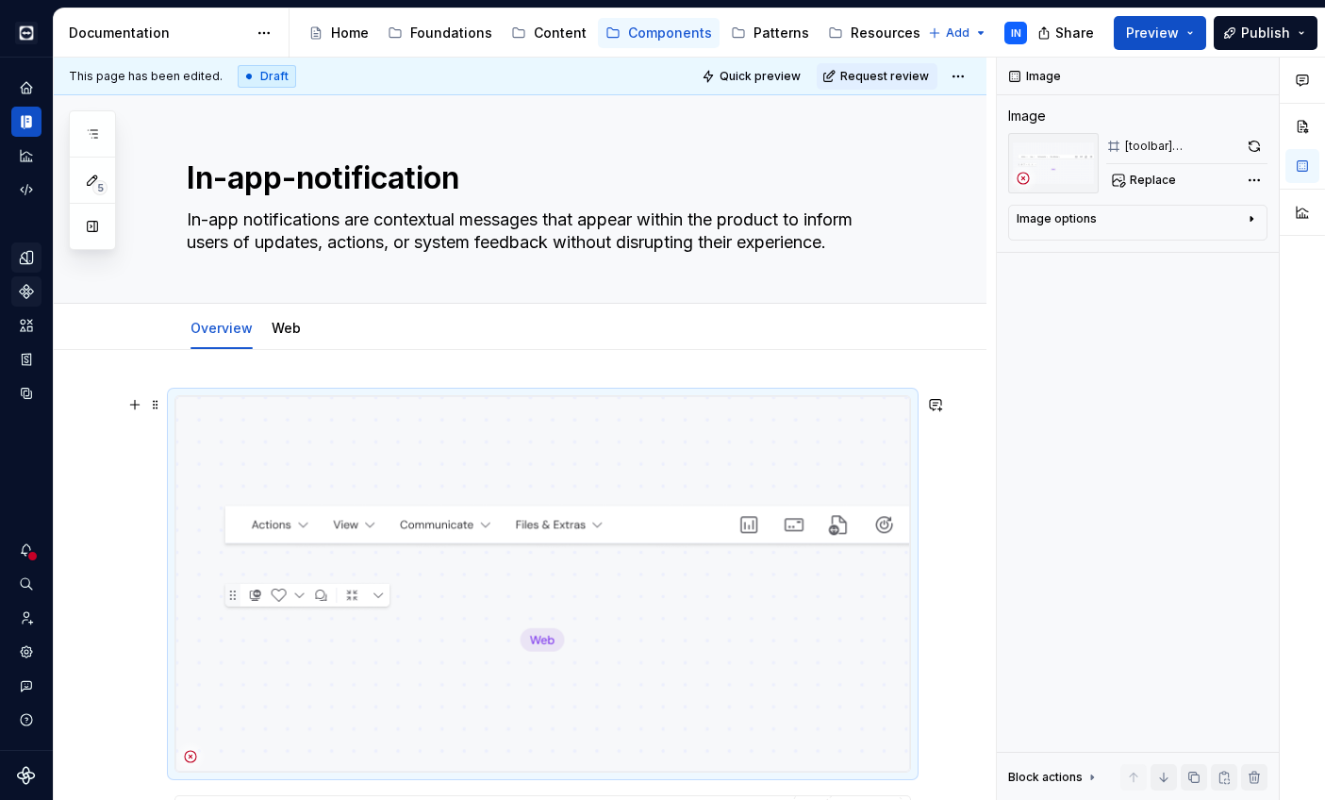
click at [372, 602] on img at bounding box center [542, 583] width 734 height 375
click at [1163, 183] on span "Replace" at bounding box center [1153, 180] width 46 height 15
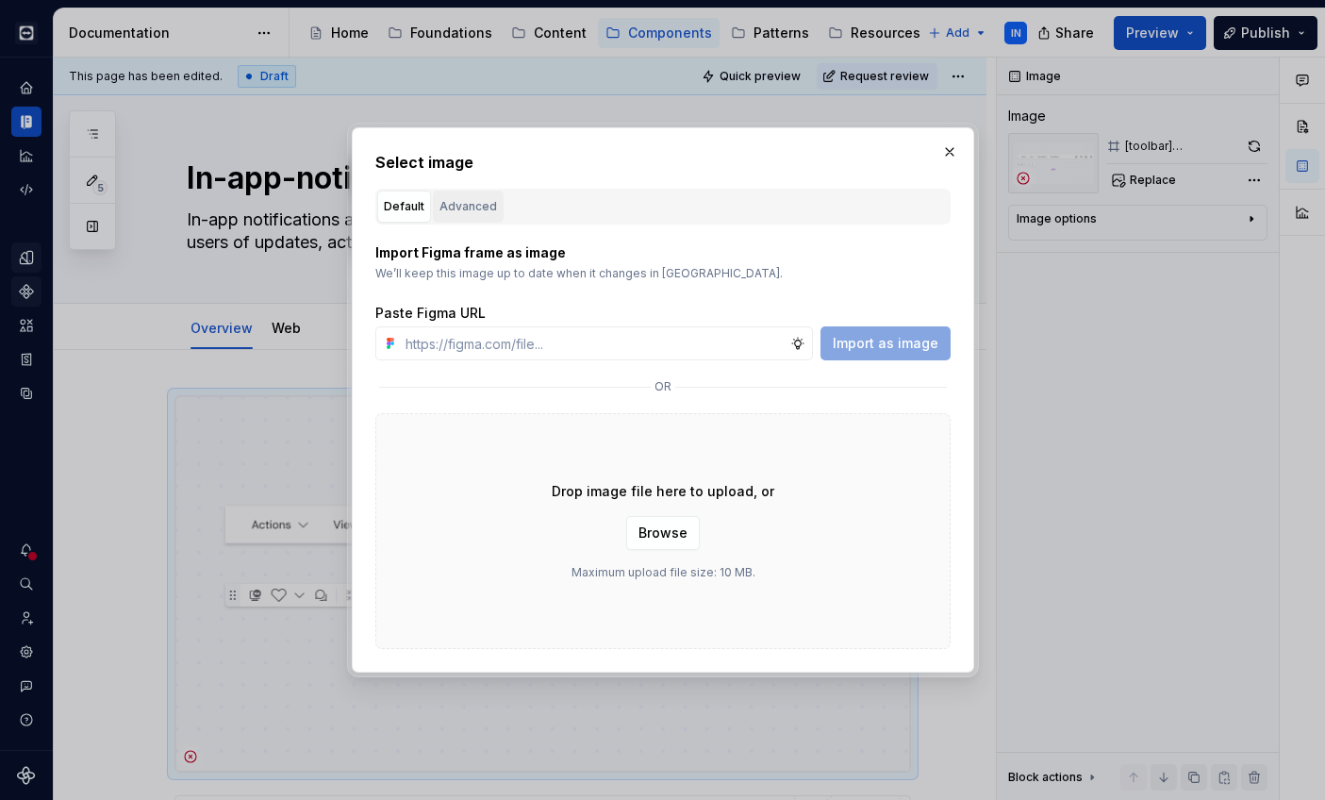
click at [465, 207] on div "Advanced" at bounding box center [468, 206] width 58 height 19
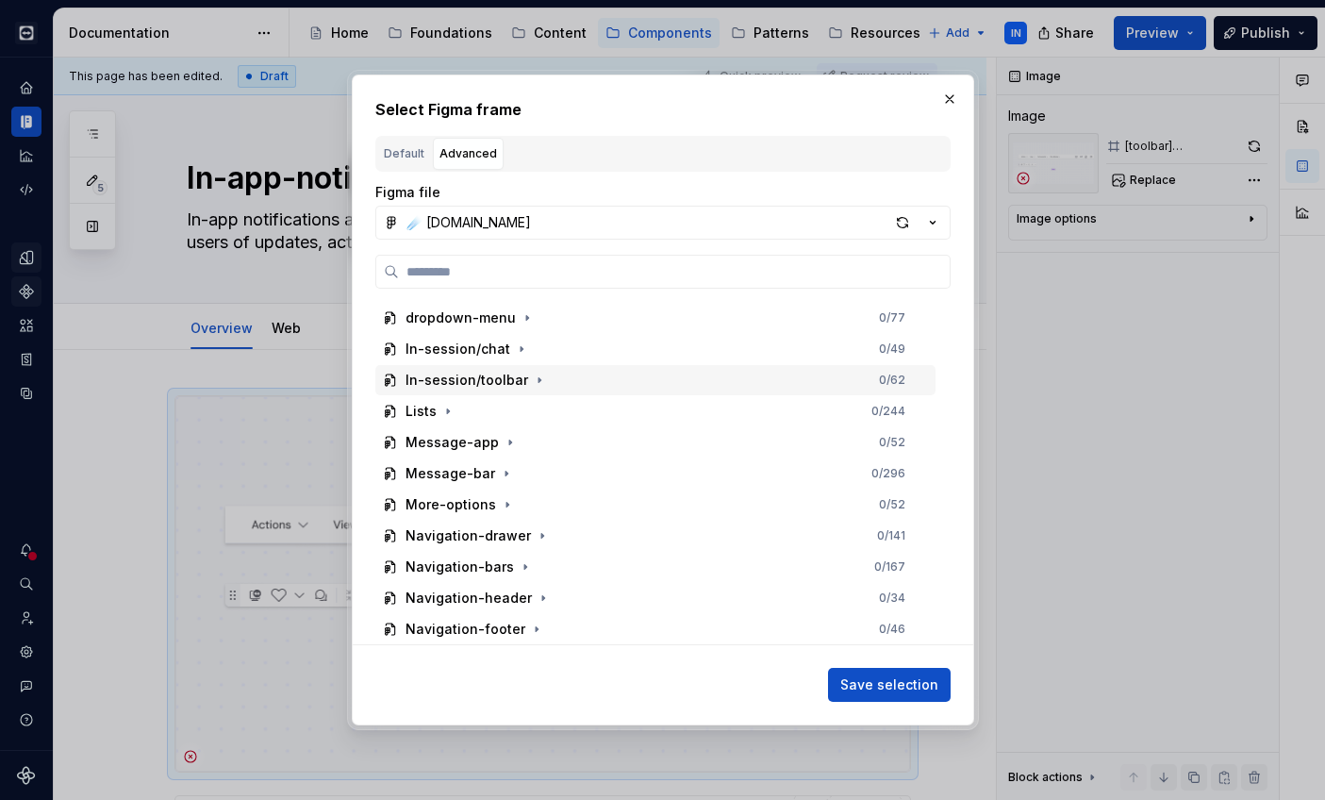
scroll to position [1647, 0]
click at [899, 222] on div "button" at bounding box center [902, 222] width 26 height 26
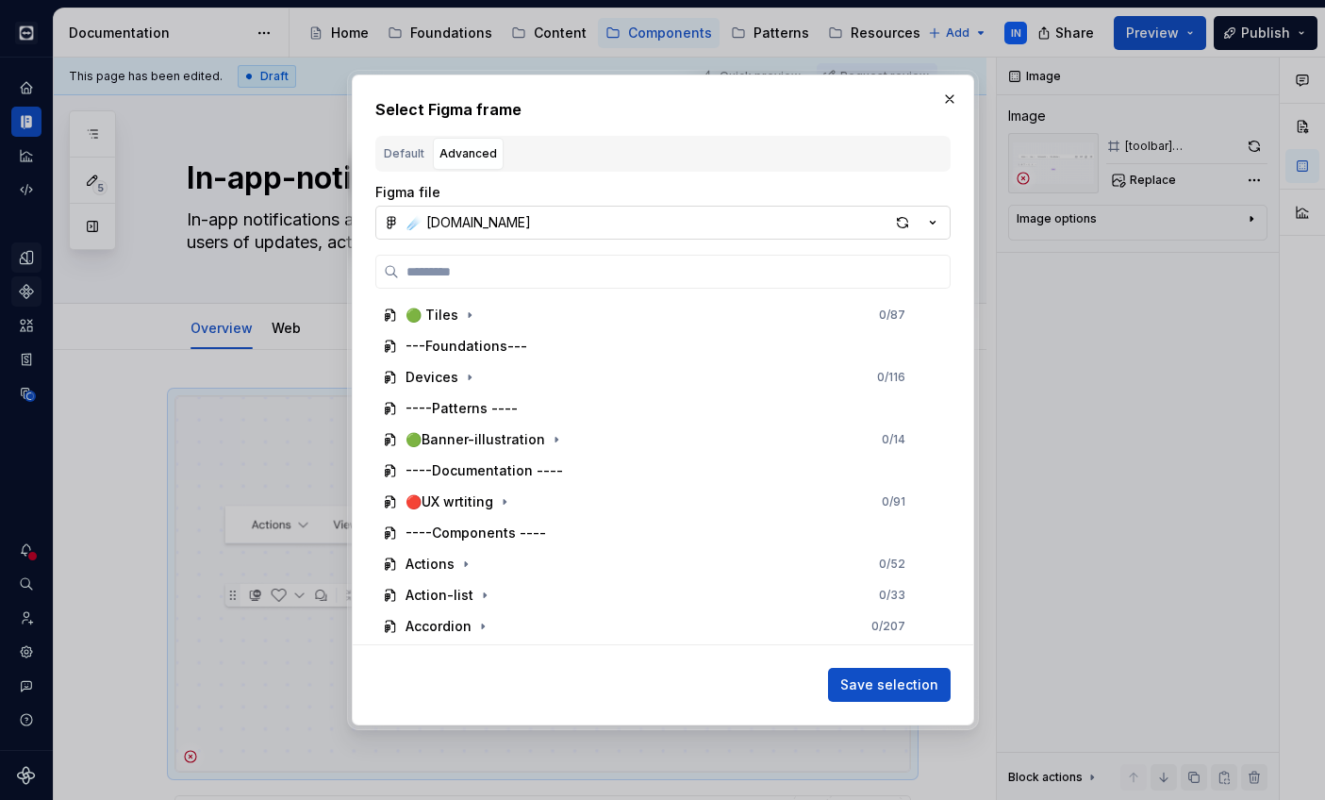
type textarea "*"
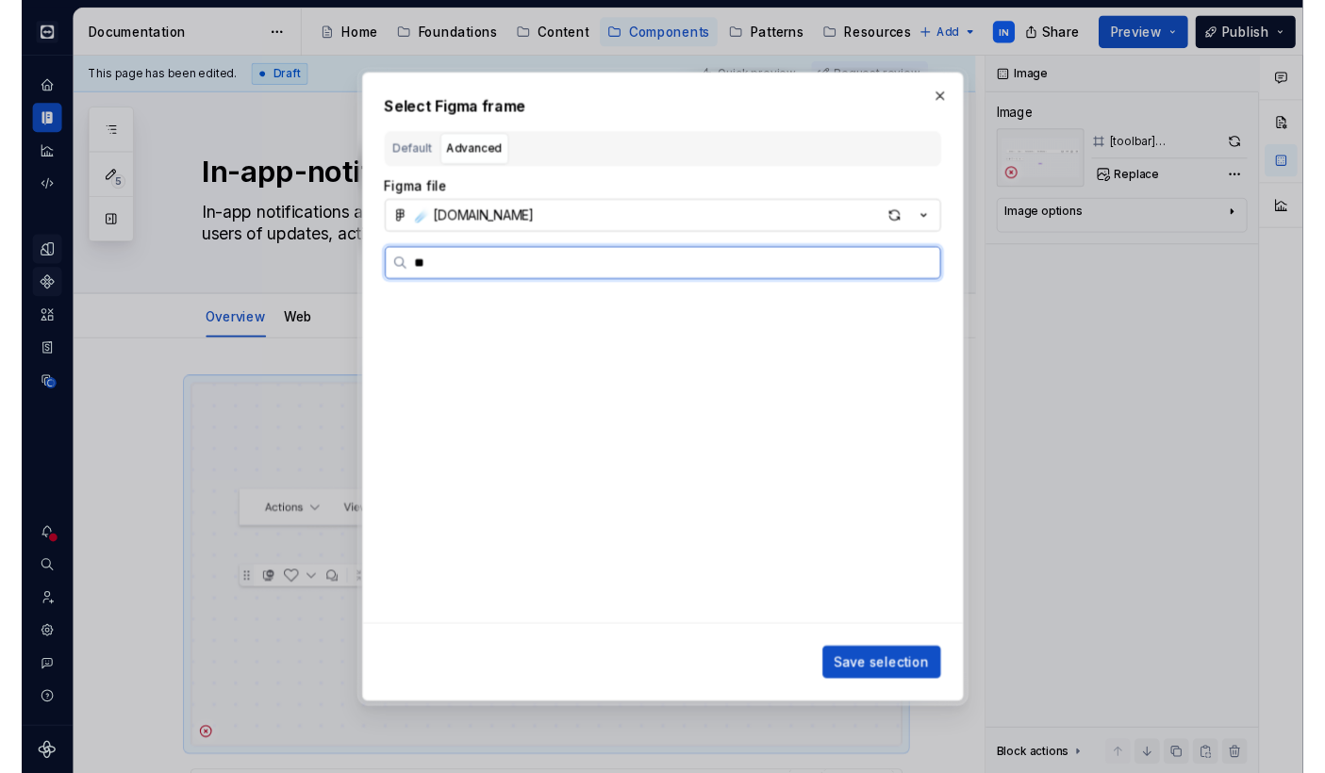
scroll to position [0, 0]
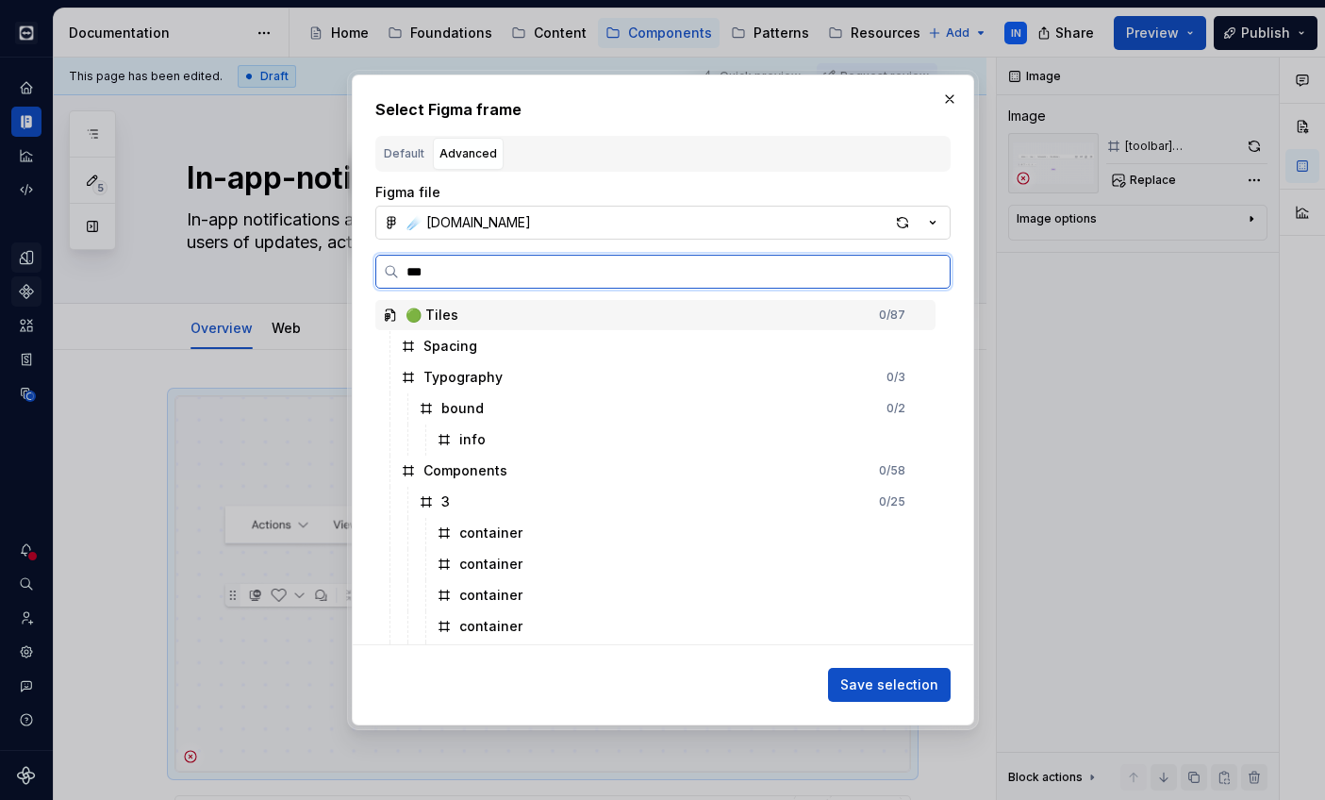
type input "****"
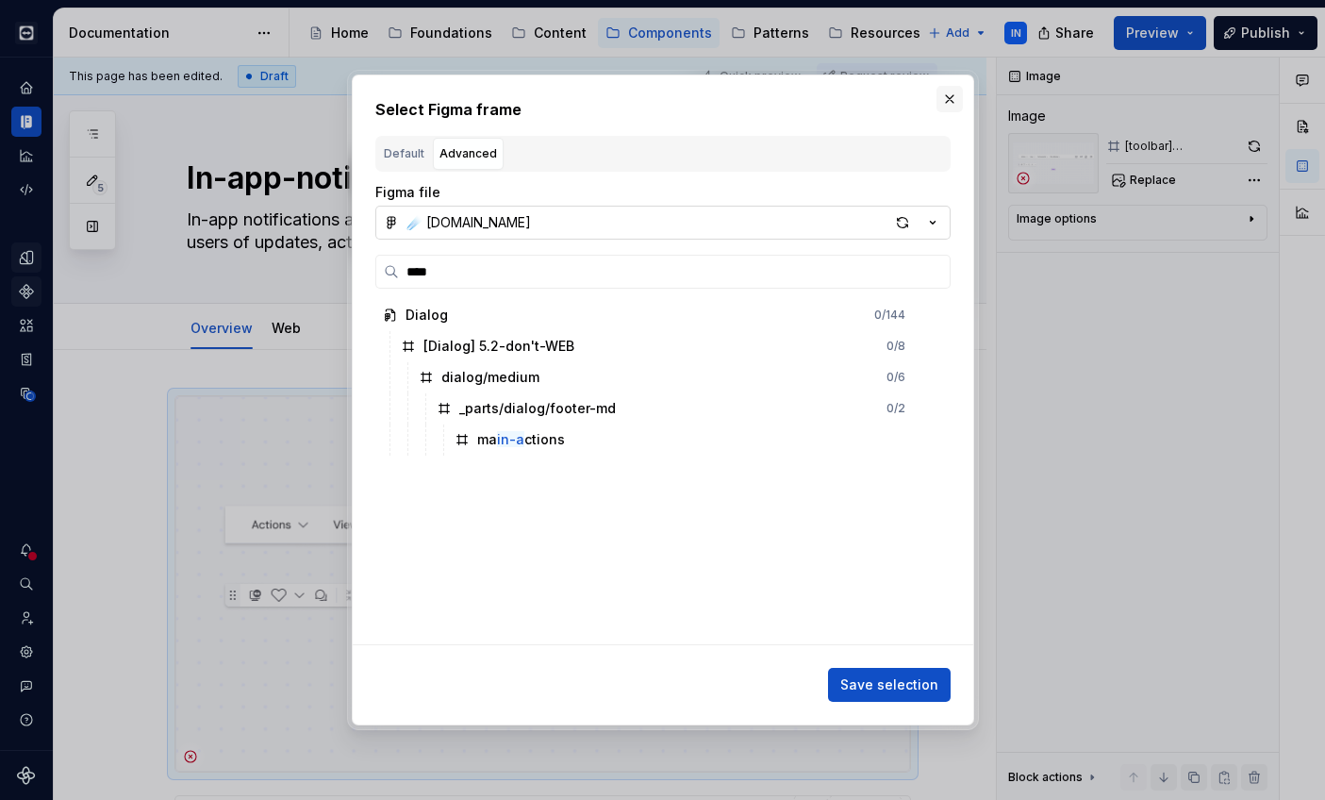
click at [946, 101] on button "button" at bounding box center [949, 99] width 26 height 26
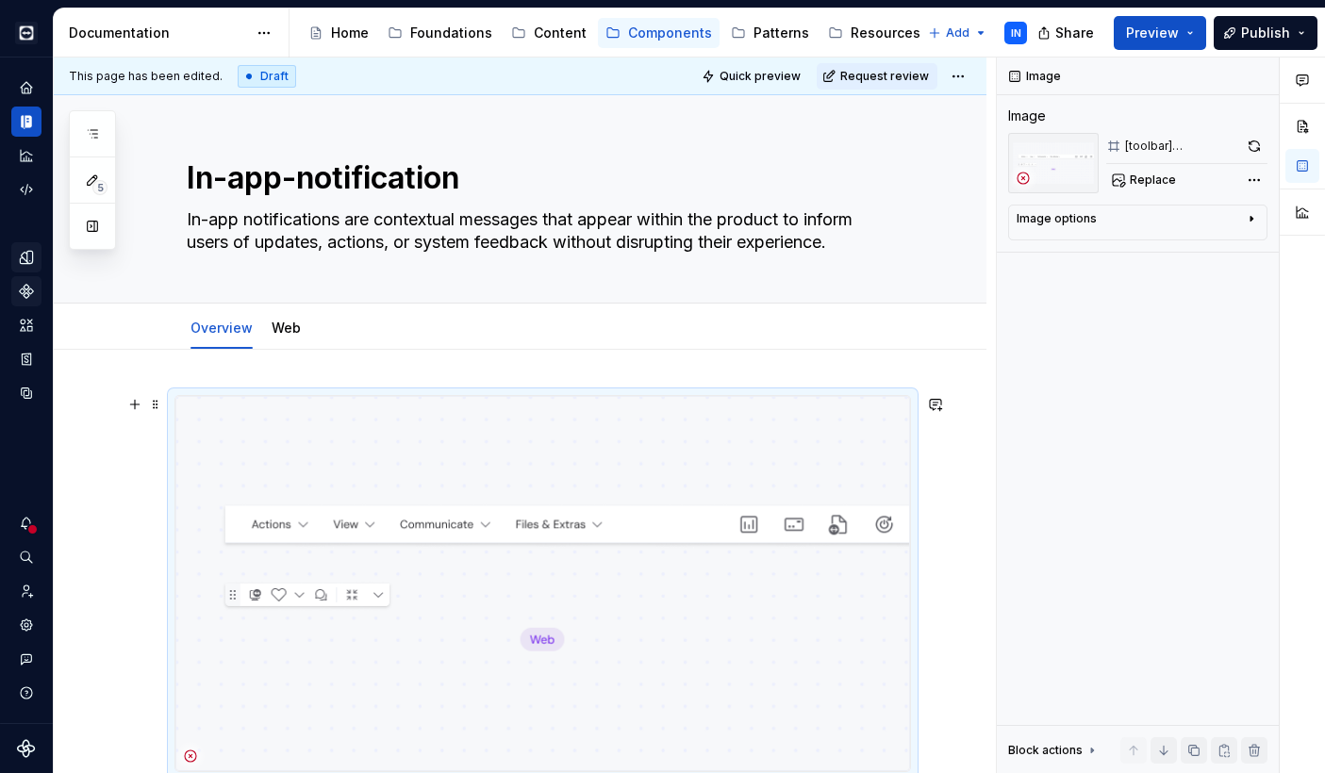
click at [252, 452] on img at bounding box center [542, 583] width 734 height 375
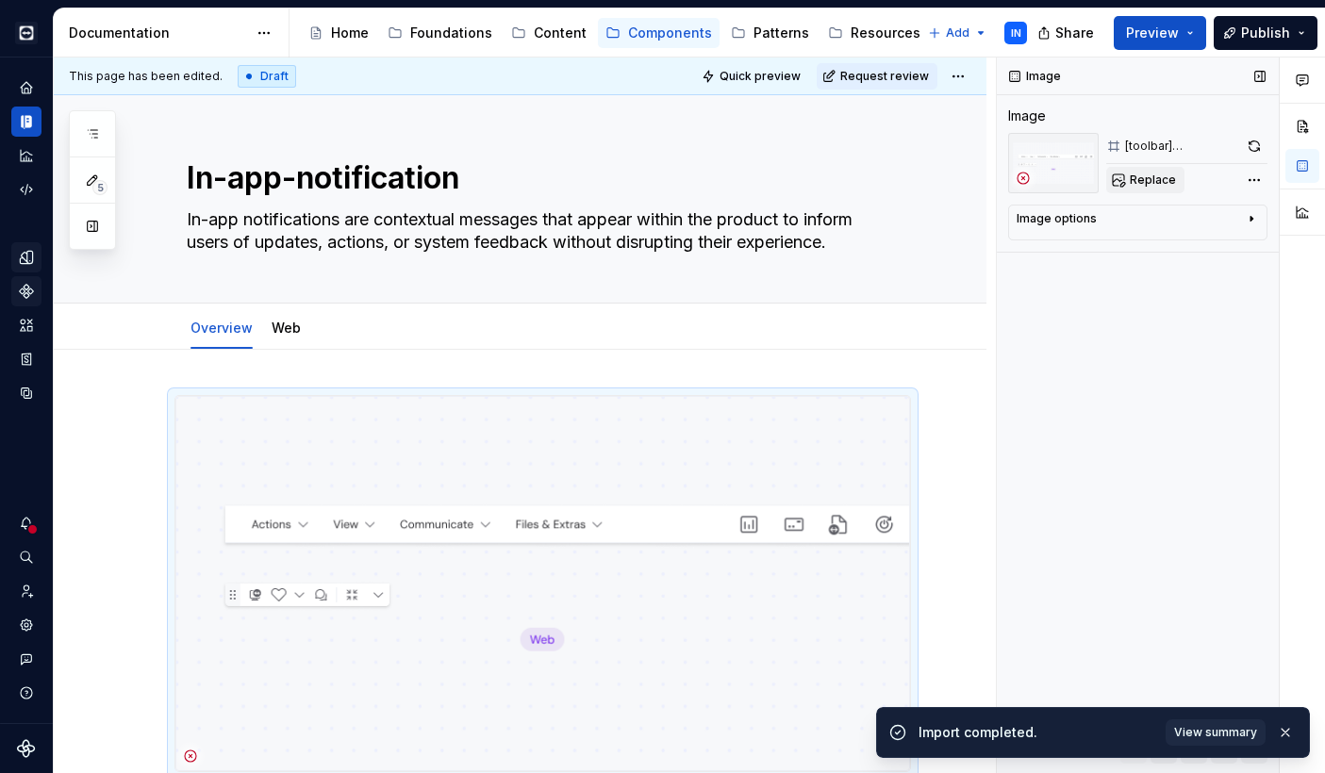
click at [1149, 177] on span "Replace" at bounding box center [1153, 180] width 46 height 15
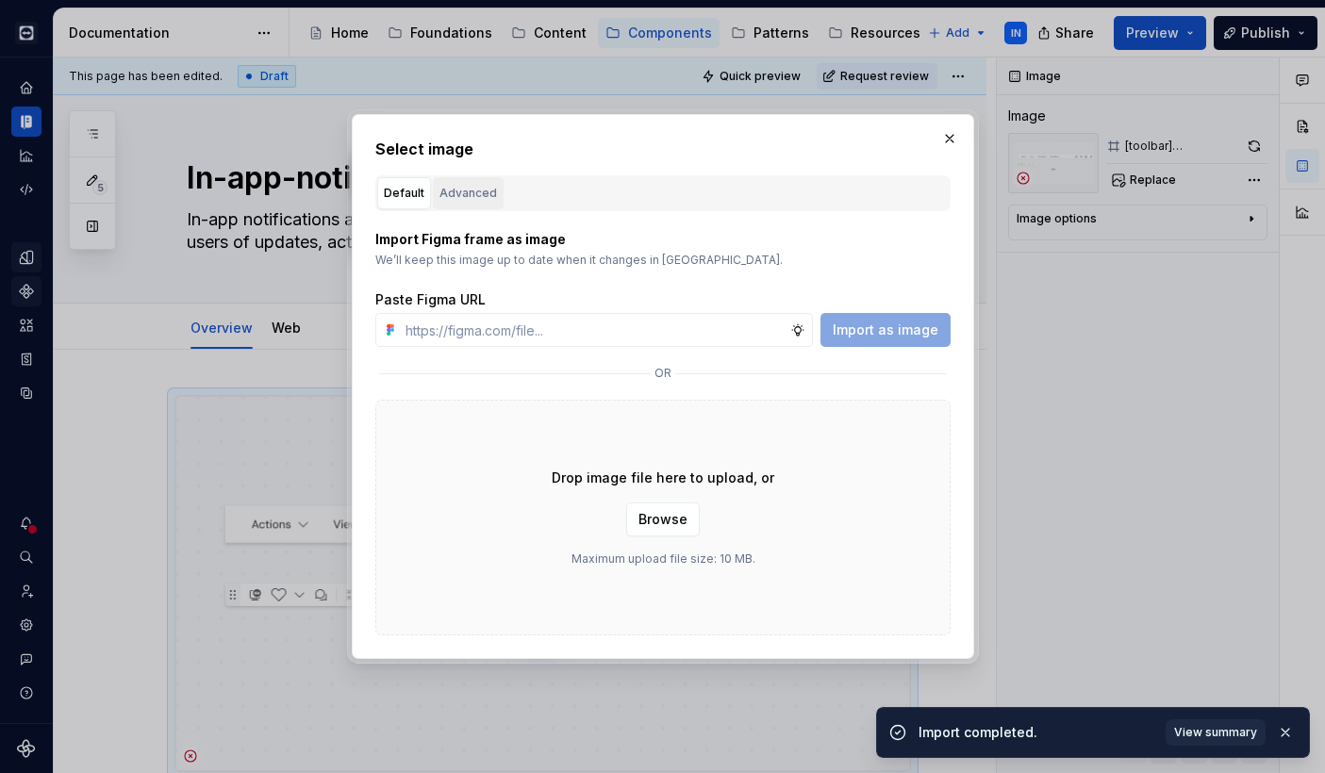
click at [467, 187] on div "Advanced" at bounding box center [468, 193] width 58 height 19
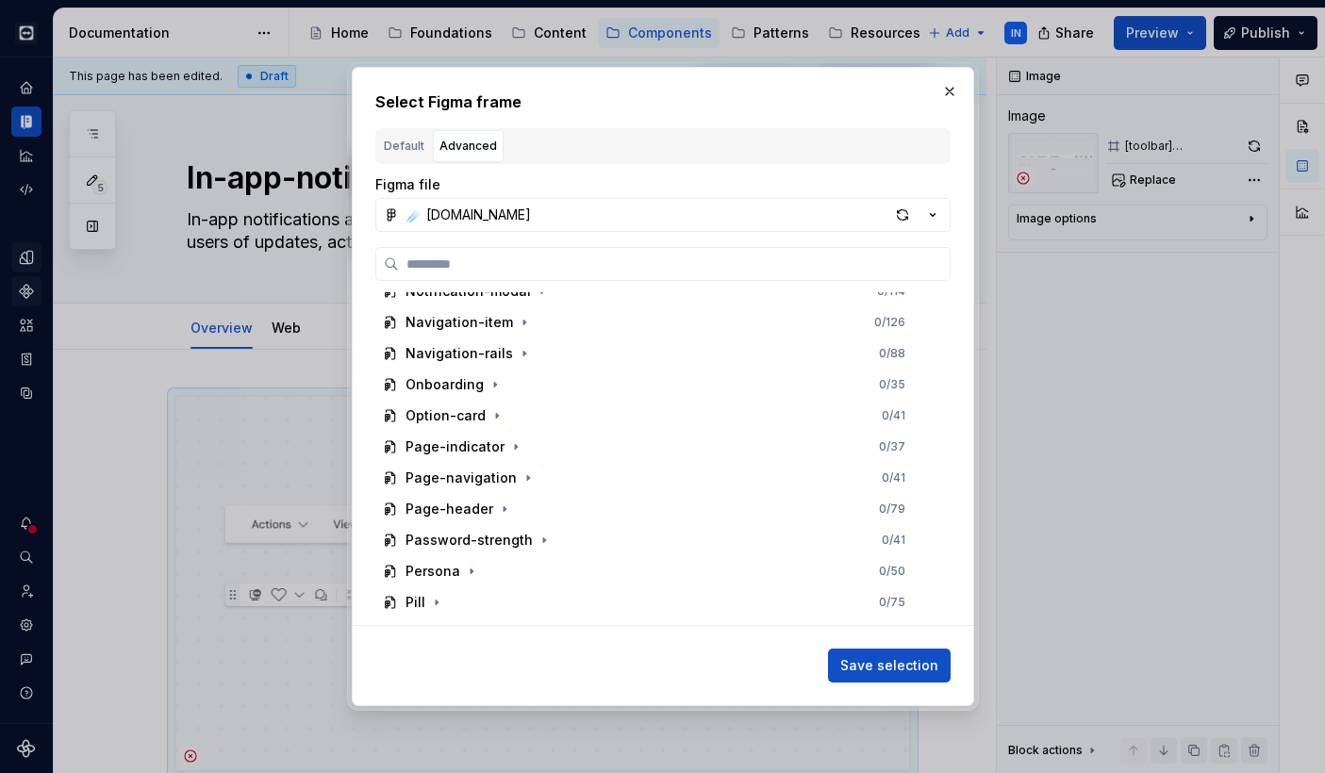
scroll to position [2063, 0]
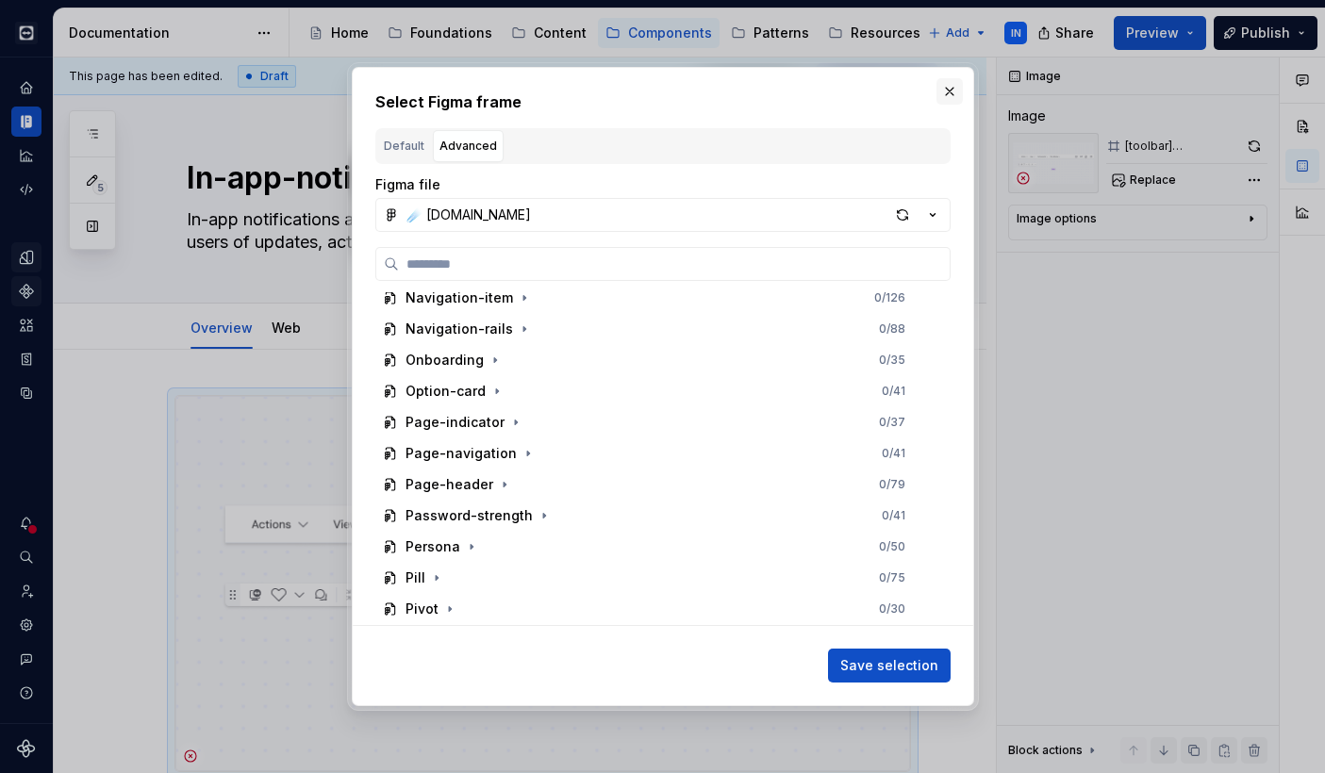
click at [947, 91] on button "button" at bounding box center [949, 91] width 26 height 26
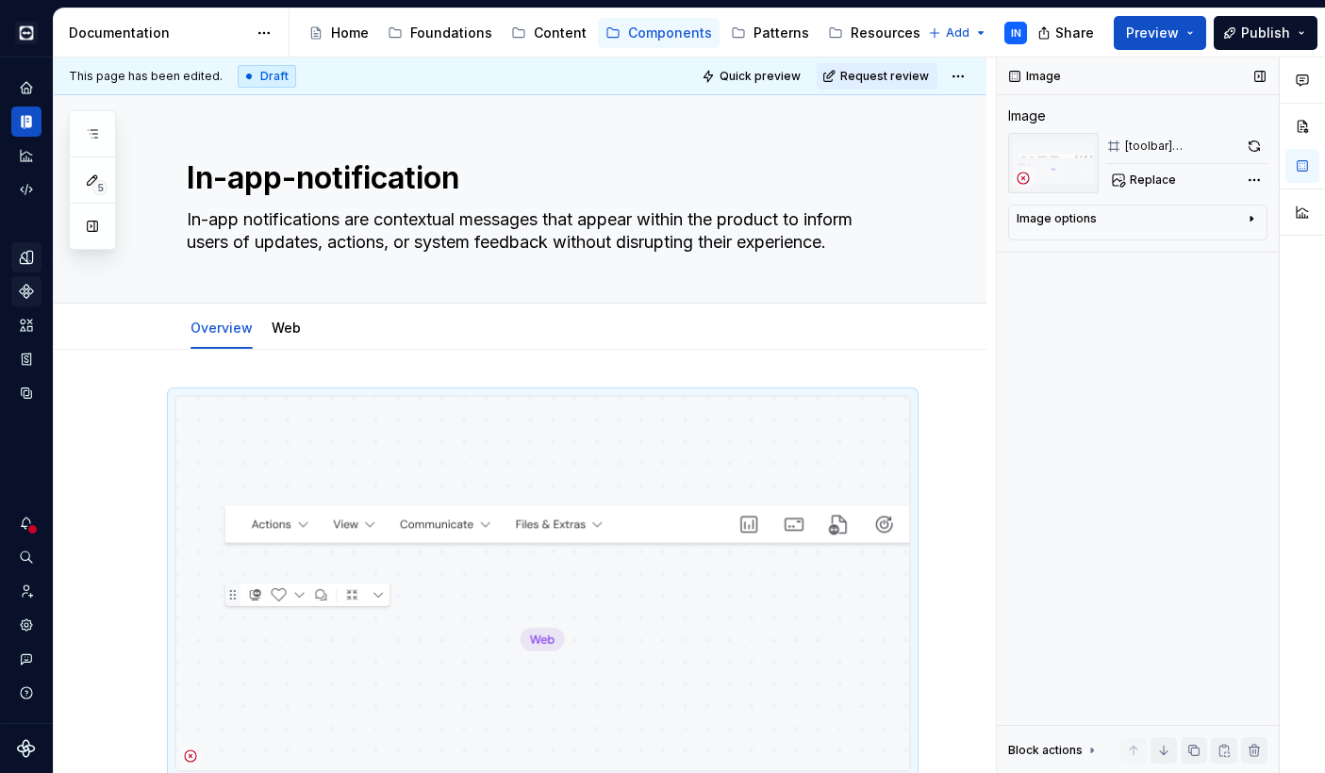
click at [1256, 149] on button "button" at bounding box center [1254, 146] width 25 height 26
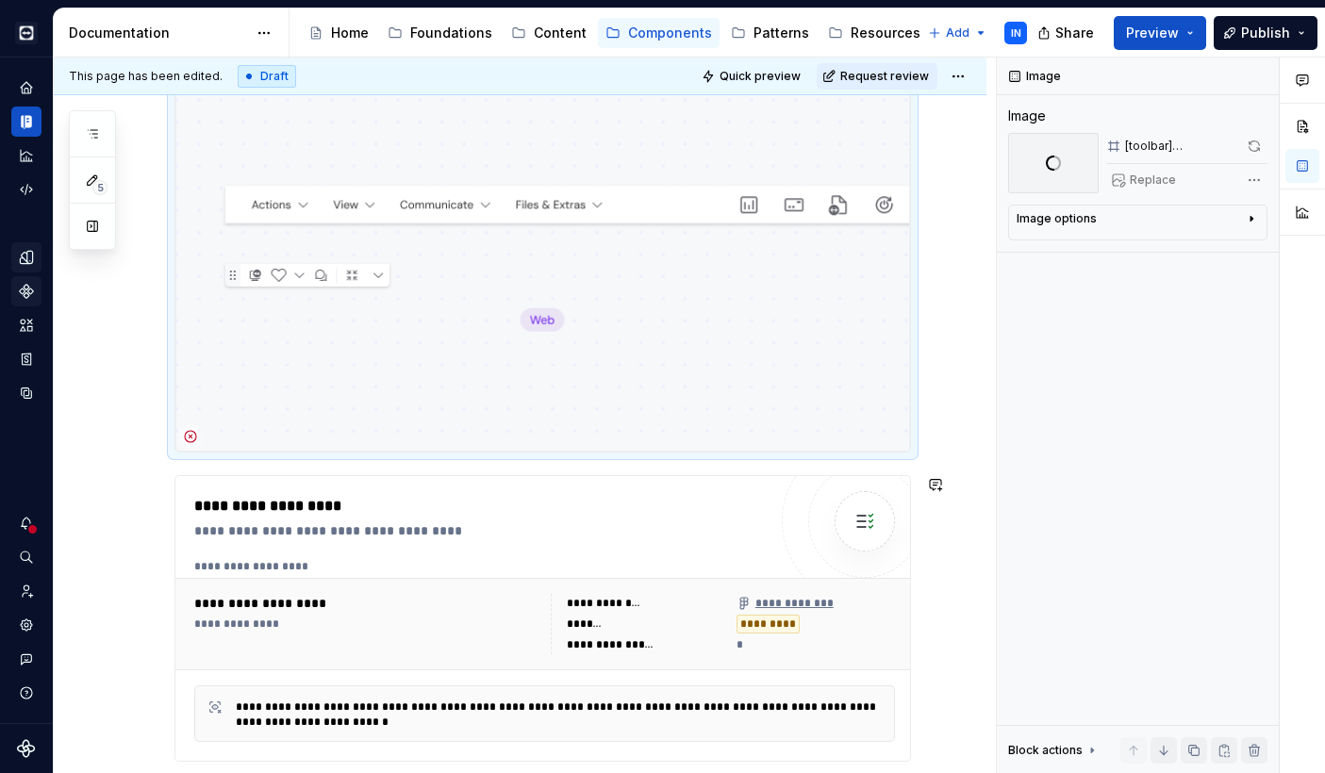
scroll to position [295, 0]
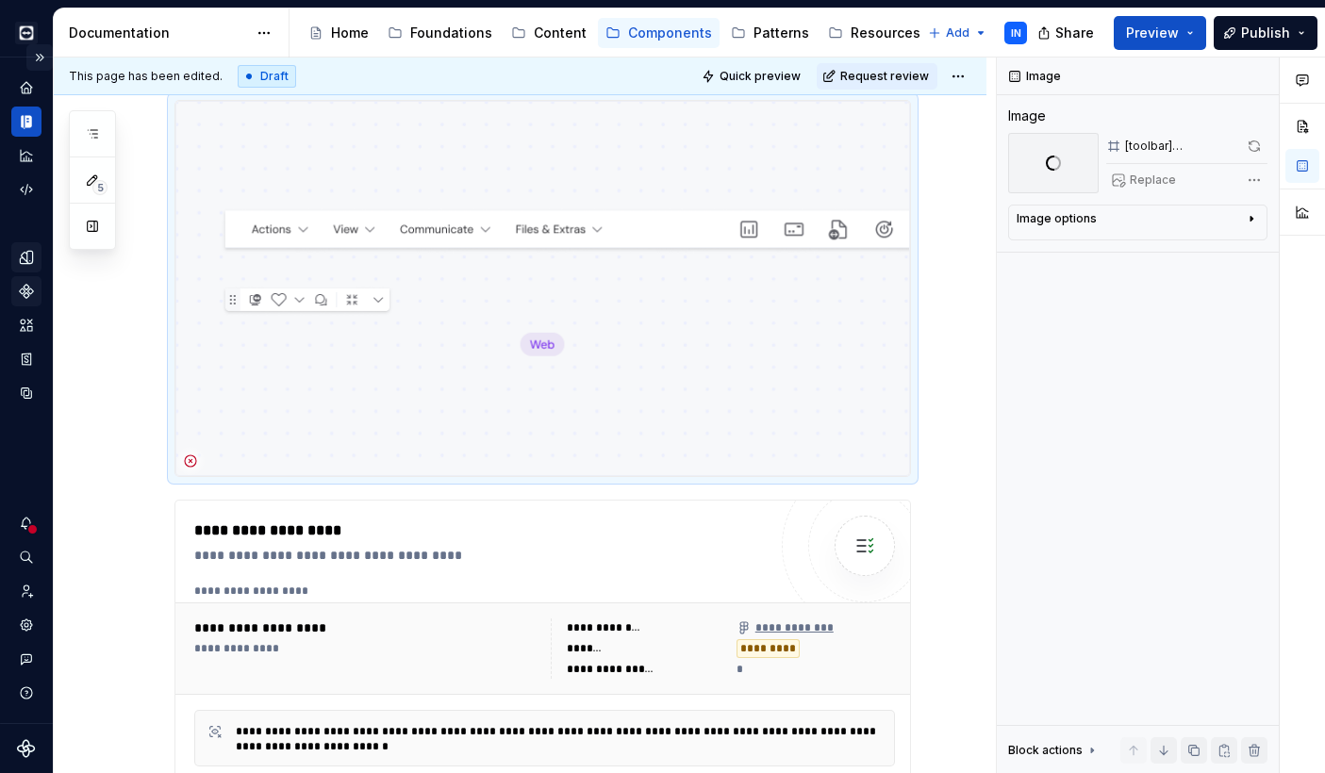
click at [42, 59] on button "Expand sidebar" at bounding box center [39, 57] width 26 height 26
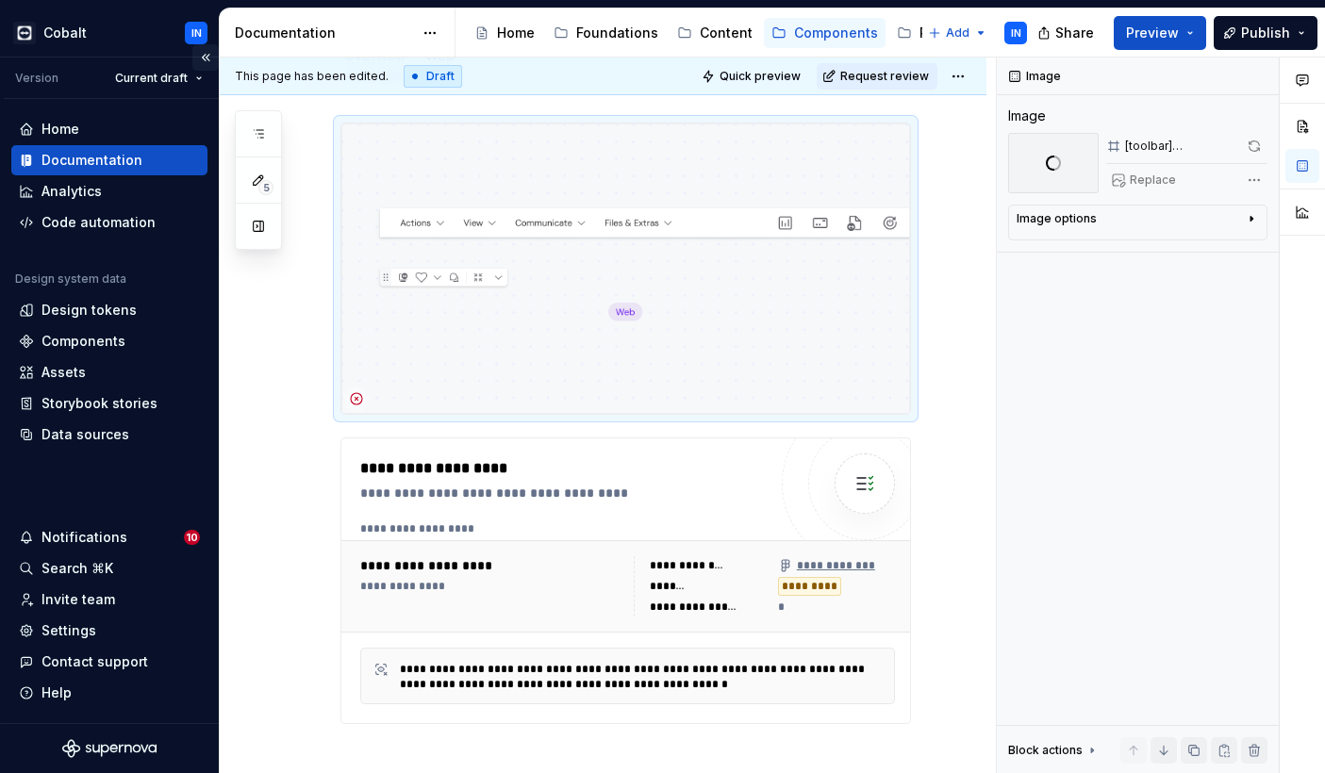
click at [209, 59] on button "Collapse sidebar" at bounding box center [205, 57] width 26 height 26
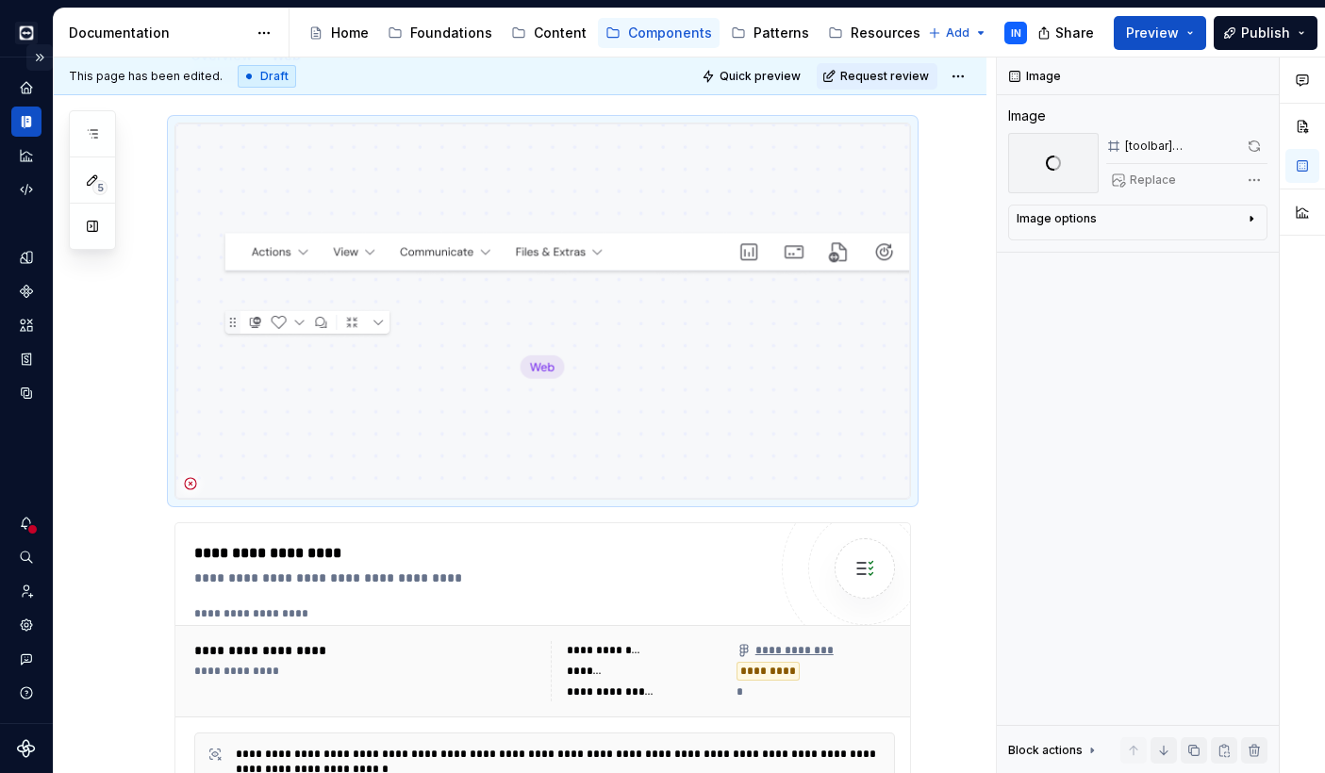
click at [43, 55] on button "Expand sidebar" at bounding box center [39, 57] width 26 height 26
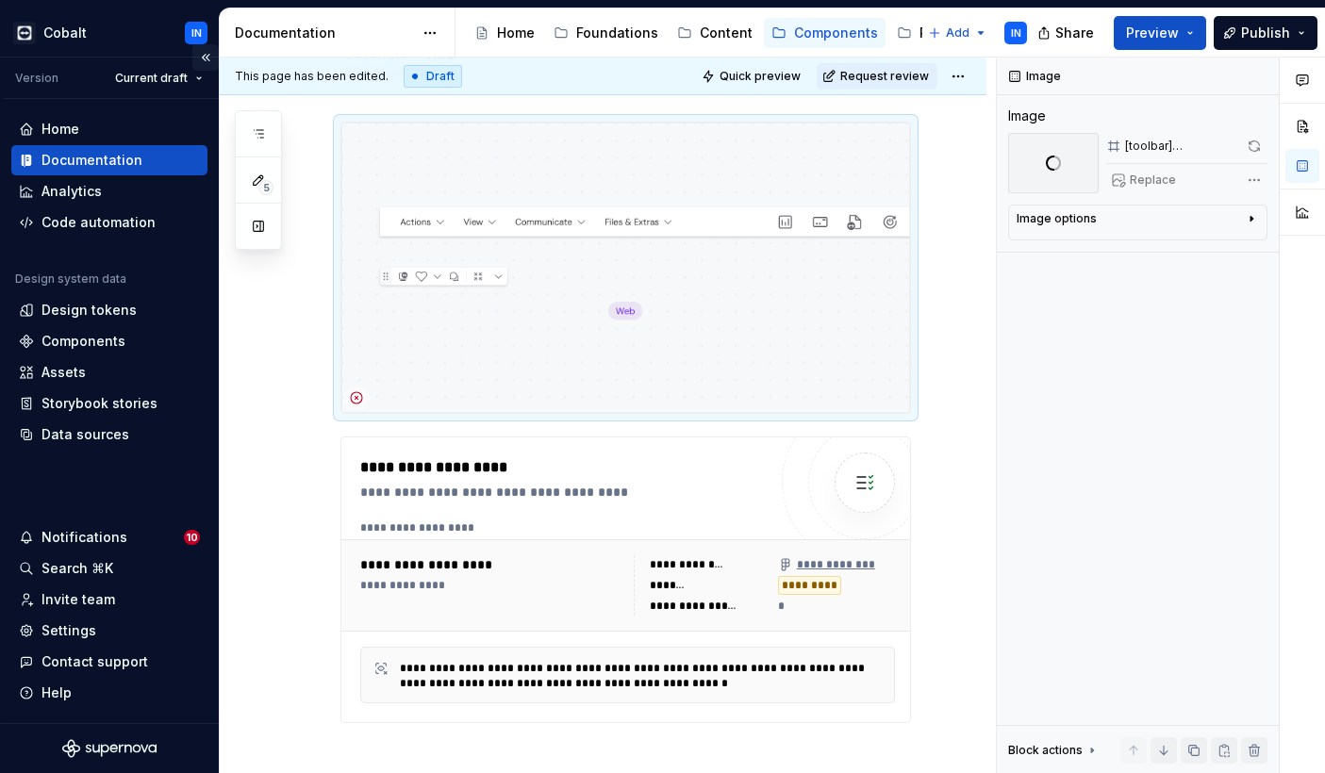
click at [208, 58] on button "Collapse sidebar" at bounding box center [205, 57] width 26 height 26
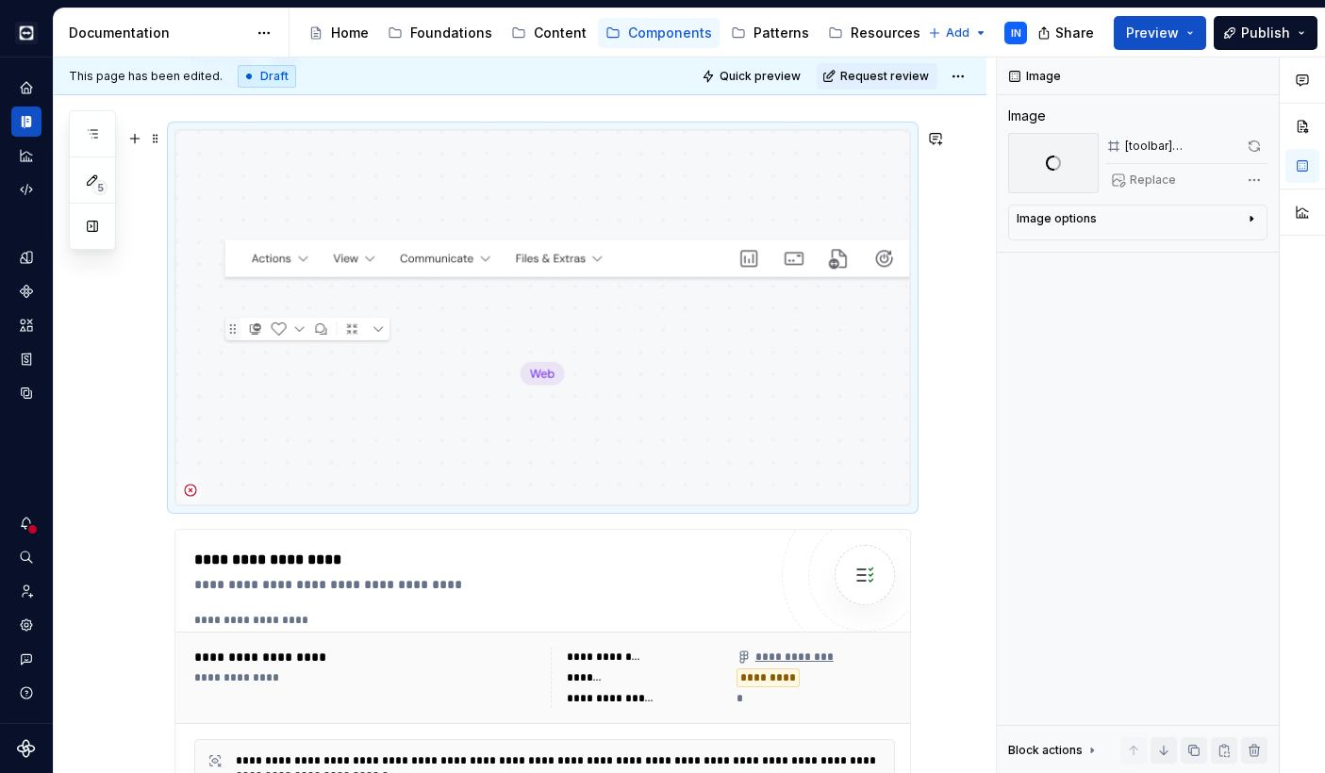
scroll to position [272, 0]
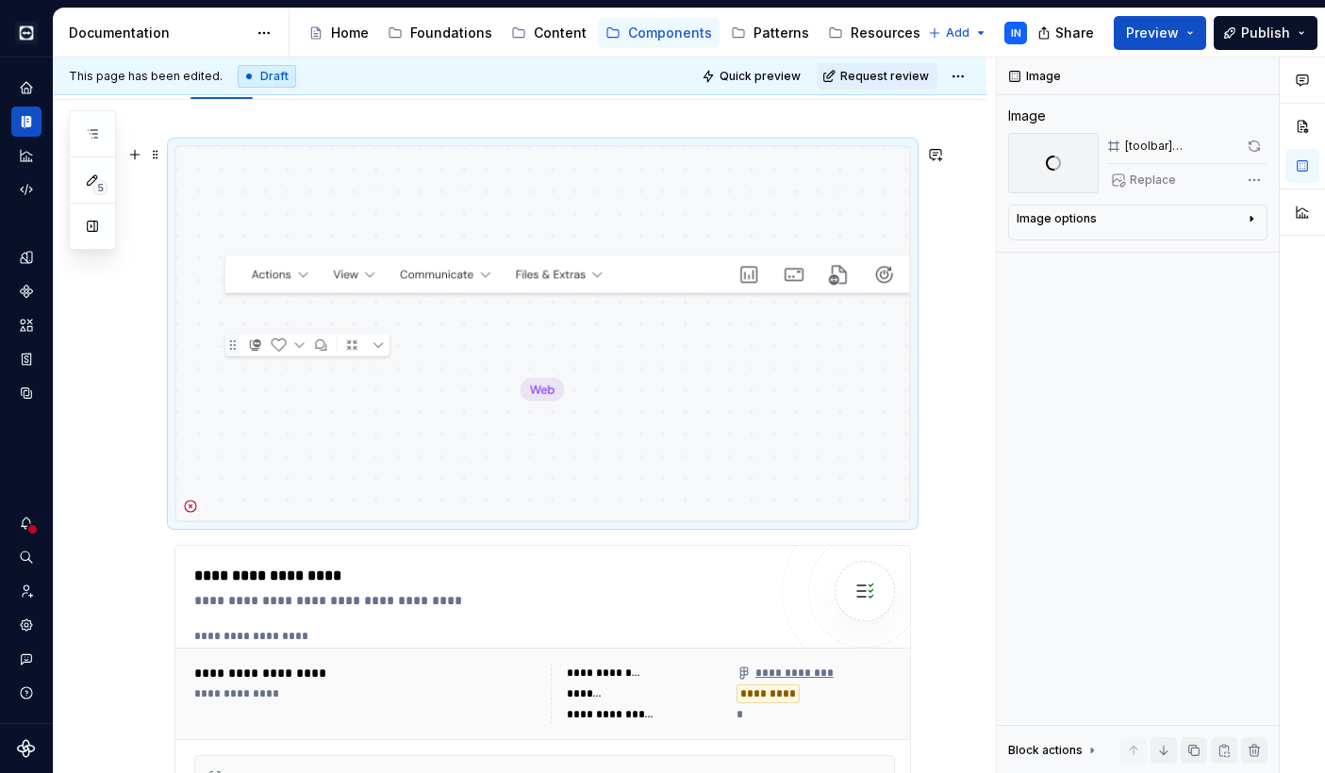
click at [955, 415] on div "**********" at bounding box center [520, 708] width 933 height 1216
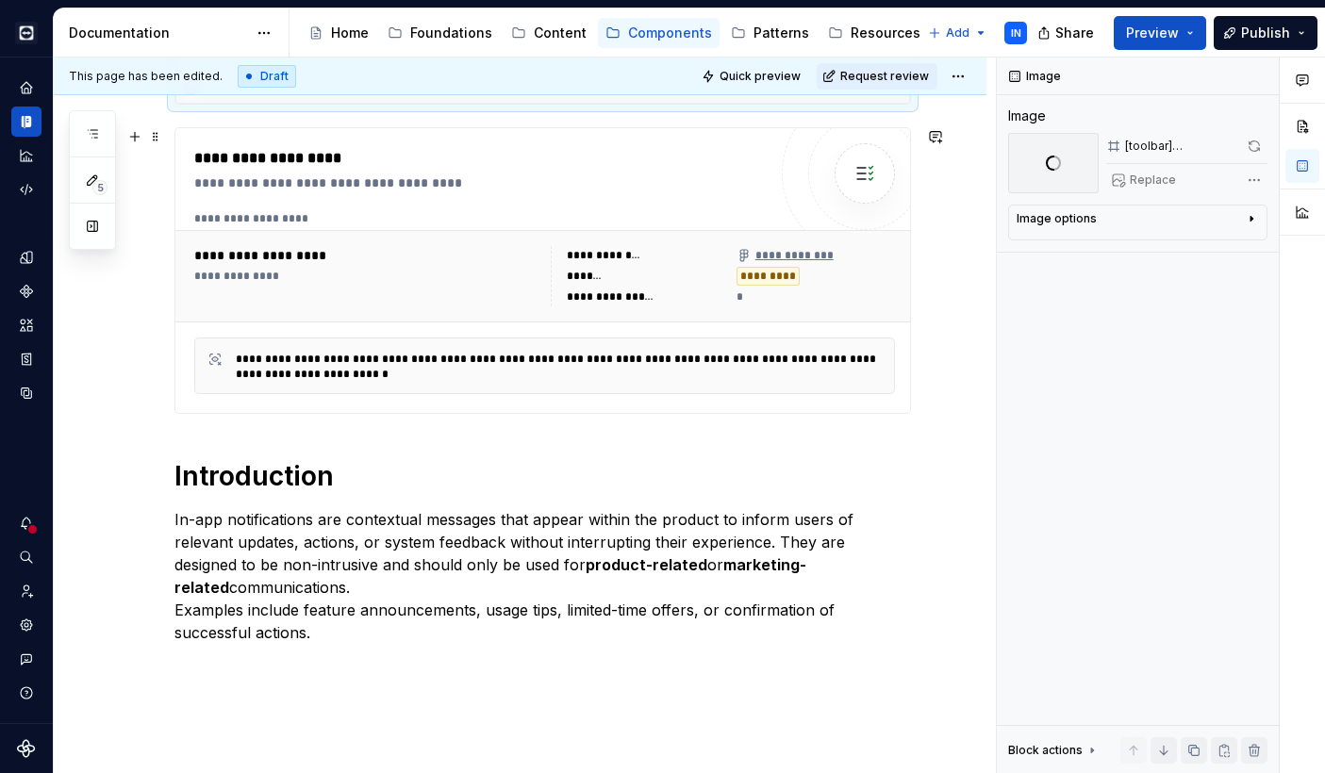
scroll to position [694, 0]
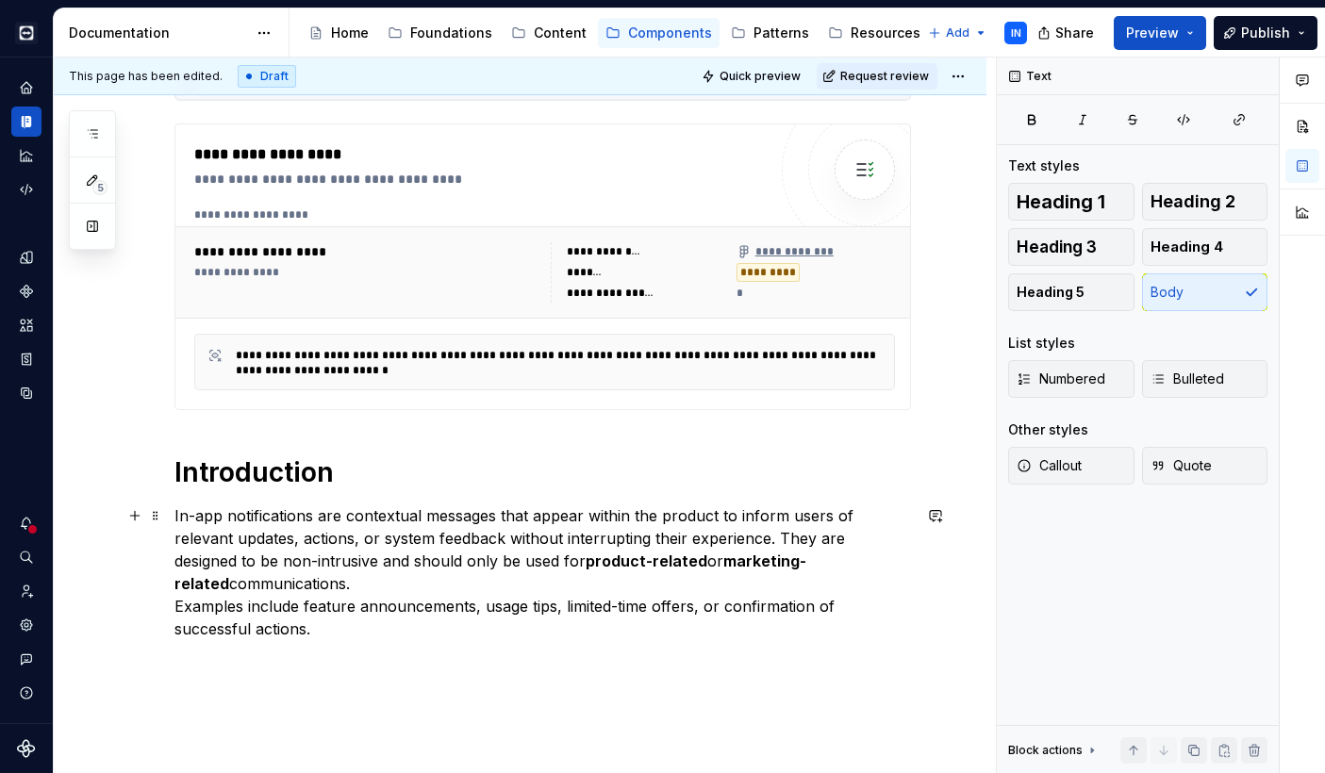
click at [516, 557] on p "In-app notifications are contextual messages that appear within the product to …" at bounding box center [542, 572] width 736 height 136
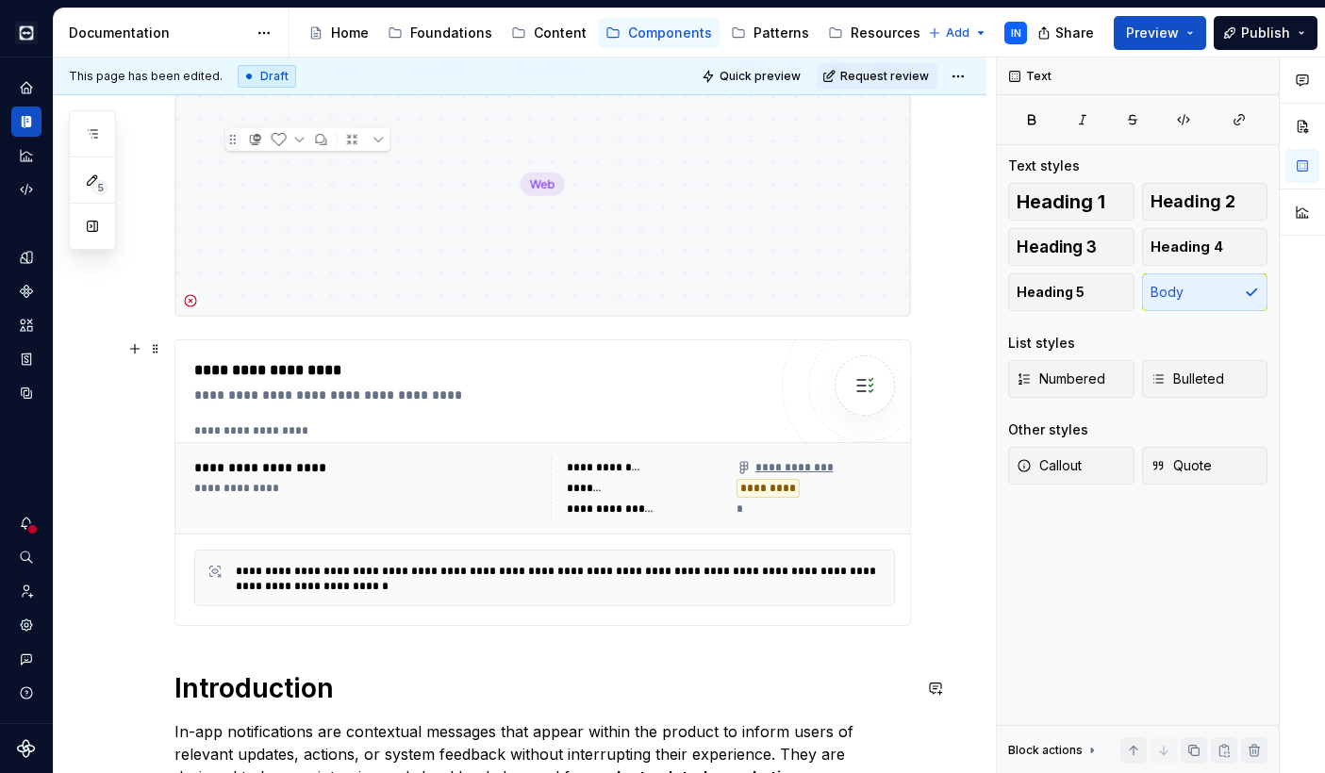
scroll to position [380, 0]
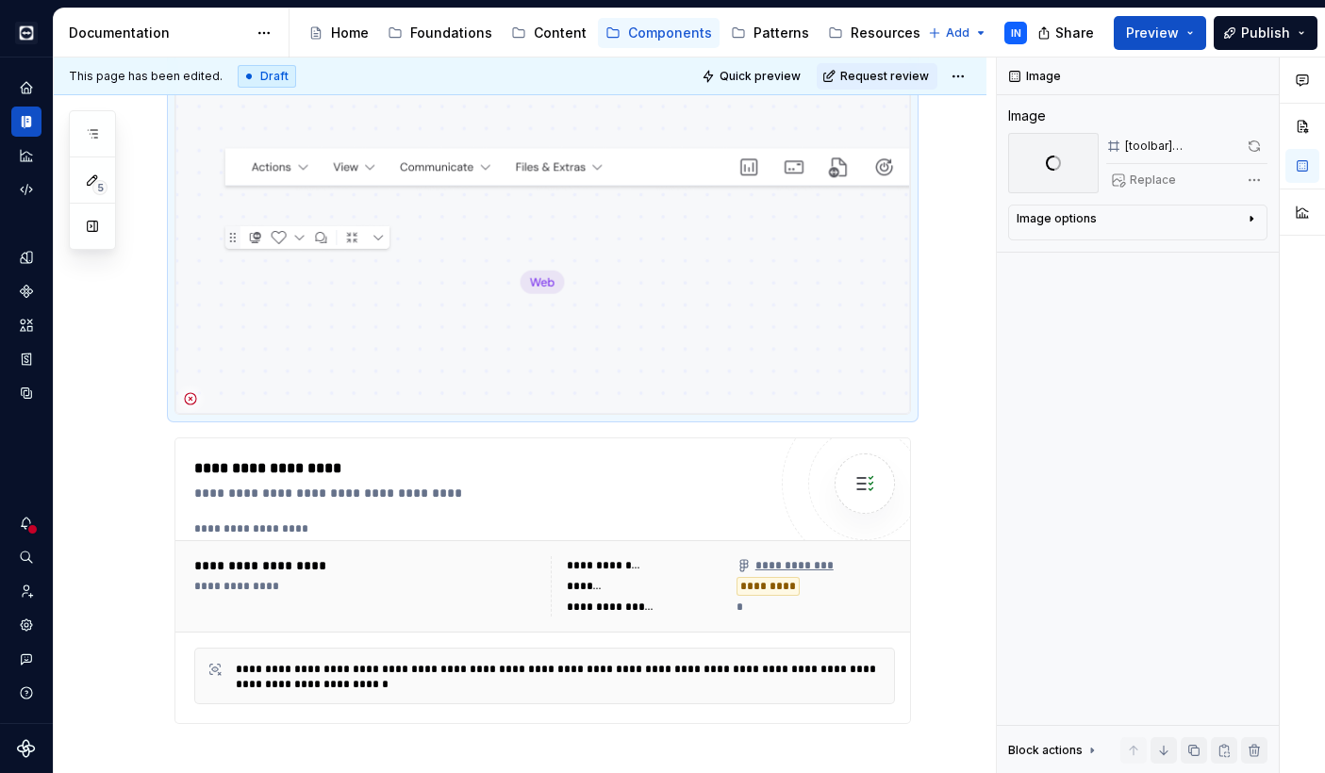
click at [457, 338] on img at bounding box center [542, 226] width 734 height 375
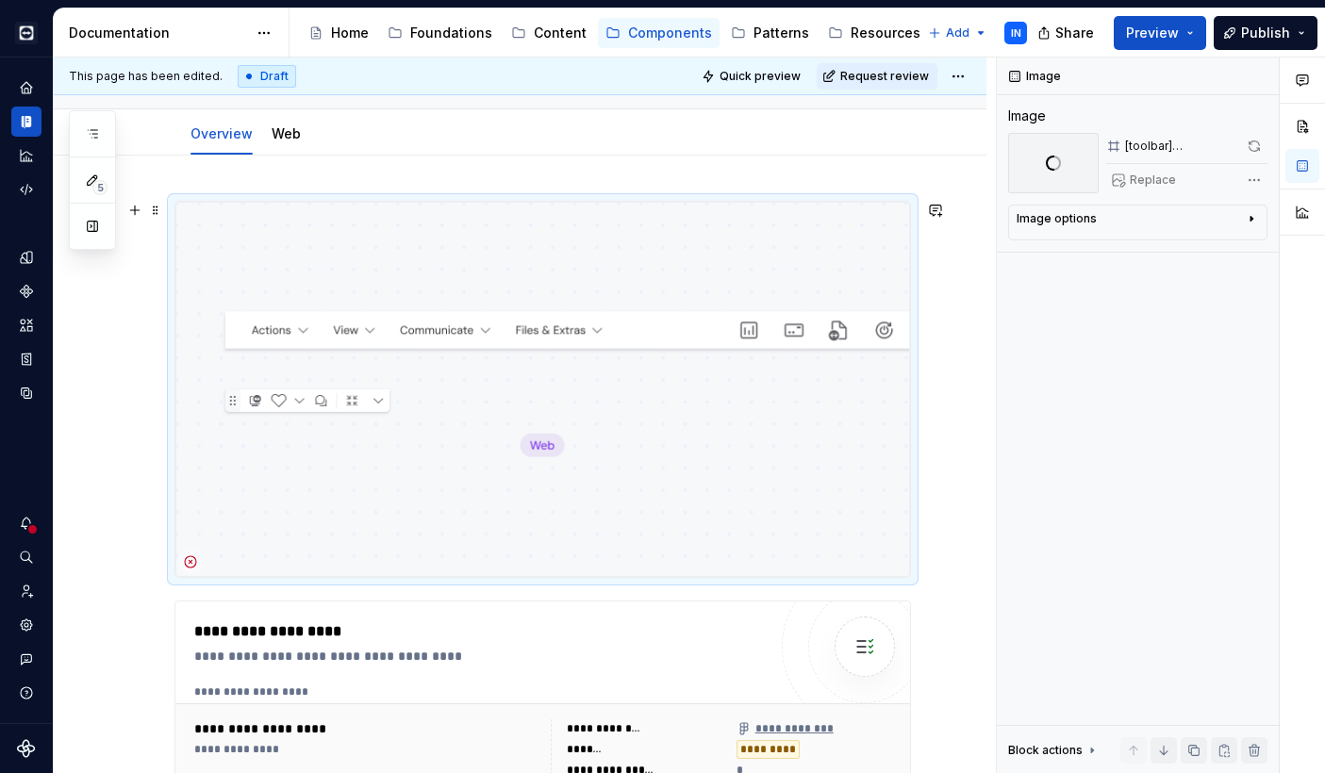
scroll to position [211, 0]
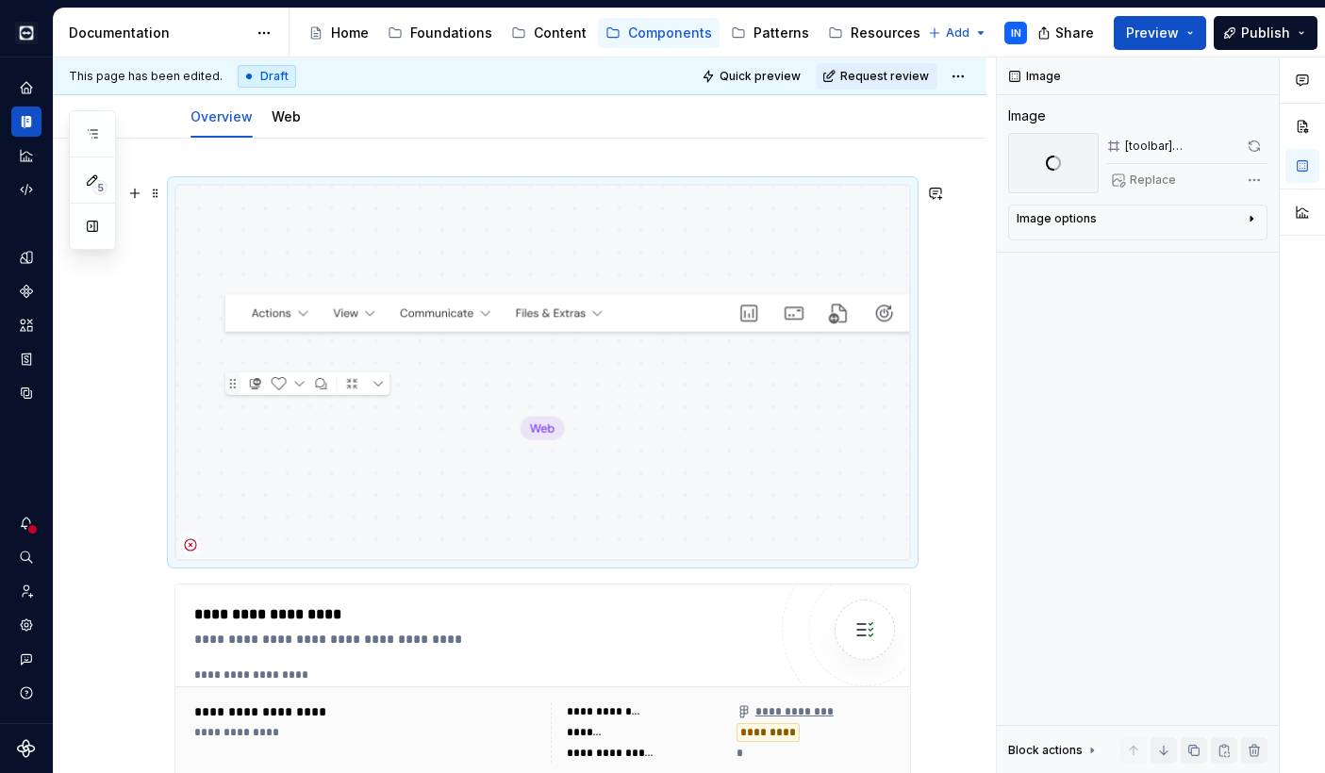
click at [662, 329] on img at bounding box center [542, 372] width 734 height 375
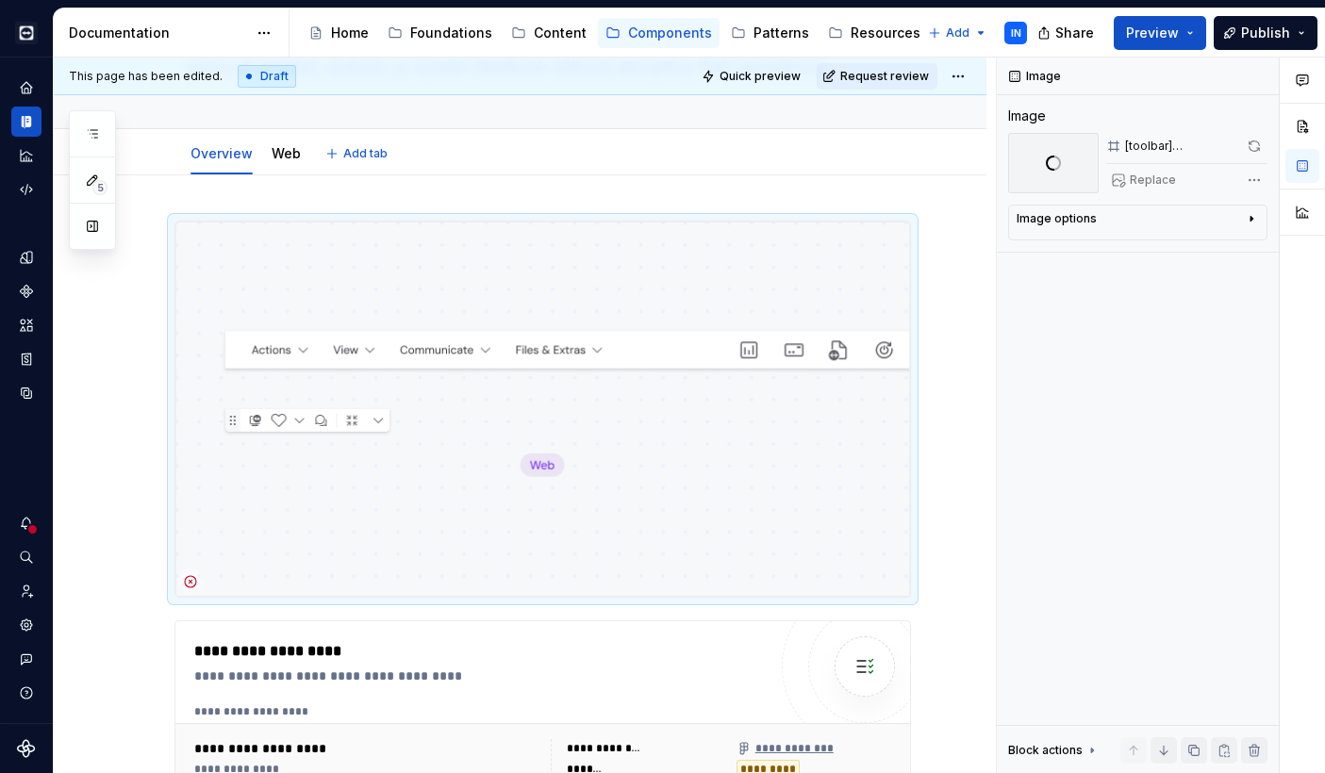
type textarea "*"
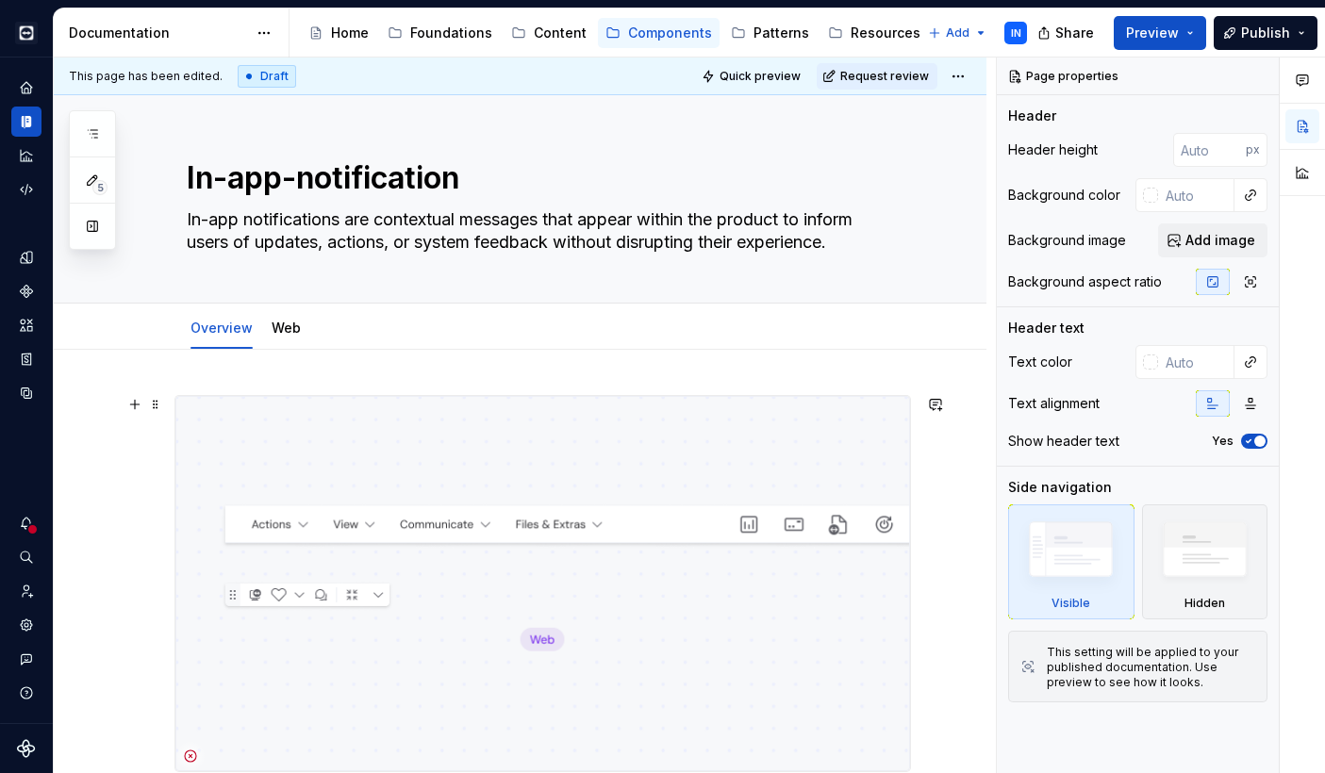
click at [681, 483] on img at bounding box center [542, 583] width 734 height 375
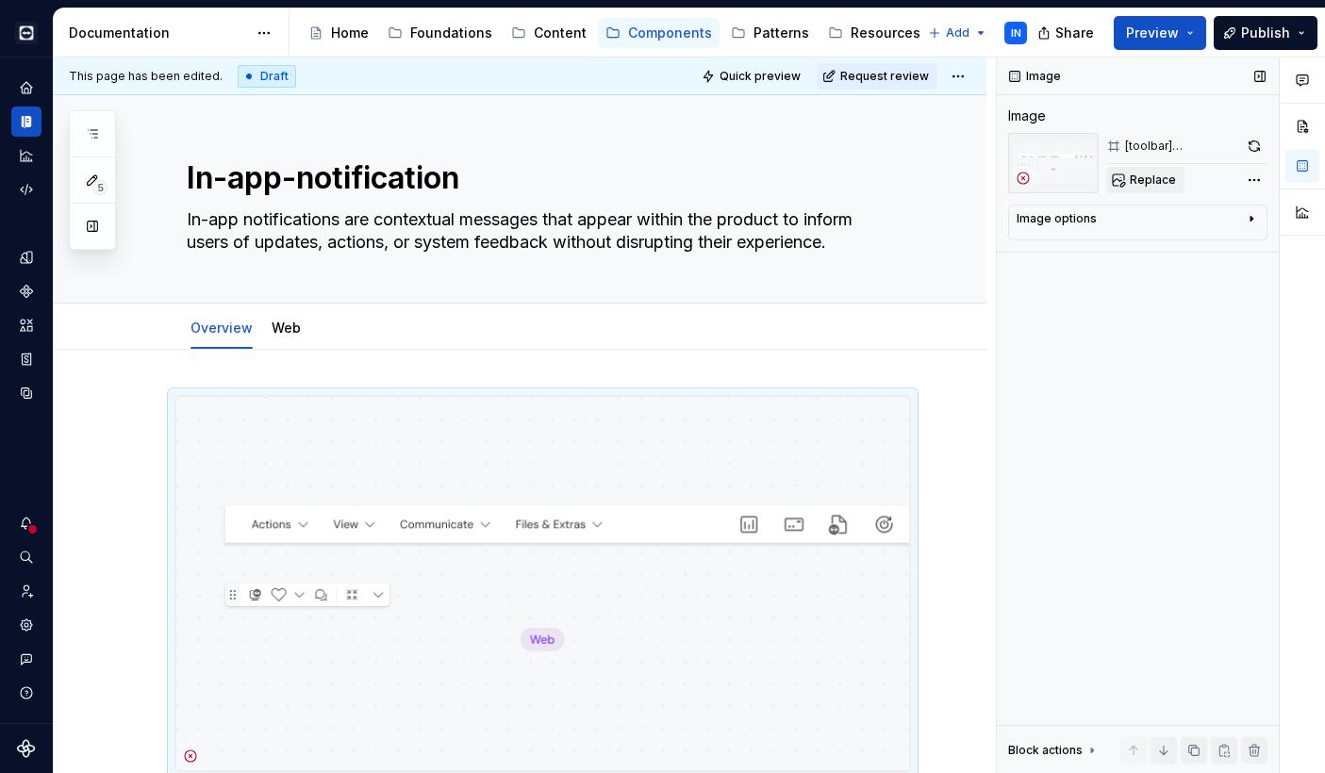
click at [1164, 174] on span "Replace" at bounding box center [1153, 180] width 46 height 15
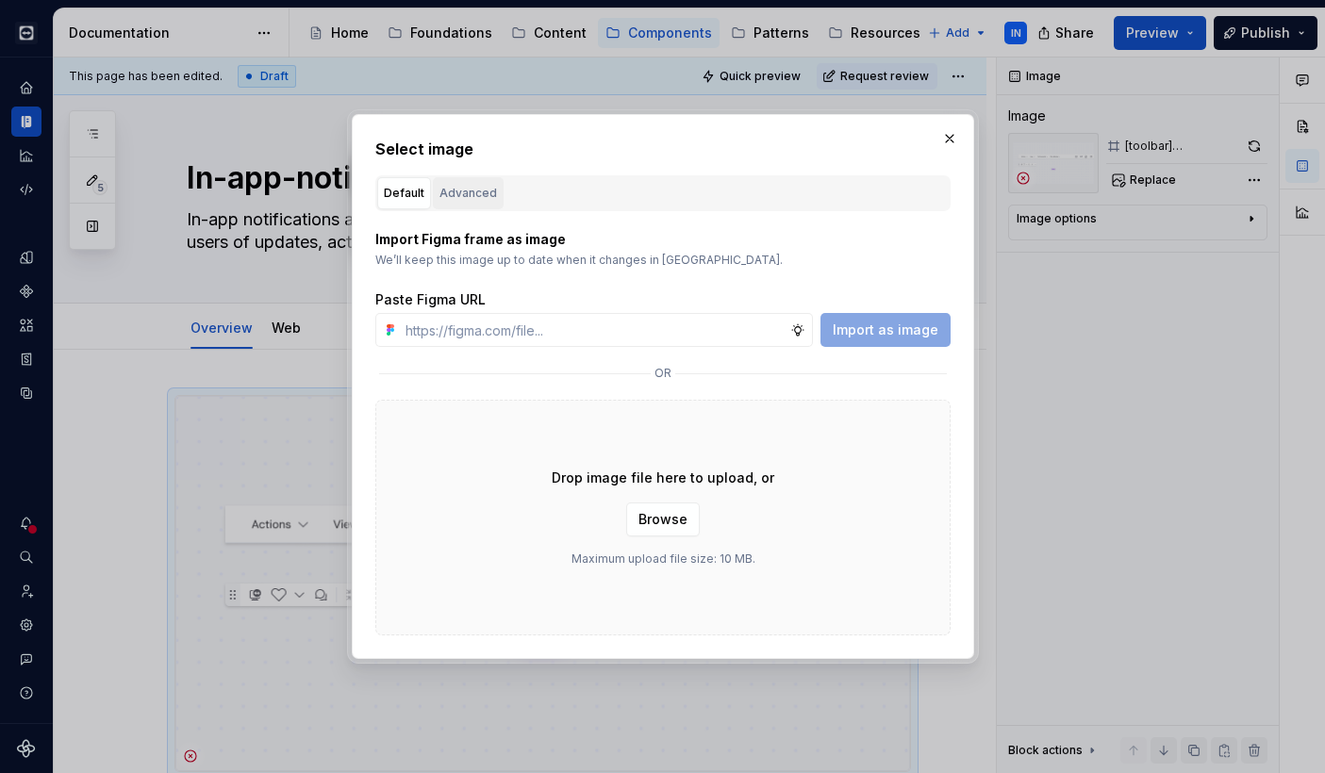
click at [482, 187] on div "Advanced" at bounding box center [468, 193] width 58 height 19
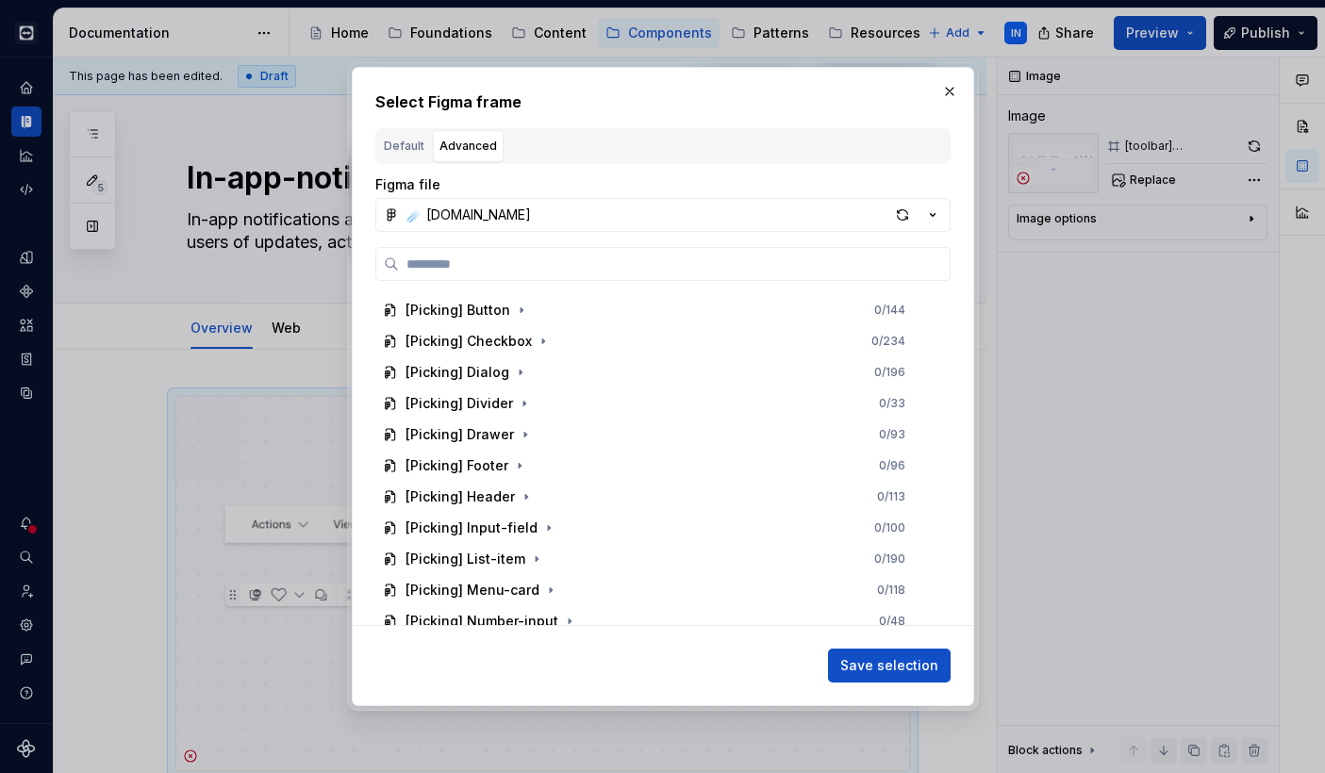
scroll to position [3244, 0]
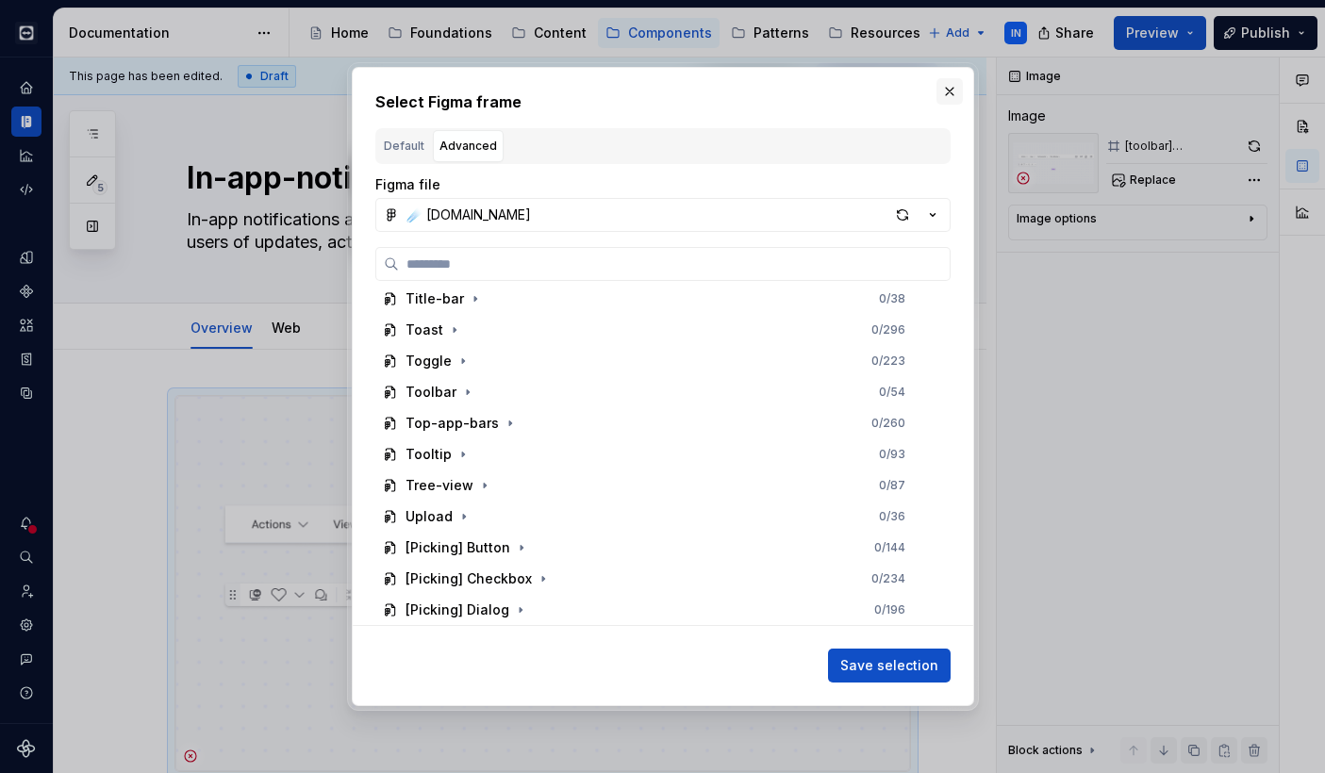
click at [958, 81] on button "button" at bounding box center [949, 91] width 26 height 26
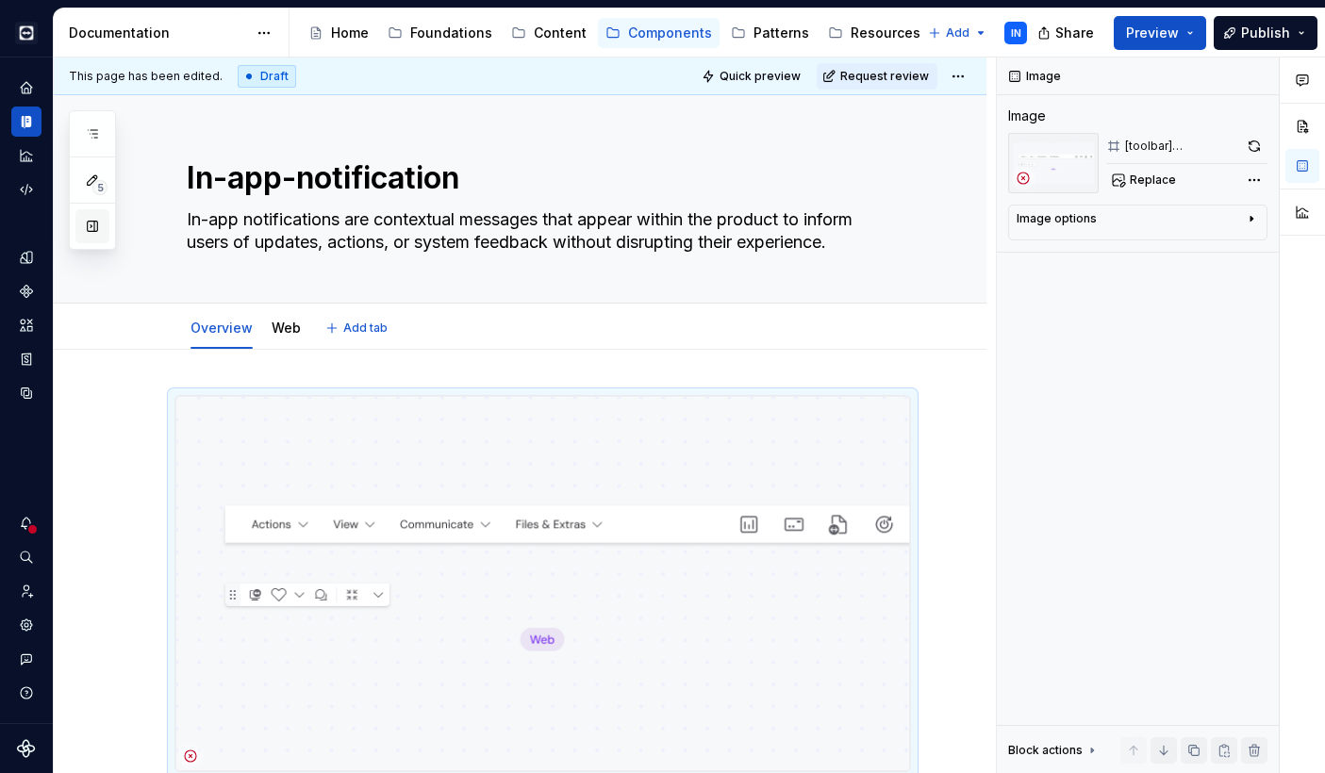
type textarea "*"
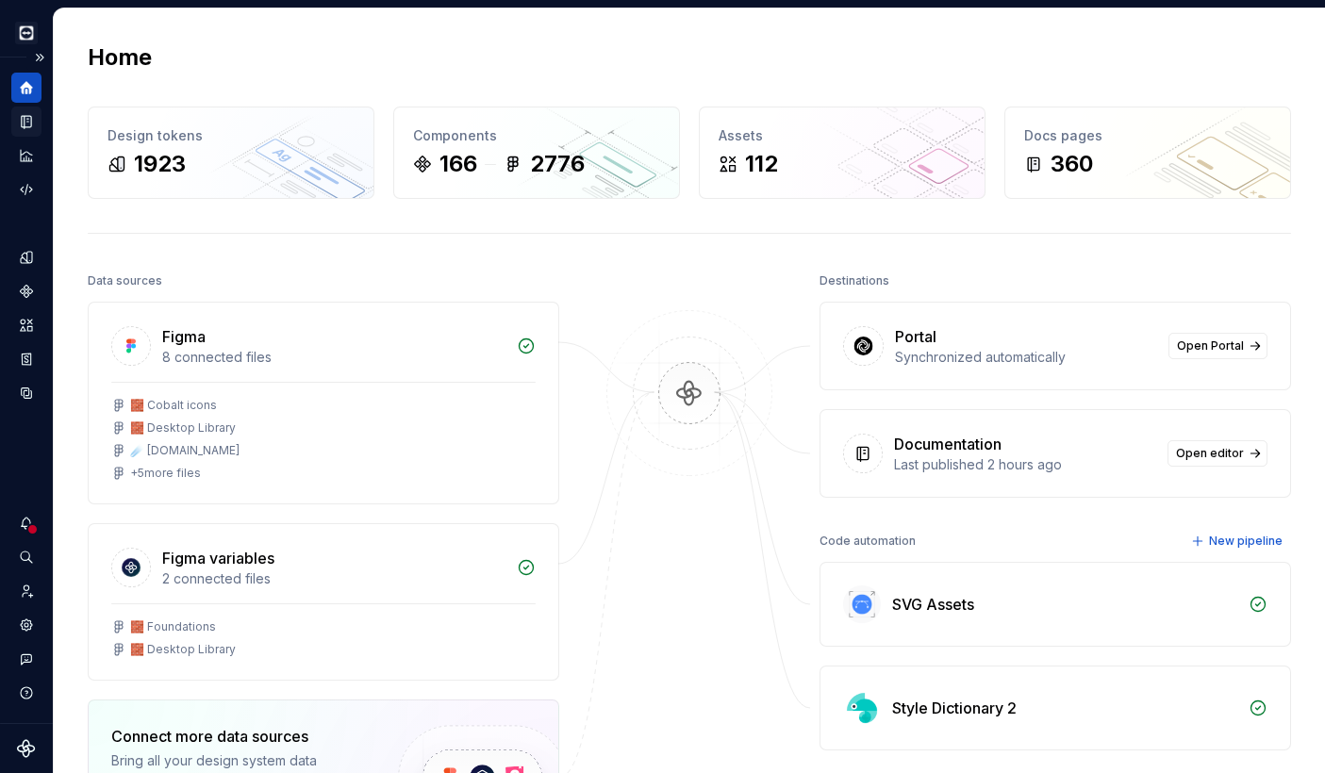
click at [30, 129] on icon "Documentation" at bounding box center [26, 121] width 17 height 17
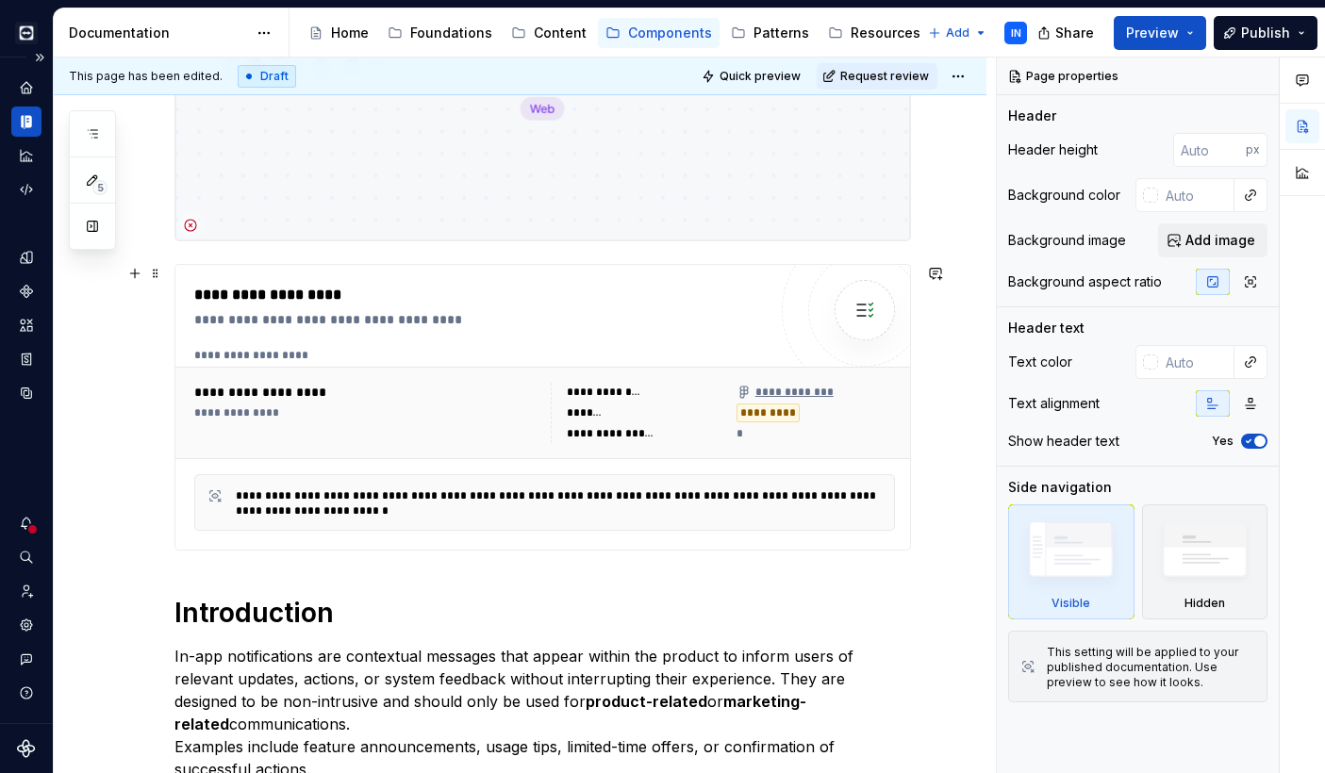
scroll to position [368, 0]
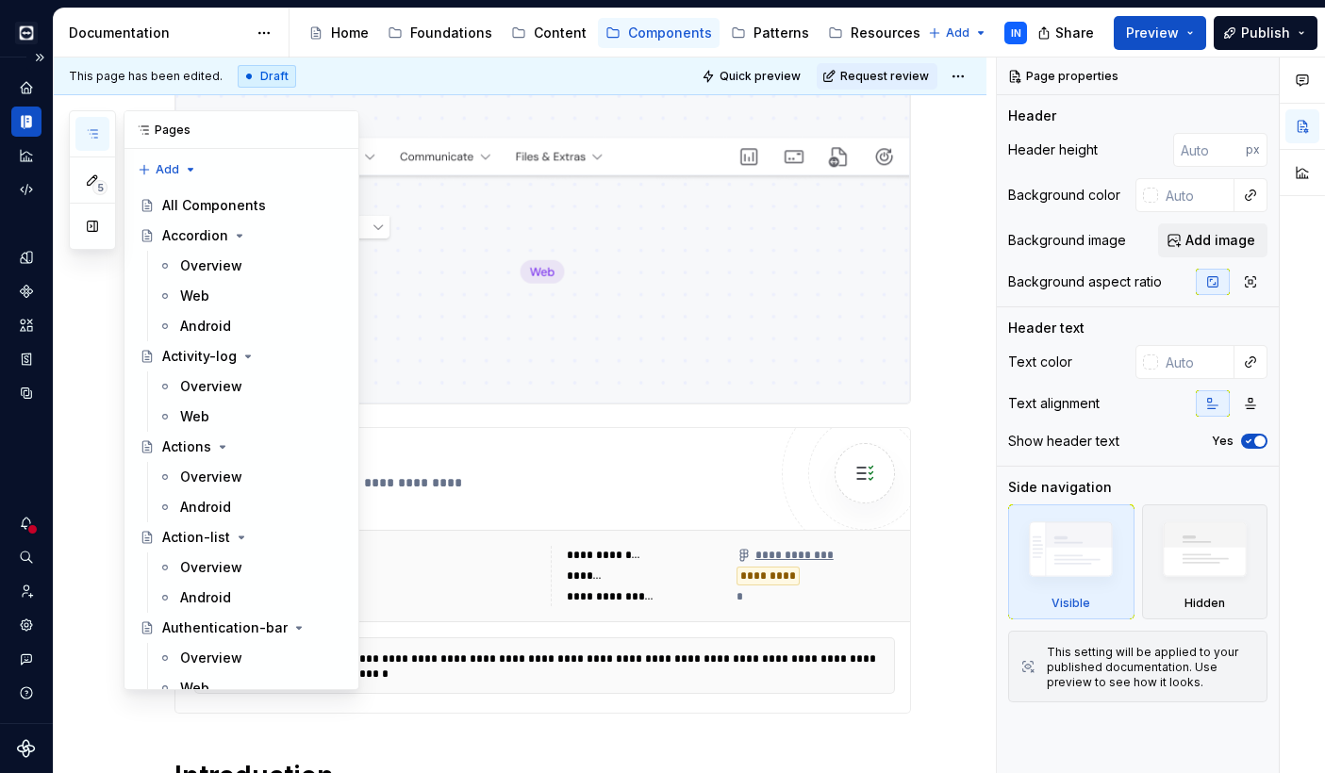
click at [97, 131] on icon "button" at bounding box center [92, 133] width 15 height 15
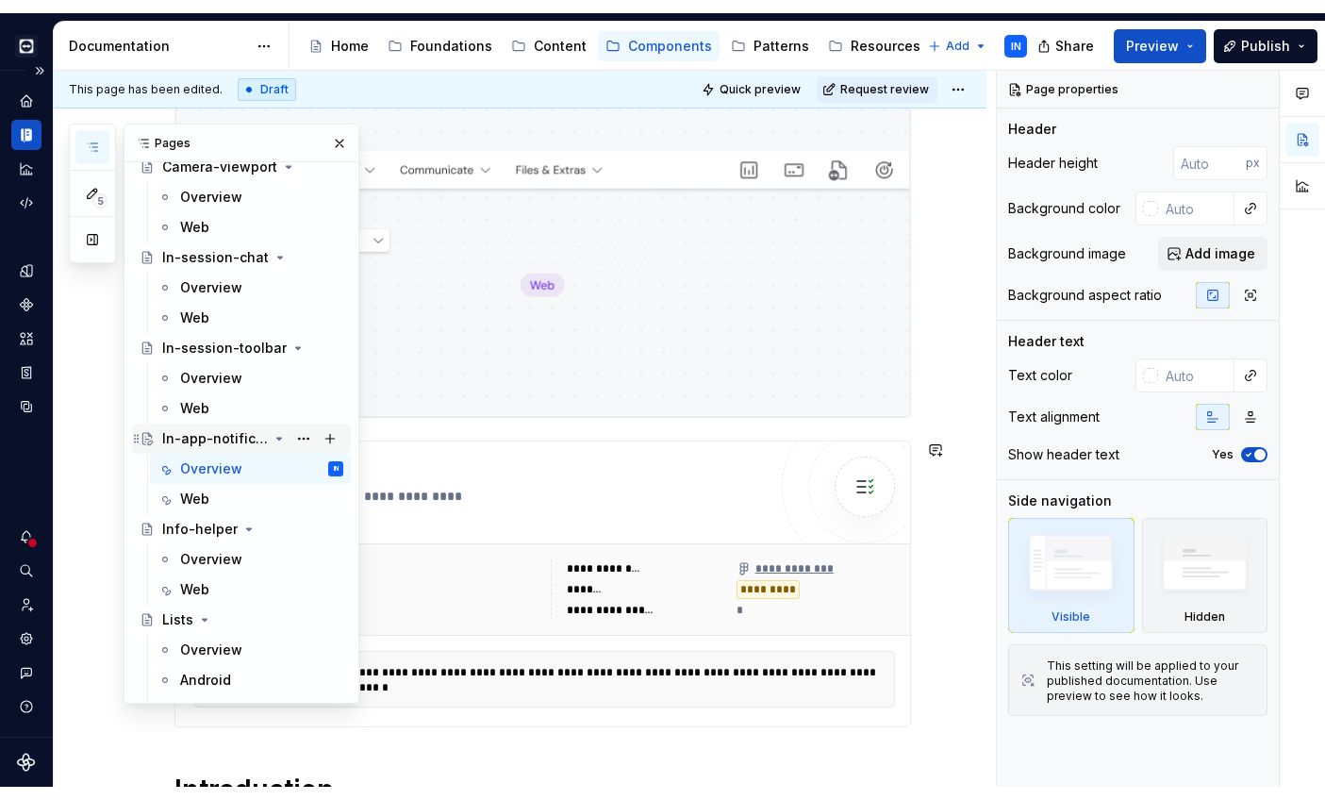
scroll to position [4348, 0]
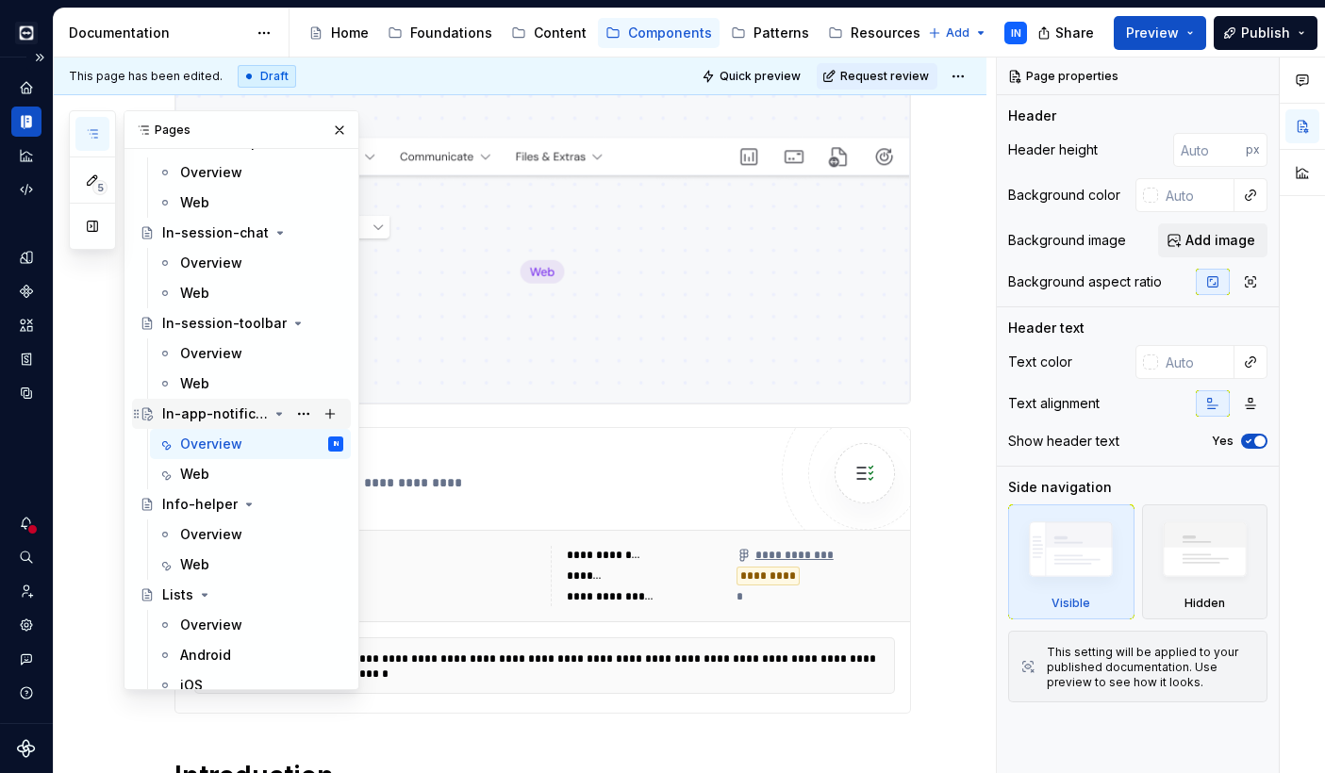
click at [221, 405] on div "In-app-notification" at bounding box center [215, 413] width 106 height 19
click at [290, 410] on button "Page tree" at bounding box center [303, 414] width 26 height 26
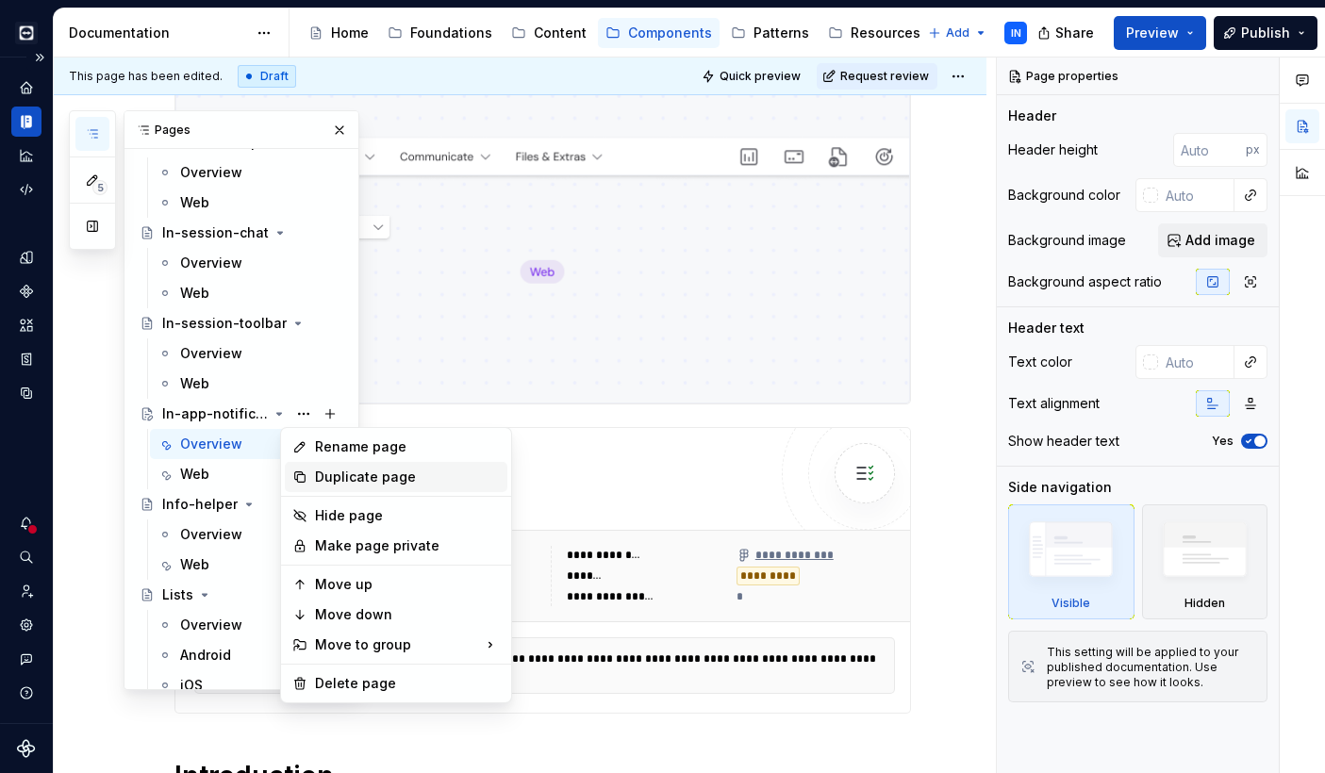
click at [299, 475] on icon at bounding box center [299, 477] width 15 height 15
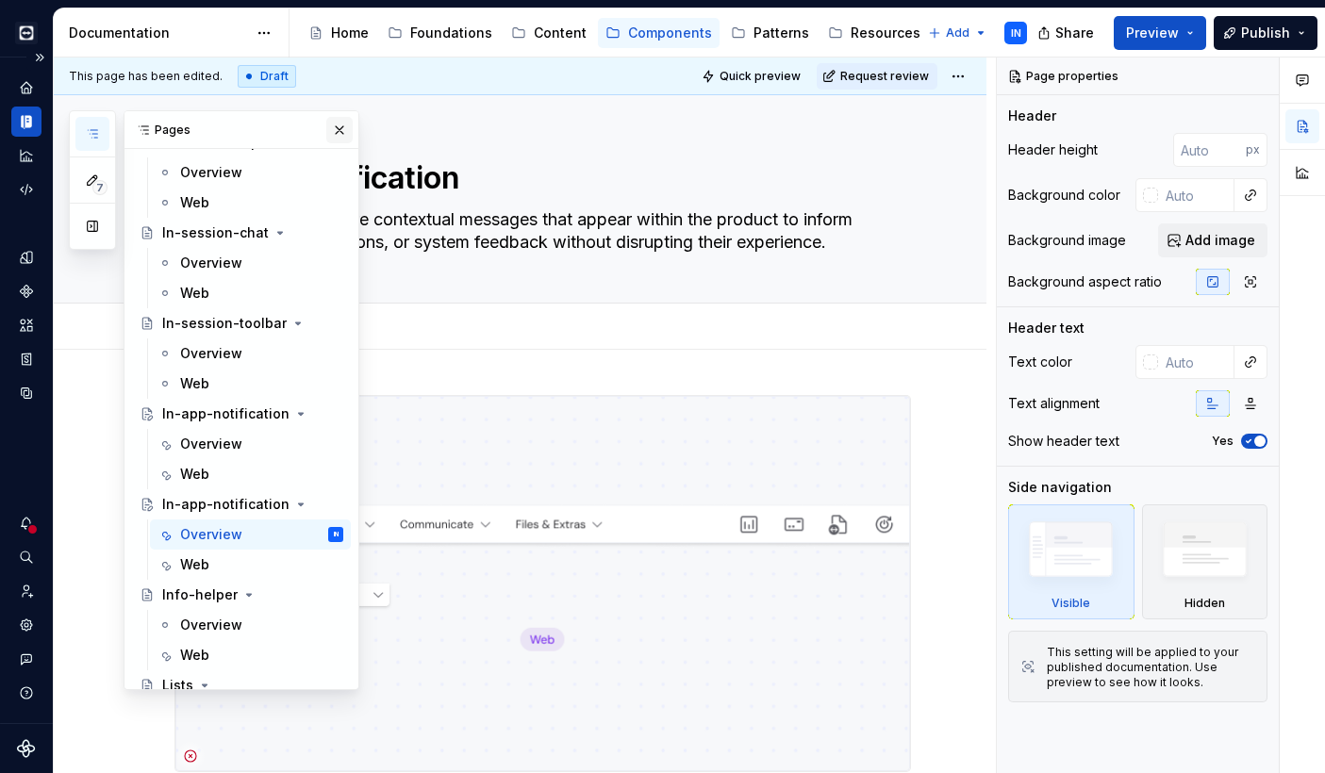
click at [334, 136] on button "button" at bounding box center [339, 130] width 26 height 26
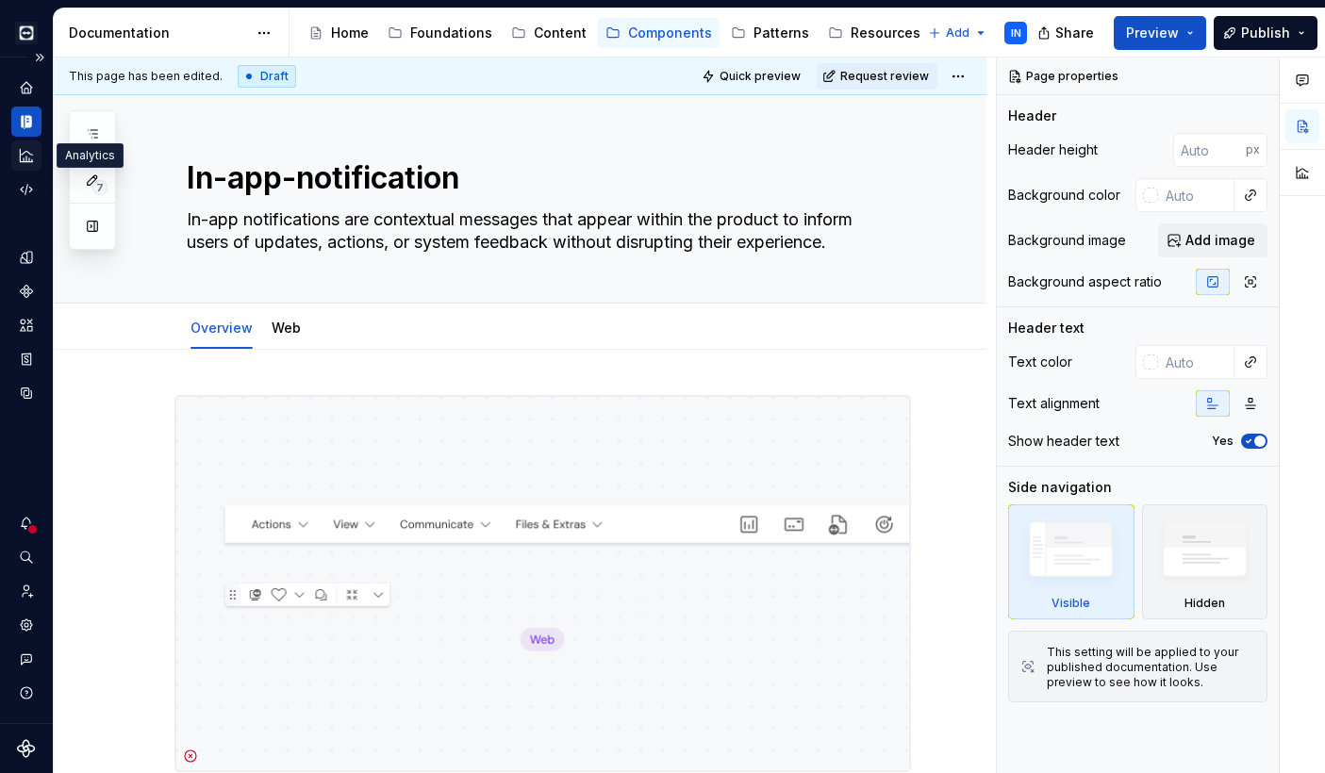
click at [30, 155] on icon "Analytics" at bounding box center [26, 155] width 12 height 12
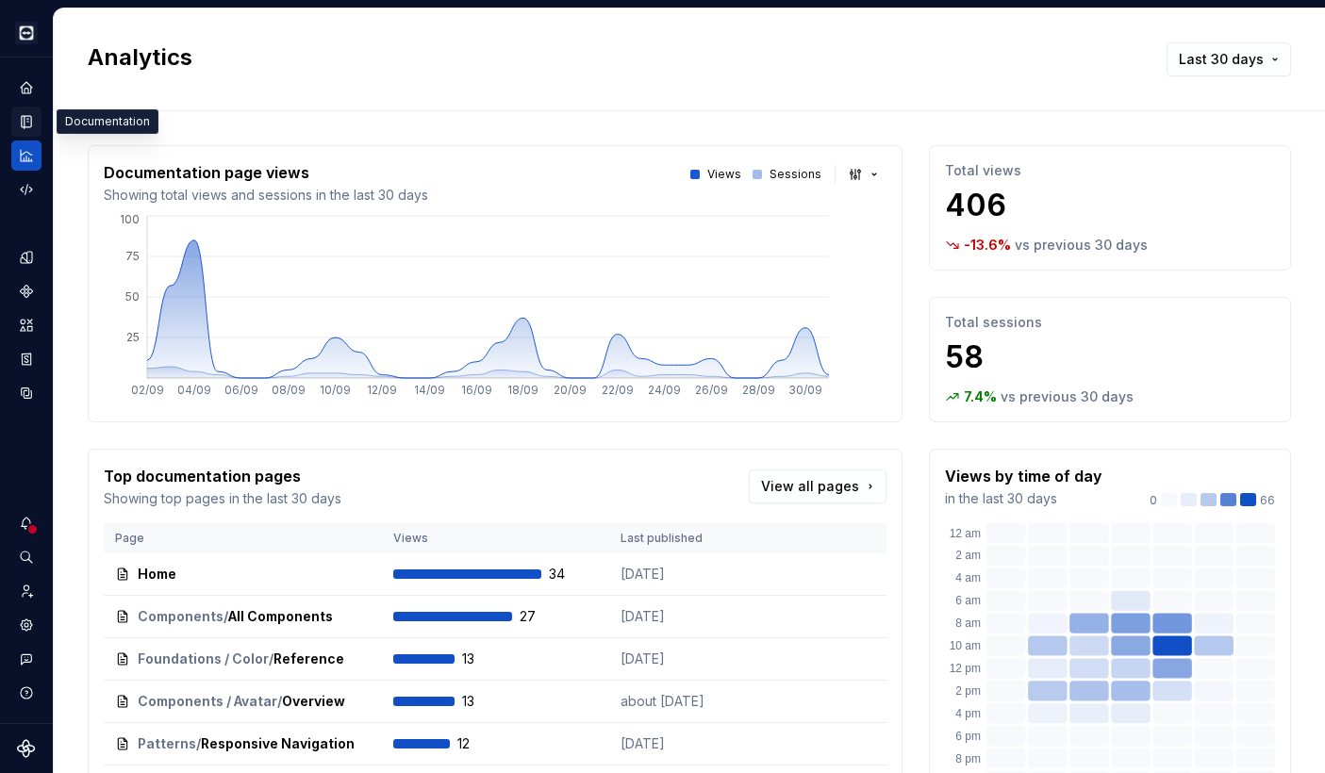
click at [28, 125] on icon "Documentation" at bounding box center [29, 122] width 8 height 10
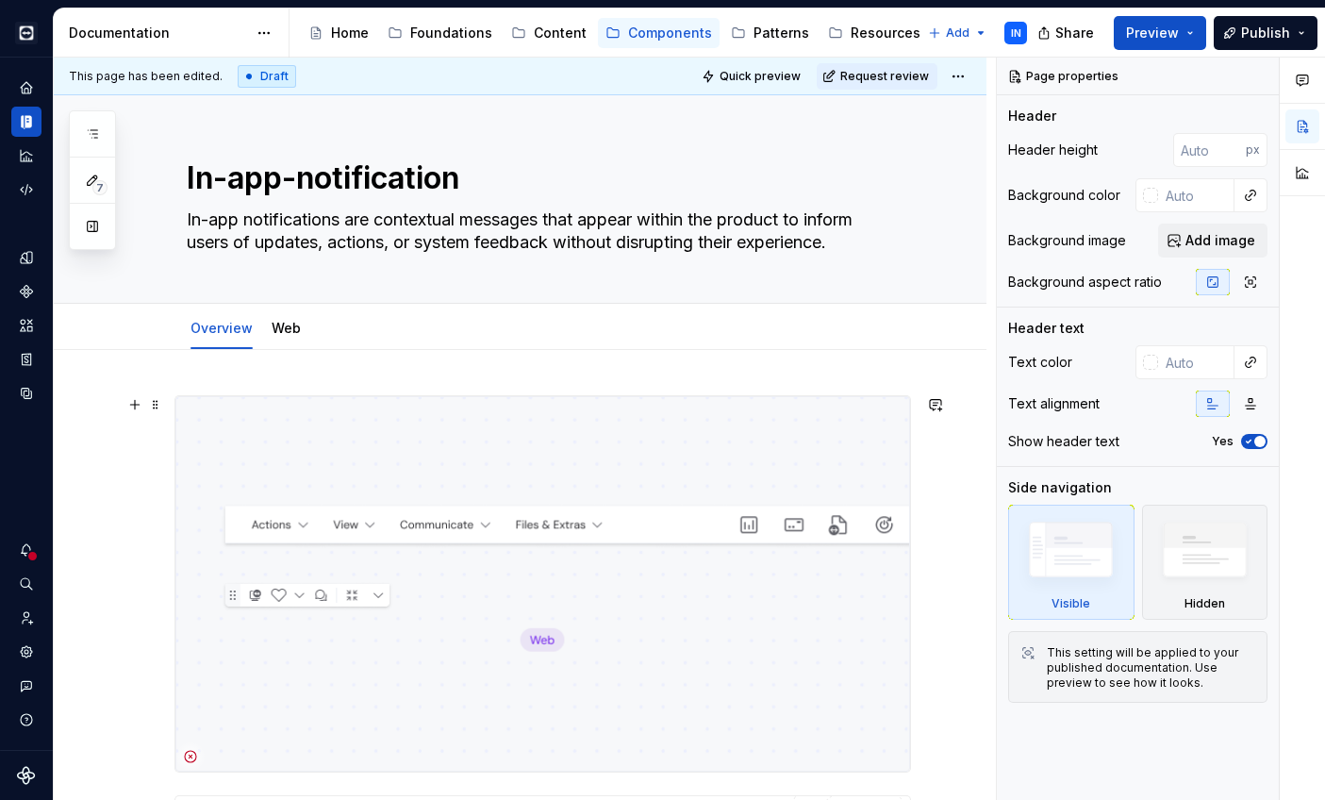
scroll to position [88, 0]
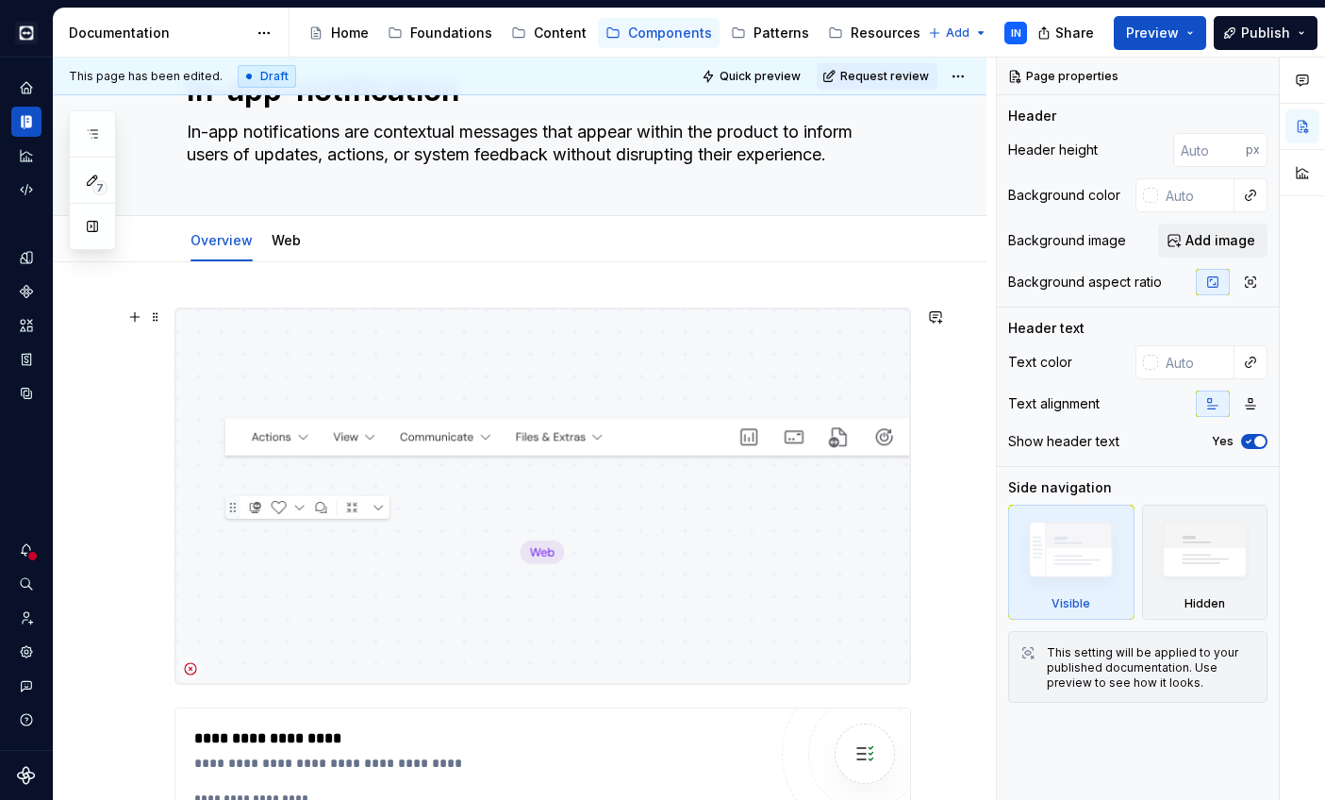
click at [483, 621] on img at bounding box center [542, 495] width 734 height 375
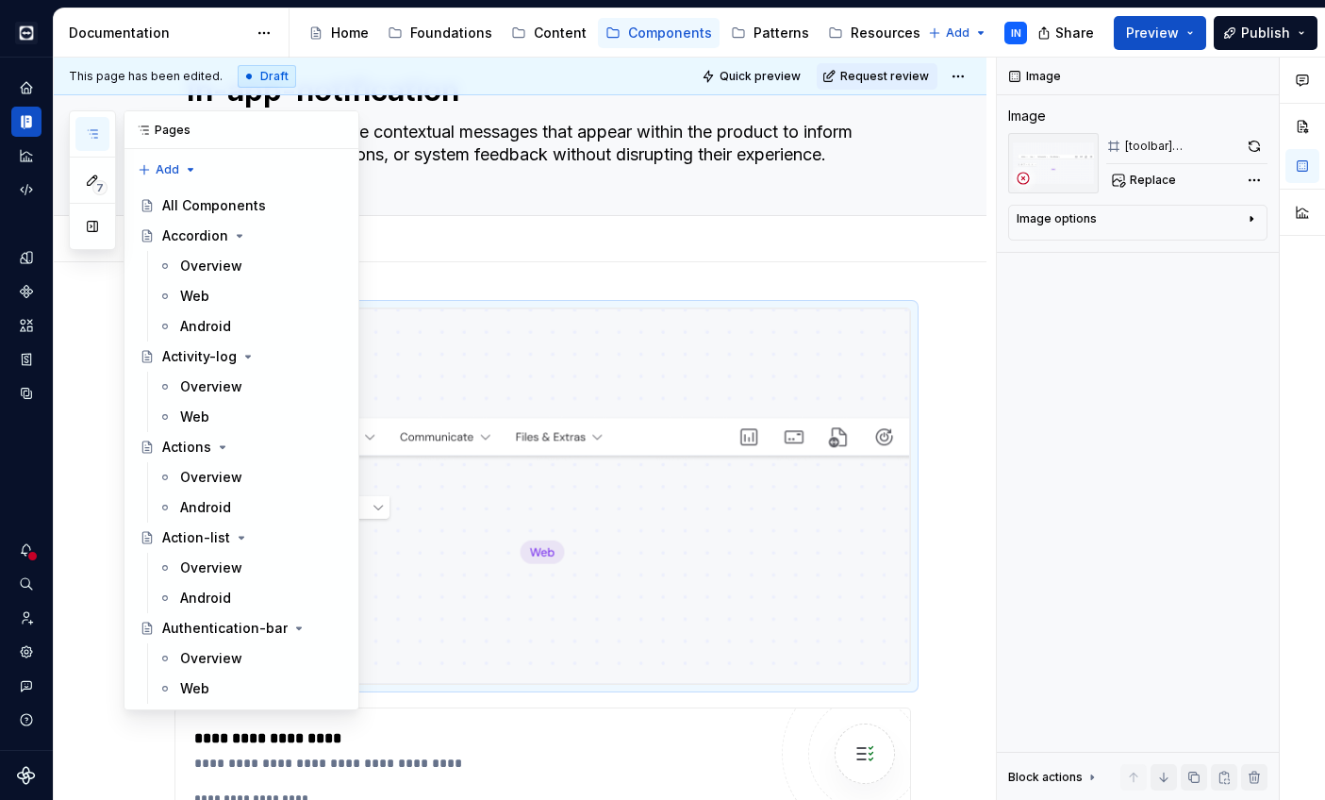
click at [88, 140] on icon "button" at bounding box center [92, 133] width 15 height 15
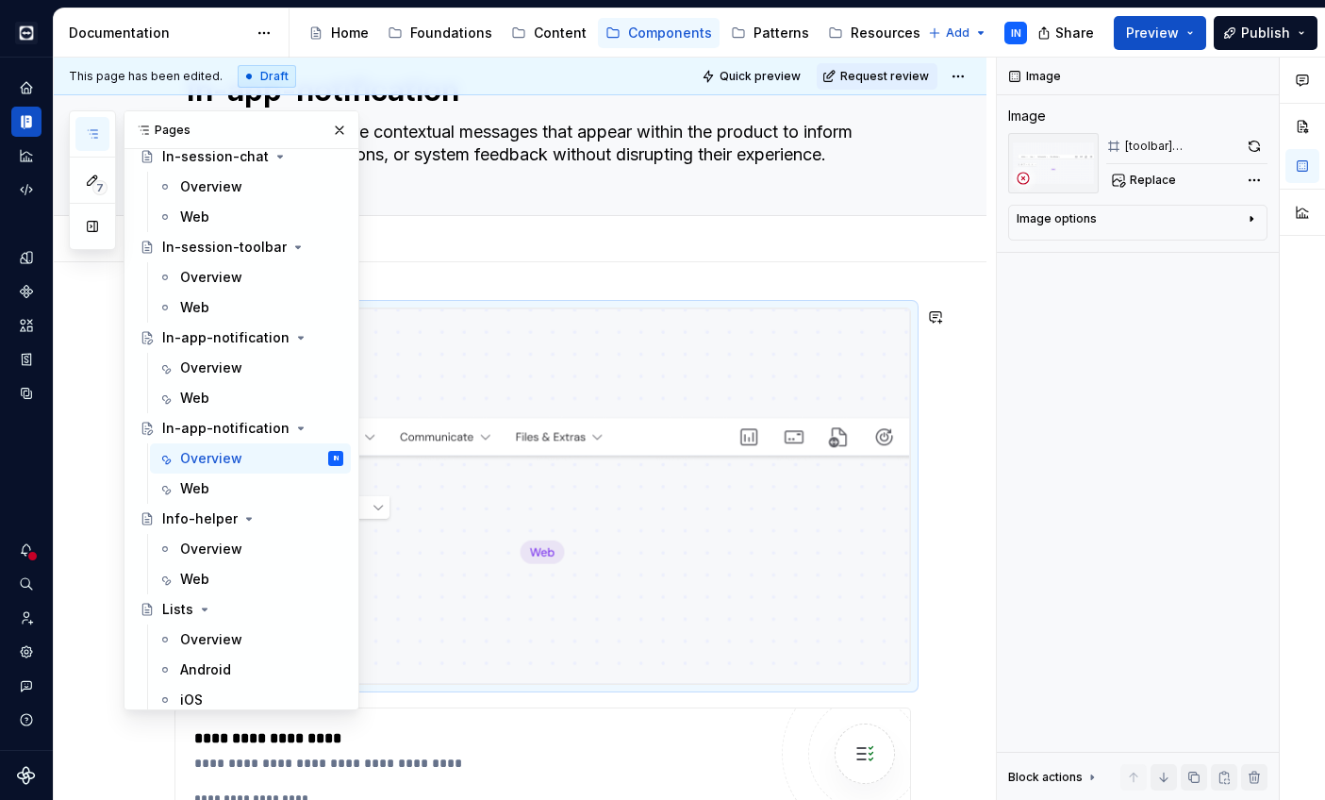
scroll to position [4412, 0]
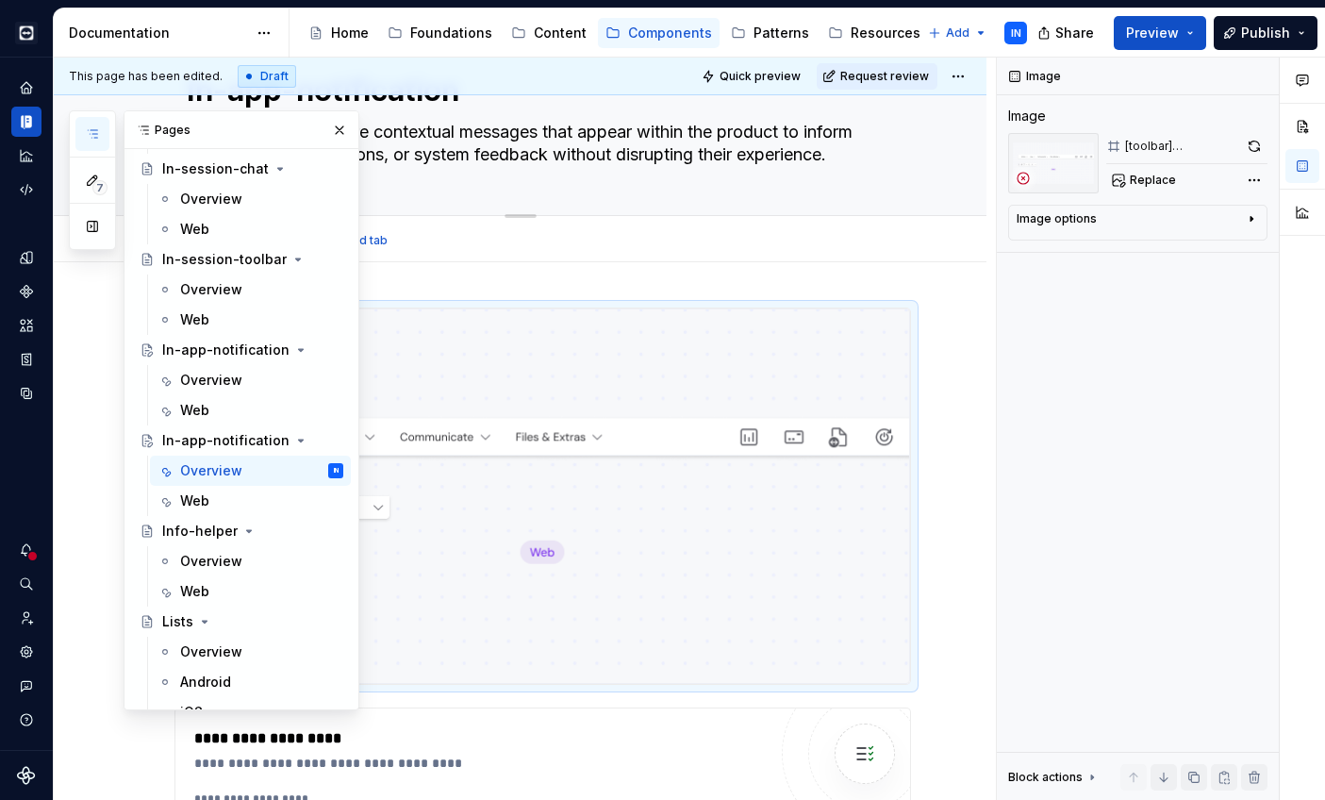
click at [431, 103] on textarea "In-app-notification" at bounding box center [539, 90] width 713 height 45
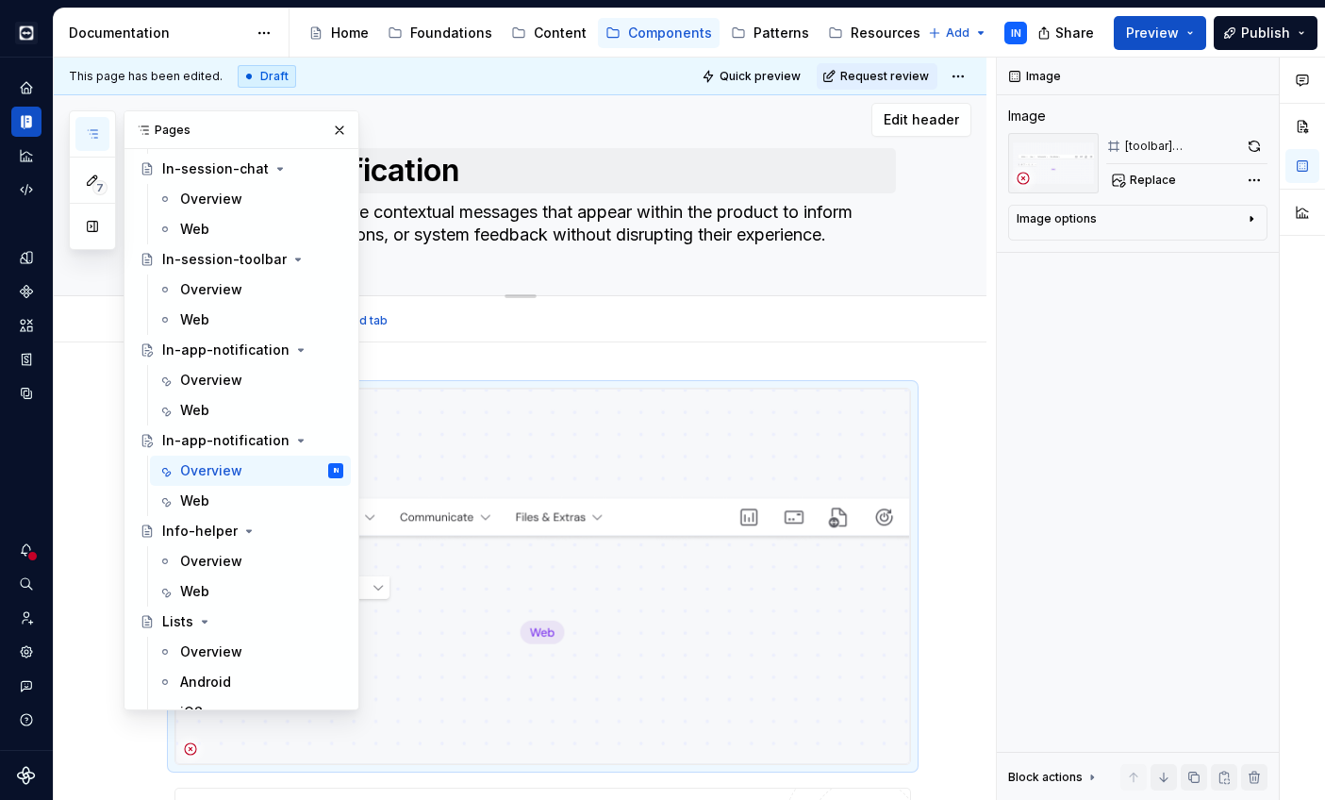
click at [431, 103] on div "Edit header" at bounding box center [512, 120] width 917 height 34
click at [429, 161] on textarea "In-app-notification" at bounding box center [539, 170] width 713 height 45
type textarea "*"
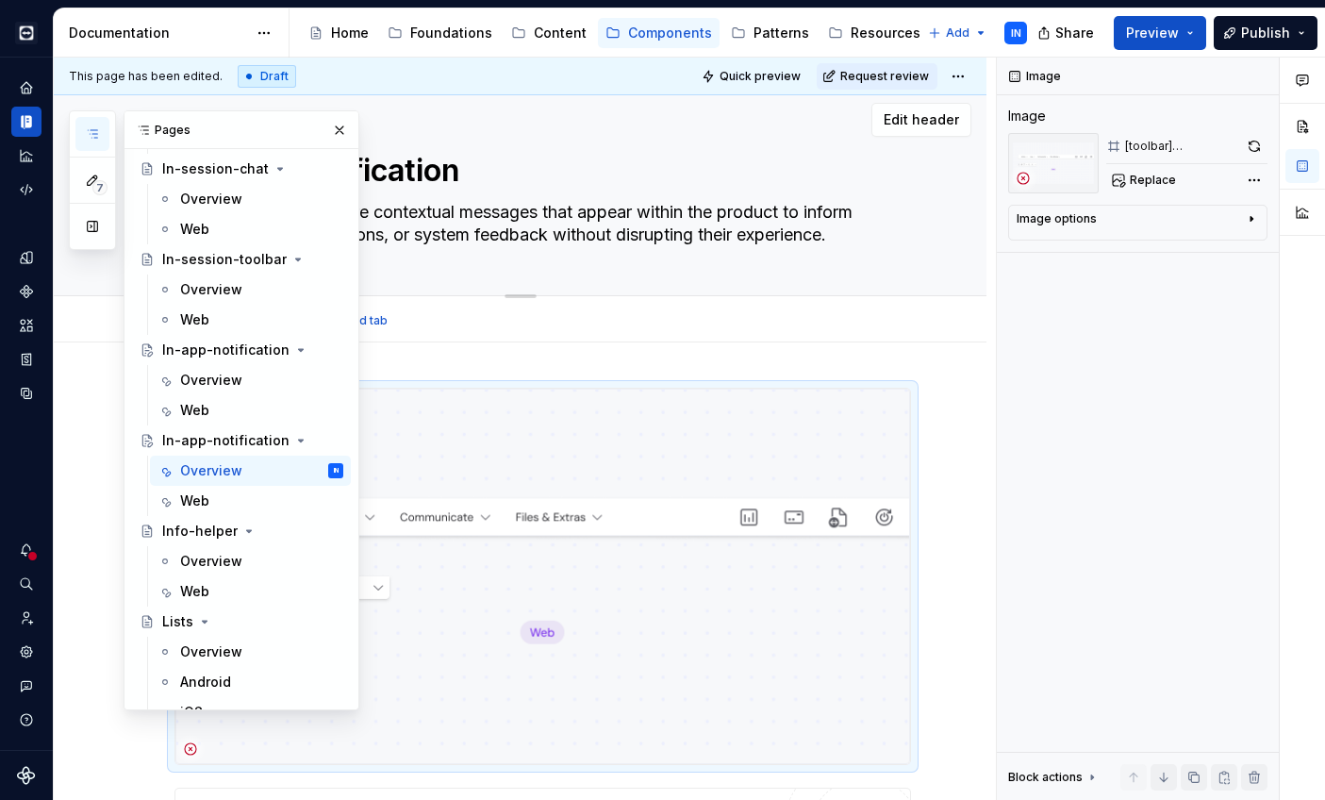
type textarea "I"
type textarea "*"
type textarea "Is"
type textarea "*"
type textarea "Iss"
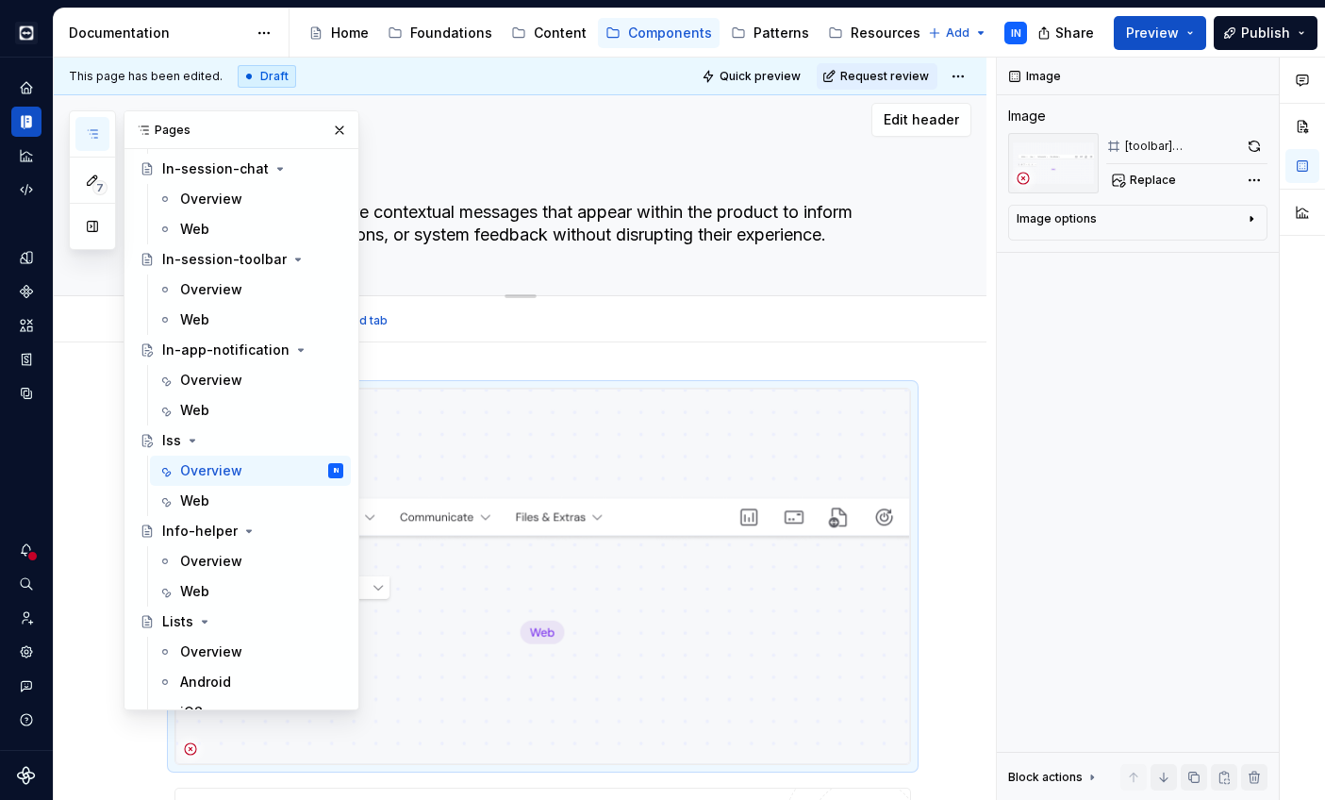
type textarea "*"
type textarea "Issu"
type textarea "*"
type textarea "Issue"
type textarea "*"
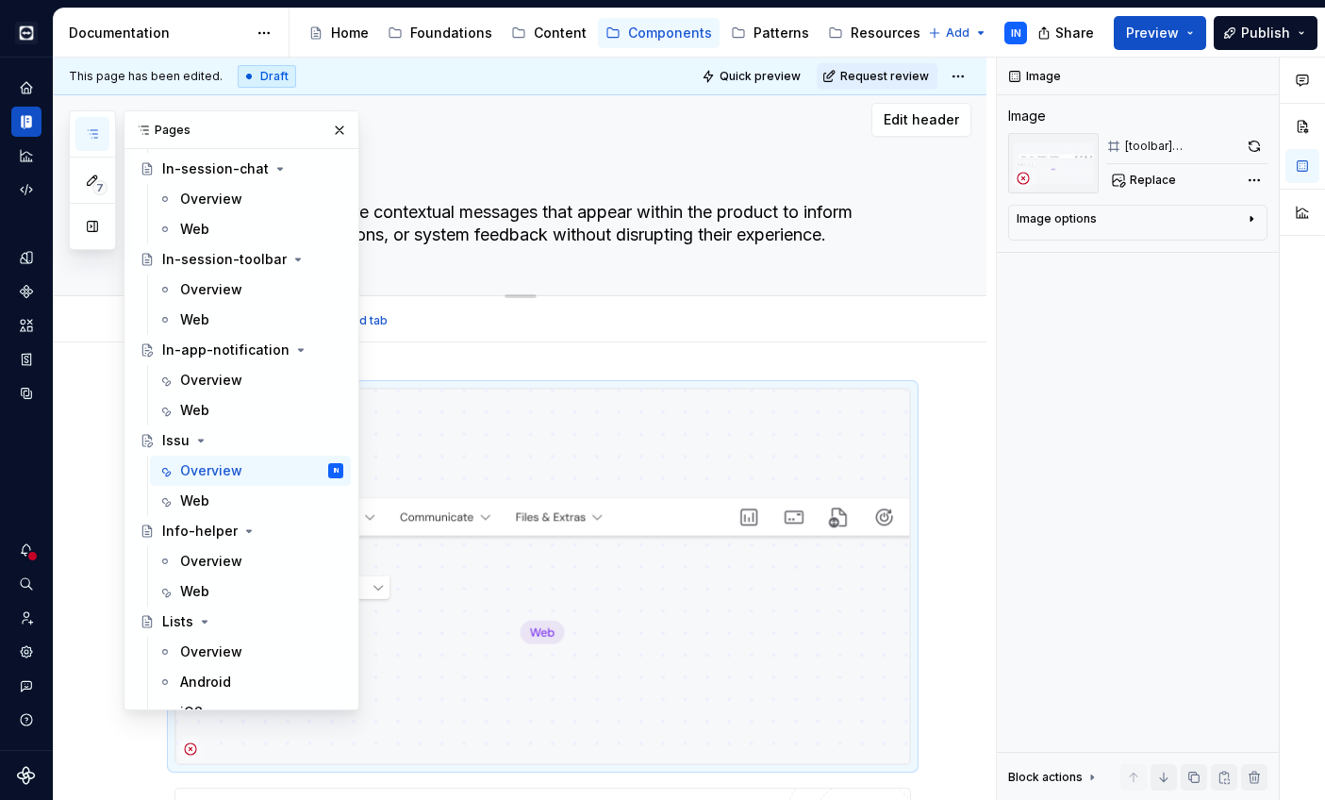
type textarea "Issues"
type textarea "*"
type textarea "Issues"
click at [330, 139] on button "button" at bounding box center [339, 130] width 26 height 26
drag, startPoint x: 88, startPoint y: 130, endPoint x: 131, endPoint y: 247, distance: 124.7
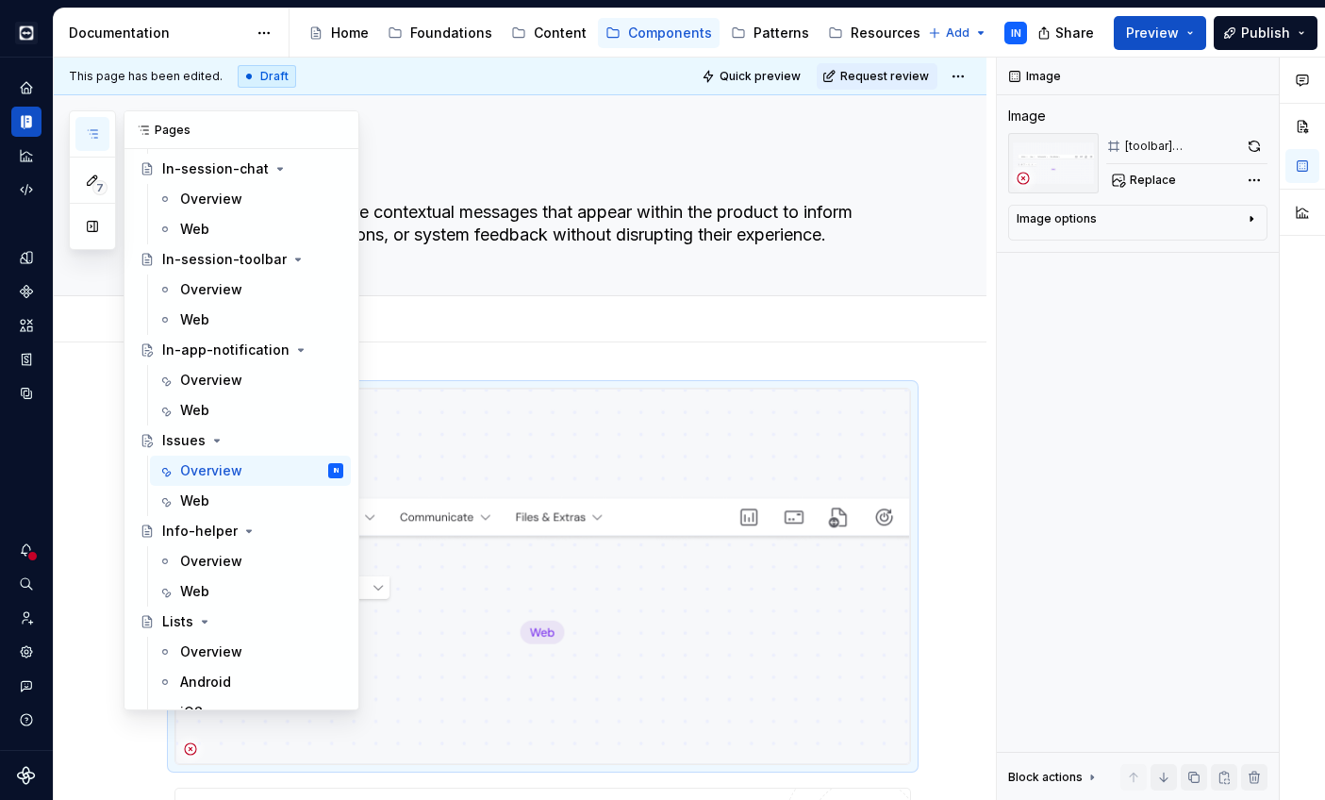
click at [88, 130] on icon "button" at bounding box center [92, 134] width 9 height 8
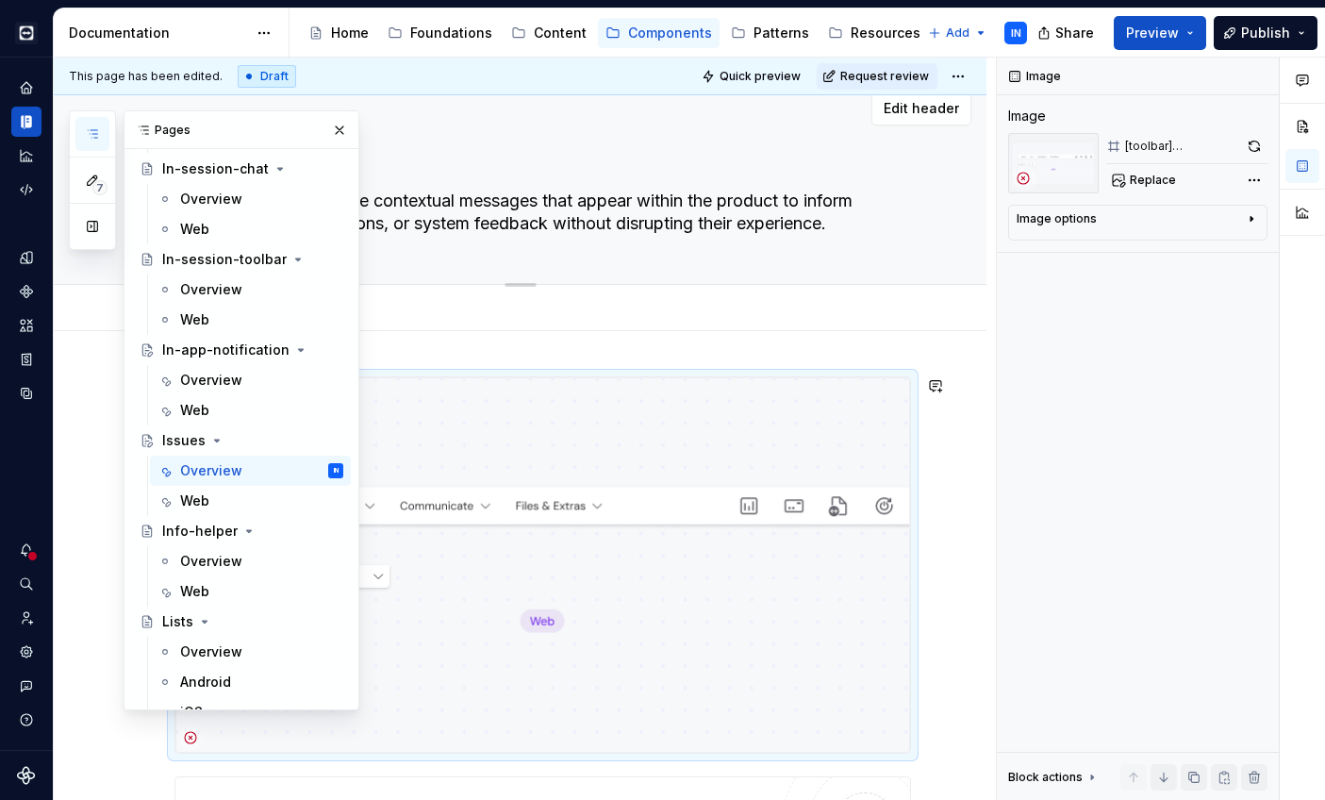
click at [481, 206] on textarea "In-app notifications are contextual messages that appear within the product to …" at bounding box center [539, 212] width 713 height 53
paste textarea "issues"
type textarea "*"
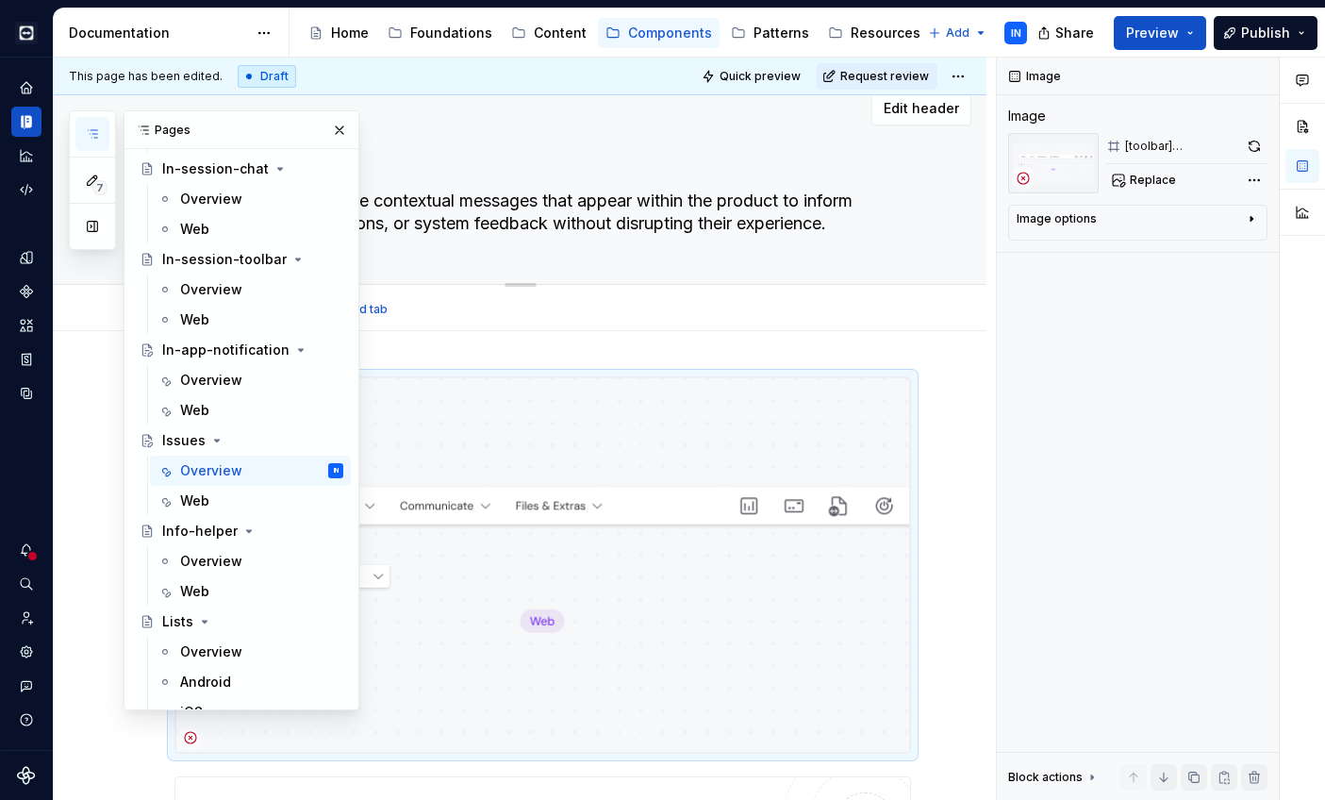
type textarea "issues"
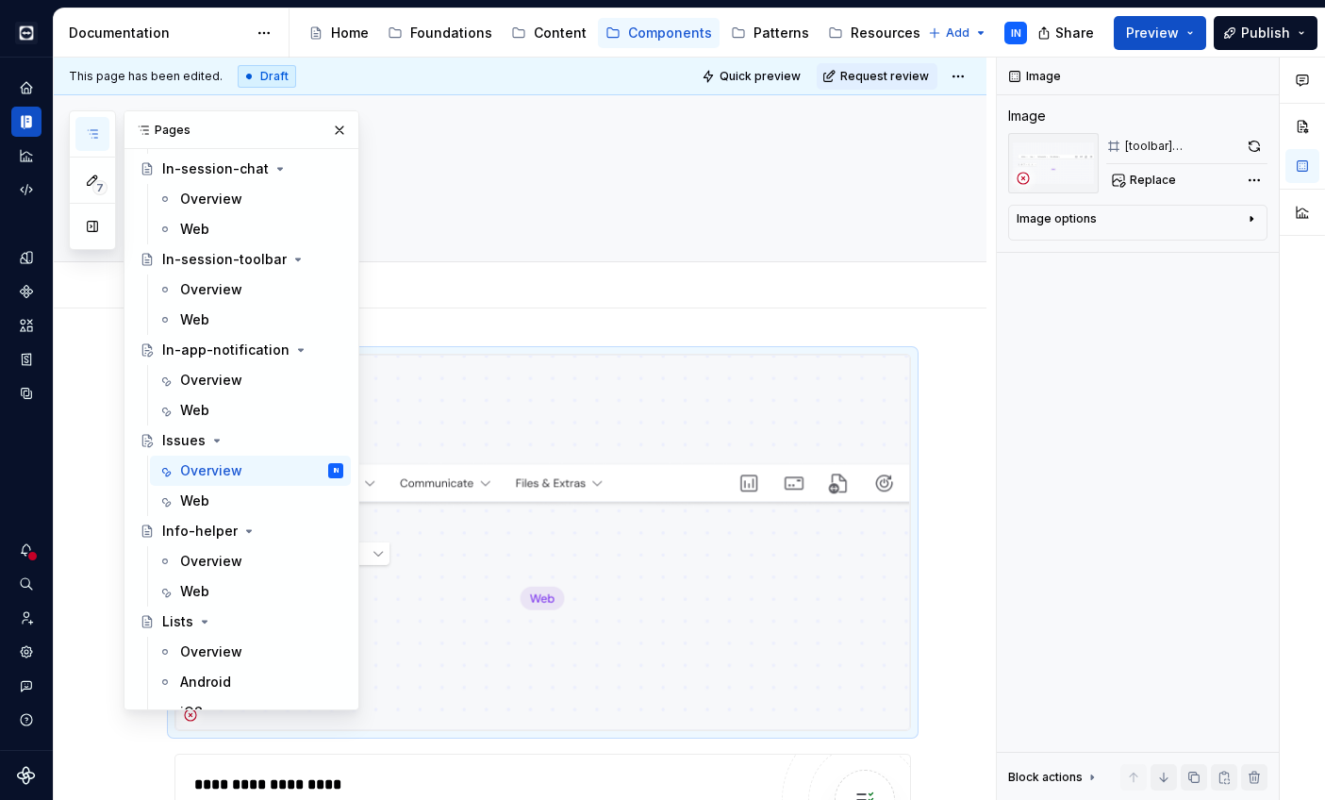
type textarea "*"
type textarea "issues"
click at [326, 129] on button "button" at bounding box center [339, 130] width 26 height 26
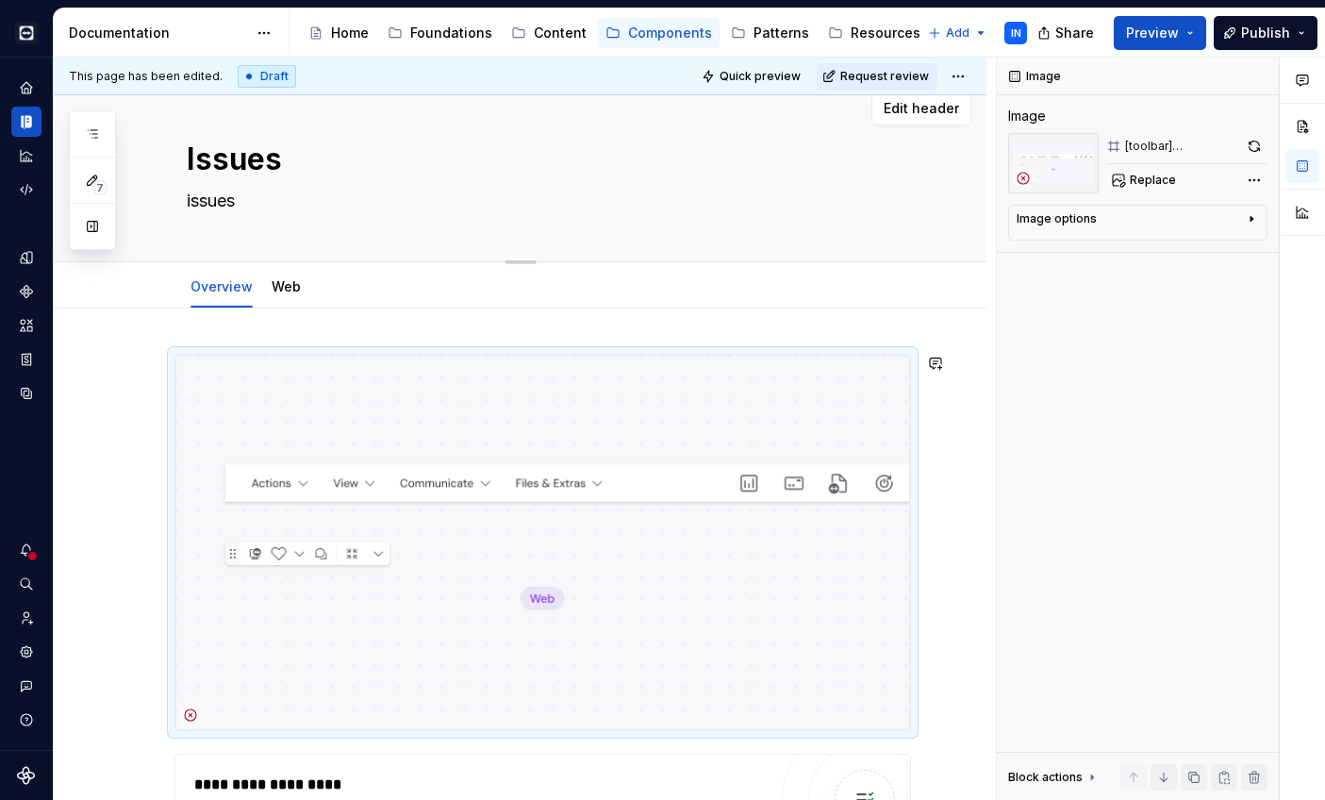
click at [226, 204] on textarea "issues" at bounding box center [539, 201] width 713 height 30
paste textarea "The issue-item component is used to display an issue’s details and provide acti…"
type textarea "*"
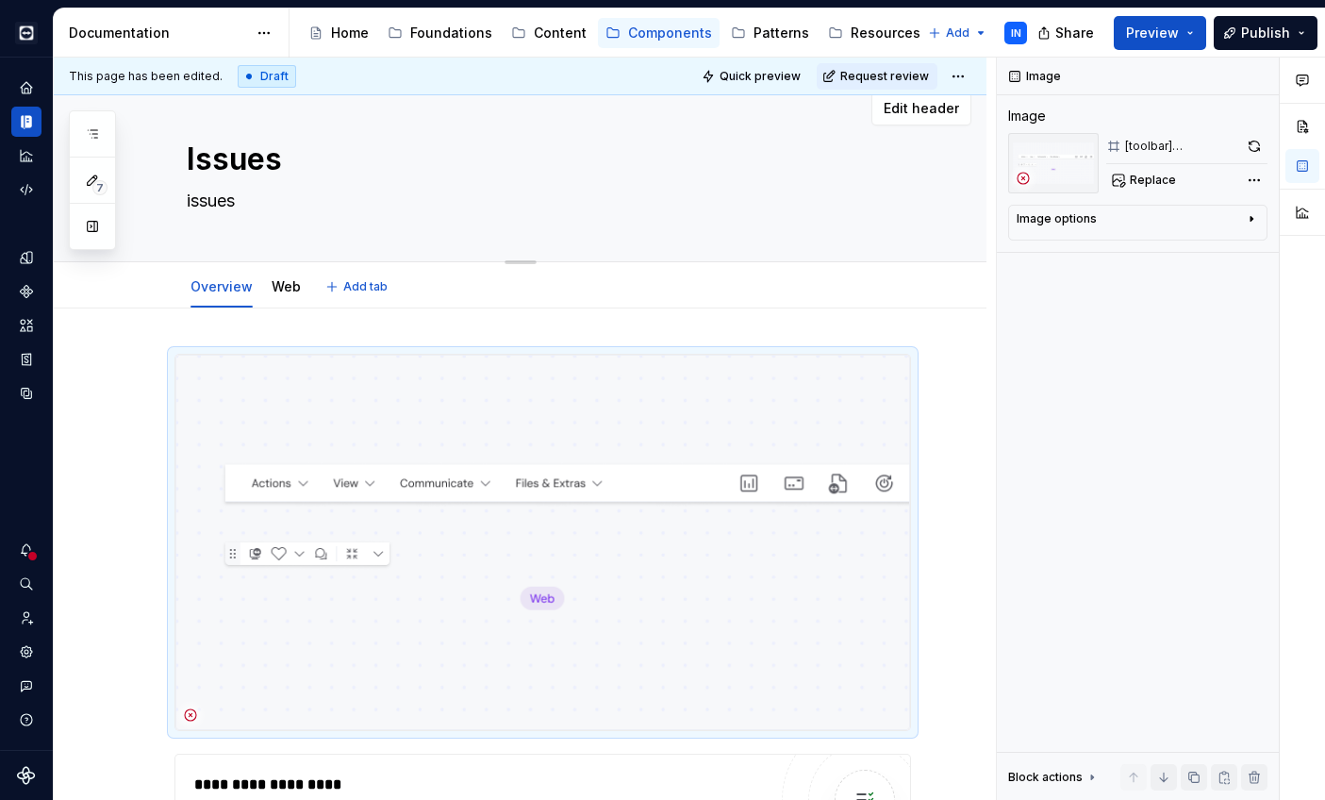
type textarea "The issue-item component is used to display an issue’s details and provide acti…"
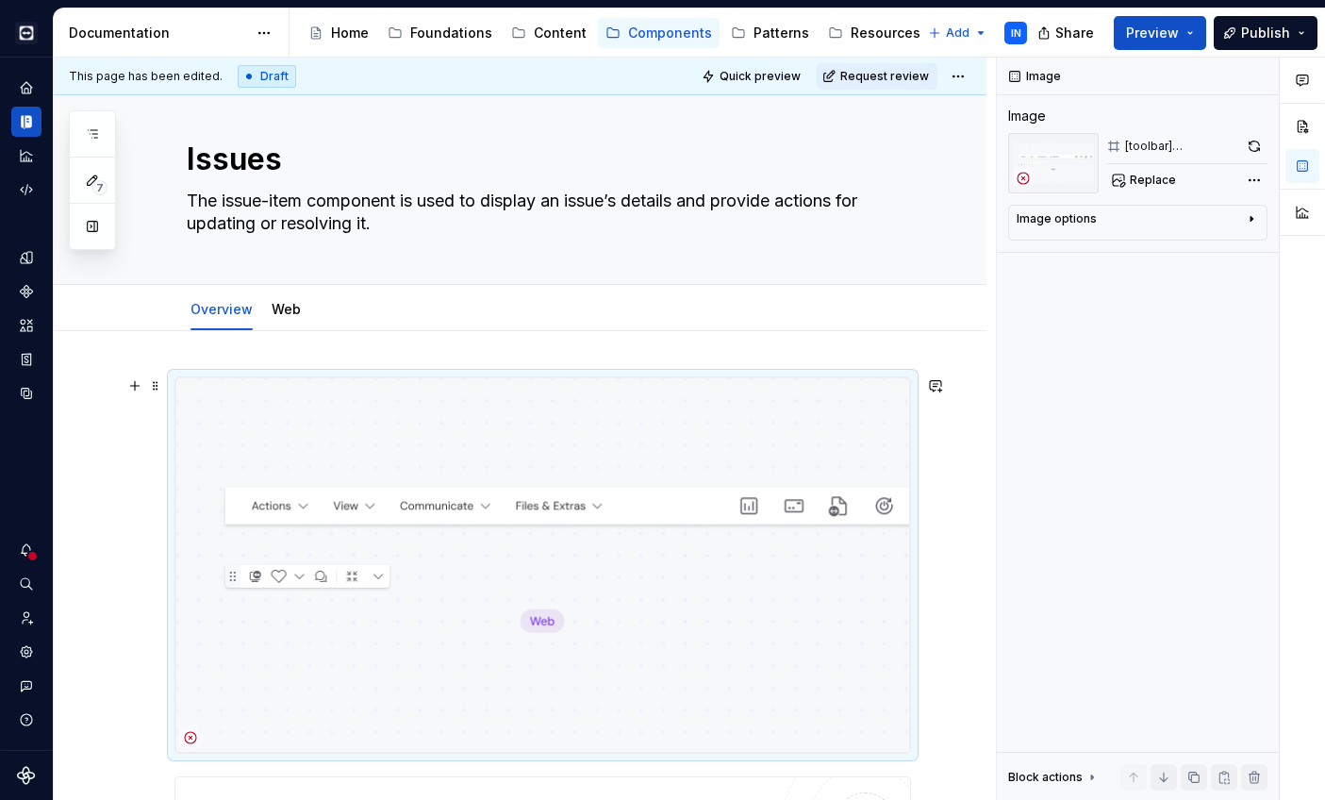
type textarea "*"
